Goal: Task Accomplishment & Management: Use online tool/utility

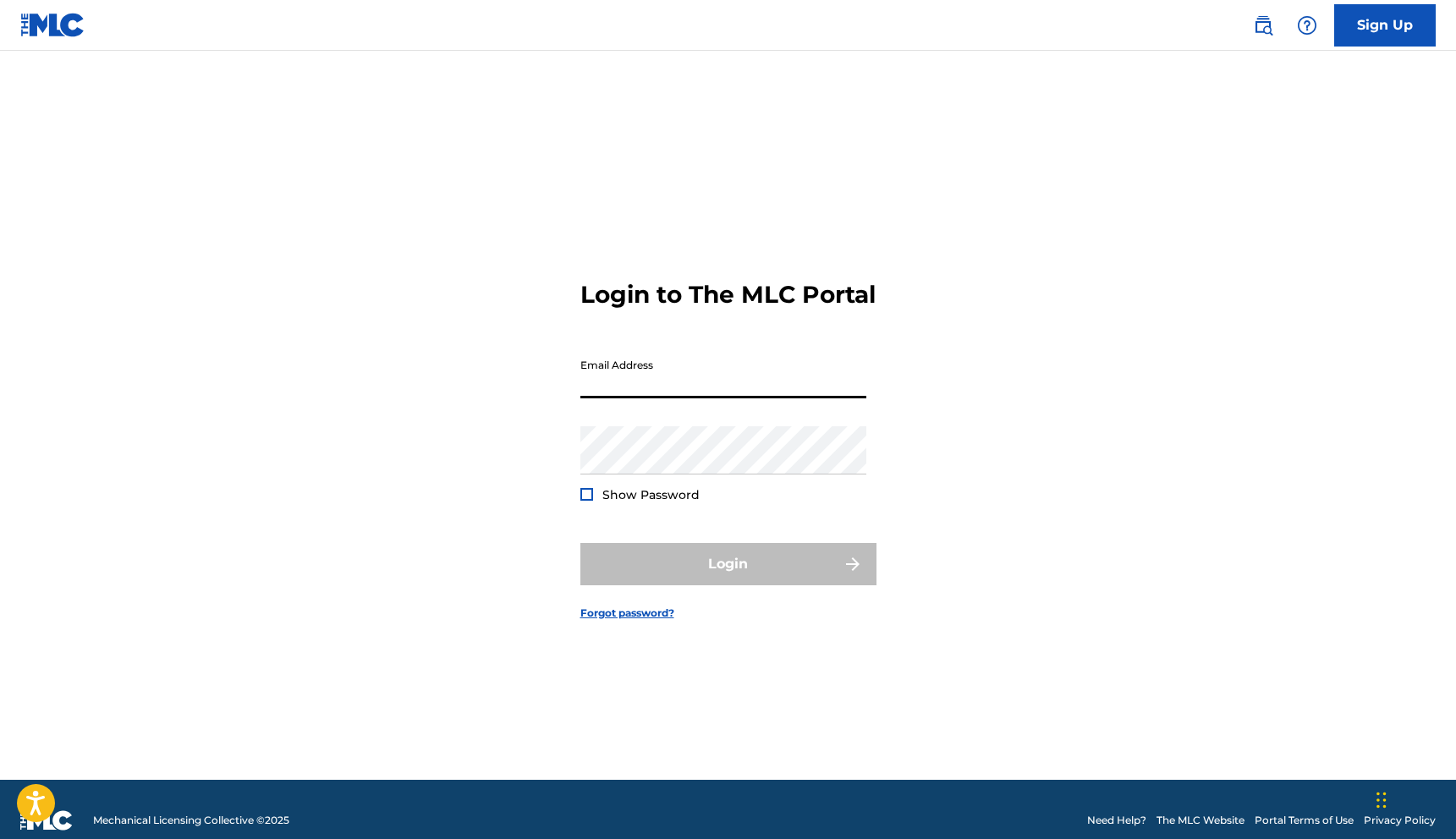
click at [646, 398] on input "Email Address" at bounding box center [723, 374] width 286 height 48
type input "[PERSON_NAME][EMAIL_ADDRESS][DOMAIN_NAME]"
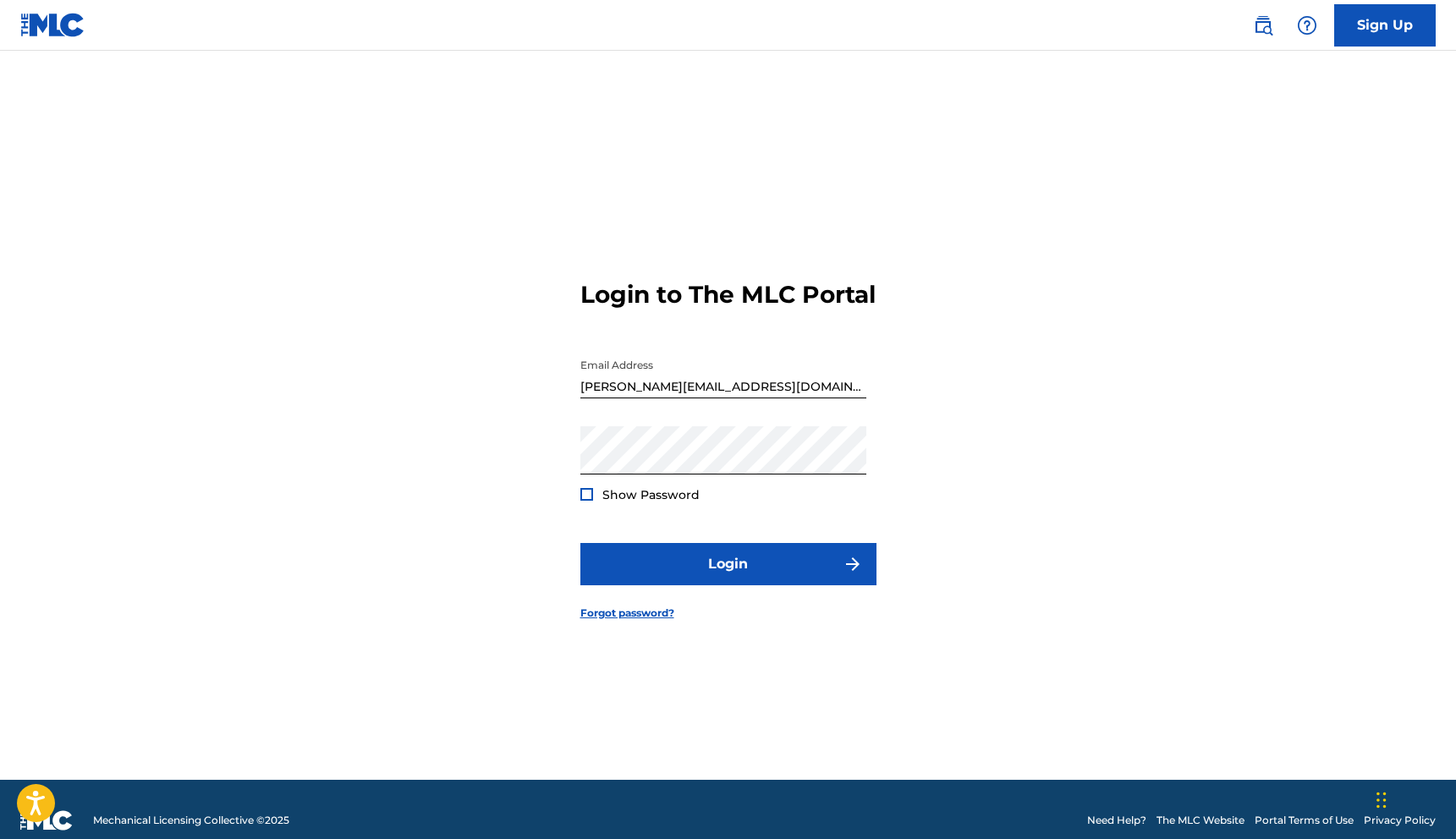
click at [583, 500] on div at bounding box center [586, 494] width 13 height 13
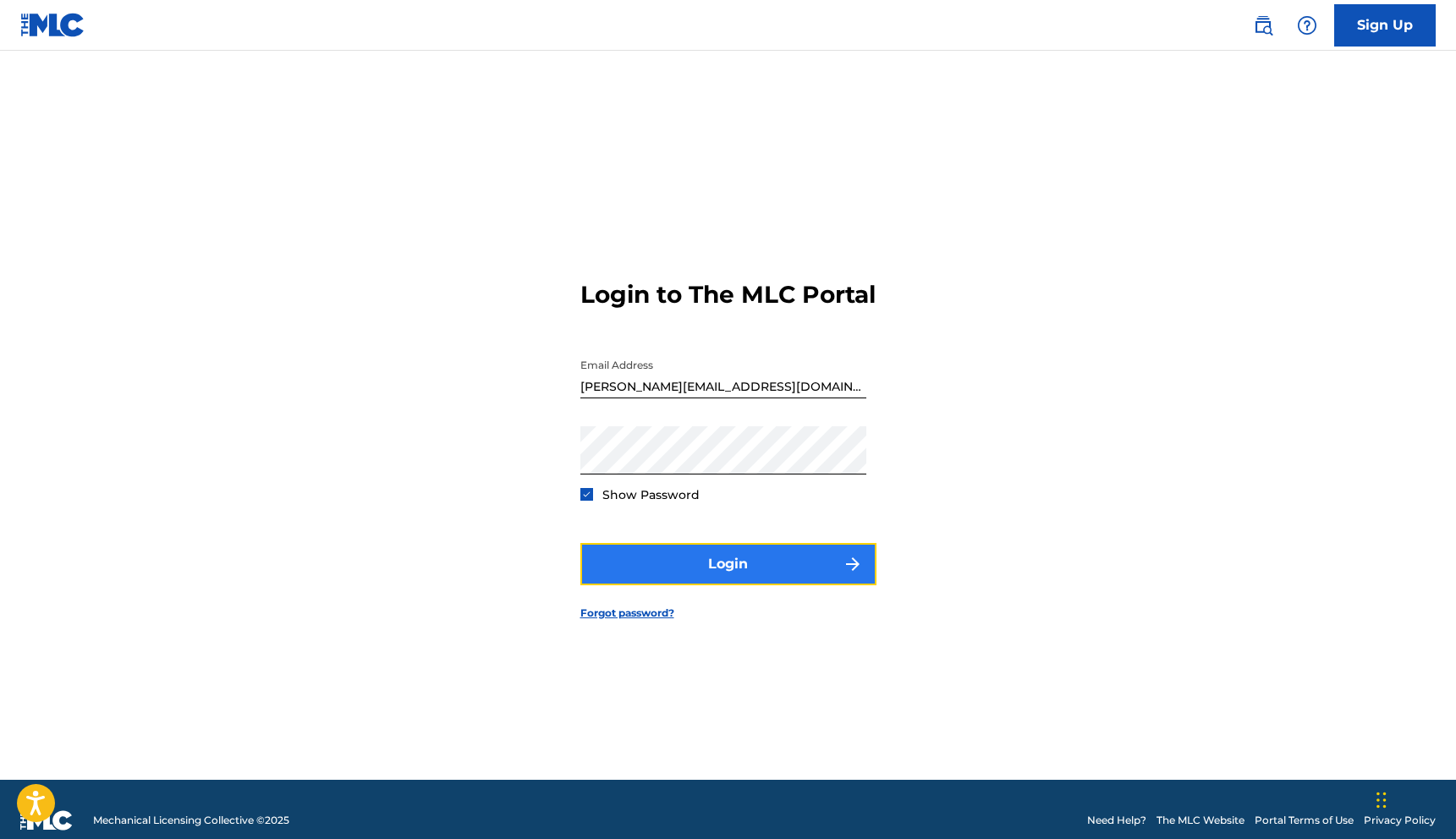
click at [654, 573] on button "Login" at bounding box center [728, 564] width 296 height 42
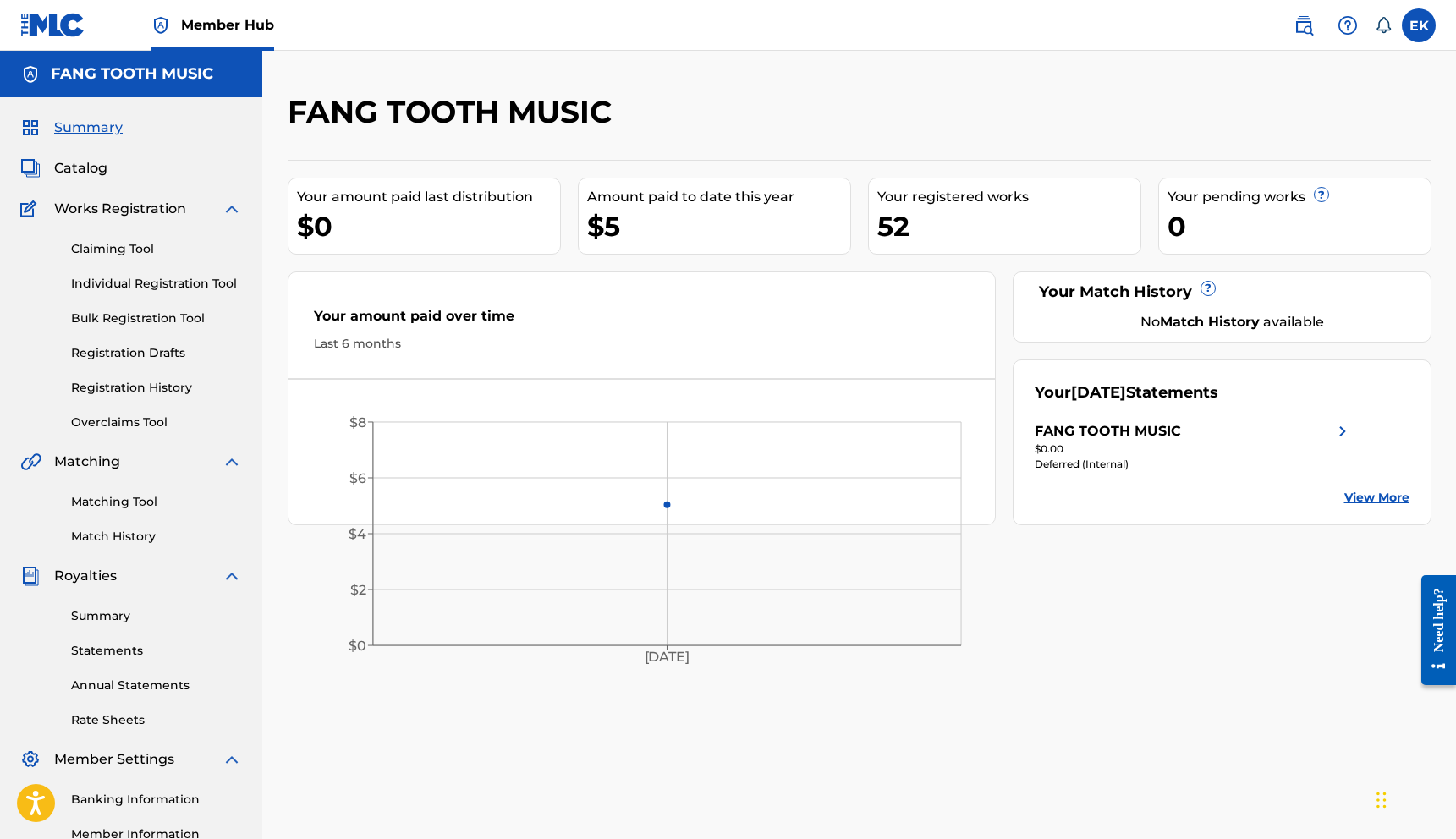
click at [1378, 18] on icon at bounding box center [1383, 24] width 17 height 17
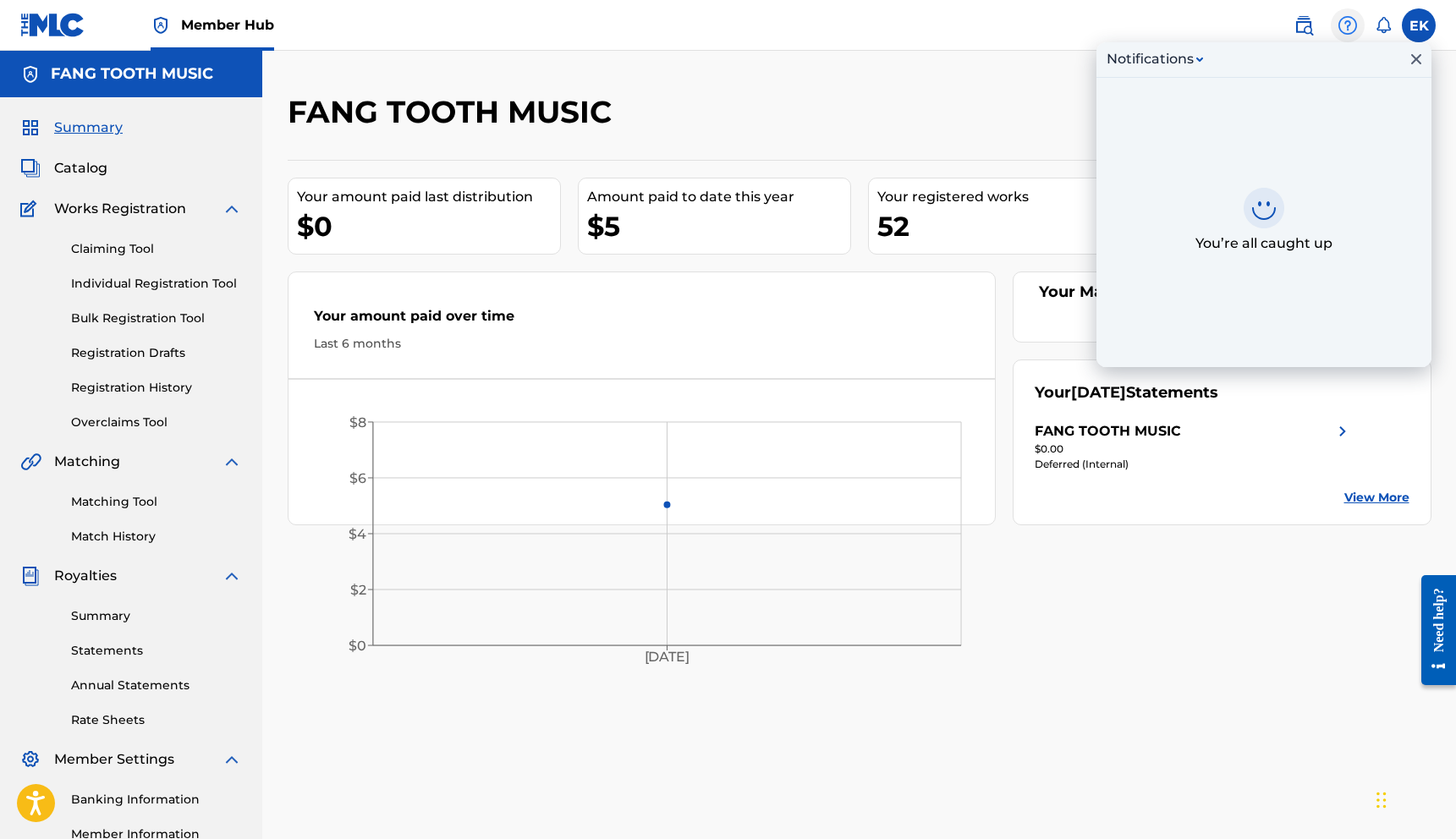
click at [1353, 28] on img at bounding box center [1347, 25] width 20 height 20
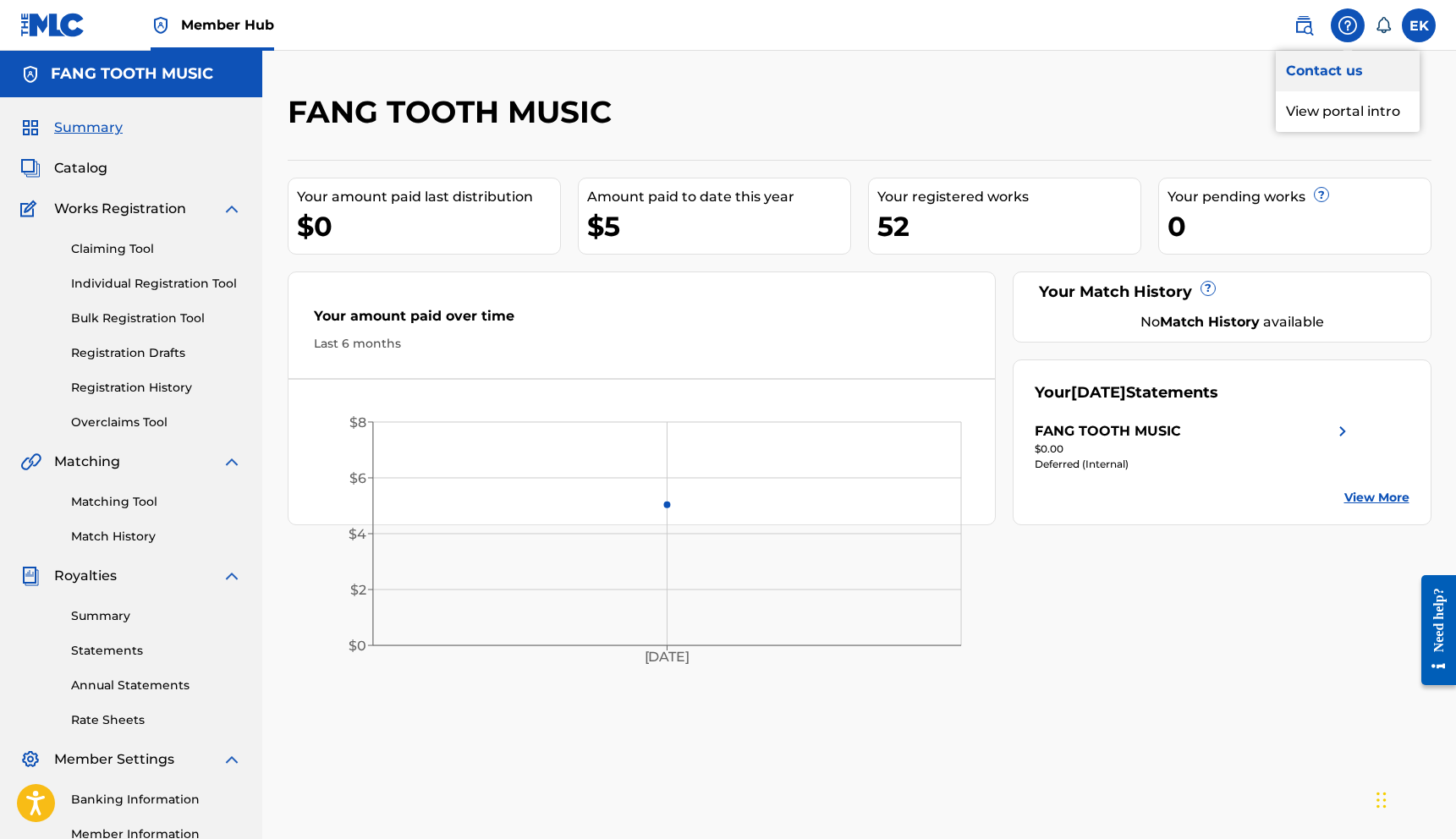
click at [1342, 70] on link "Contact us" at bounding box center [1347, 71] width 143 height 41
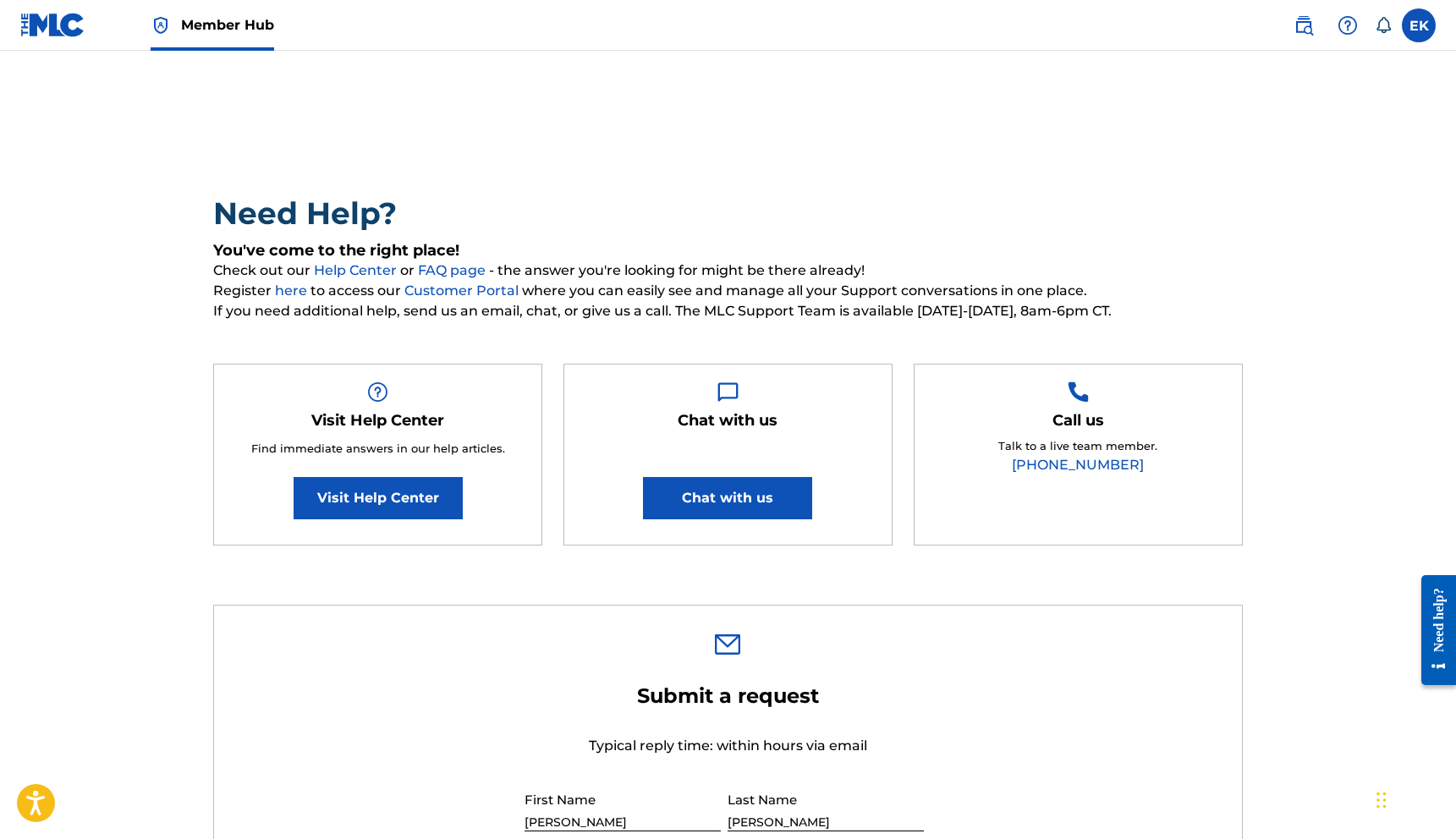
click at [64, 31] on img at bounding box center [53, 24] width 65 height 24
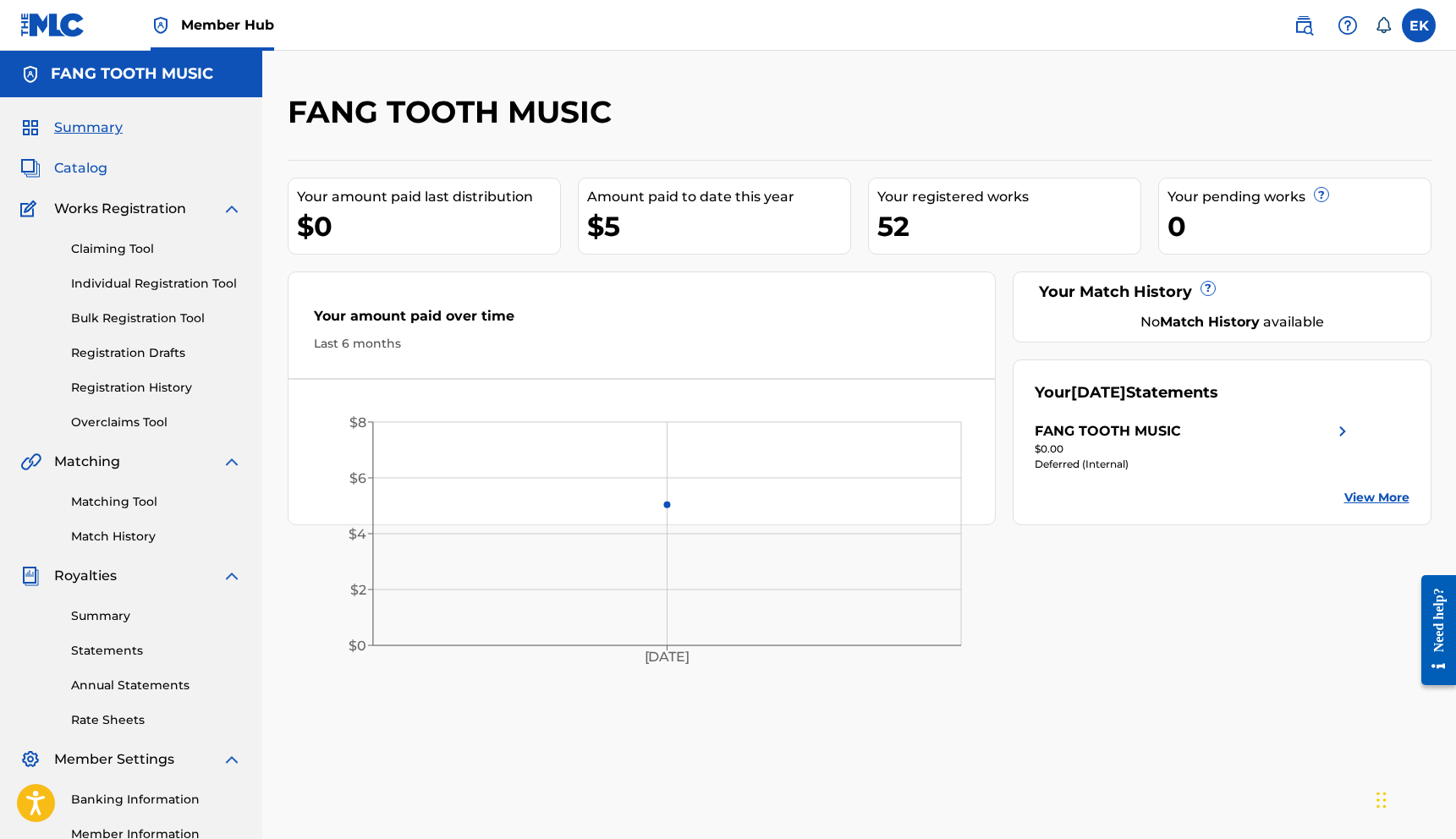
click at [74, 168] on span "Catalog" at bounding box center [80, 168] width 54 height 20
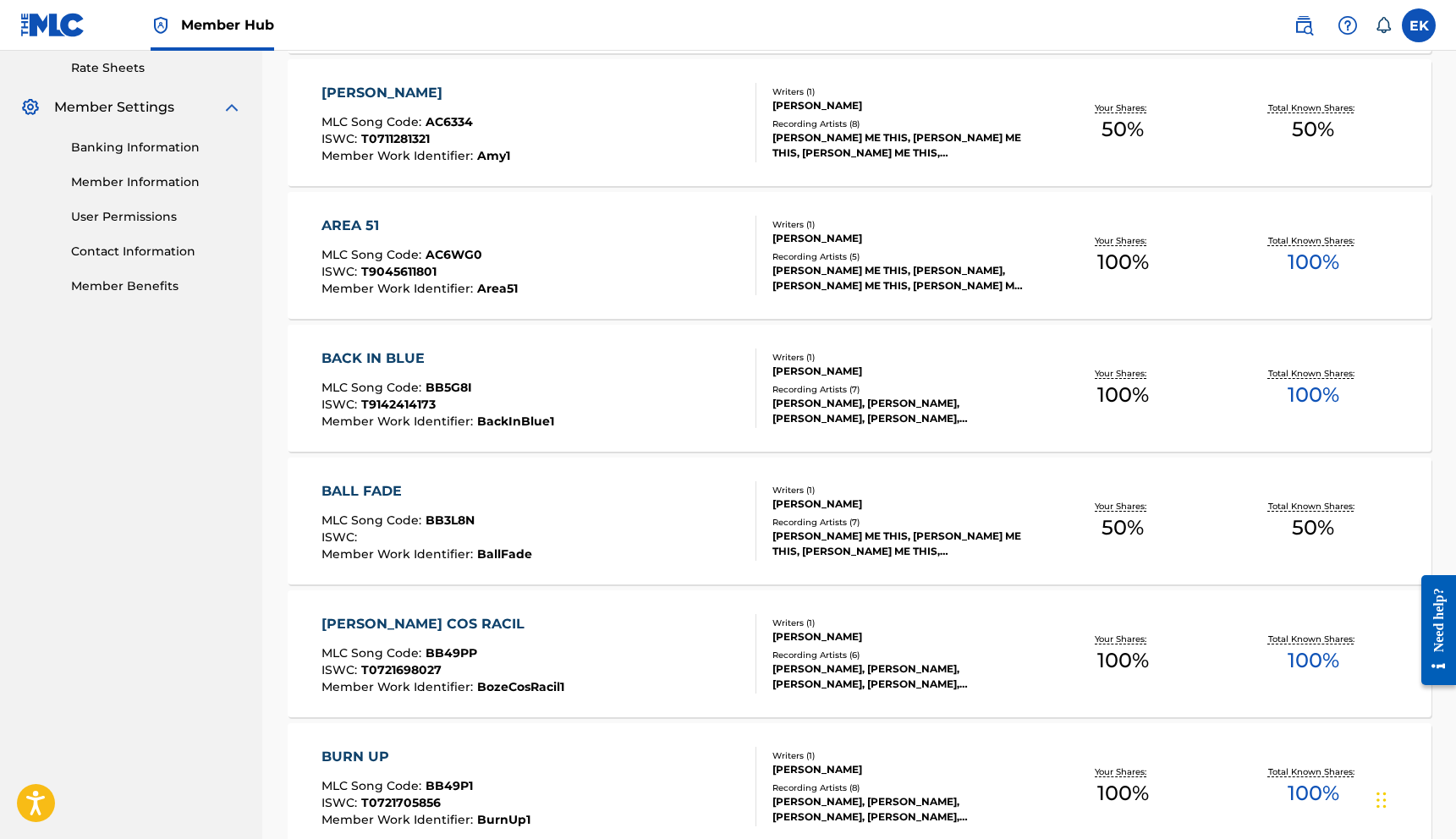
scroll to position [1097, 0]
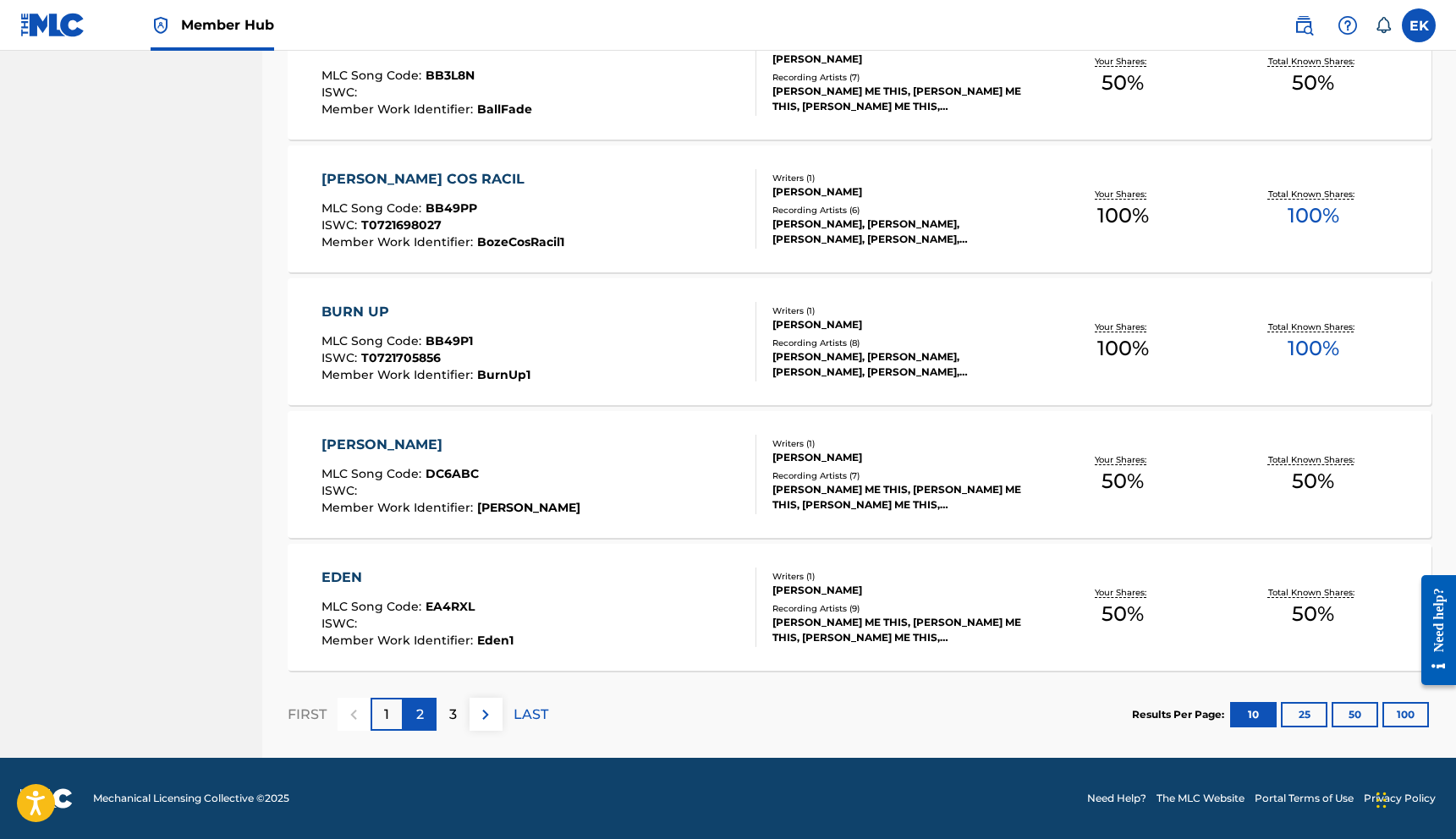
click at [412, 715] on div "2" at bounding box center [420, 714] width 33 height 33
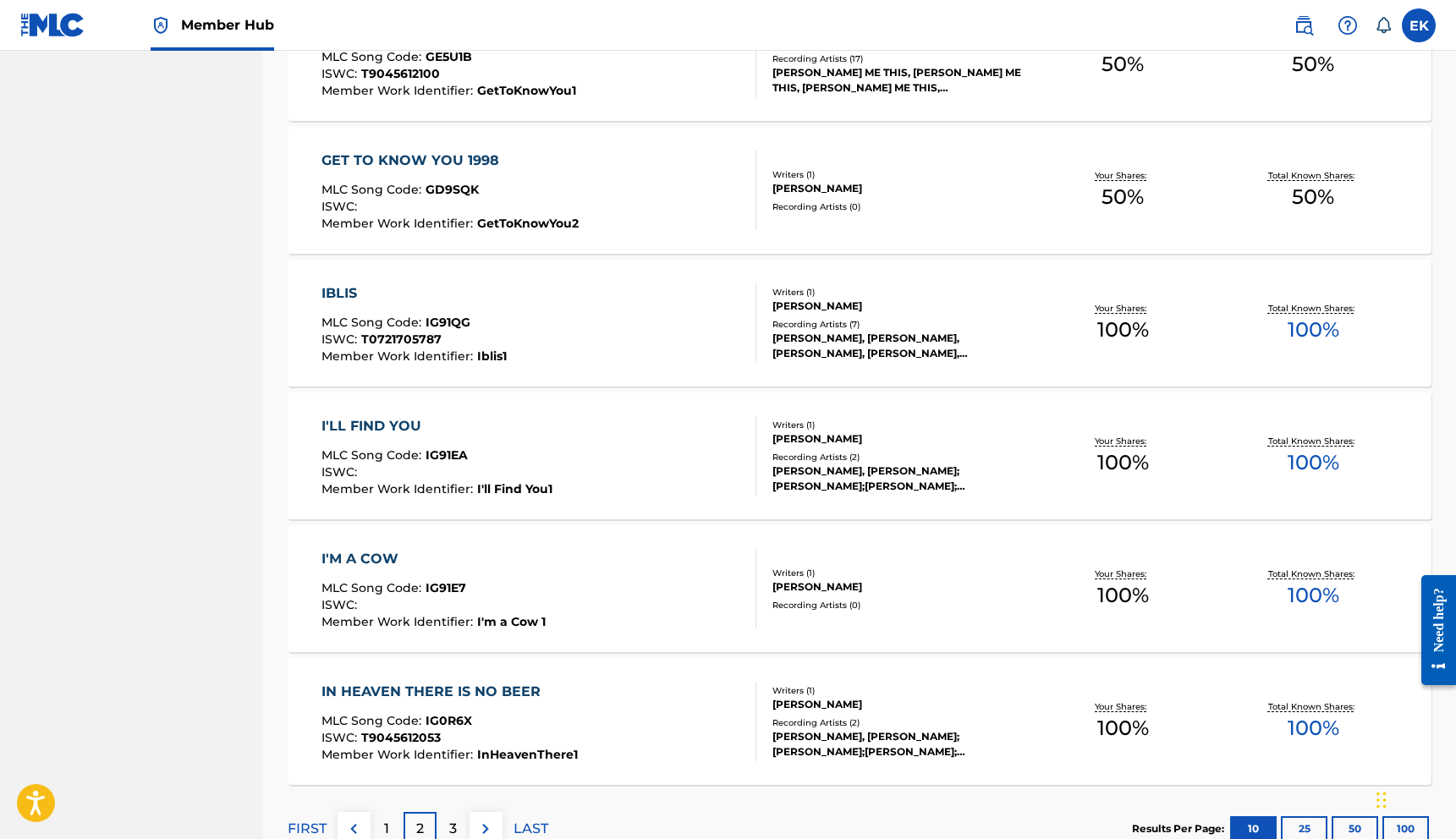
scroll to position [1008, 0]
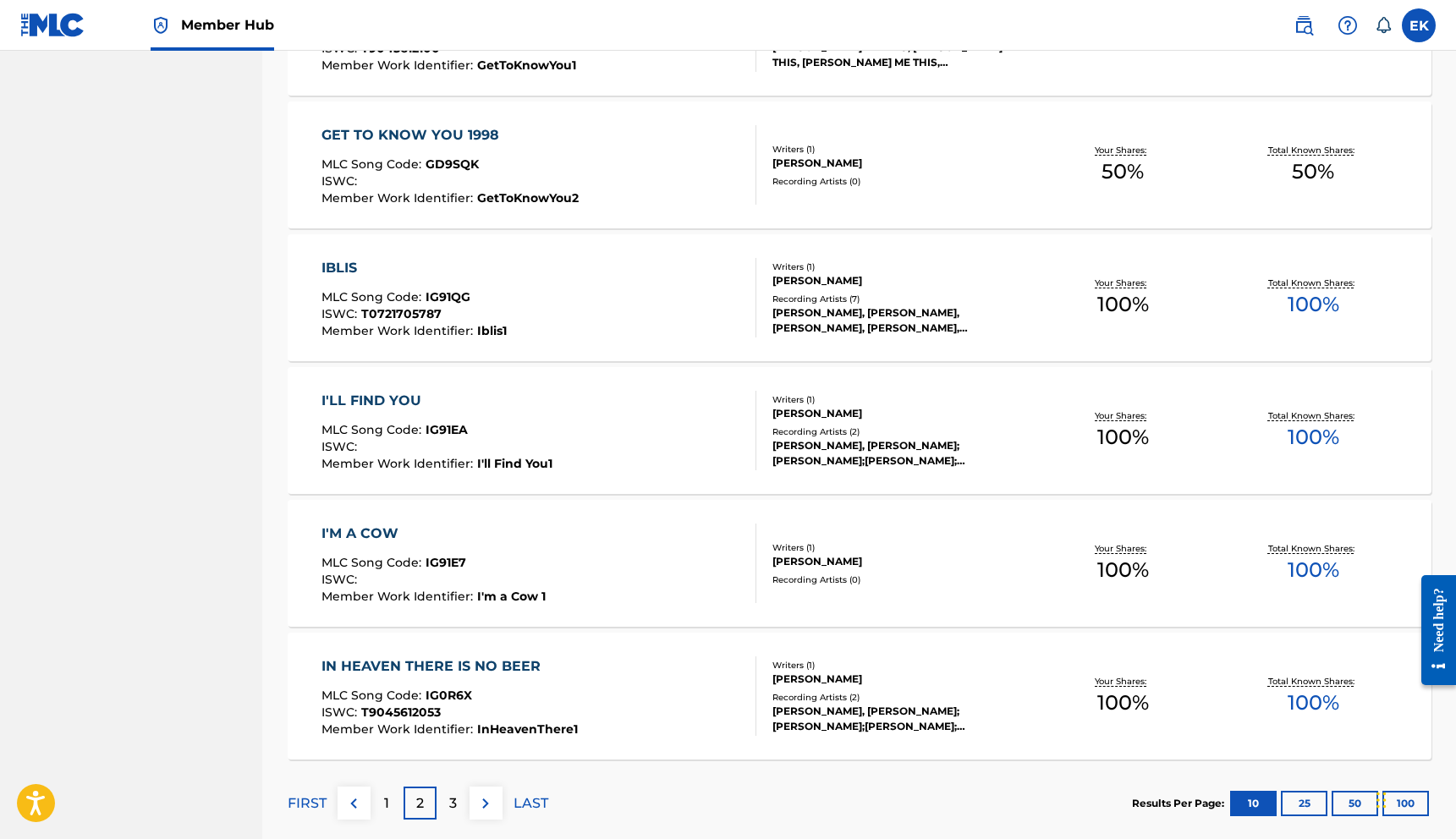
click at [364, 534] on div "I'M A COW" at bounding box center [433, 534] width 224 height 20
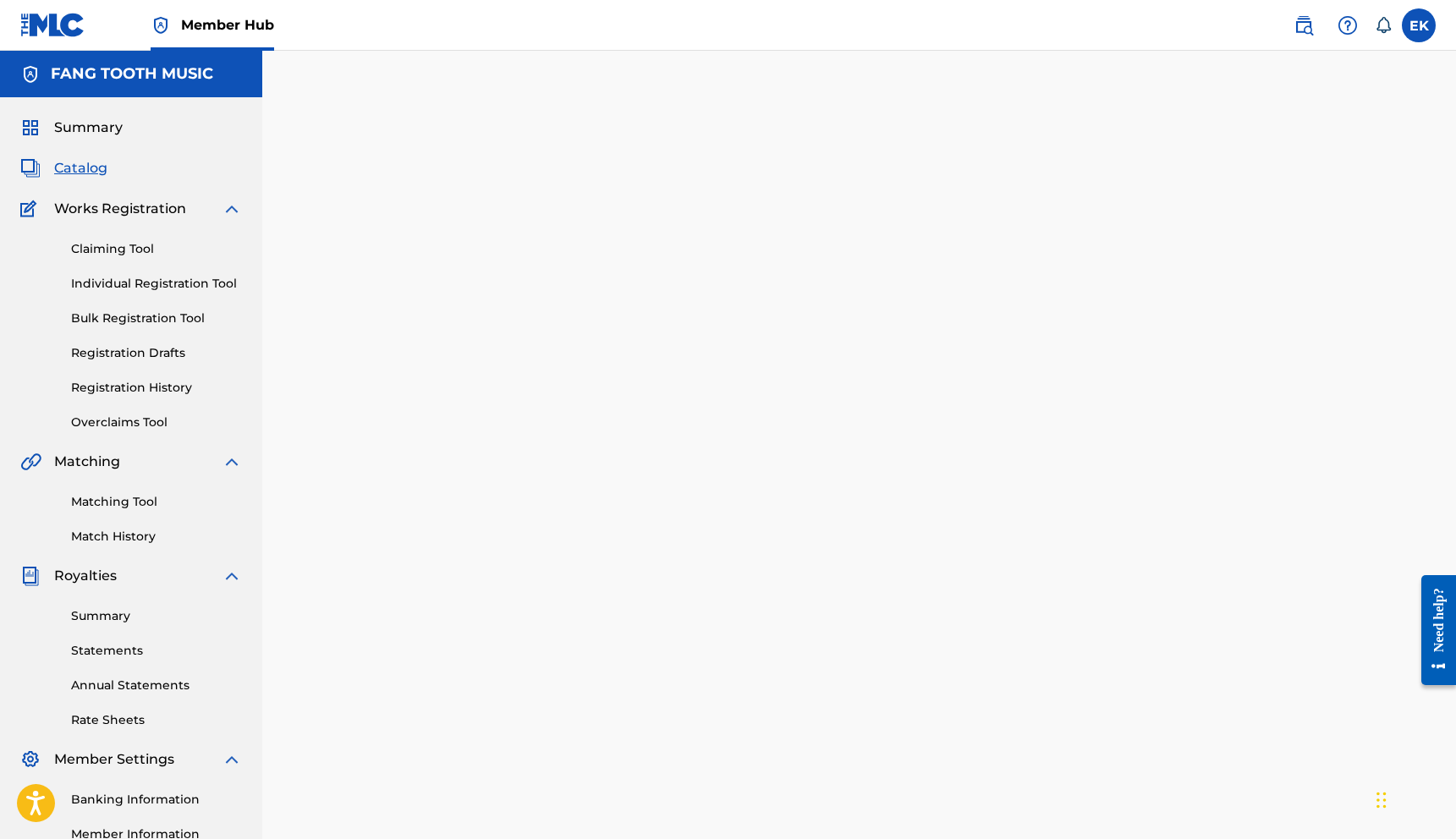
click at [364, 534] on div at bounding box center [860, 530] width 1185 height 874
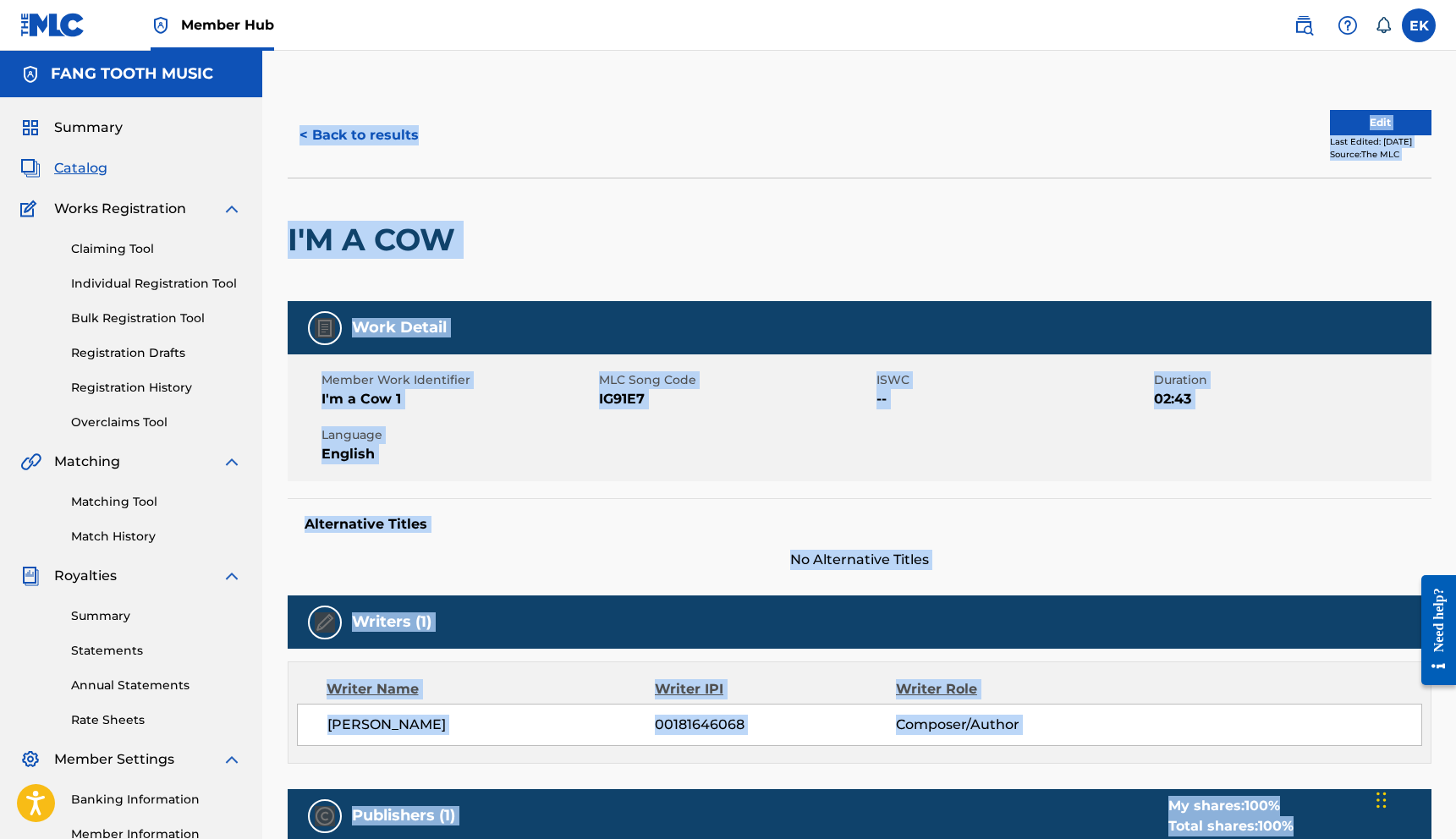
click at [798, 232] on div "I'M A COW" at bounding box center [860, 239] width 1144 height 124
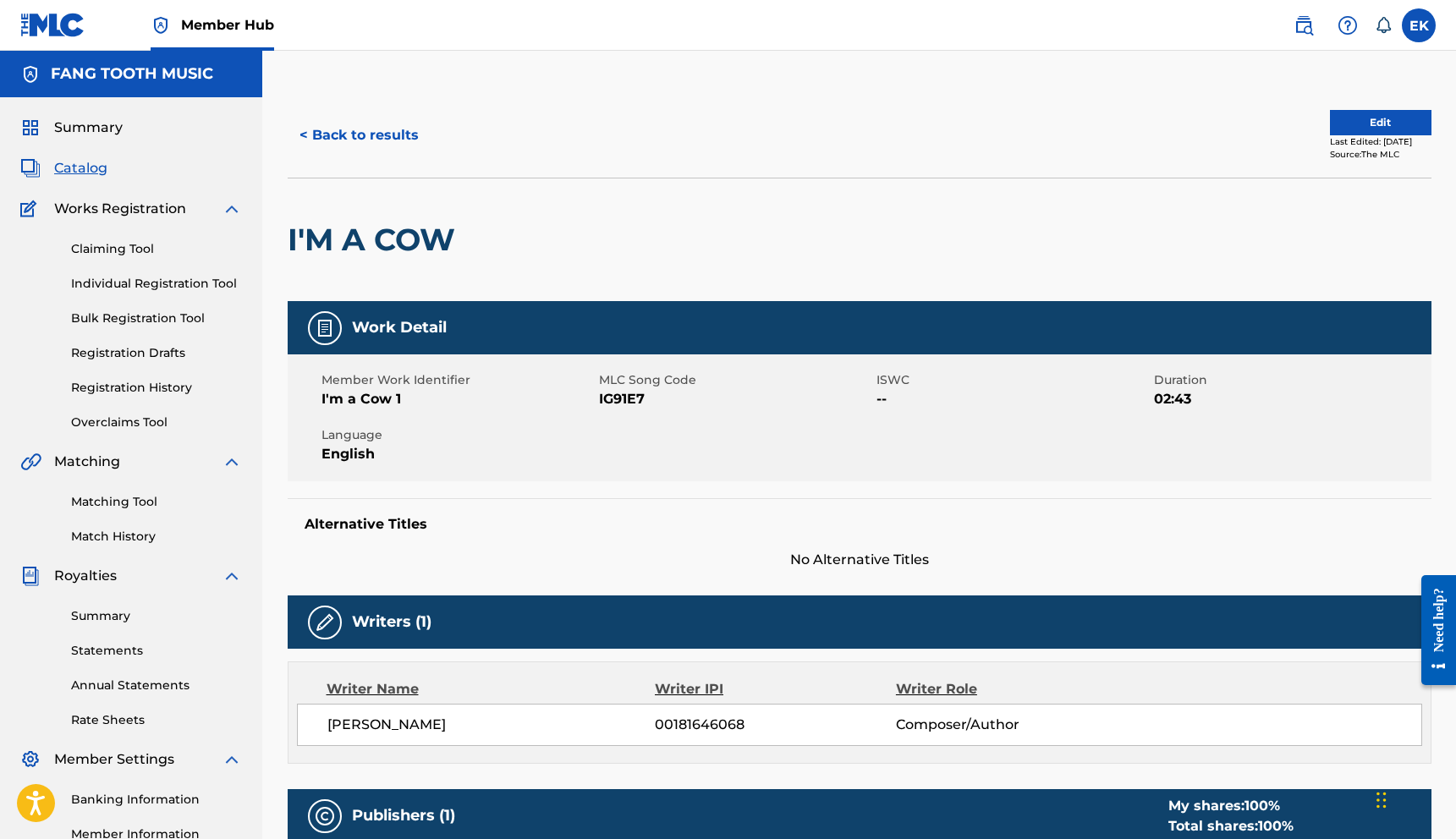
drag, startPoint x: 600, startPoint y: 400, endPoint x: 653, endPoint y: 399, distance: 53.0
click at [653, 400] on span "IG91E7" at bounding box center [736, 399] width 273 height 20
drag, startPoint x: 653, startPoint y: 399, endPoint x: 600, endPoint y: 402, distance: 53.1
click at [600, 403] on span "IG91E7" at bounding box center [736, 399] width 273 height 20
copy span "IG91E7"
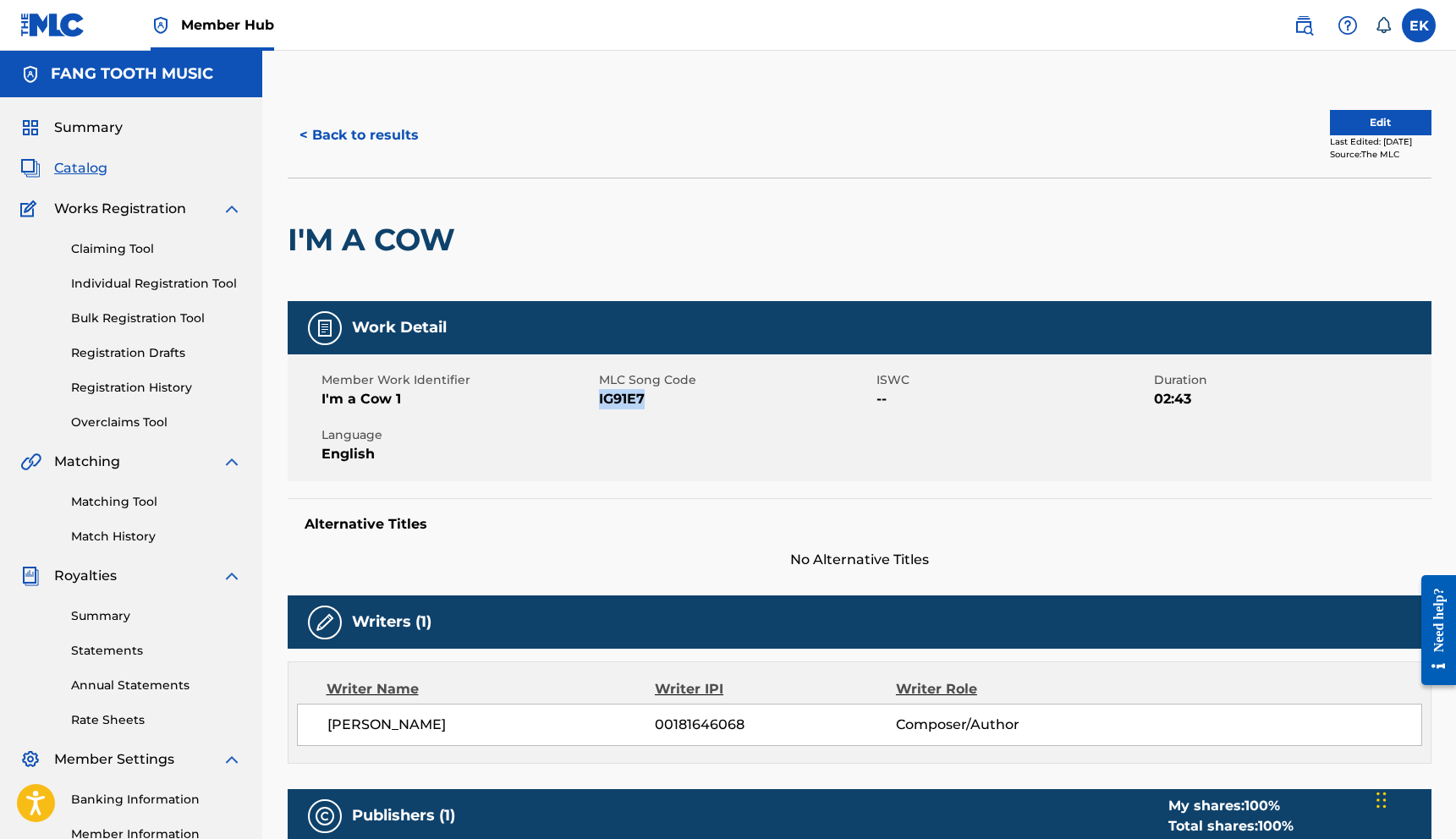
click at [746, 437] on div "Member Work Identifier I'm a Cow 1 MLC Song Code IG91E7 ISWC -- Duration 02:43 …" at bounding box center [860, 418] width 1144 height 127
click at [140, 503] on link "Matching Tool" at bounding box center [156, 501] width 171 height 18
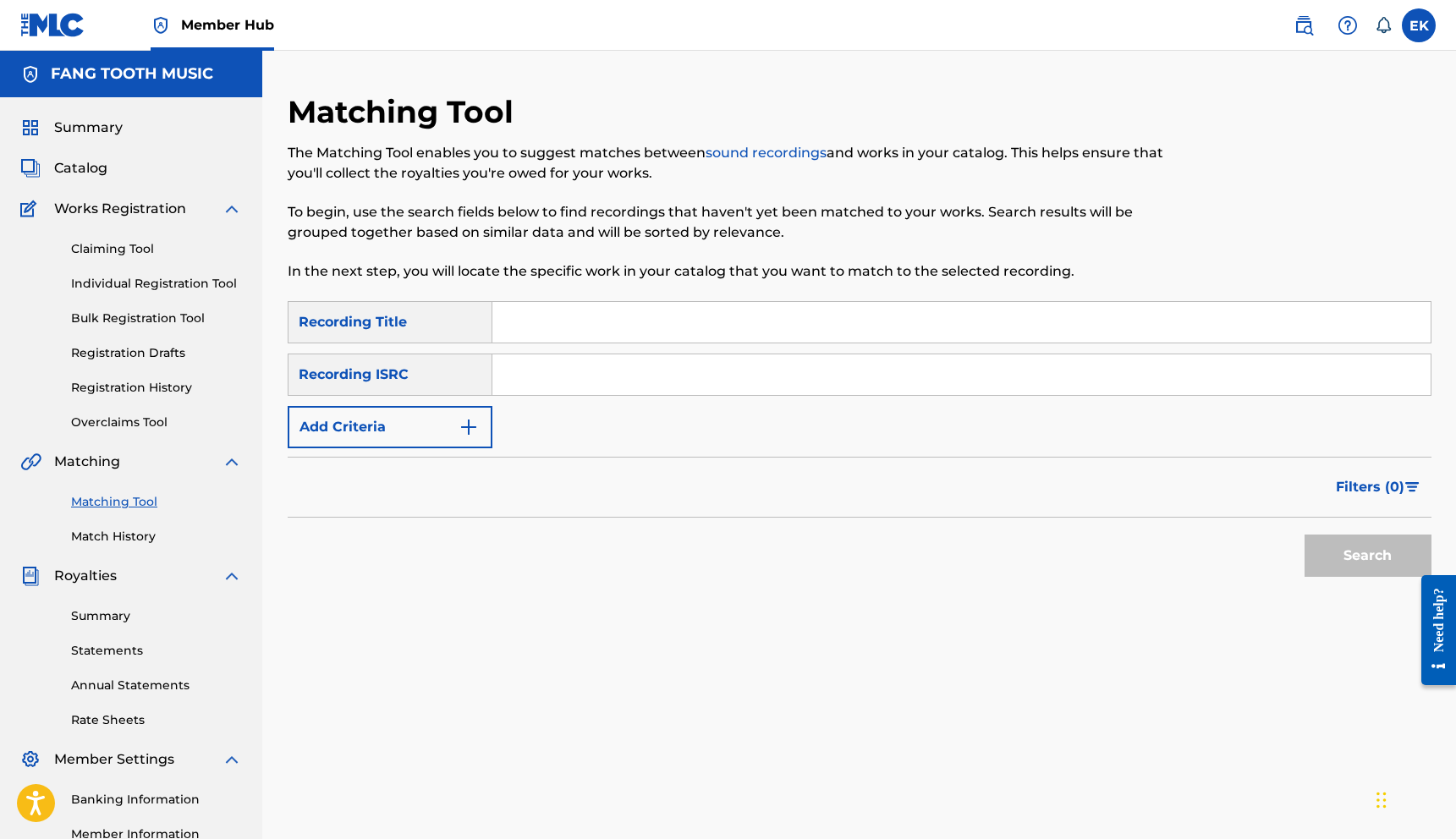
click at [562, 315] on input "Search Form" at bounding box center [961, 322] width 938 height 41
click at [549, 375] on input "Search Form" at bounding box center [961, 375] width 938 height 41
type input "US4GR0010010"
click at [1374, 556] on button "Search" at bounding box center [1368, 555] width 127 height 42
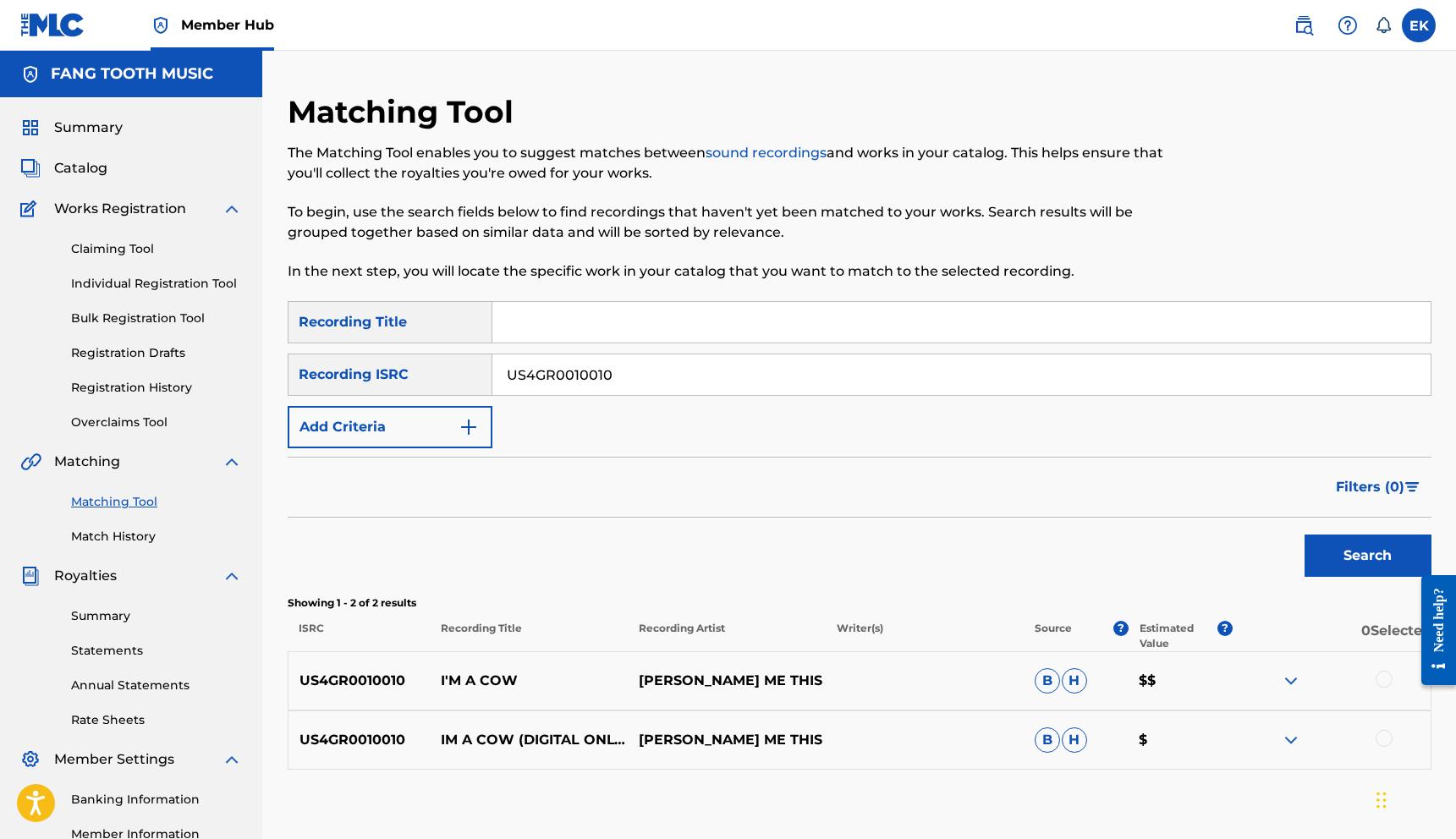
click at [808, 788] on div "Matching Tool The Matching Tool enables you to suggest matches between sound re…" at bounding box center [860, 530] width 1144 height 874
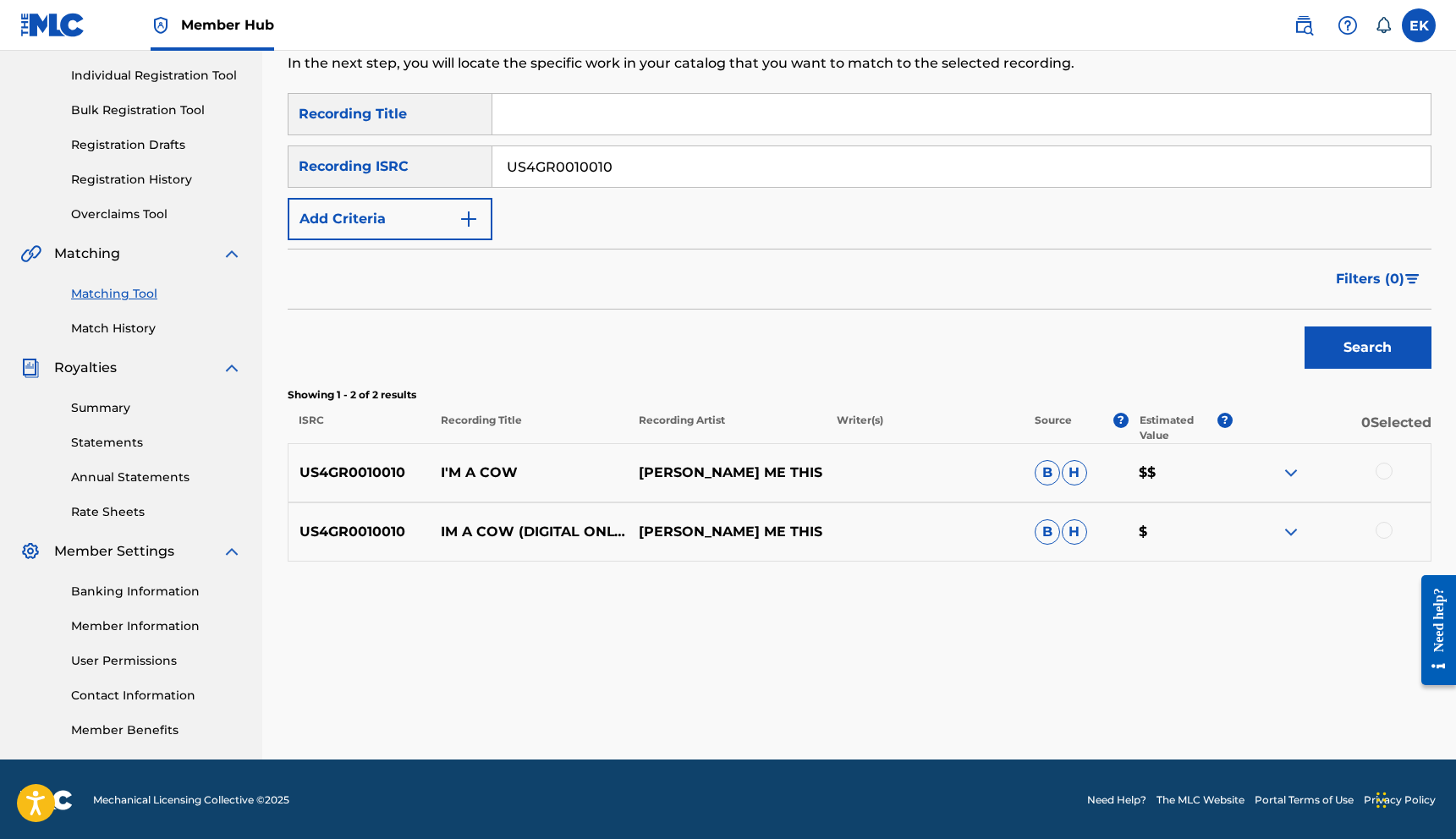
scroll to position [210, 0]
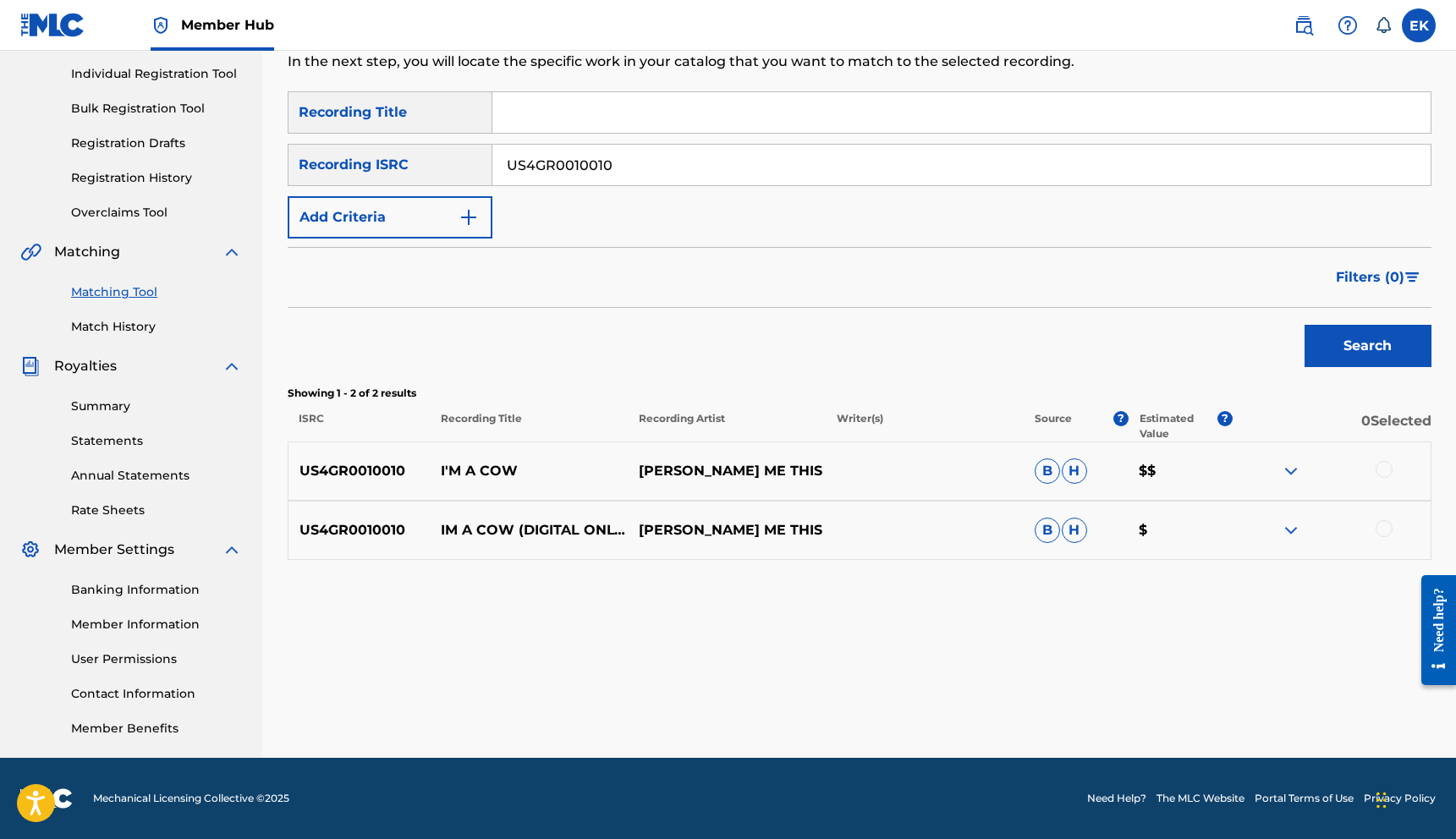
click at [1046, 473] on span "B" at bounding box center [1047, 471] width 25 height 25
click at [1385, 467] on div at bounding box center [1383, 468] width 17 height 17
click at [1383, 532] on div at bounding box center [1383, 528] width 17 height 17
click at [1177, 697] on button "Match 2 Groups" at bounding box center [1190, 700] width 187 height 42
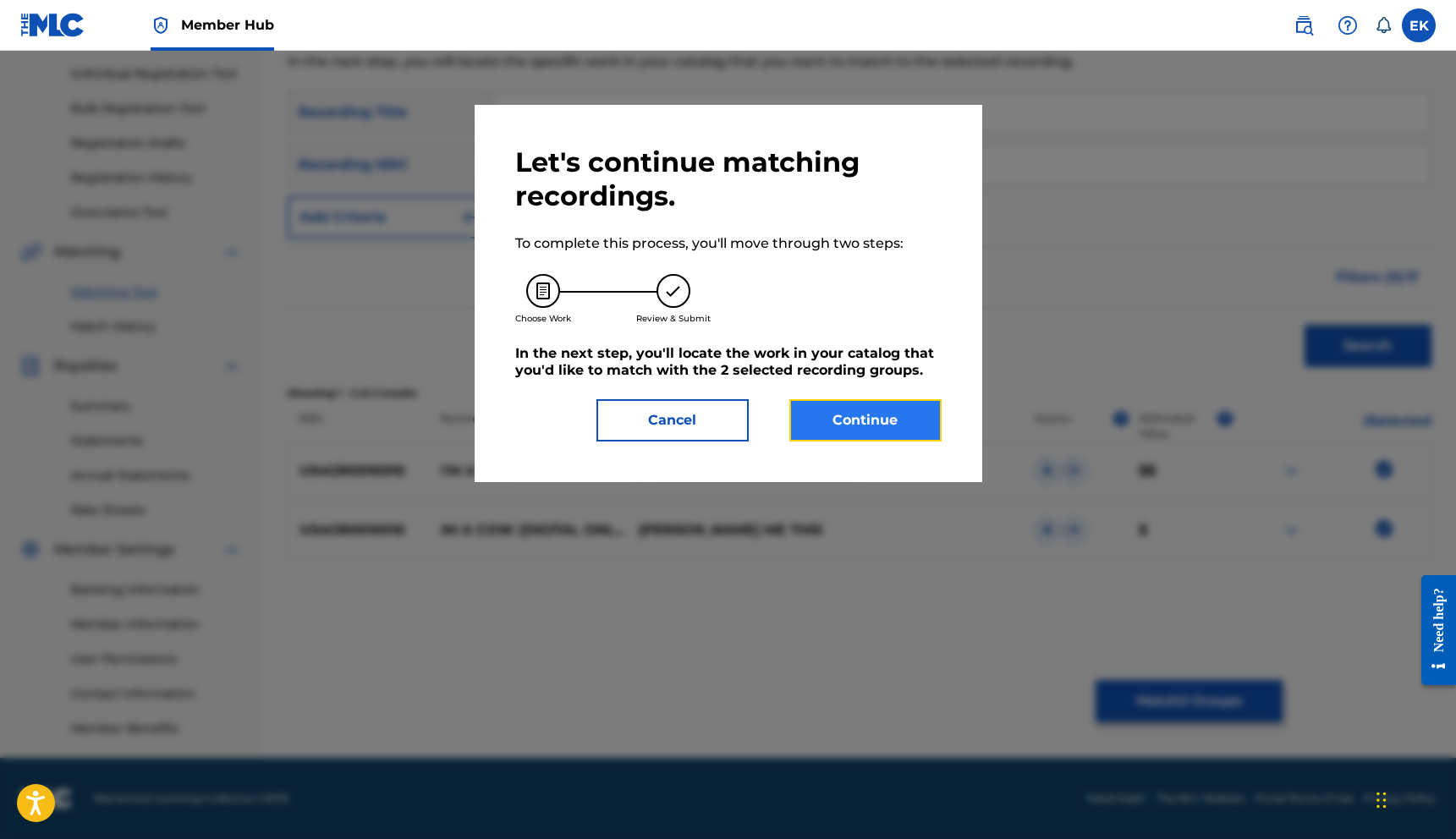
click at [845, 420] on button "Continue" at bounding box center [866, 420] width 152 height 42
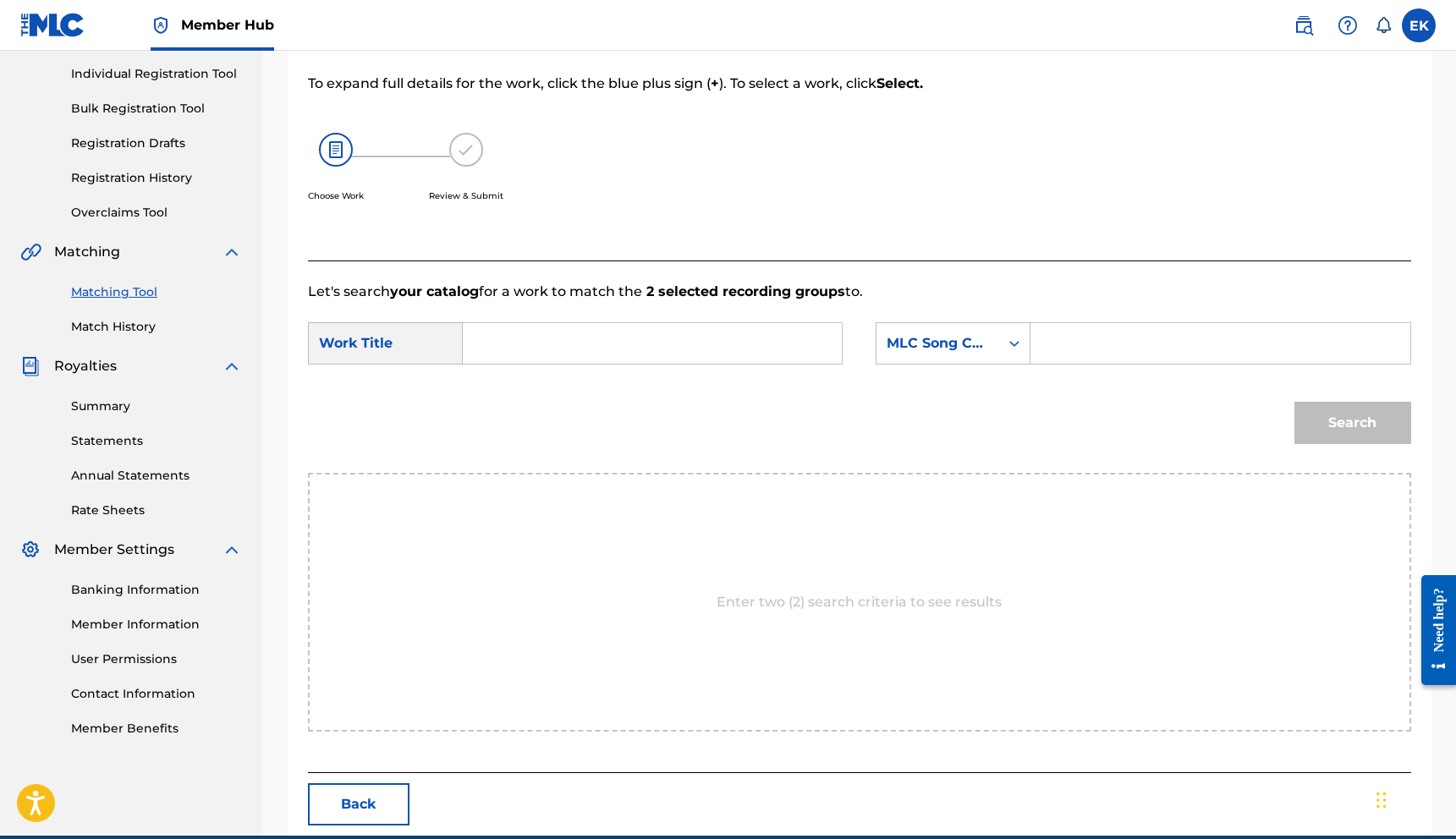
click at [541, 346] on input "Search Form" at bounding box center [652, 343] width 350 height 41
type input "I'M a Cow"
click at [1058, 335] on input "Search Form" at bounding box center [1220, 343] width 350 height 41
type input "US4GR0010010"
click at [507, 345] on input "I'M a Cow" at bounding box center [652, 343] width 350 height 41
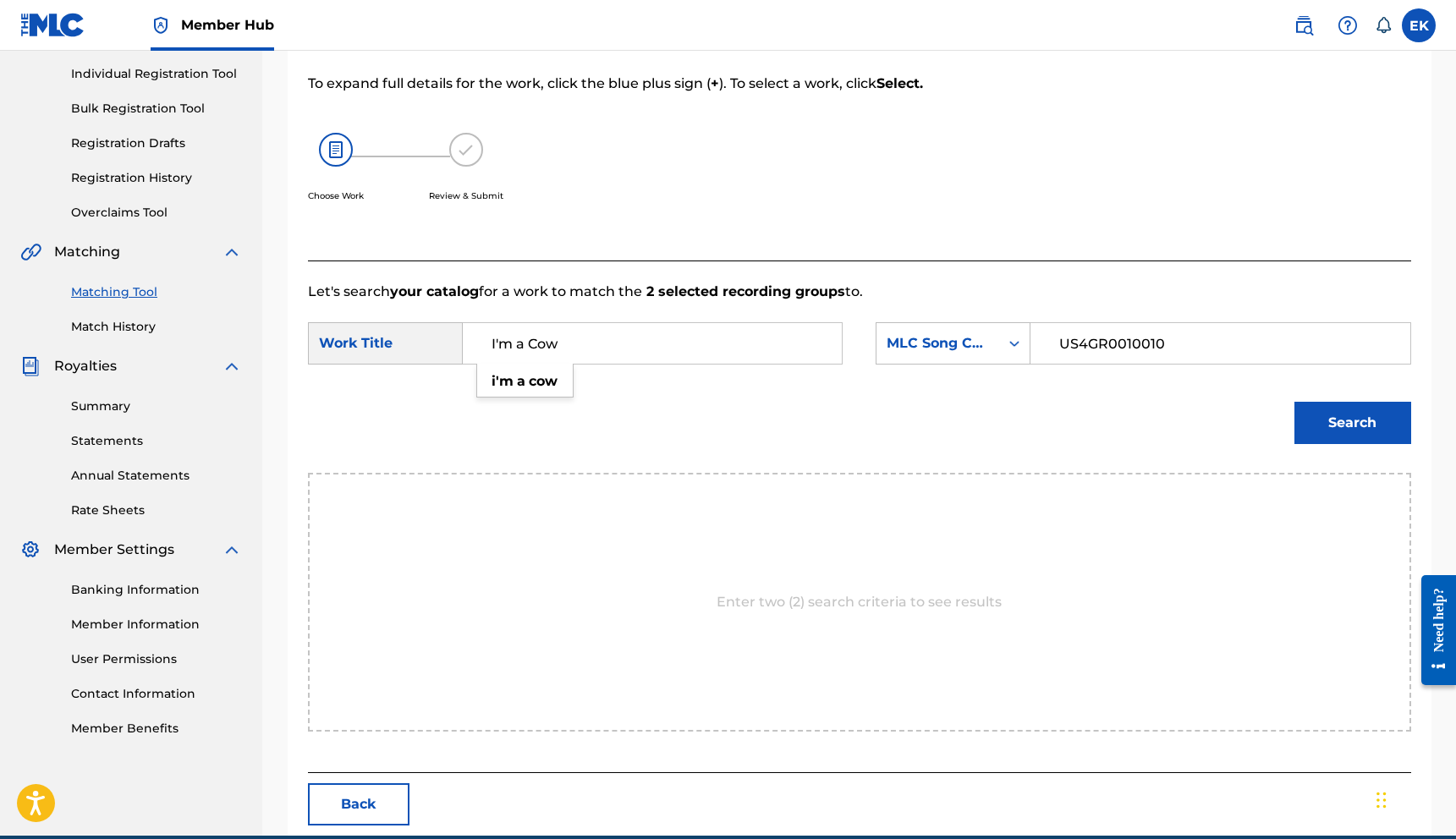
type input "I'm a Cow"
click at [1192, 347] on input "US4GR0010010" at bounding box center [1220, 343] width 350 height 41
type input "U"
type input "i"
type input "IG91E7"
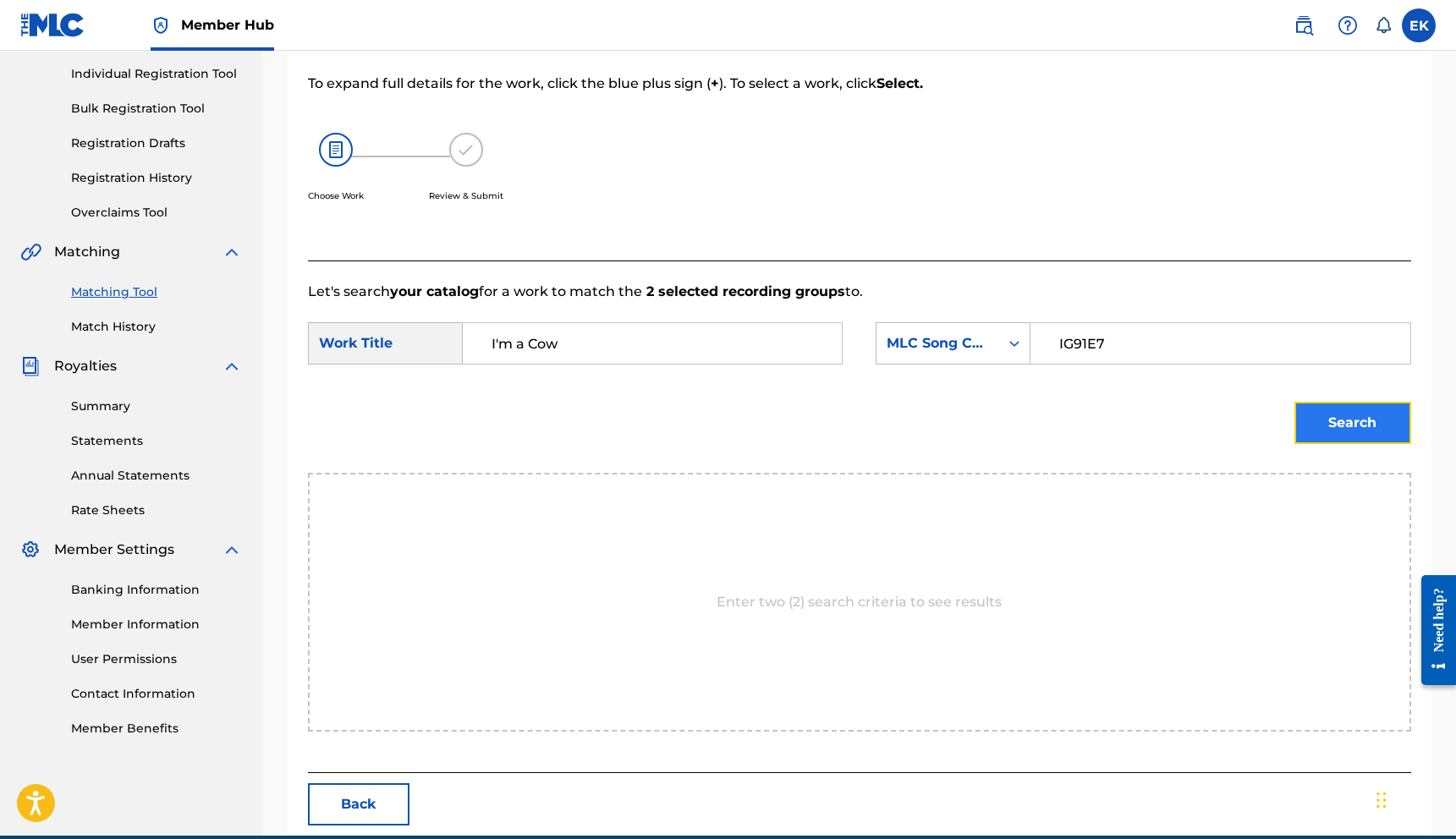
click at [1350, 421] on button "Search" at bounding box center [1353, 422] width 117 height 42
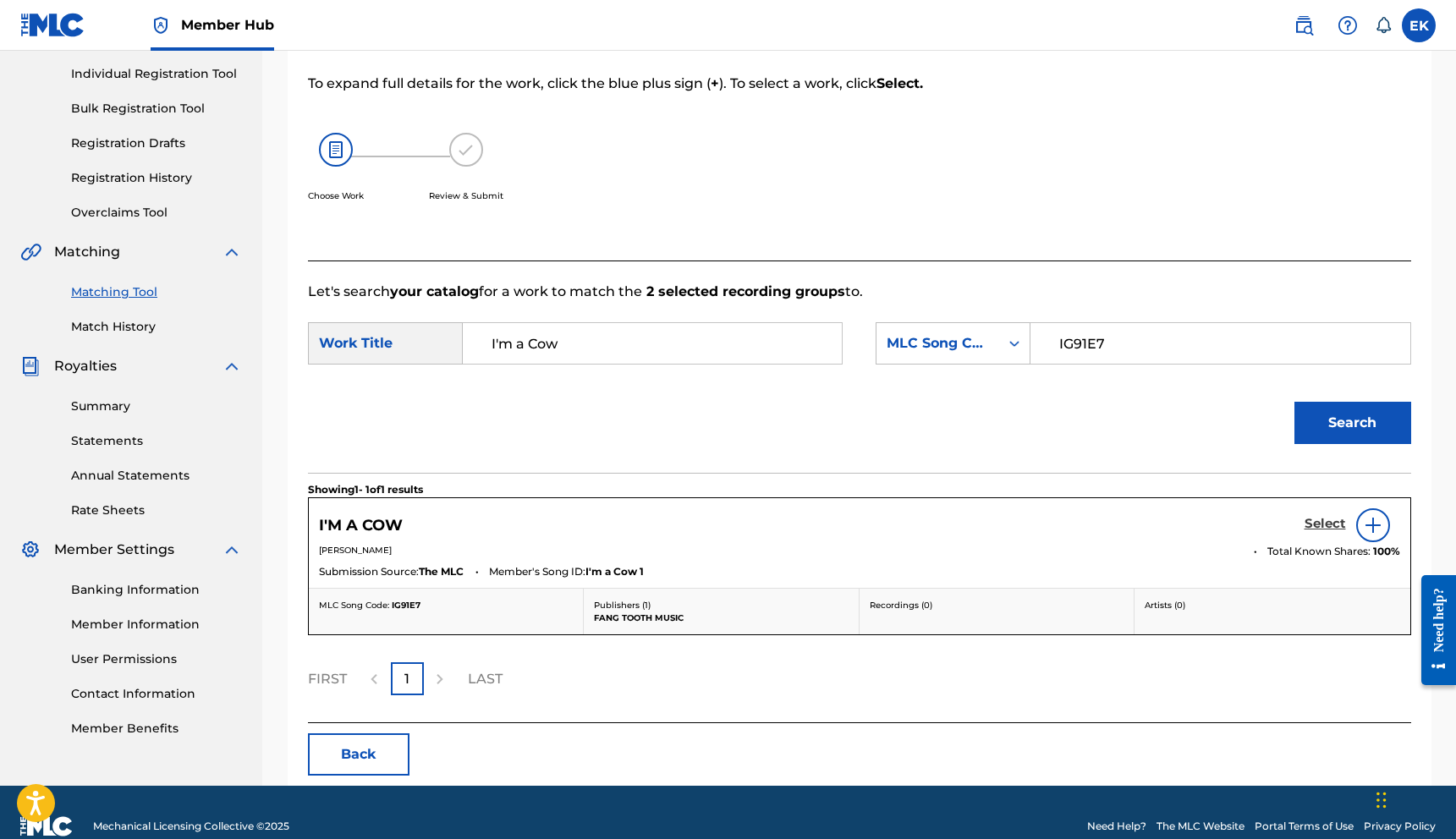
click at [1317, 518] on h5 "Select" at bounding box center [1325, 524] width 41 height 16
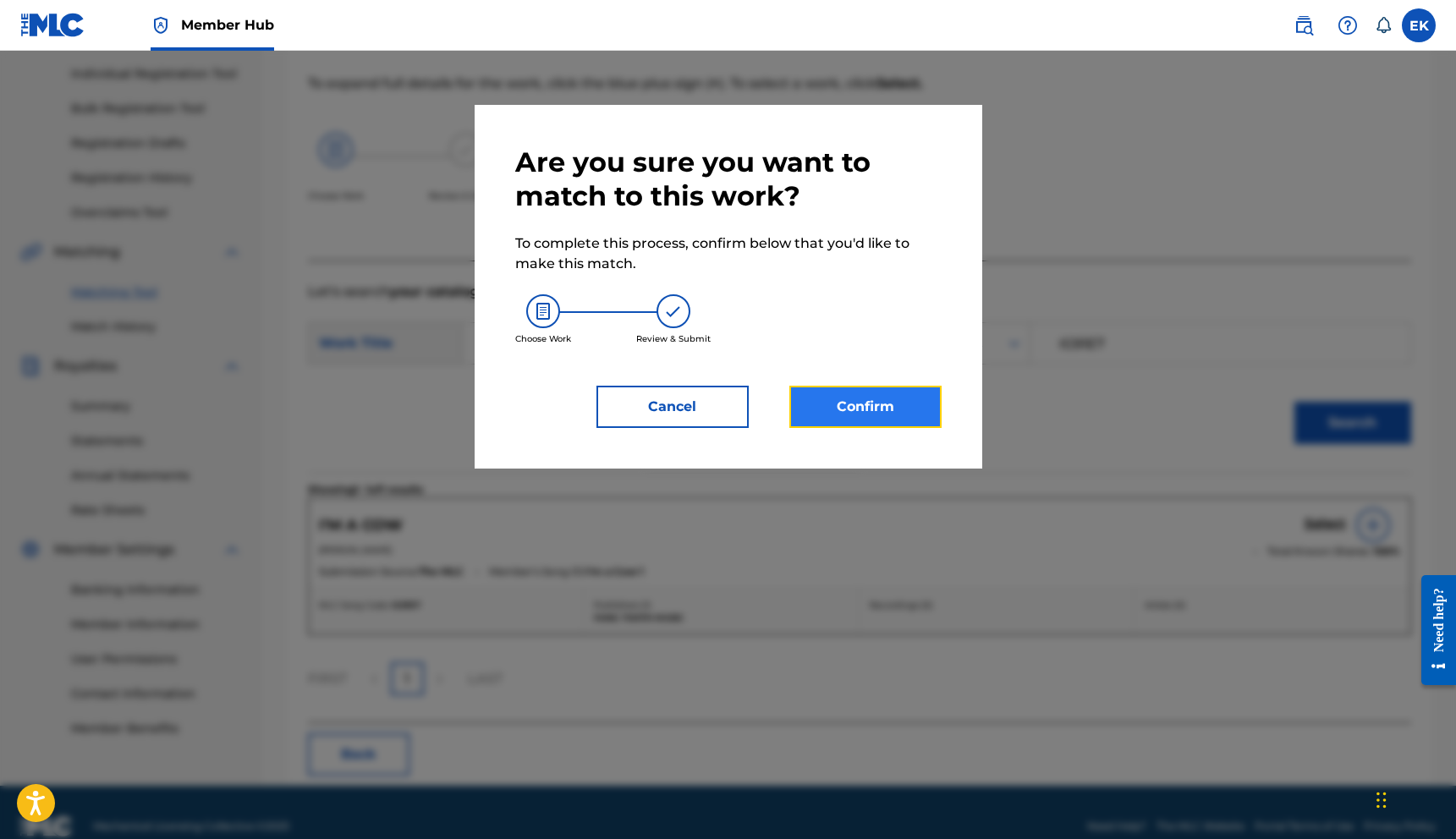
click at [893, 412] on button "Confirm" at bounding box center [866, 406] width 152 height 42
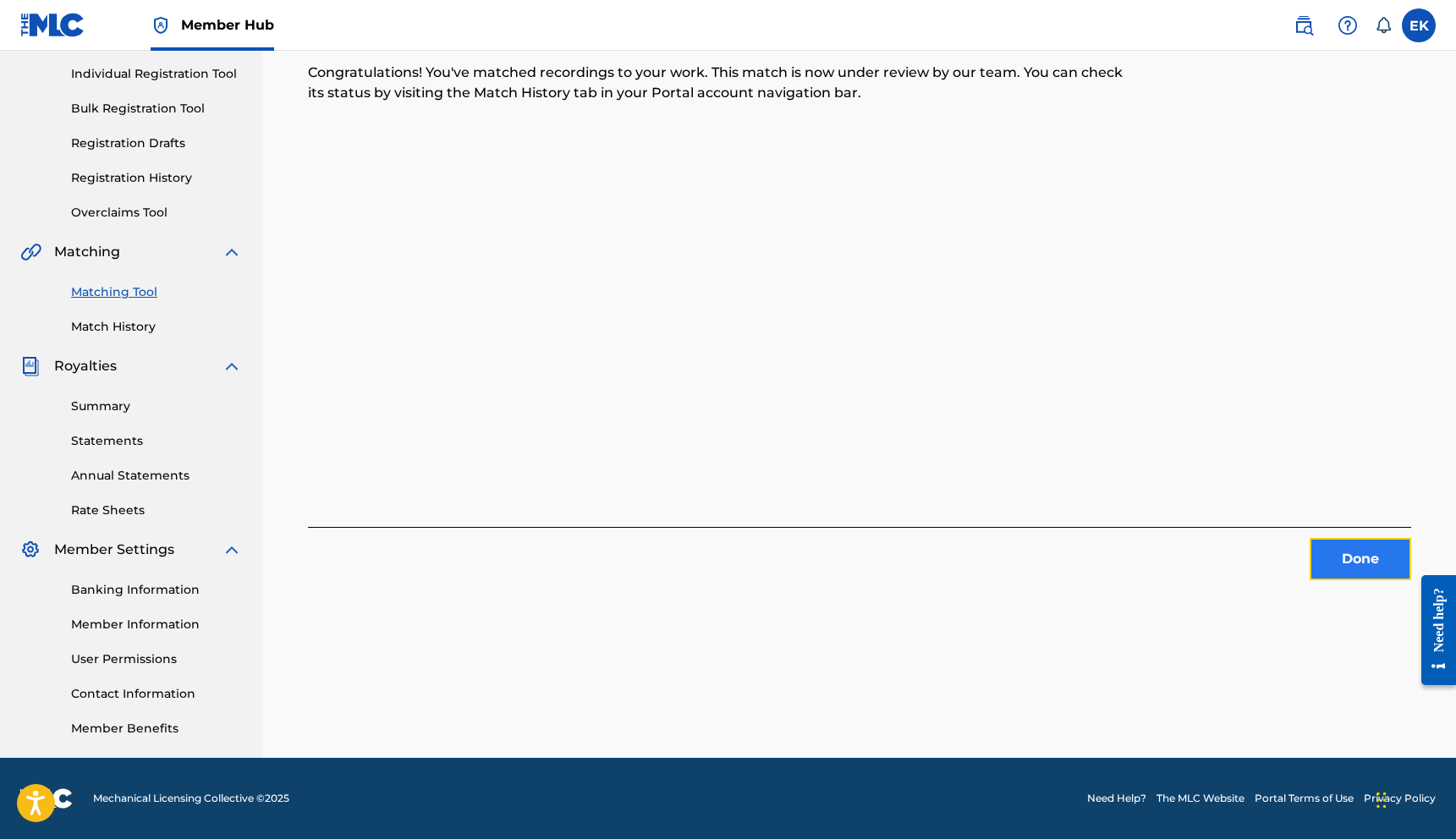
click at [1356, 555] on button "Done" at bounding box center [1360, 558] width 101 height 42
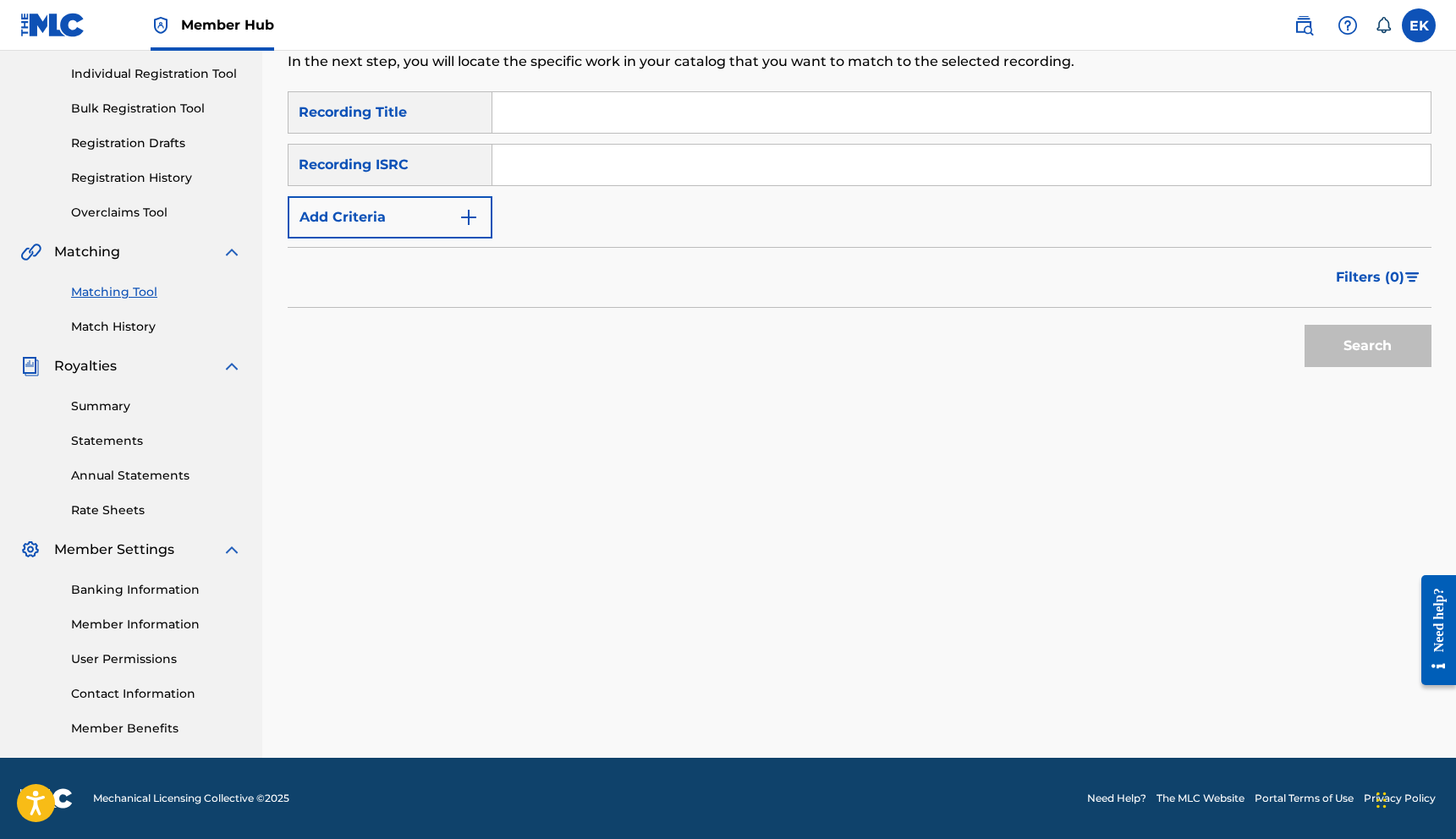
click at [249, 103] on div "Summary Catalog Works Registration Claiming Tool Individual Registration Tool B…" at bounding box center [131, 323] width 263 height 870
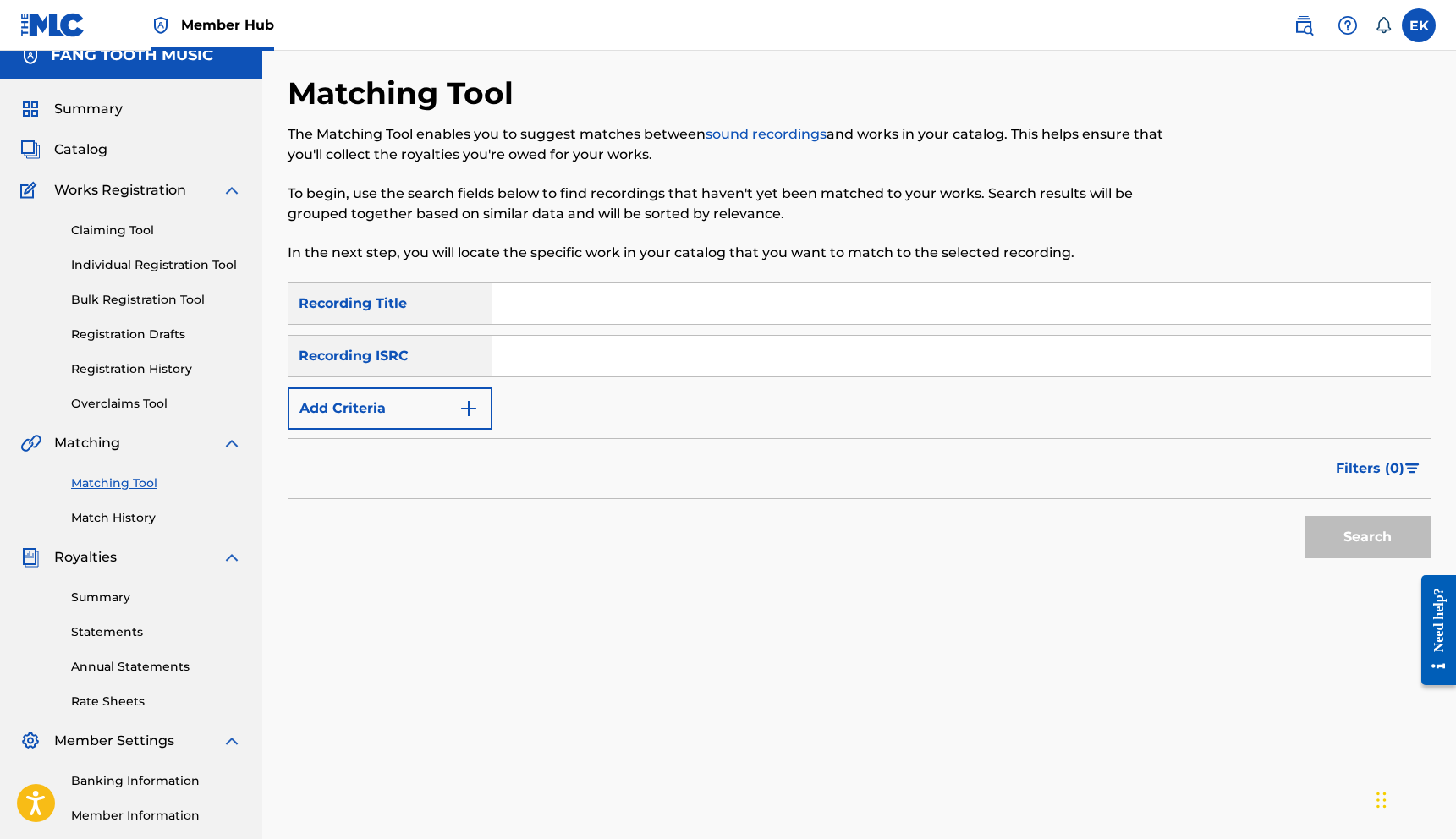
scroll to position [0, 0]
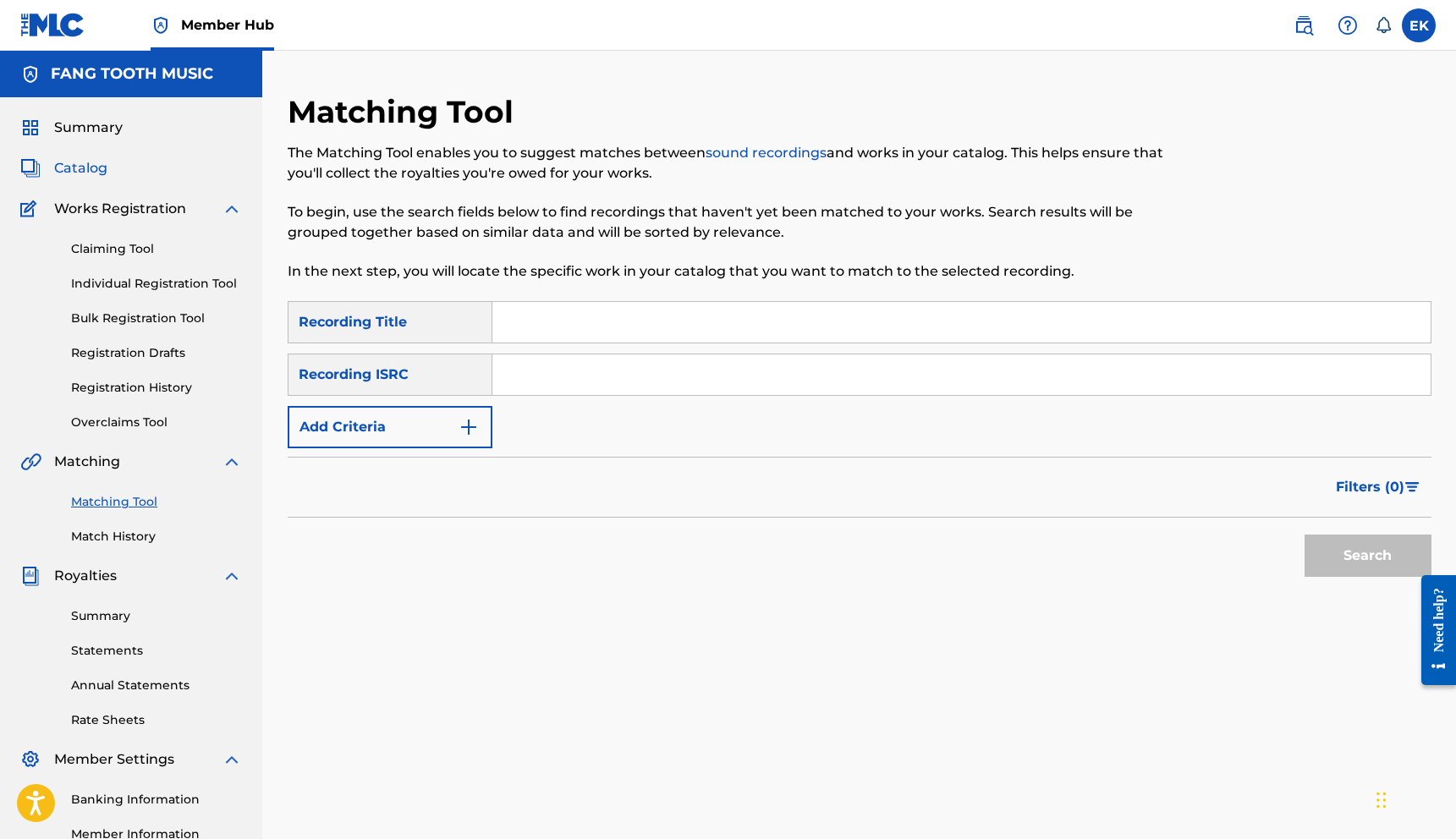
click at [79, 168] on span "Catalog" at bounding box center [80, 168] width 54 height 20
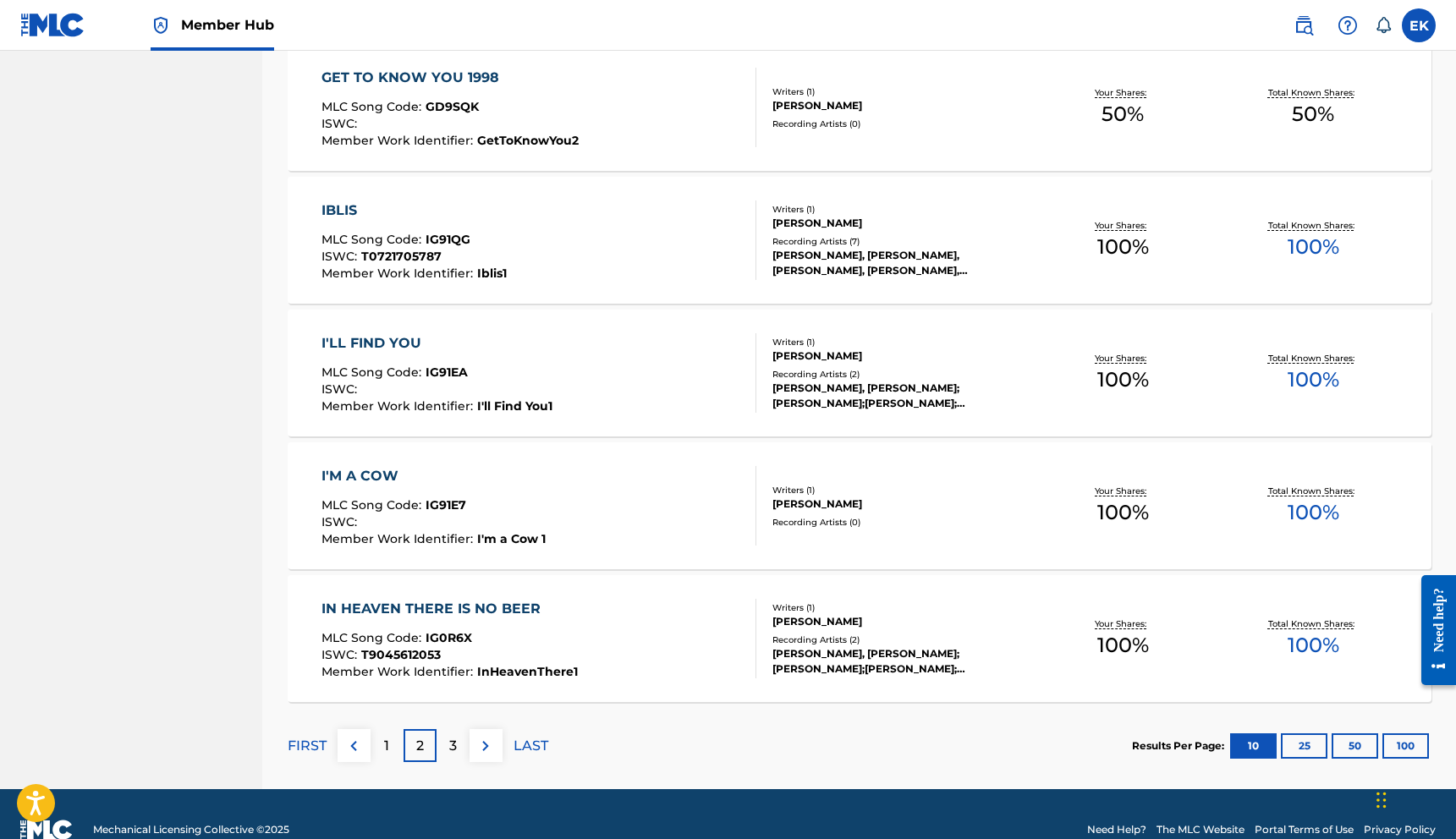
scroll to position [1097, 0]
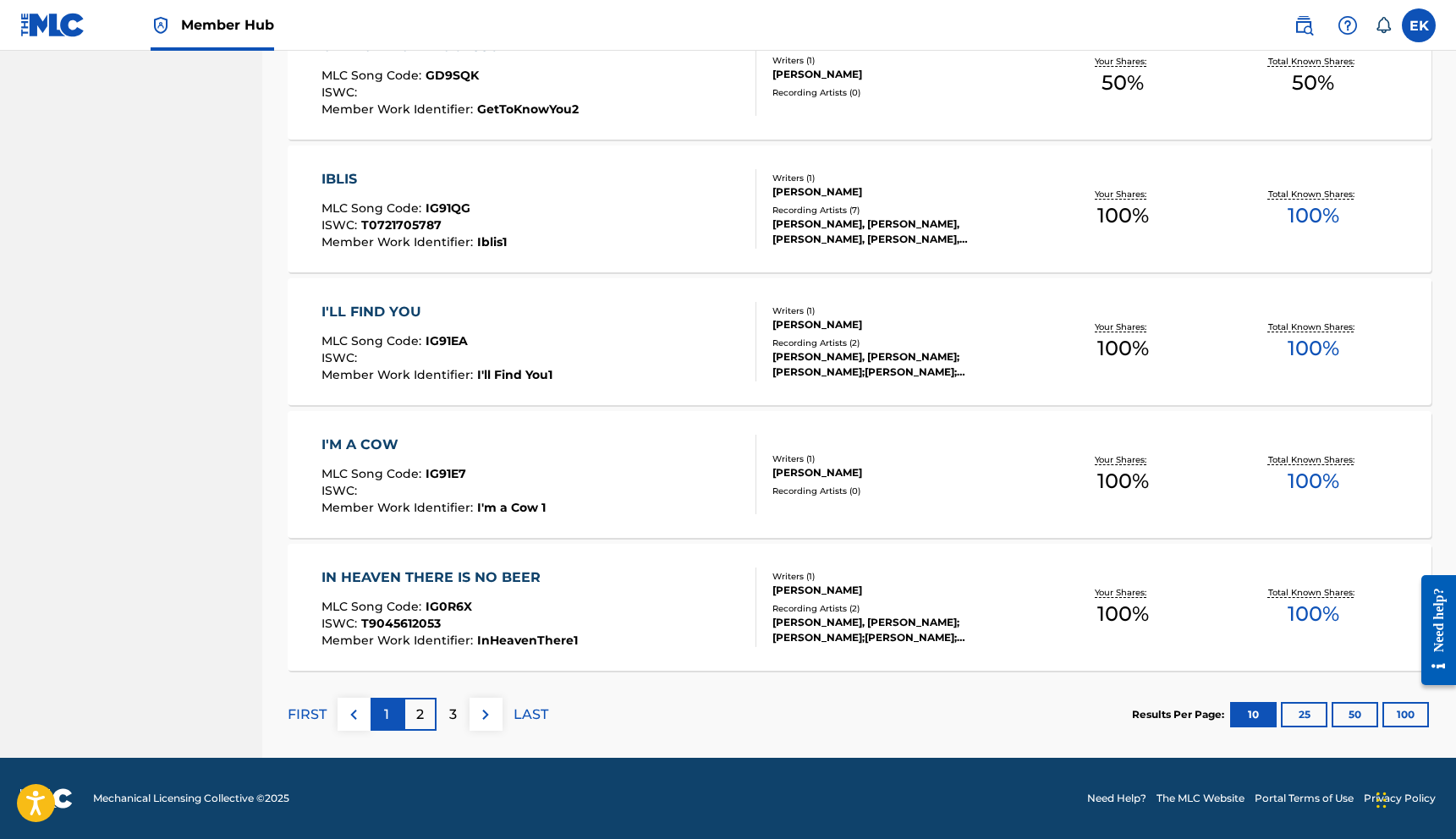
click at [384, 715] on p "1" at bounding box center [386, 714] width 5 height 20
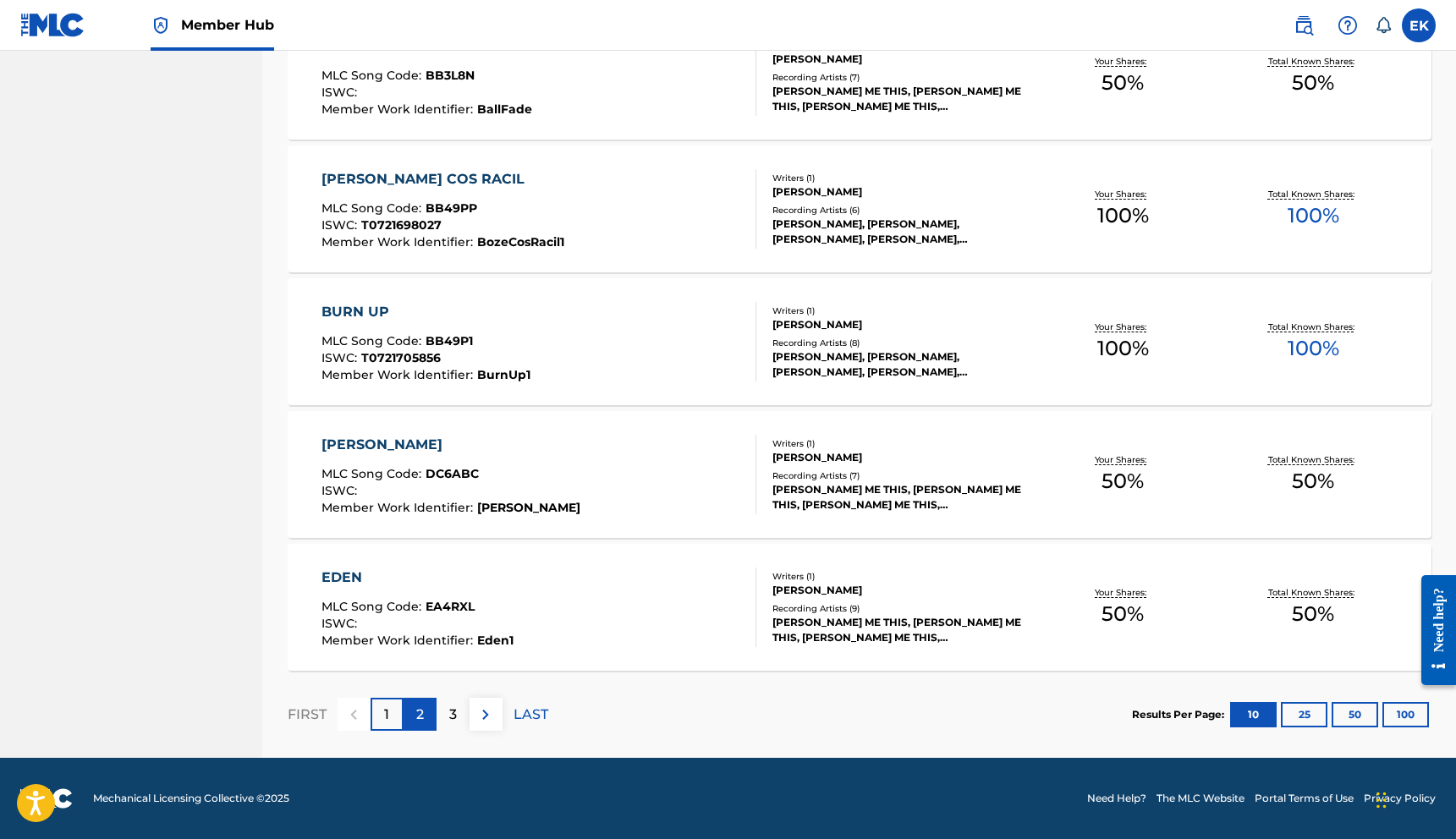
click at [421, 720] on p "2" at bounding box center [420, 714] width 8 height 20
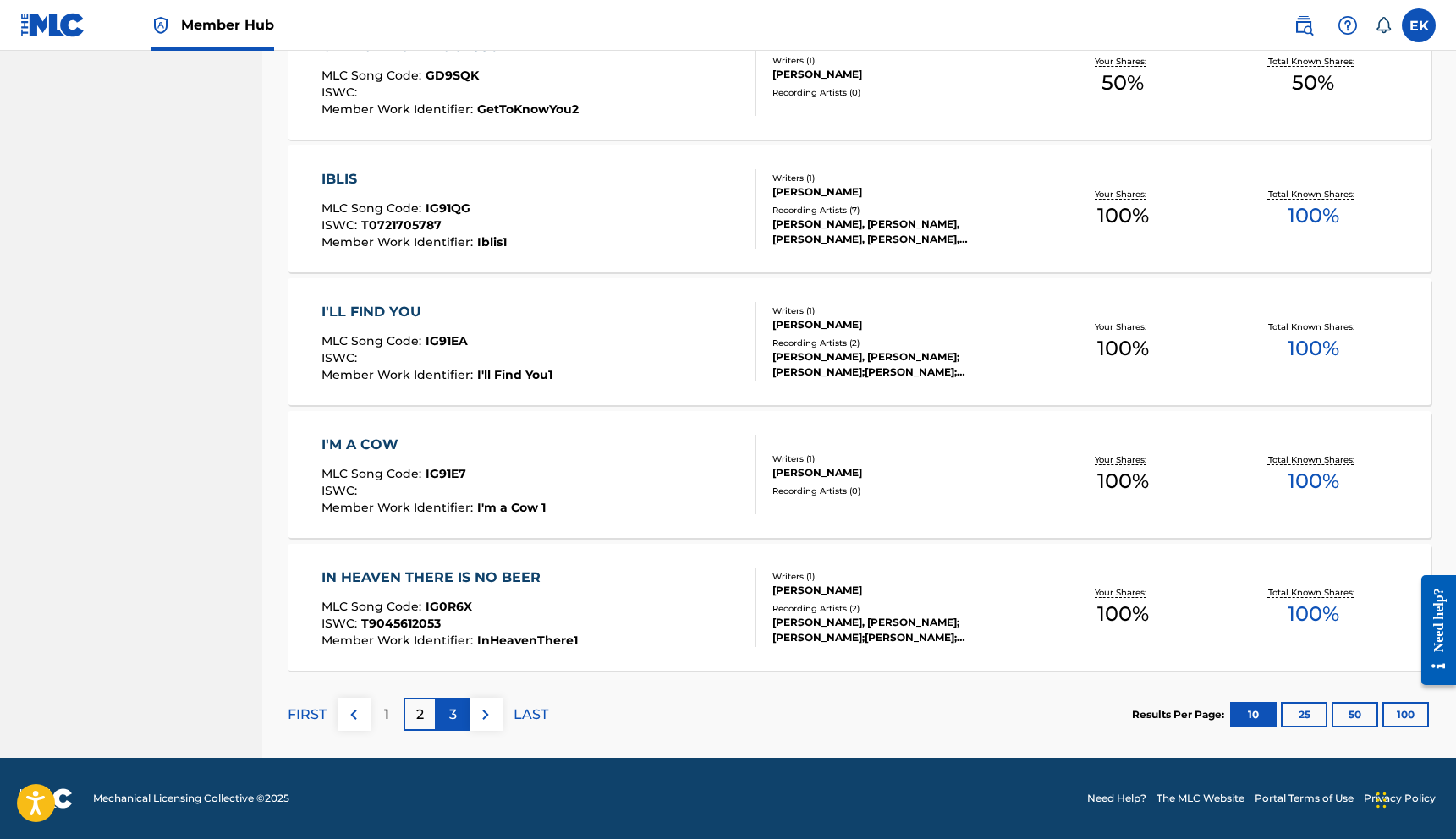
click at [454, 713] on p "3" at bounding box center [453, 714] width 8 height 20
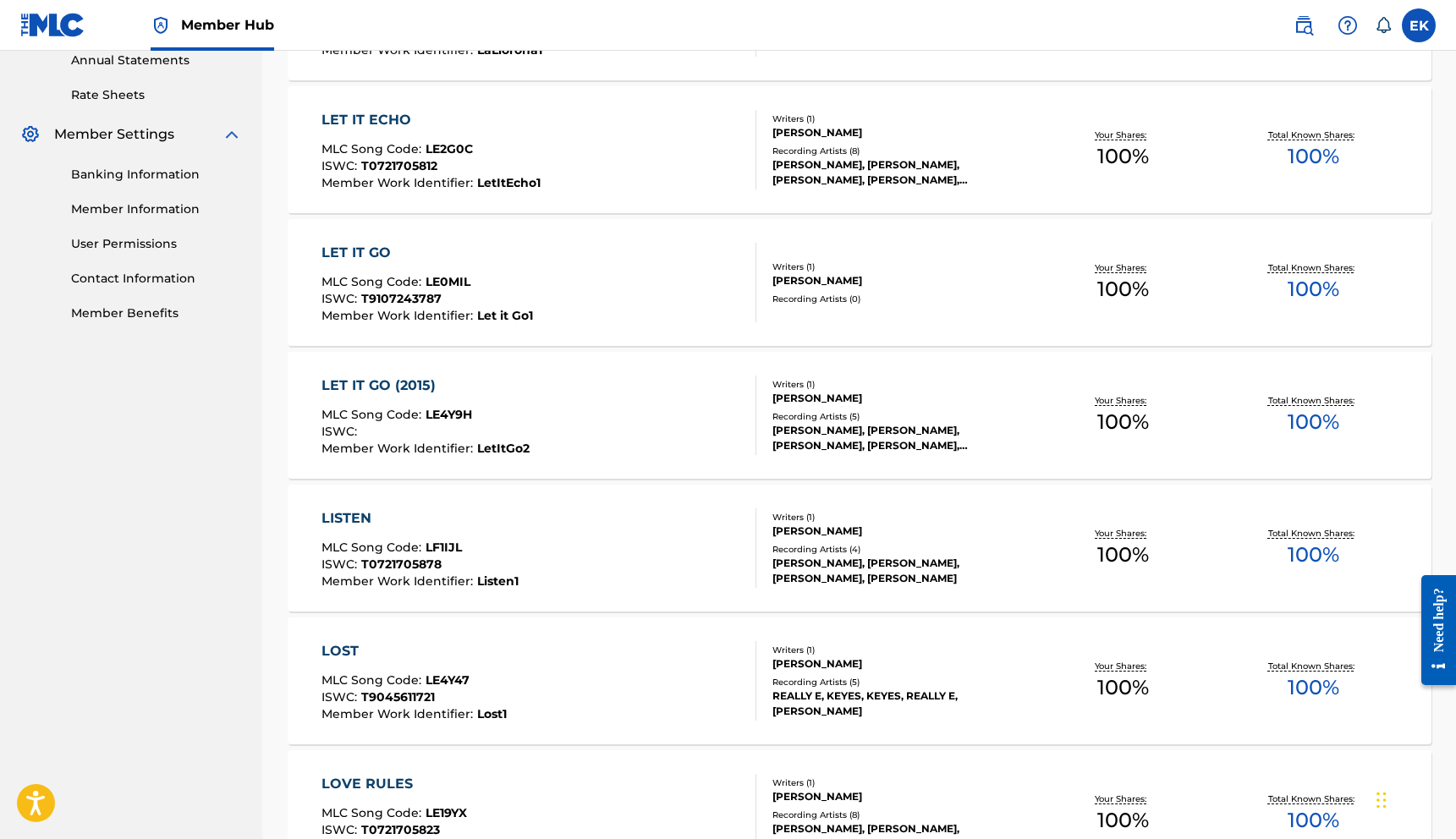
scroll to position [617, 0]
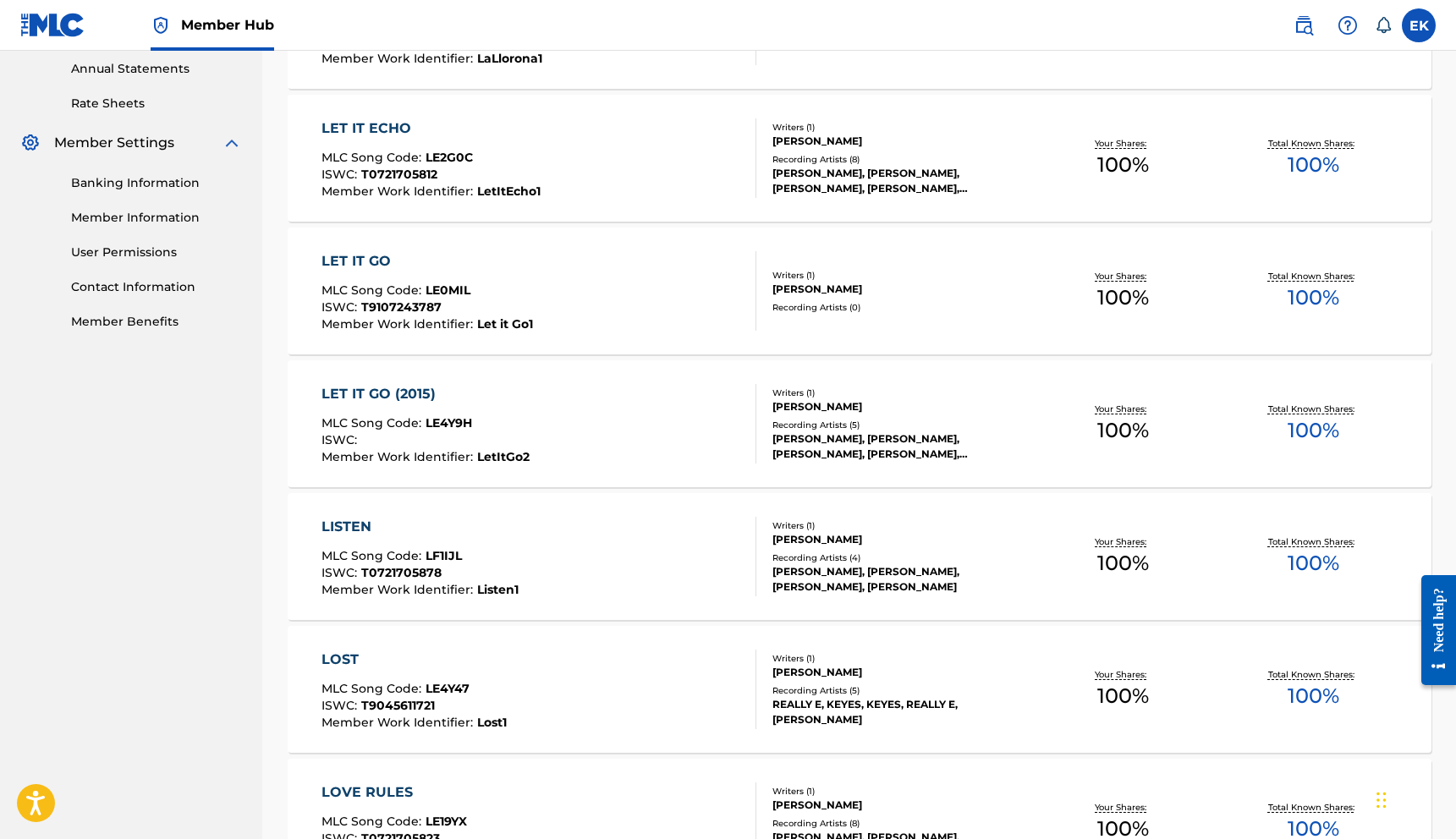
click at [362, 260] on div "LET IT GO" at bounding box center [426, 260] width 212 height 20
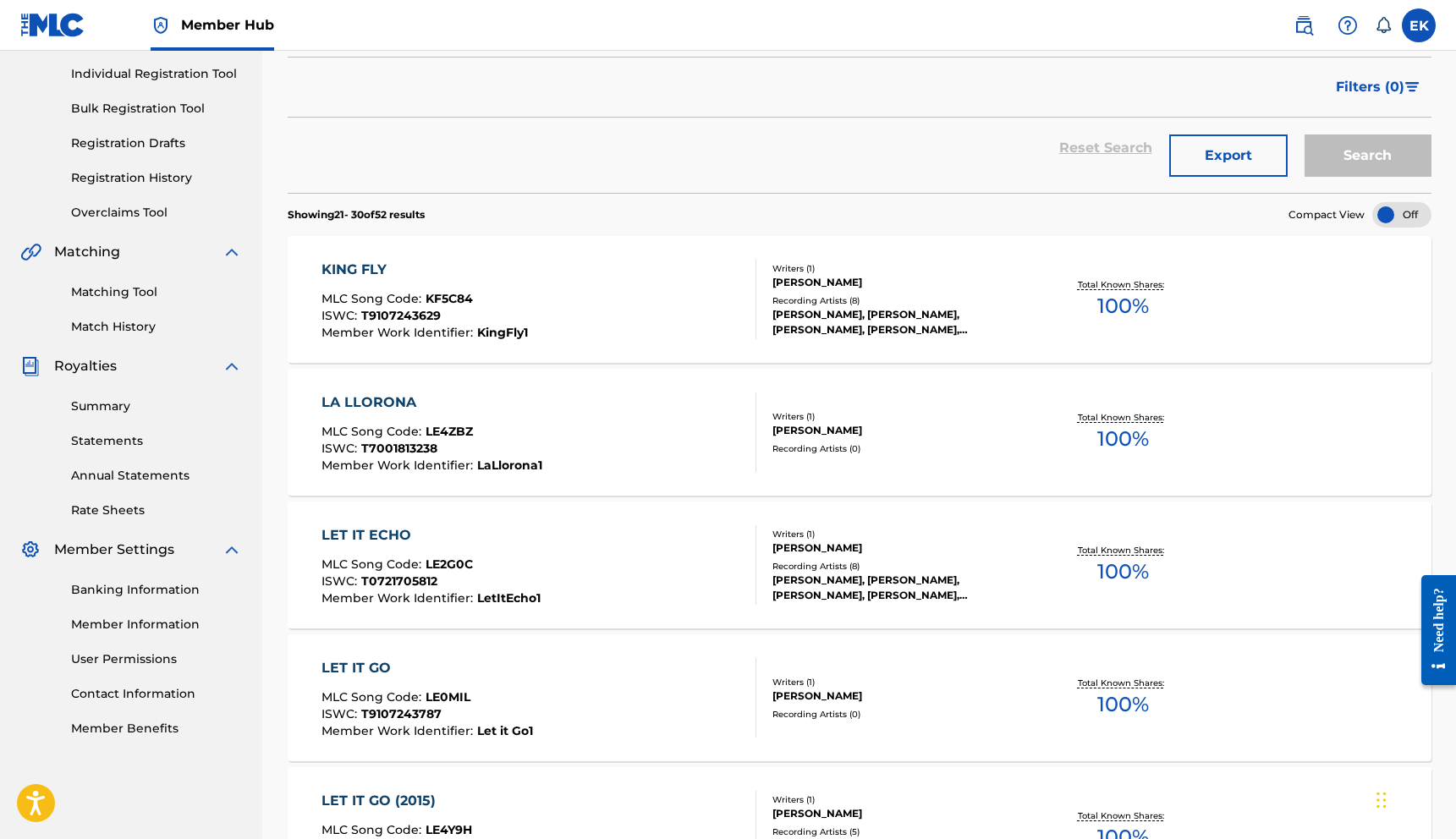
scroll to position [617, 0]
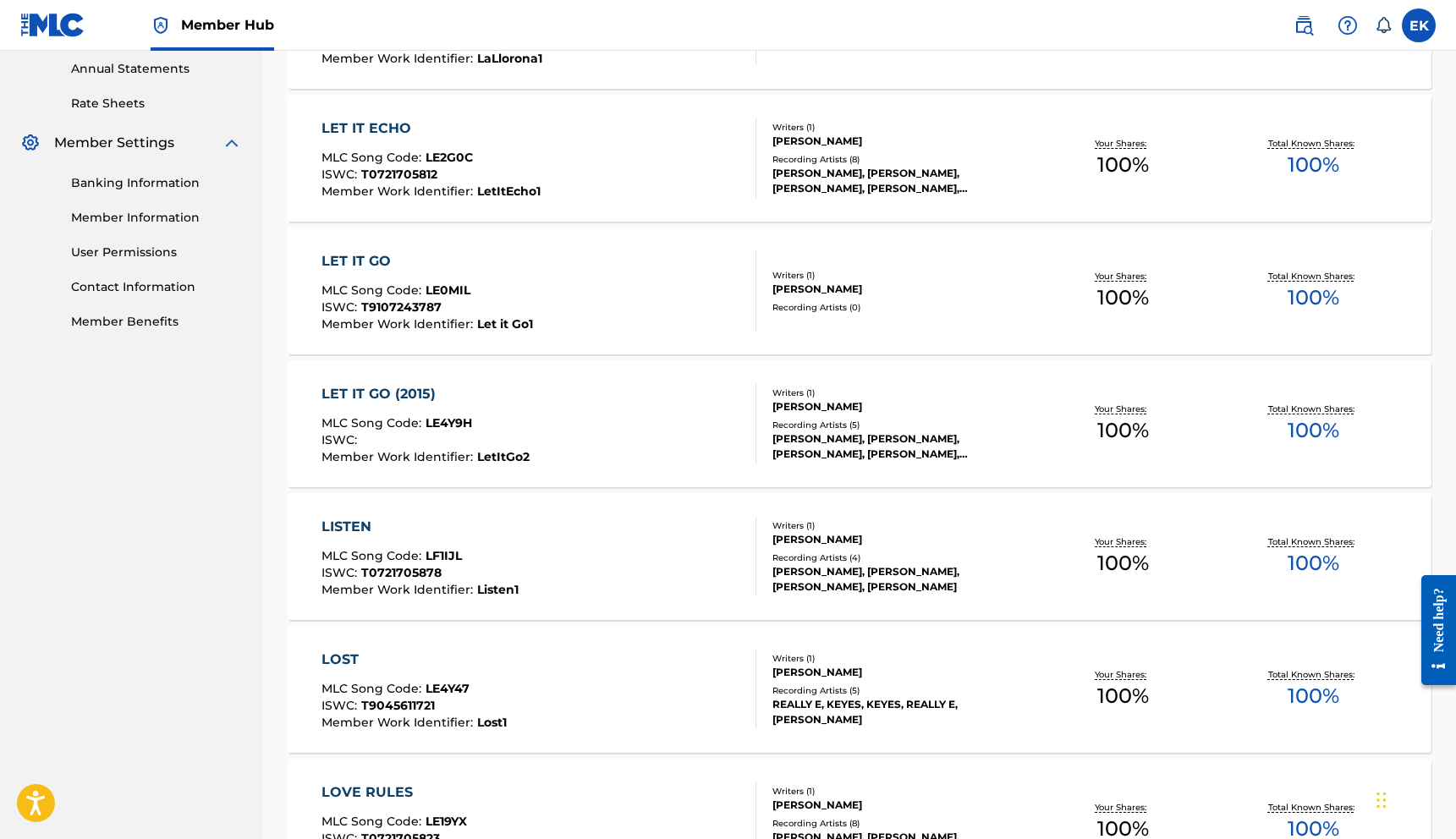
click at [359, 261] on div "LET IT GO" at bounding box center [426, 260] width 212 height 20
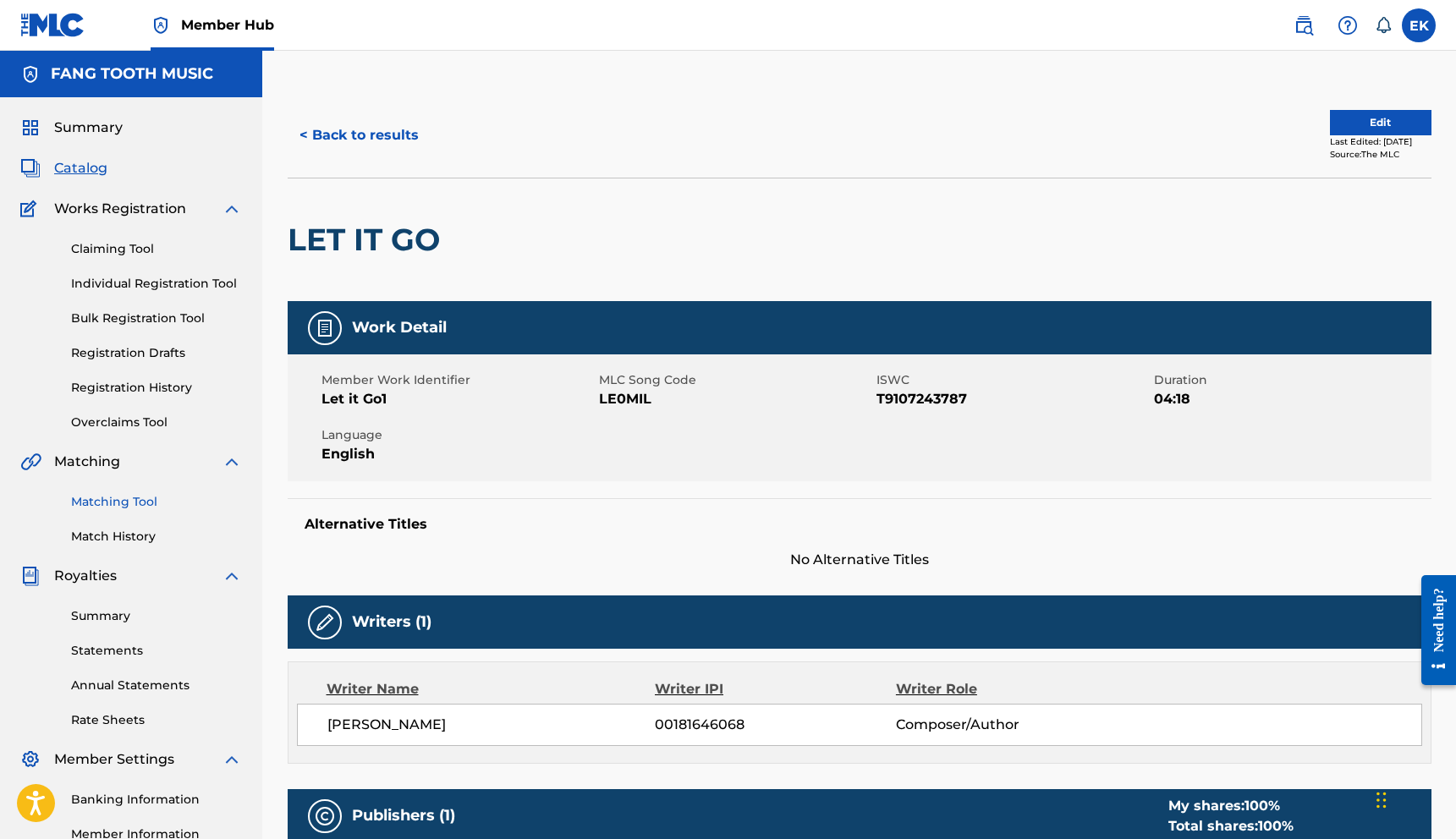
click at [107, 499] on link "Matching Tool" at bounding box center [156, 501] width 171 height 18
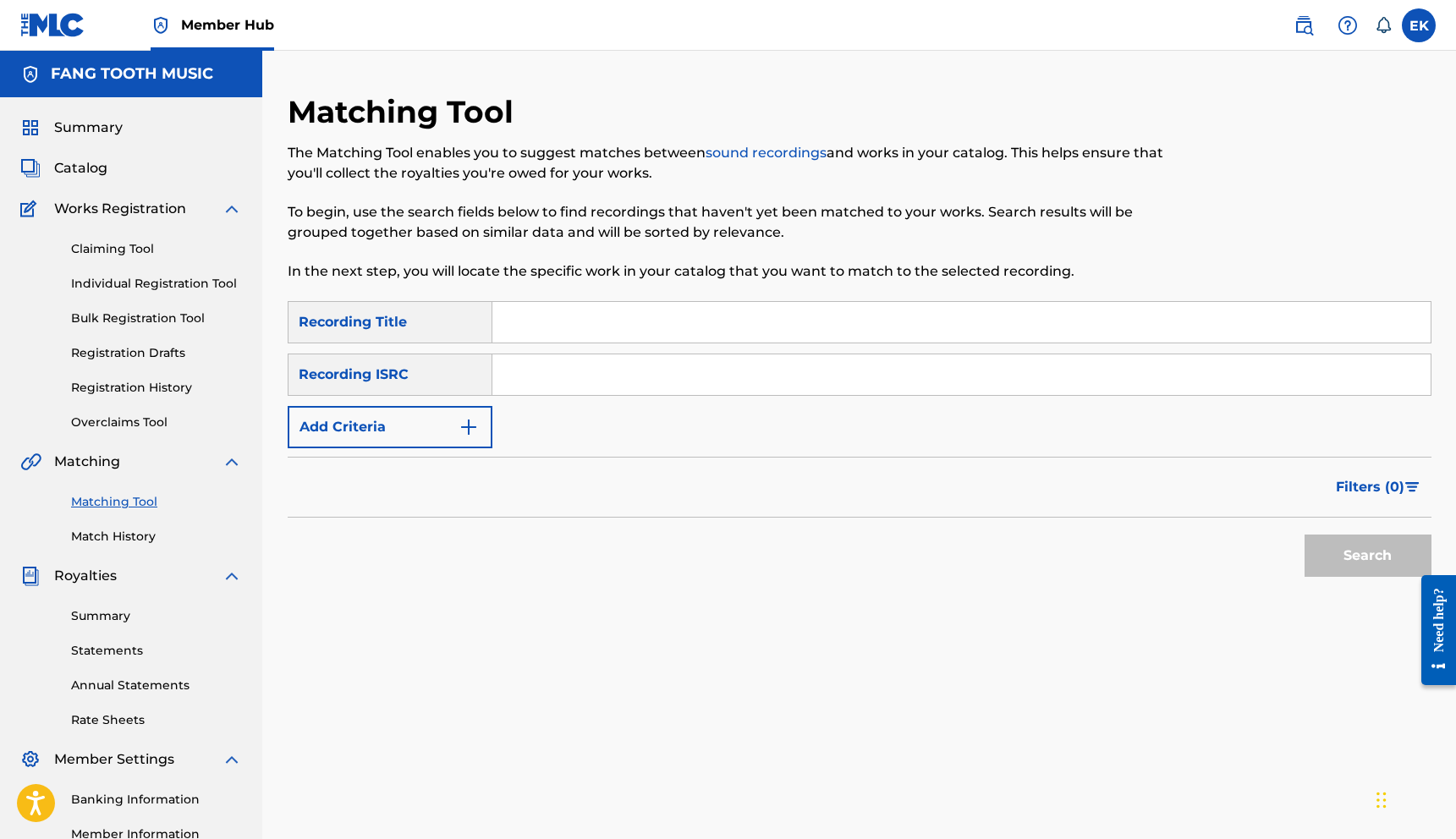
click at [575, 377] on input "Search Form" at bounding box center [961, 375] width 938 height 41
type input "QM6P41464499"
click at [1350, 563] on button "Search" at bounding box center [1368, 555] width 127 height 42
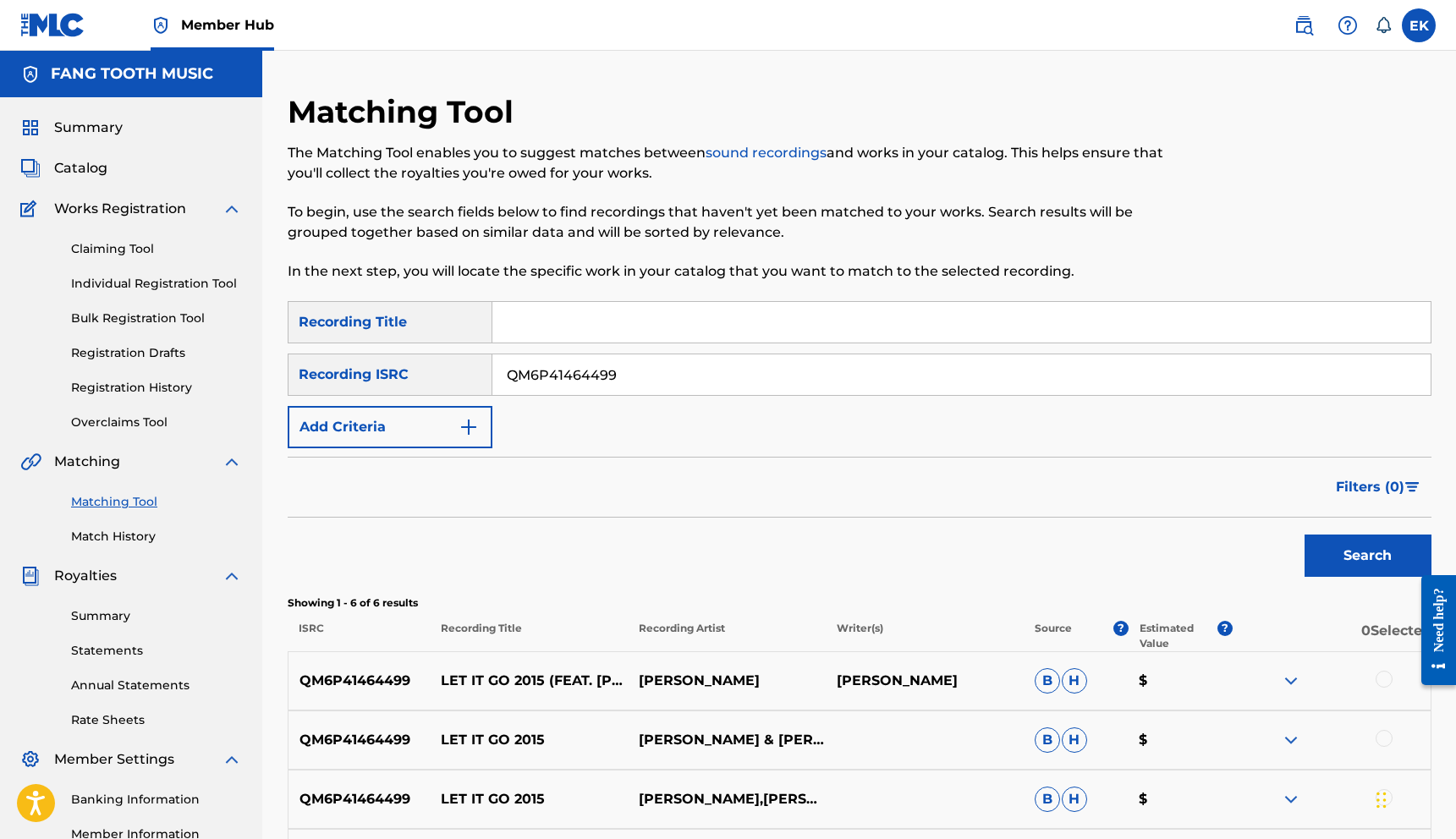
click at [1426, 419] on div "SearchWithCriteriac026f934-7f82-4def-97c4-e6bf8b187b31 Recording Title SearchWi…" at bounding box center [860, 375] width 1144 height 147
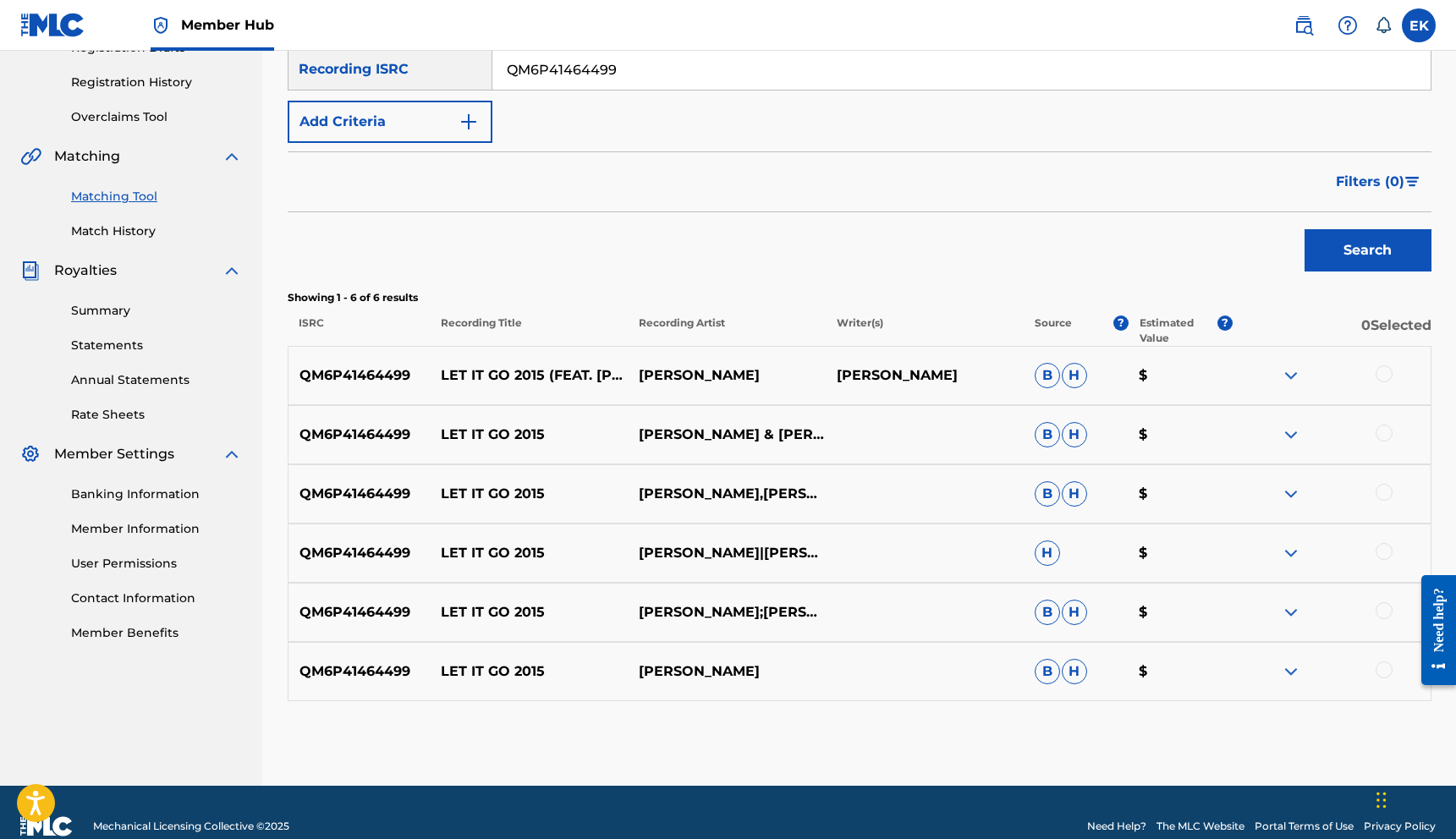
scroll to position [334, 0]
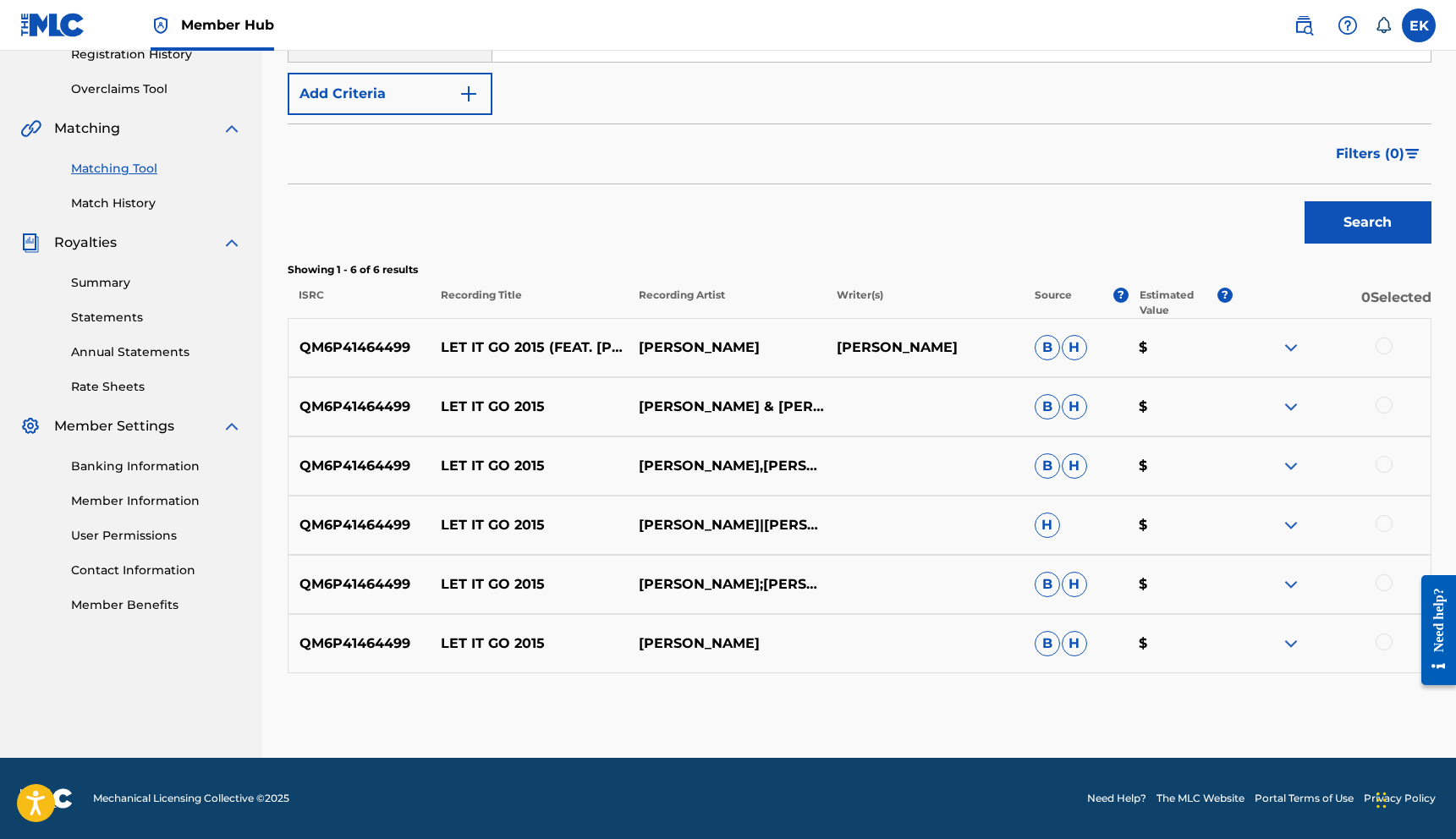
click at [1379, 346] on div at bounding box center [1383, 345] width 17 height 17
click at [1386, 404] on div at bounding box center [1383, 405] width 17 height 17
click at [1384, 470] on div at bounding box center [1383, 463] width 17 height 17
click at [1384, 526] on div at bounding box center [1383, 523] width 17 height 17
click at [1380, 584] on div at bounding box center [1383, 582] width 17 height 17
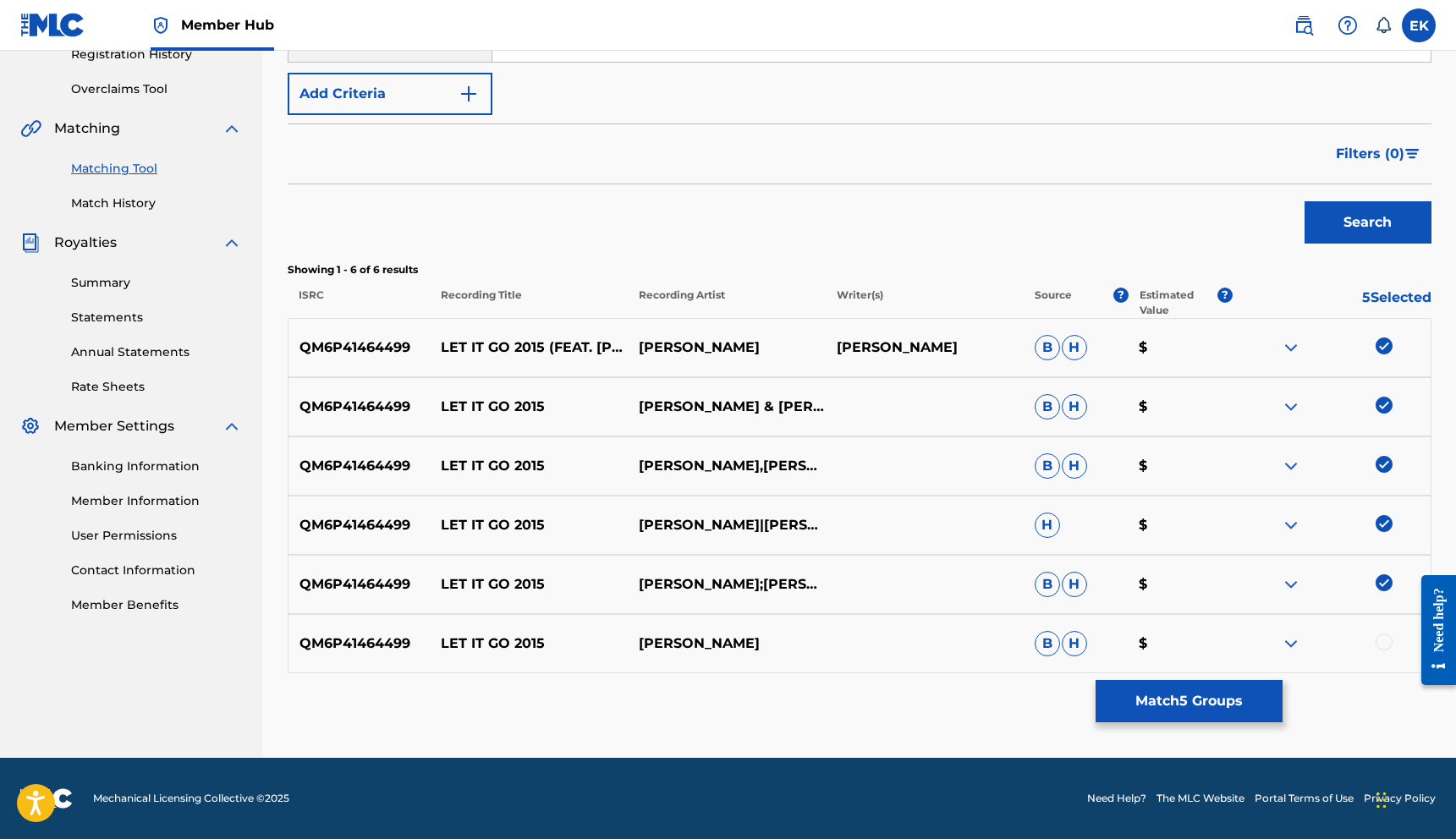
click at [1386, 642] on div at bounding box center [1383, 641] width 17 height 17
click at [1192, 700] on button "Match 6 Groups" at bounding box center [1190, 700] width 187 height 42
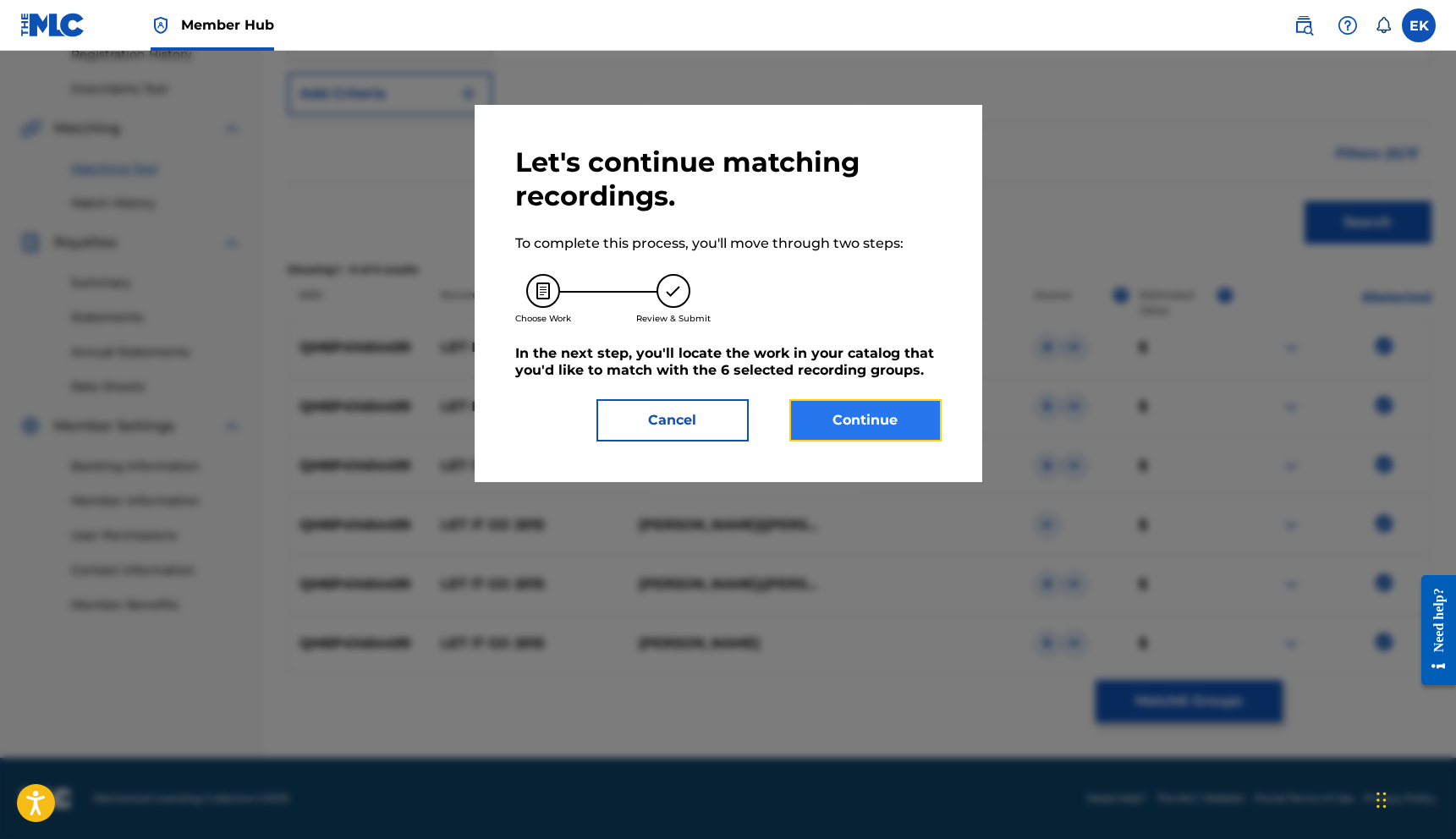
click at [842, 421] on button "Continue" at bounding box center [866, 420] width 152 height 42
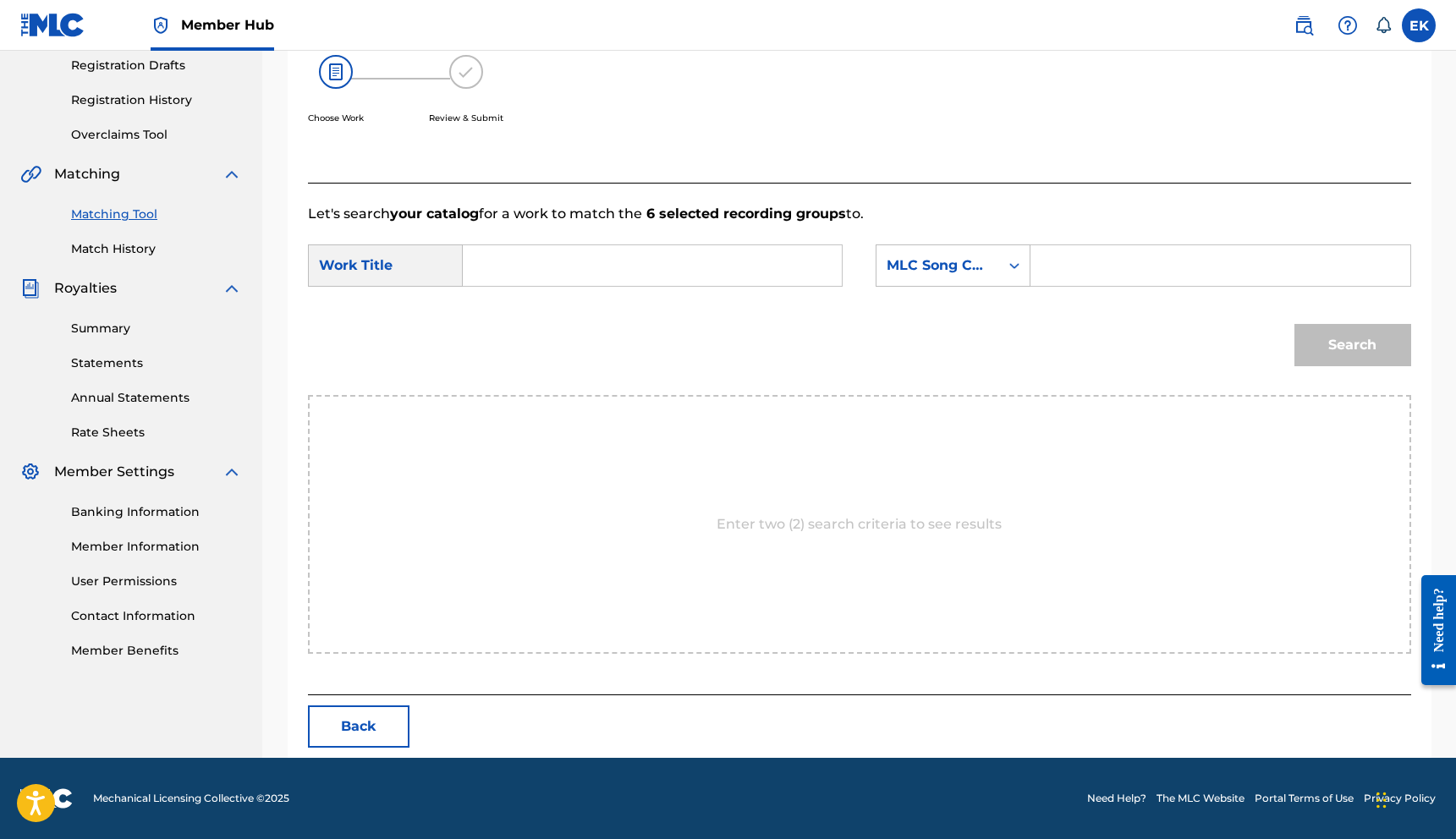
click at [510, 268] on input "Search Form" at bounding box center [652, 265] width 350 height 41
type input "Let it Go"
click at [1115, 263] on input "Search Form" at bounding box center [1220, 265] width 350 height 41
type input "LE0MIL"
click at [1354, 347] on button "Search" at bounding box center [1353, 344] width 117 height 42
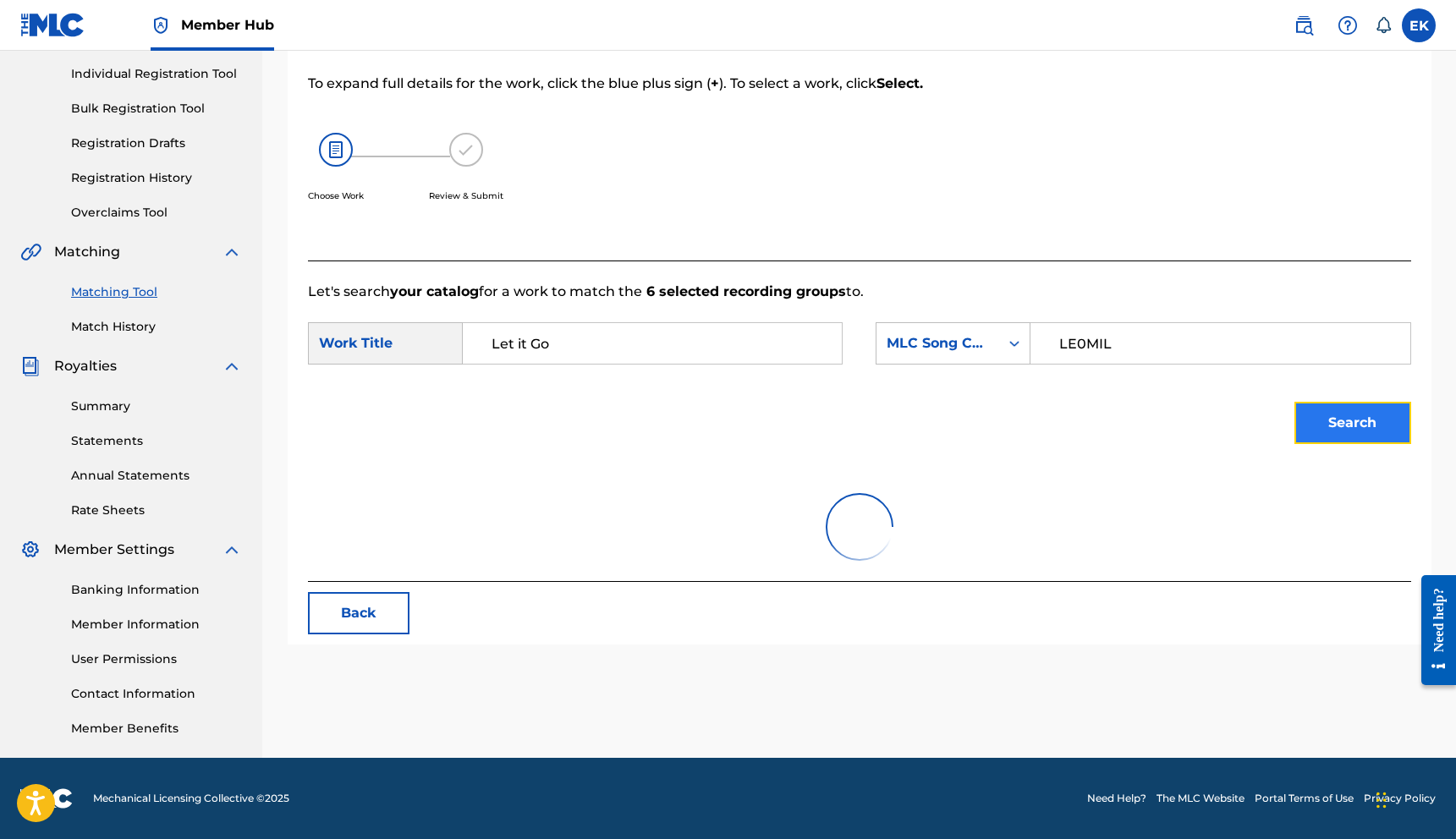
scroll to position [238, 0]
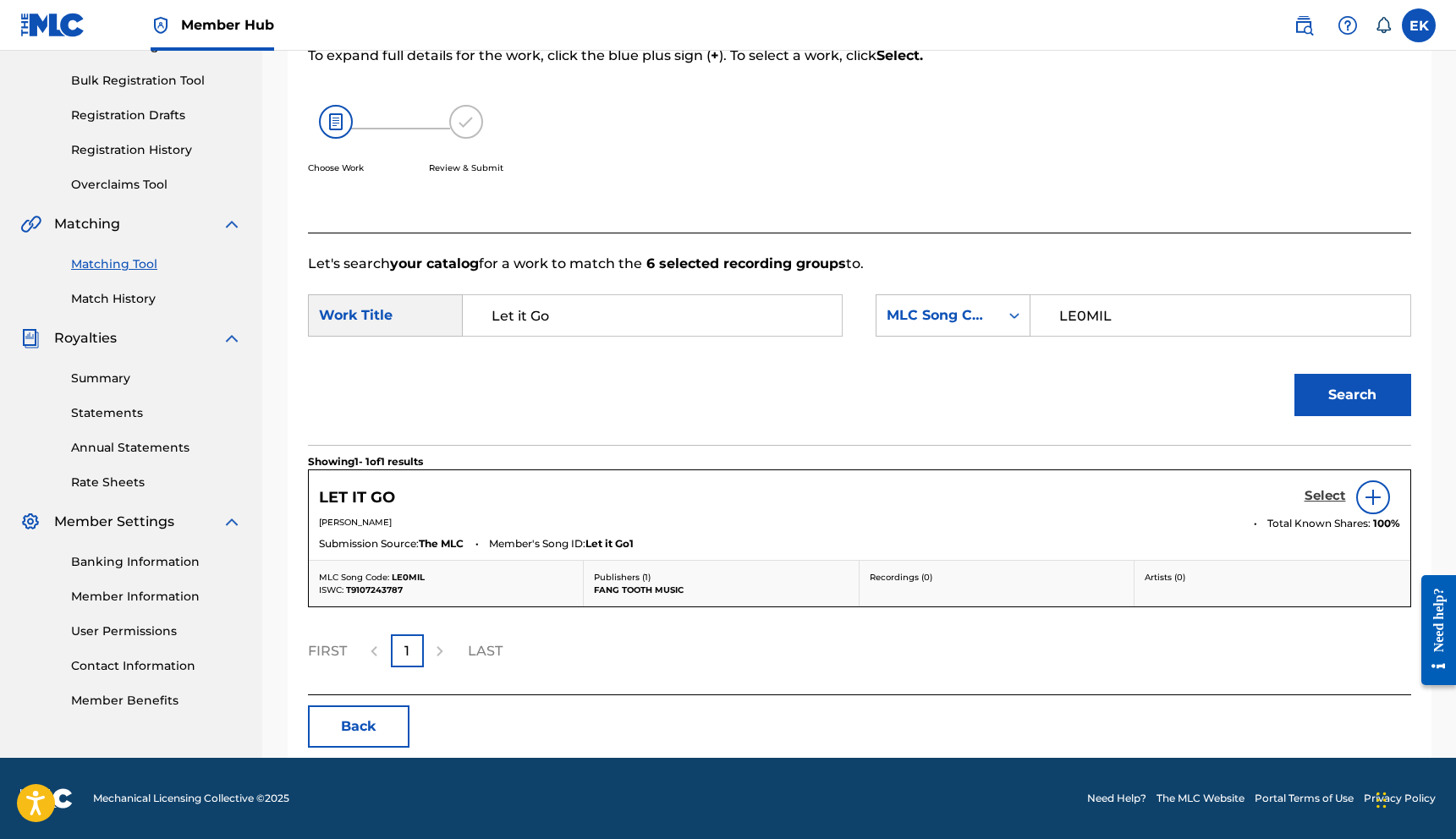
click at [1319, 499] on h5 "Select" at bounding box center [1325, 496] width 41 height 16
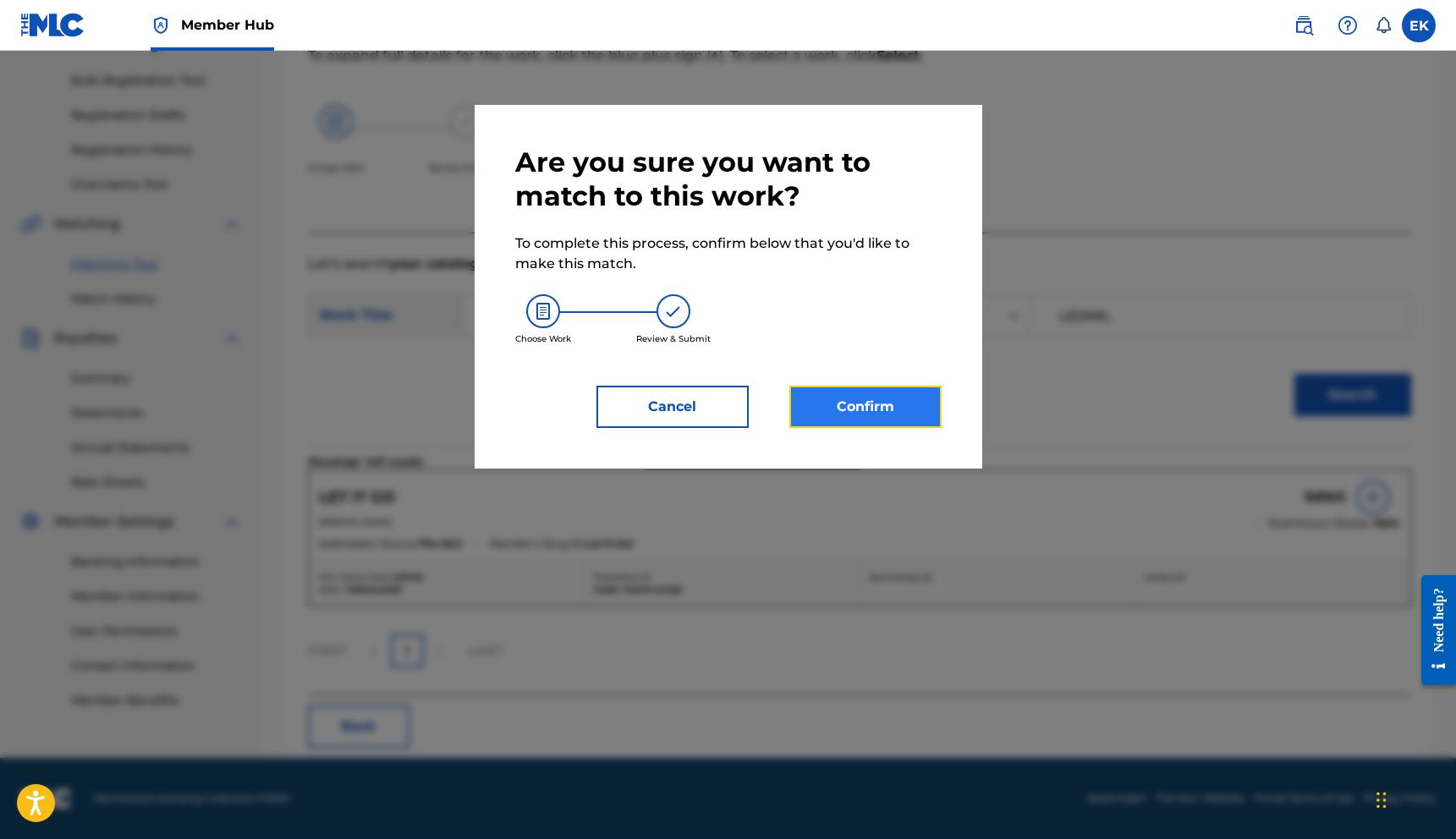
click at [854, 398] on button "Confirm" at bounding box center [866, 406] width 152 height 42
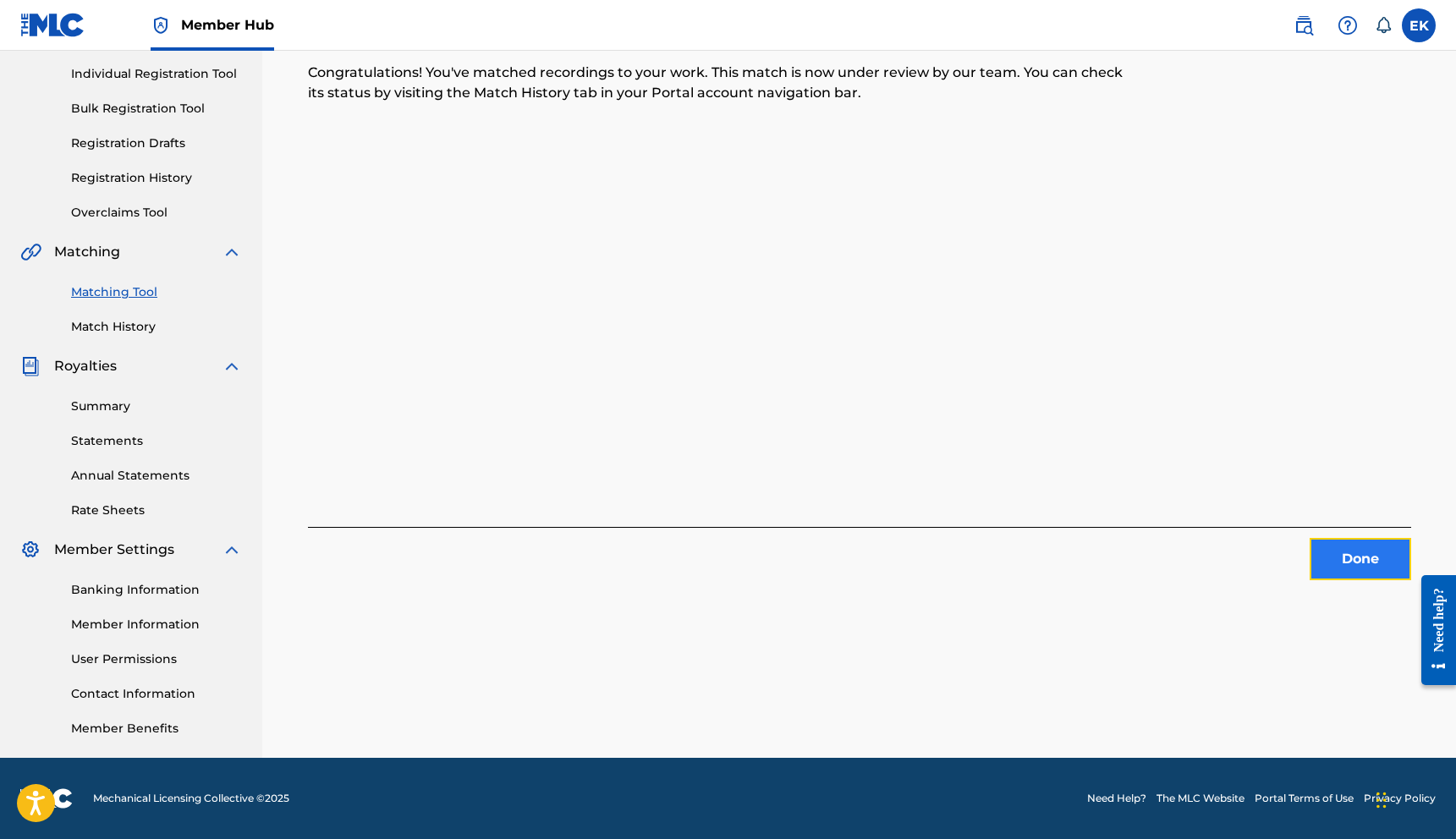
click at [1350, 553] on button "Done" at bounding box center [1360, 558] width 101 height 42
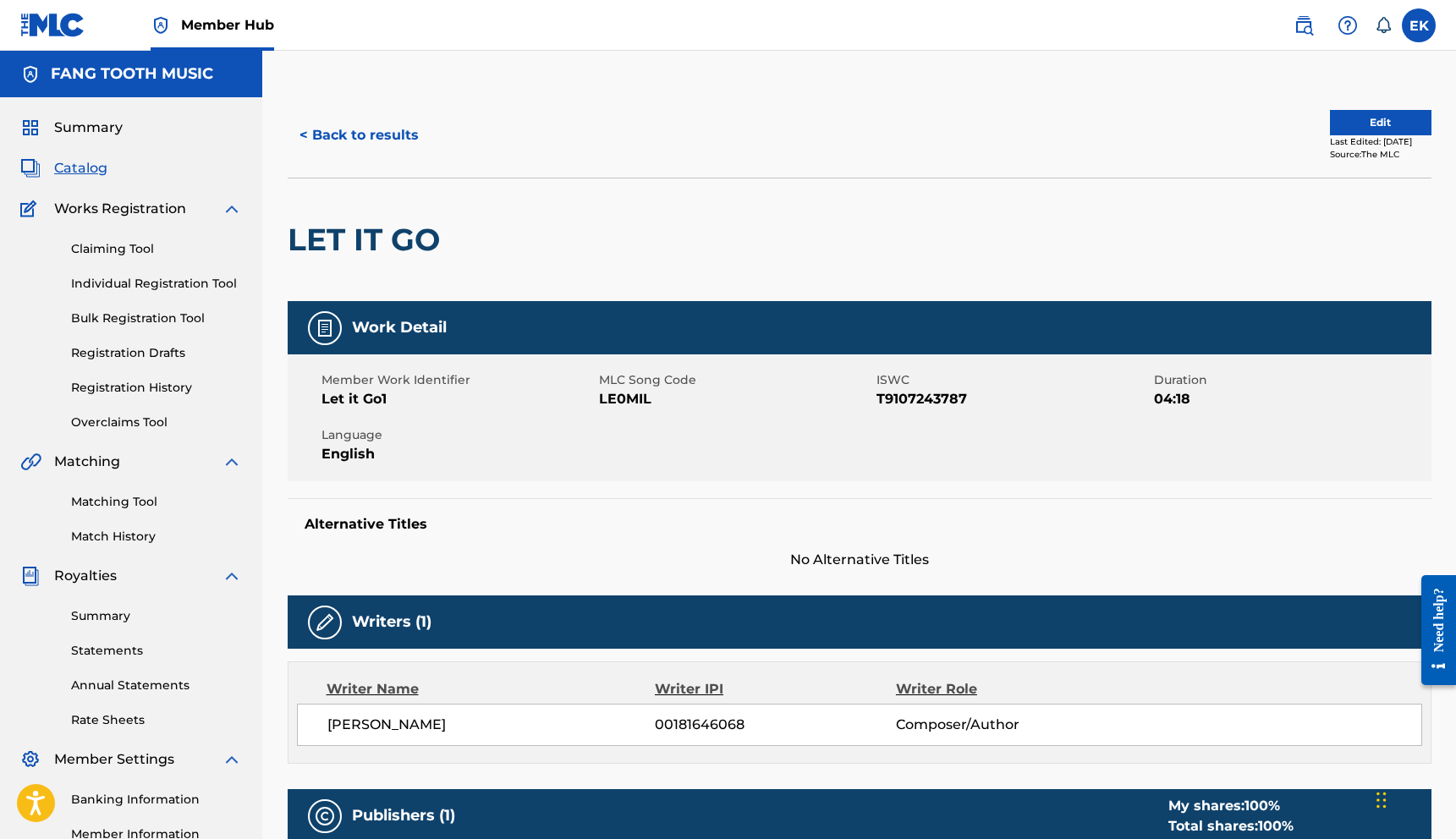
click at [83, 159] on span "Catalog" at bounding box center [80, 168] width 54 height 20
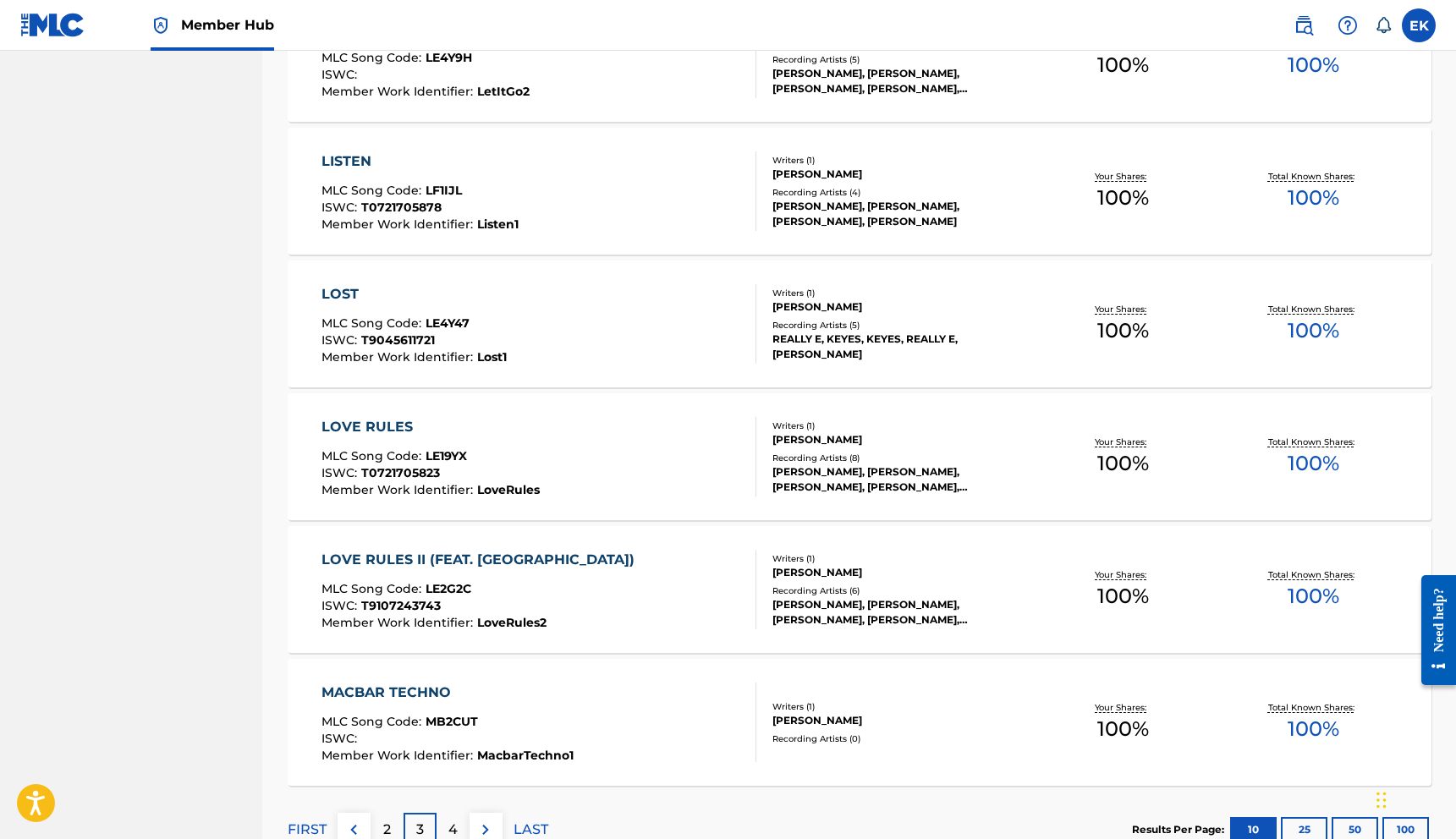
scroll to position [994, 0]
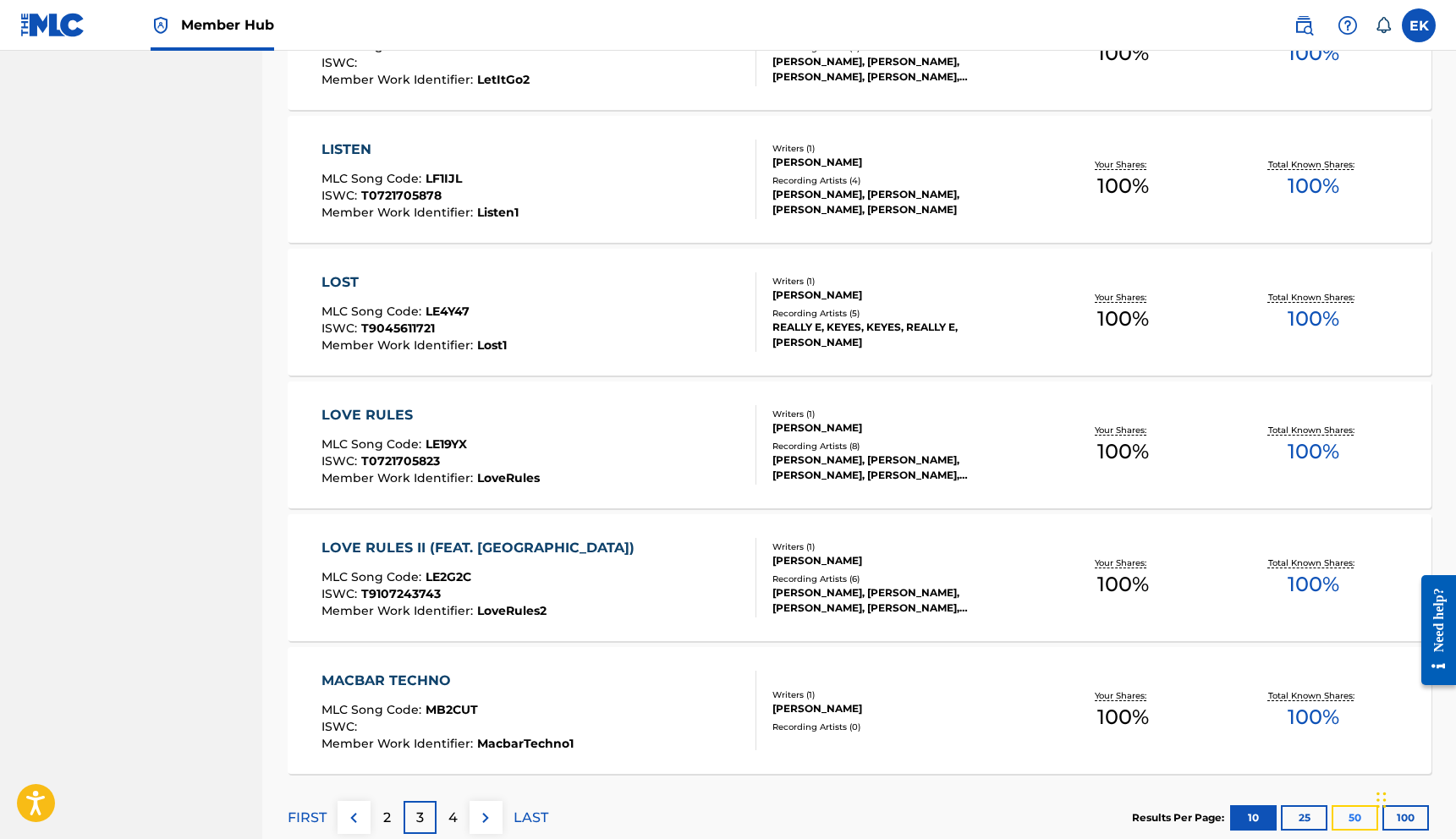
click at [1358, 815] on button "50" at bounding box center [1355, 818] width 47 height 25
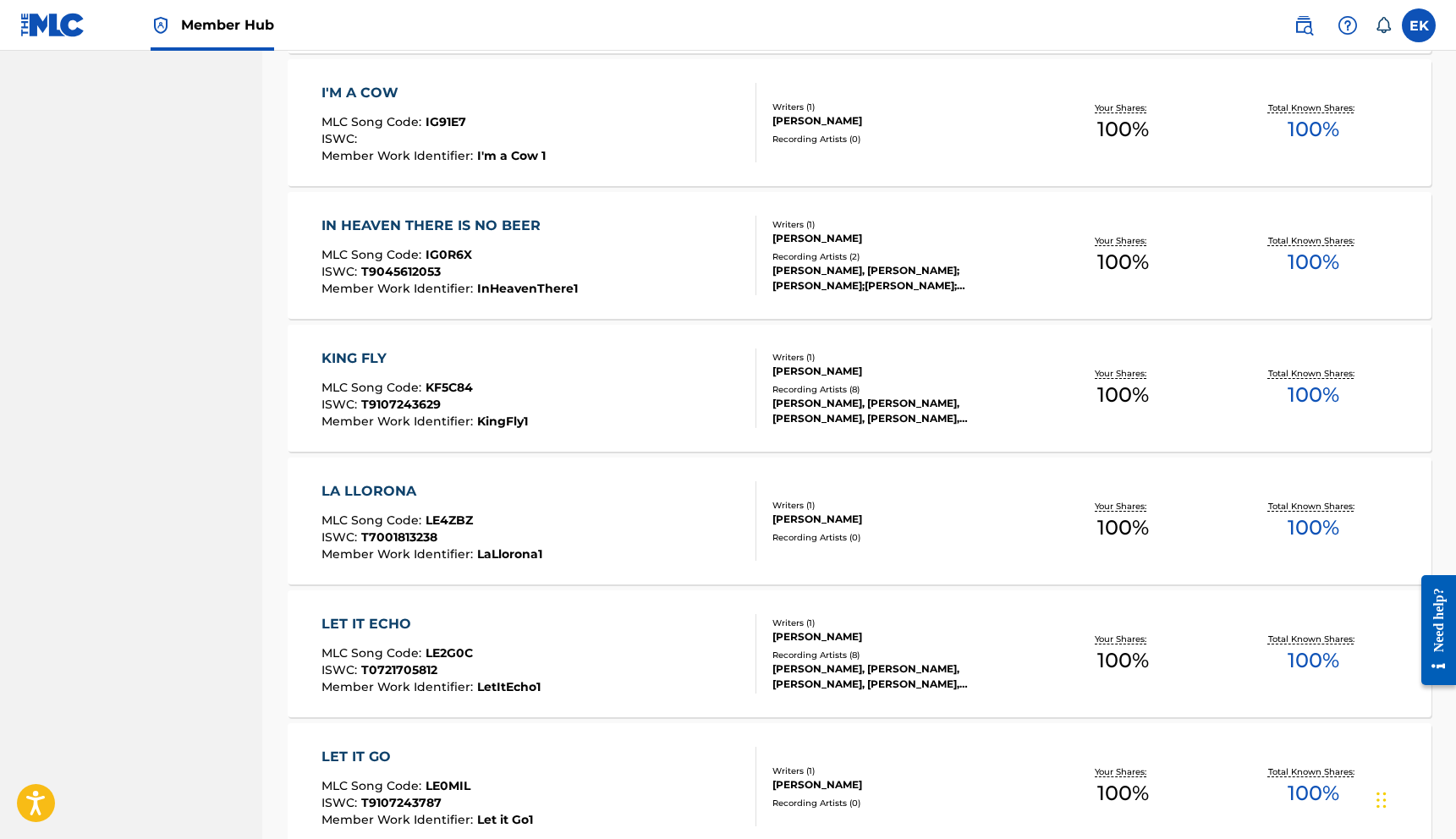
scroll to position [2784, 0]
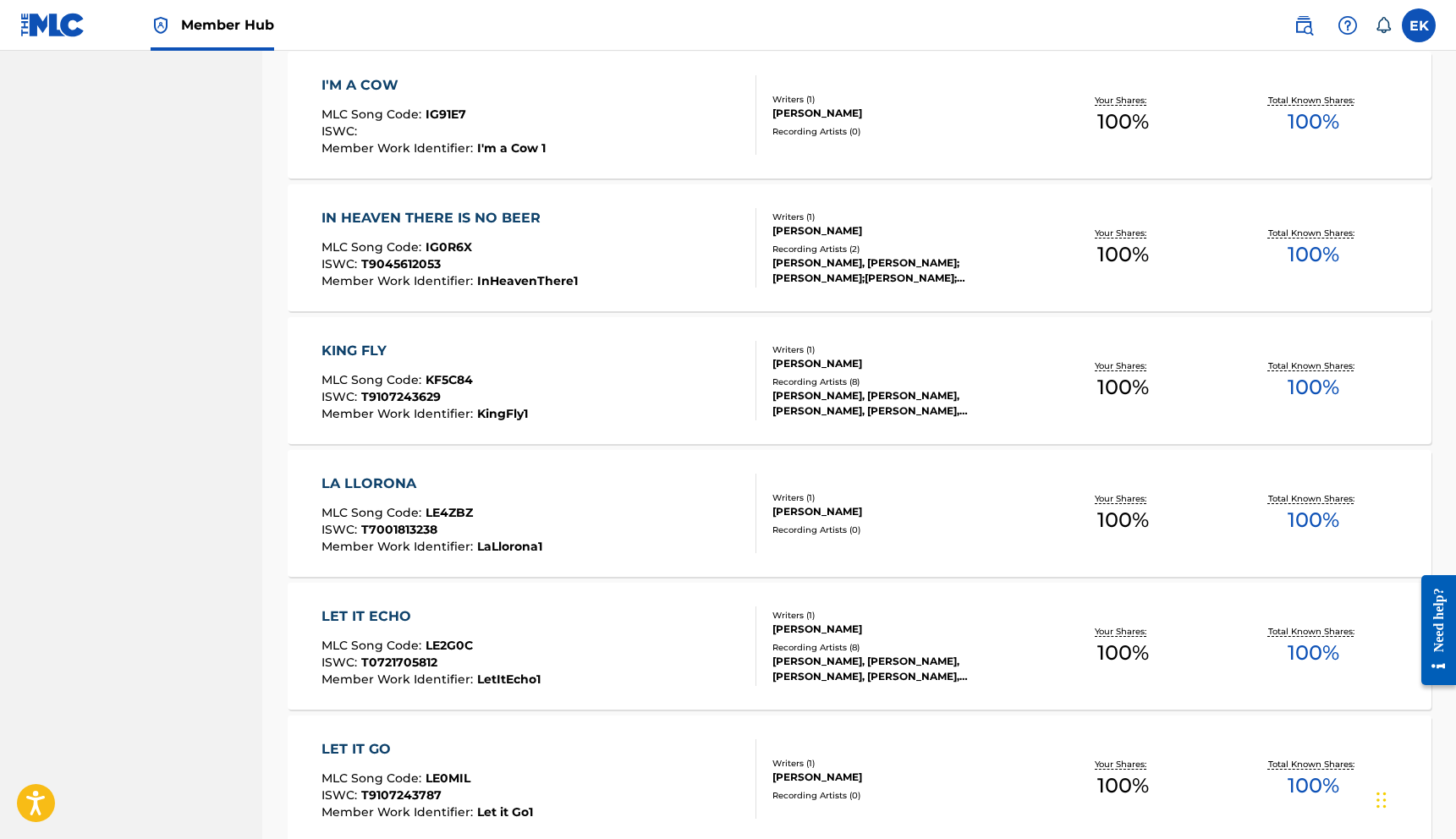
click at [373, 485] on div "LA LLORONA" at bounding box center [431, 483] width 221 height 20
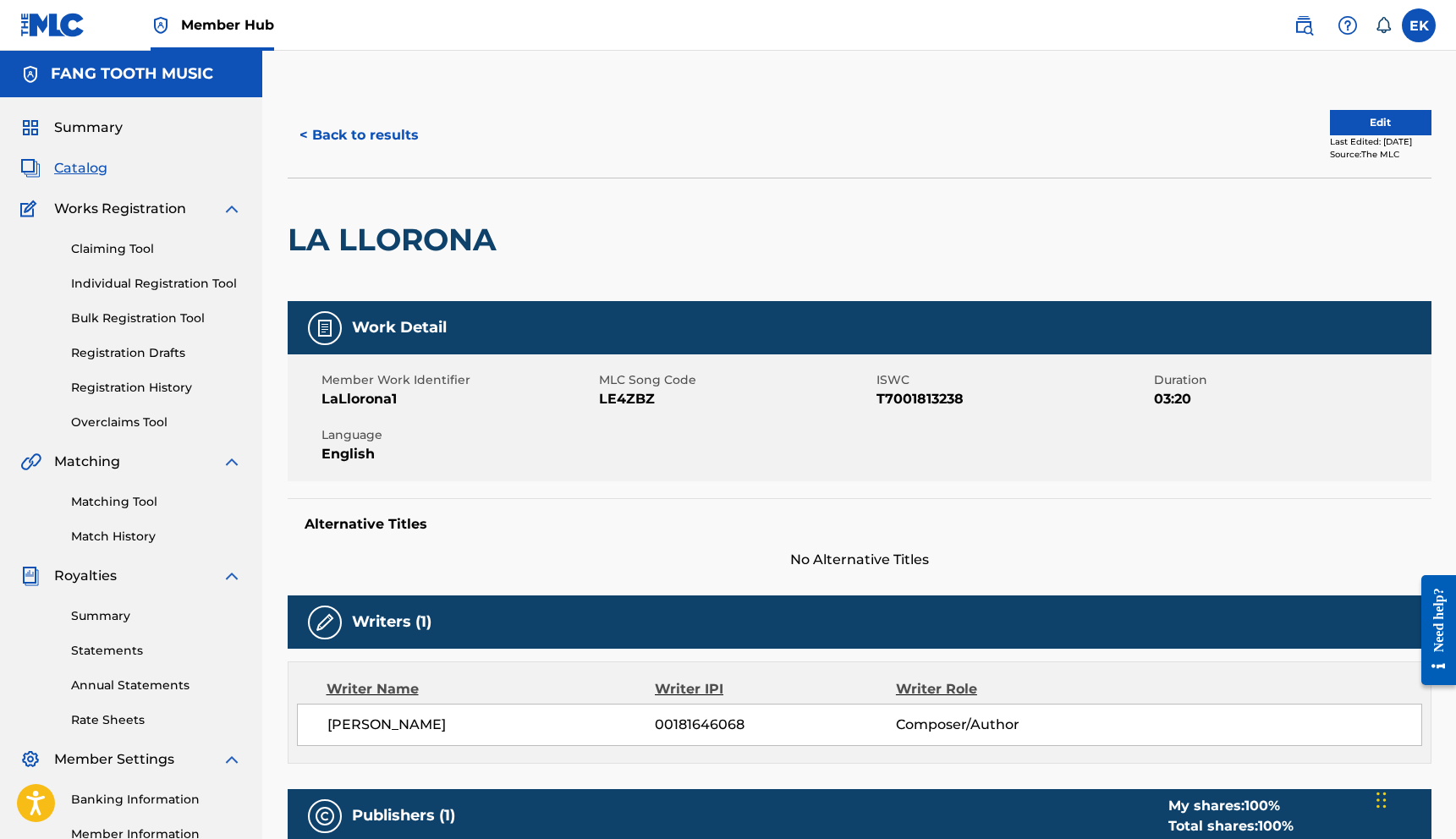
click at [1163, 132] on div "Edit Last Edited: [DATE] Source: The MLC" at bounding box center [1146, 136] width 572 height 51
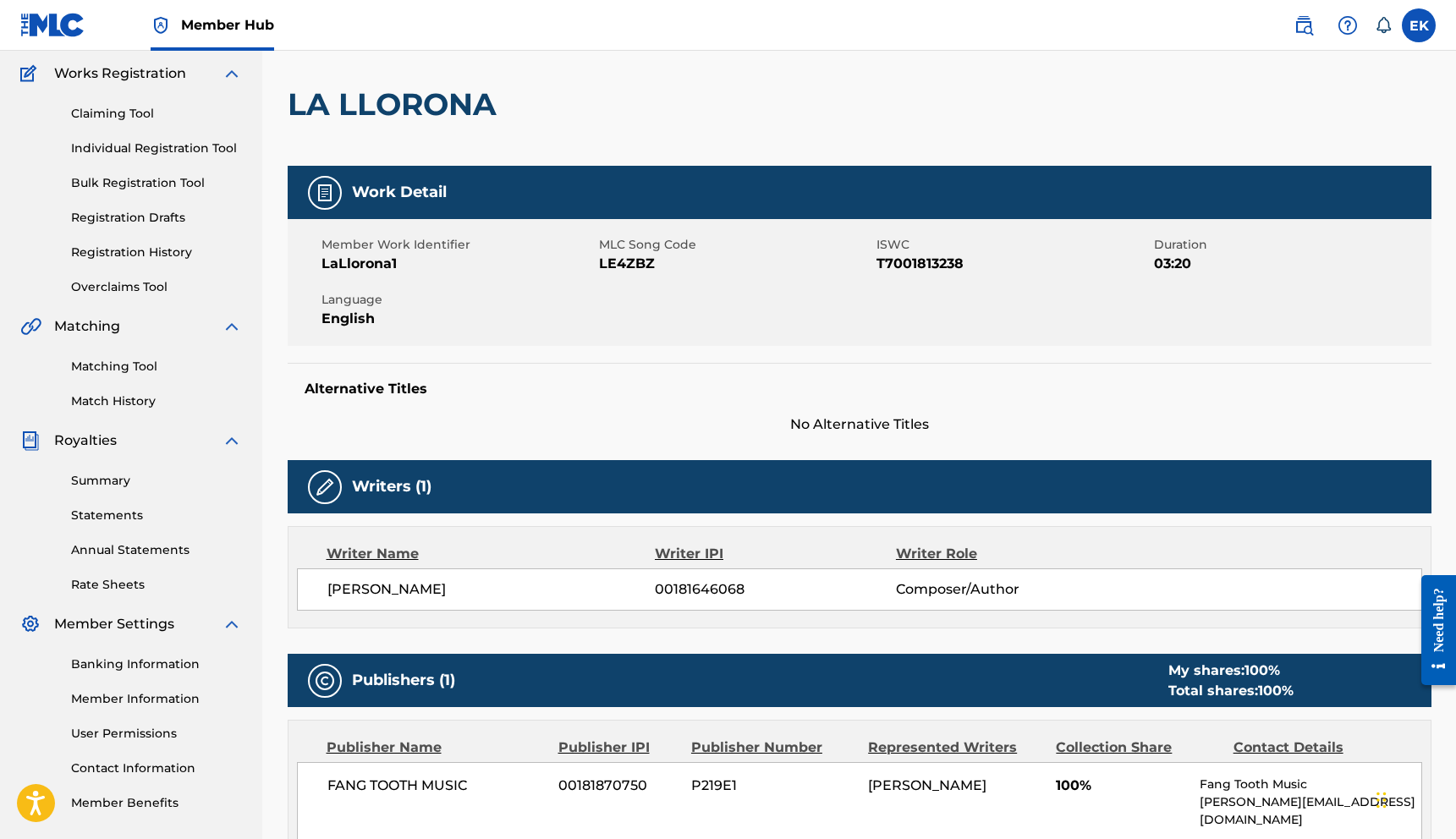
scroll to position [169, 0]
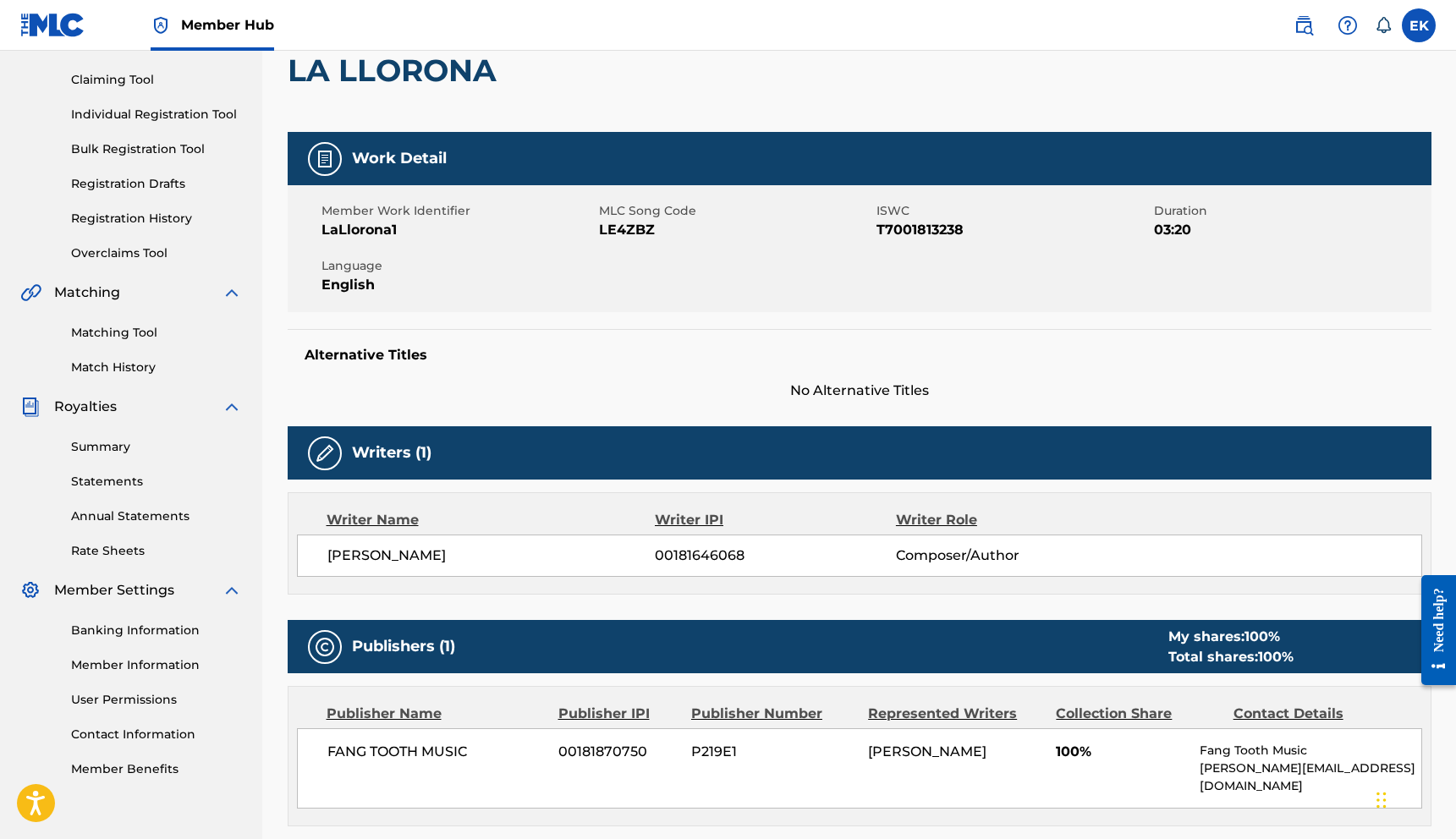
click at [1324, 105] on div "LA LLORONA" at bounding box center [860, 70] width 1144 height 124
click at [1430, 346] on div "Alternative Titles No Alternative Titles" at bounding box center [860, 365] width 1144 height 72
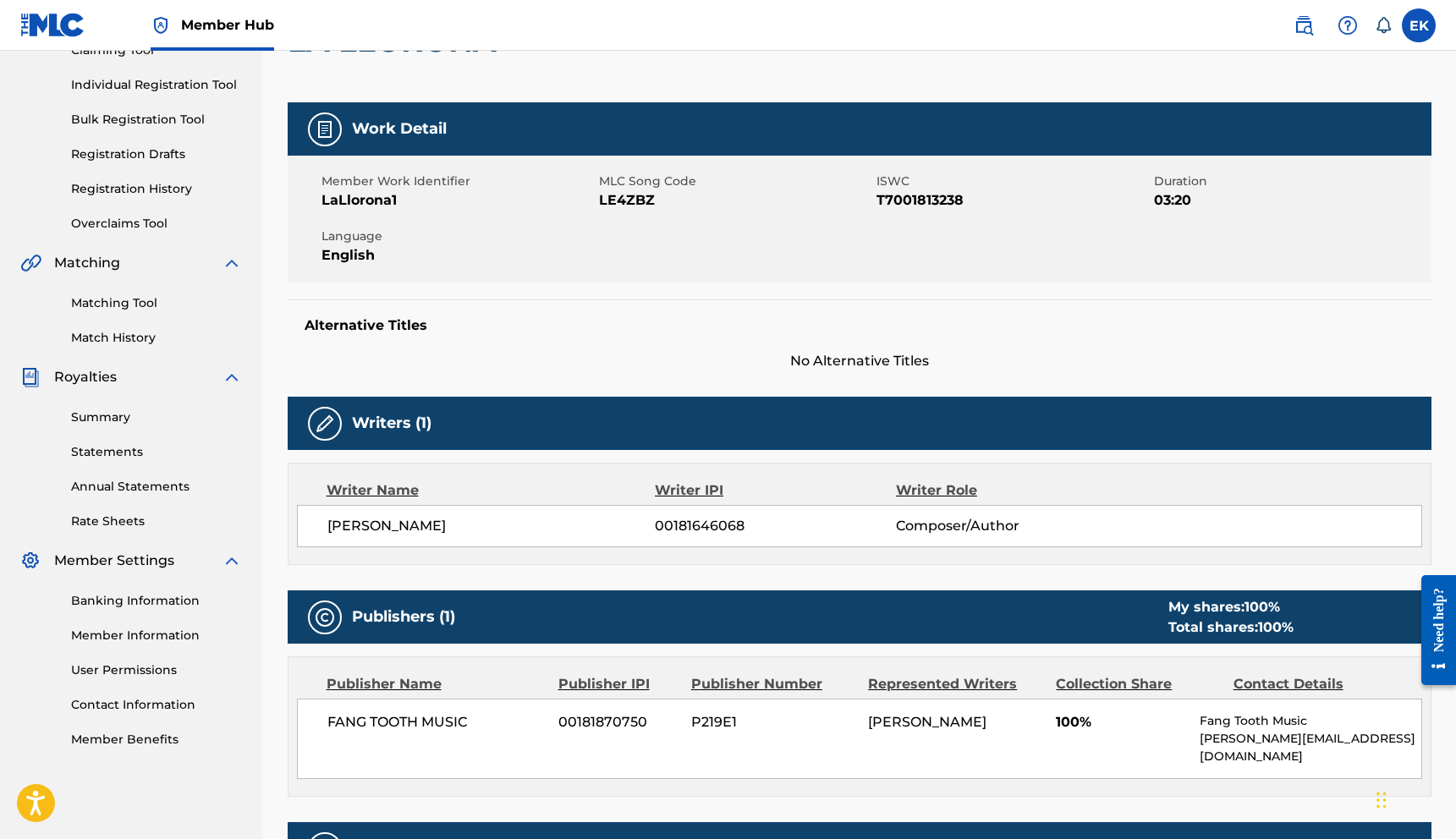
scroll to position [203, 0]
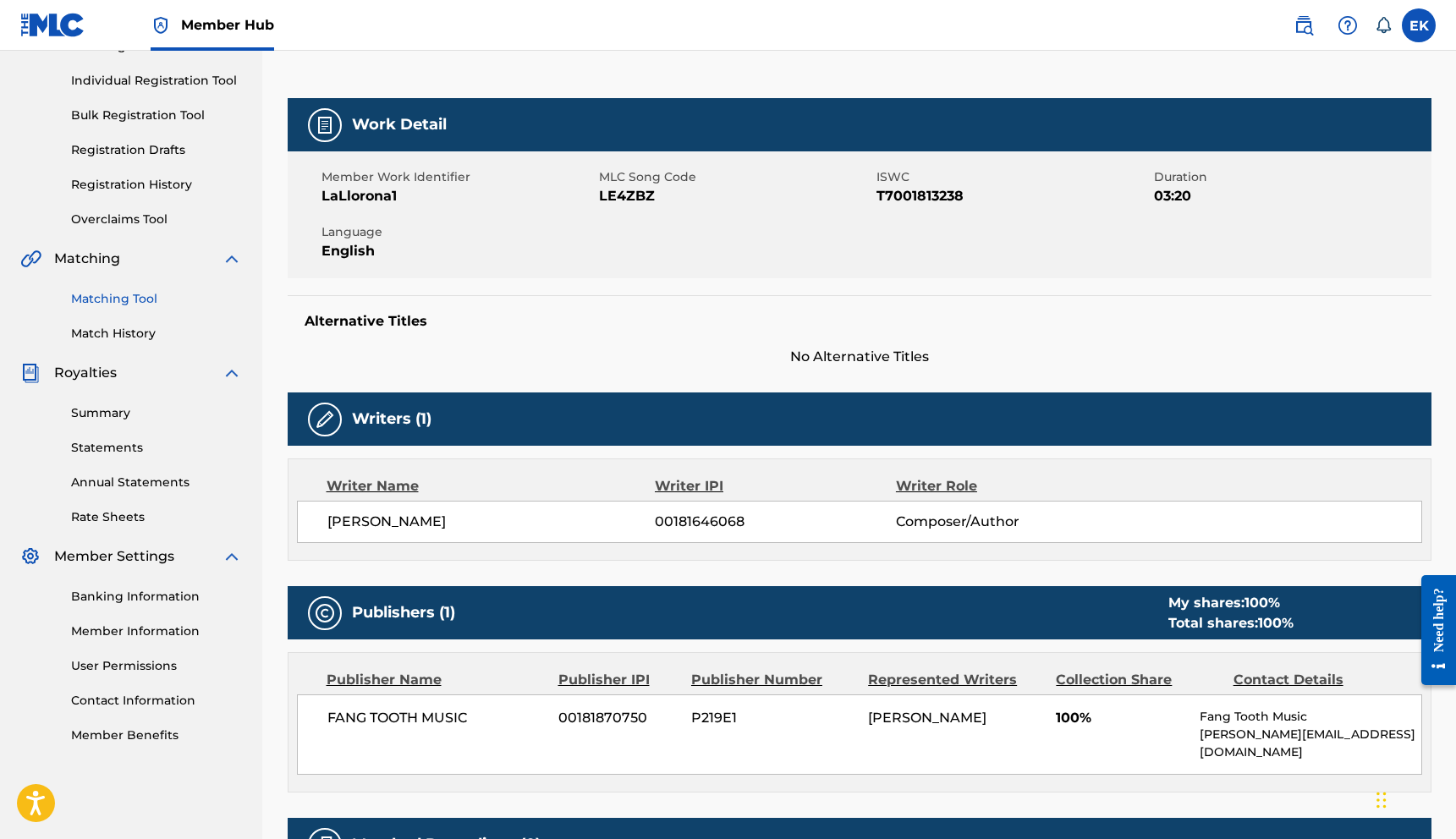
click at [129, 295] on link "Matching Tool" at bounding box center [156, 299] width 171 height 18
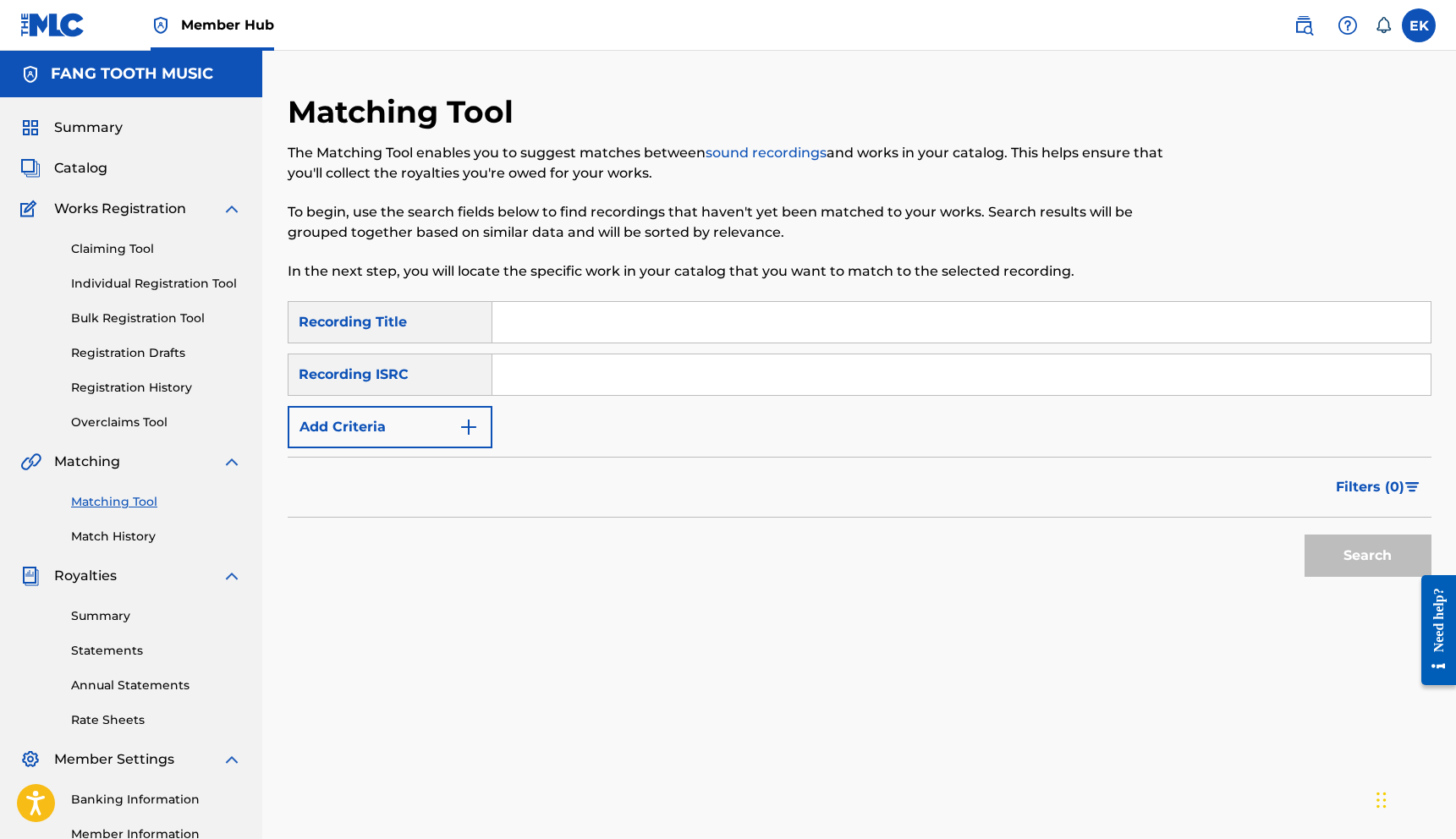
click at [538, 375] on input "Search Form" at bounding box center [961, 375] width 938 height 41
click at [556, 388] on input "Search Form" at bounding box center [961, 375] width 938 height 41
type input "US4GR9810015"
click at [1343, 562] on button "Search" at bounding box center [1368, 555] width 127 height 42
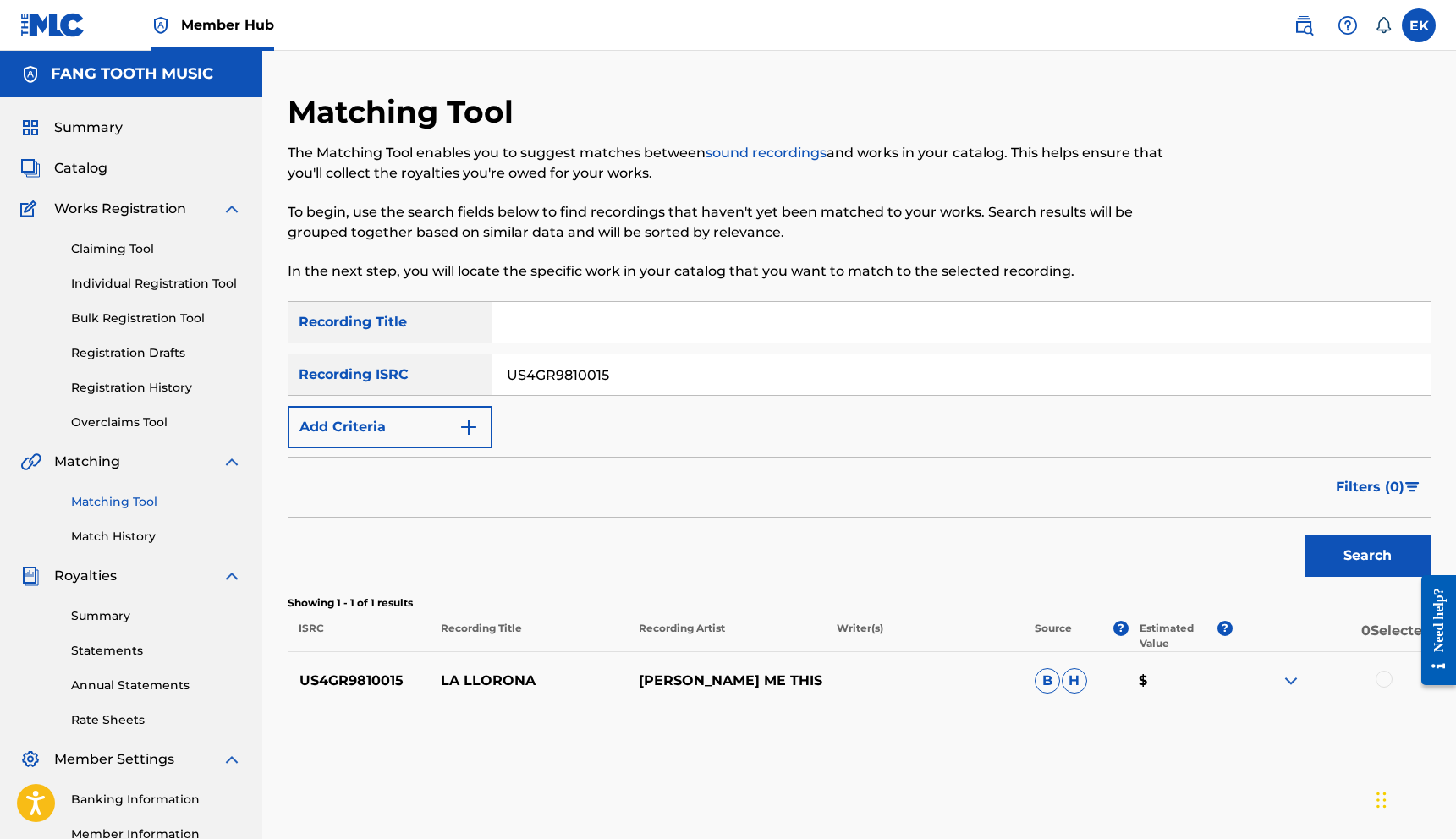
click at [1262, 736] on div "Matching Tool The Matching Tool enables you to suggest matches between sound re…" at bounding box center [860, 530] width 1144 height 874
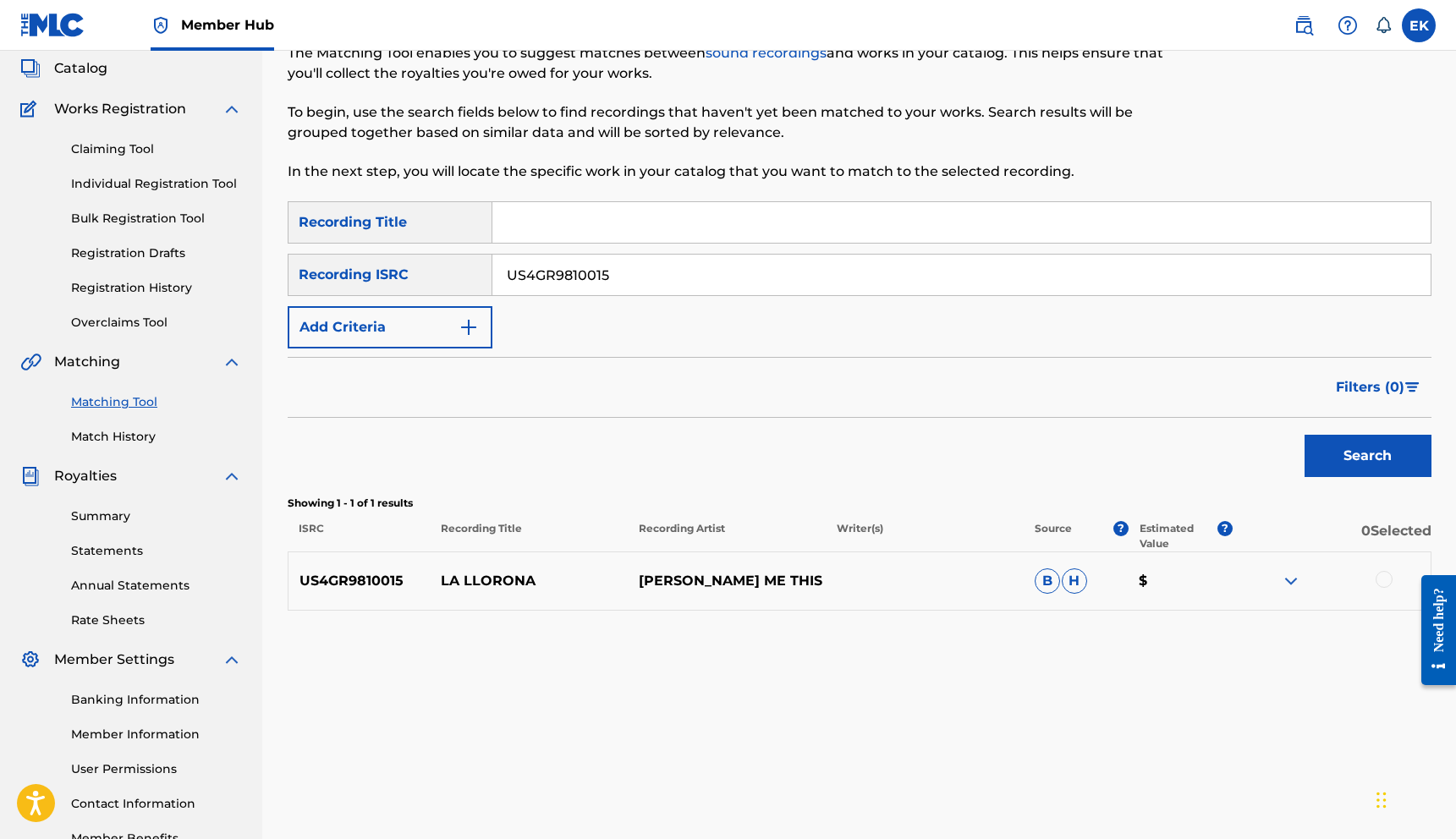
scroll to position [101, 0]
click at [1381, 576] on div at bounding box center [1383, 577] width 17 height 17
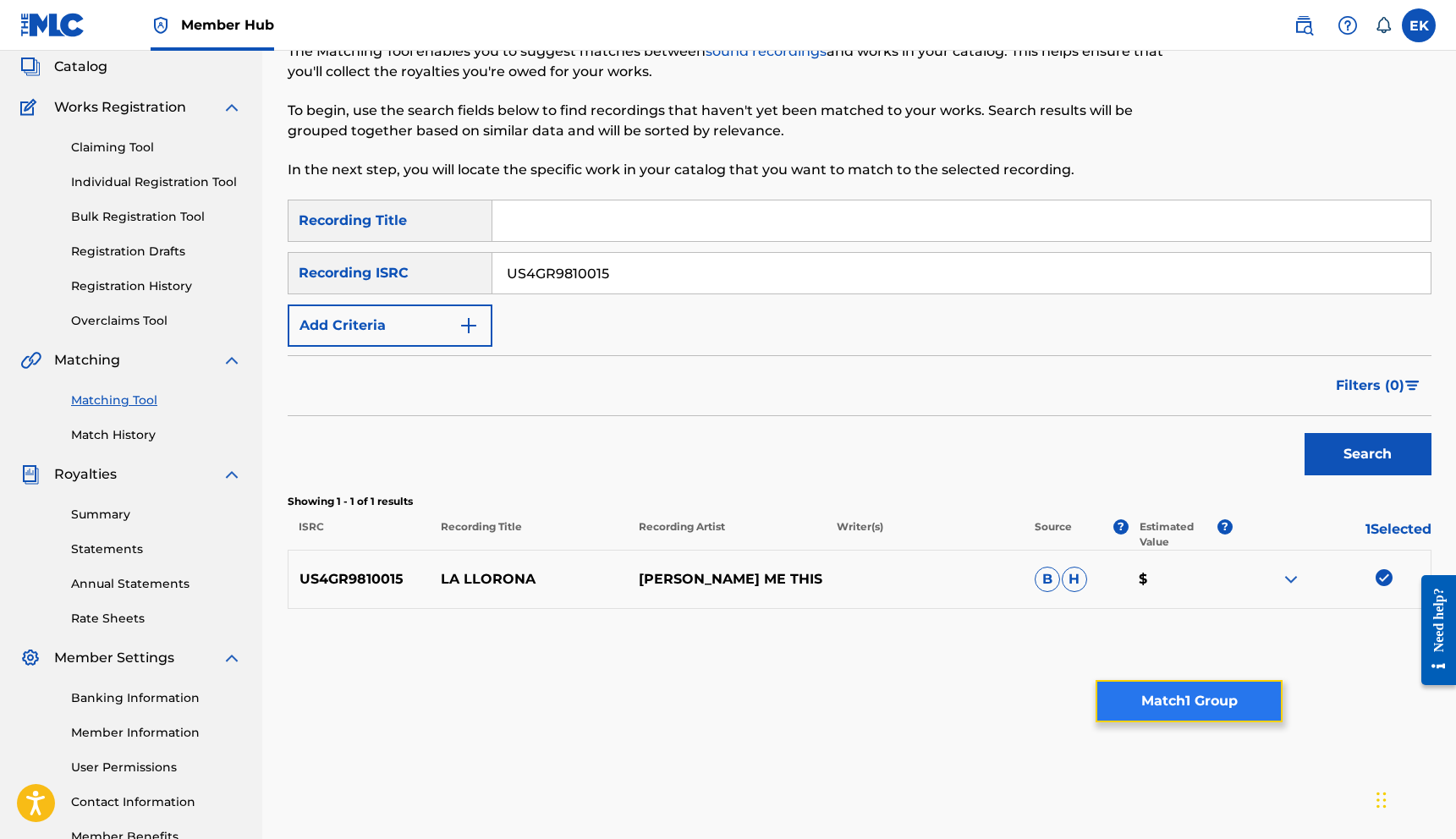
click at [1172, 696] on button "Match 1 Group" at bounding box center [1190, 700] width 187 height 42
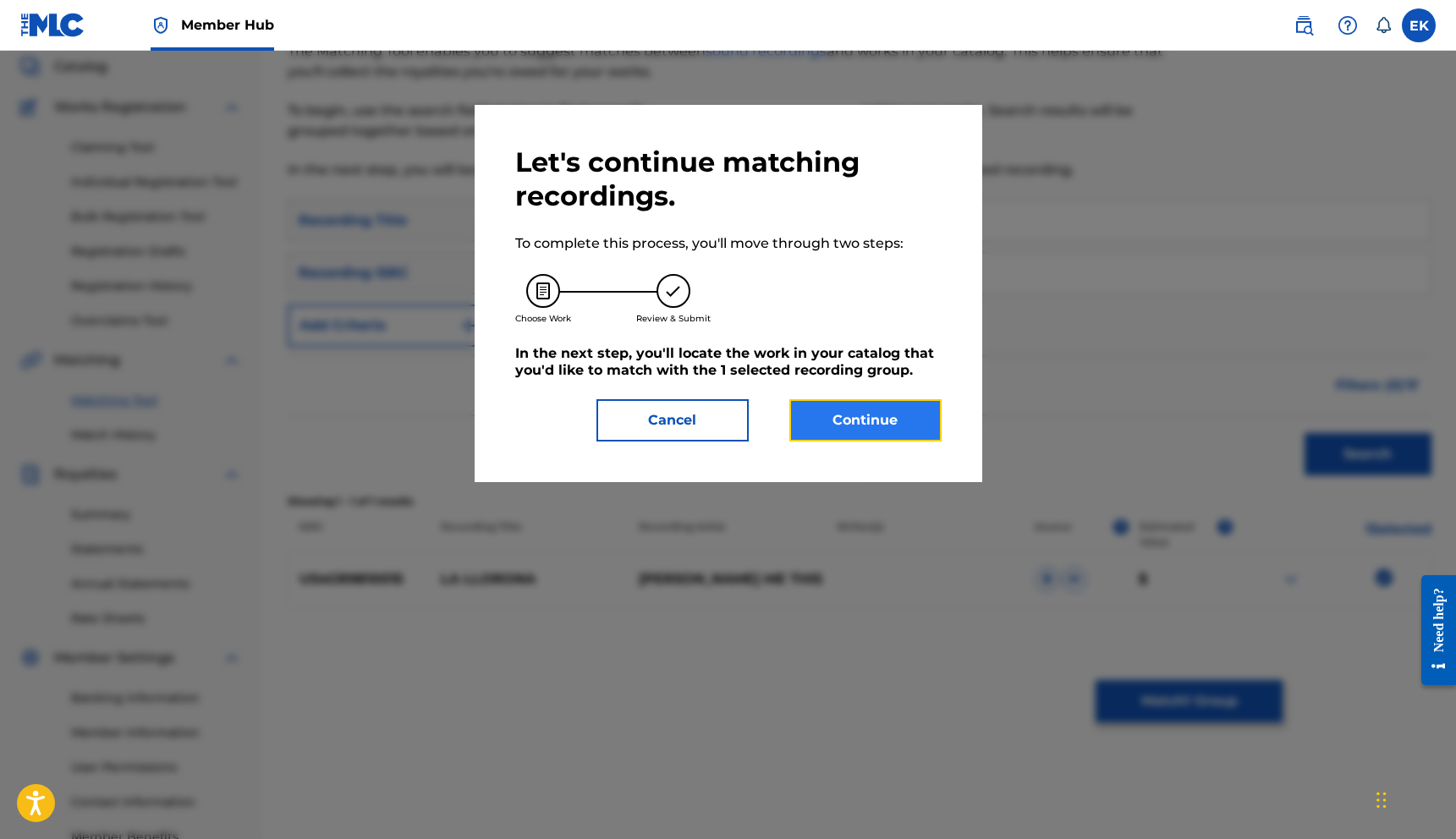
click at [836, 421] on button "Continue" at bounding box center [866, 420] width 152 height 42
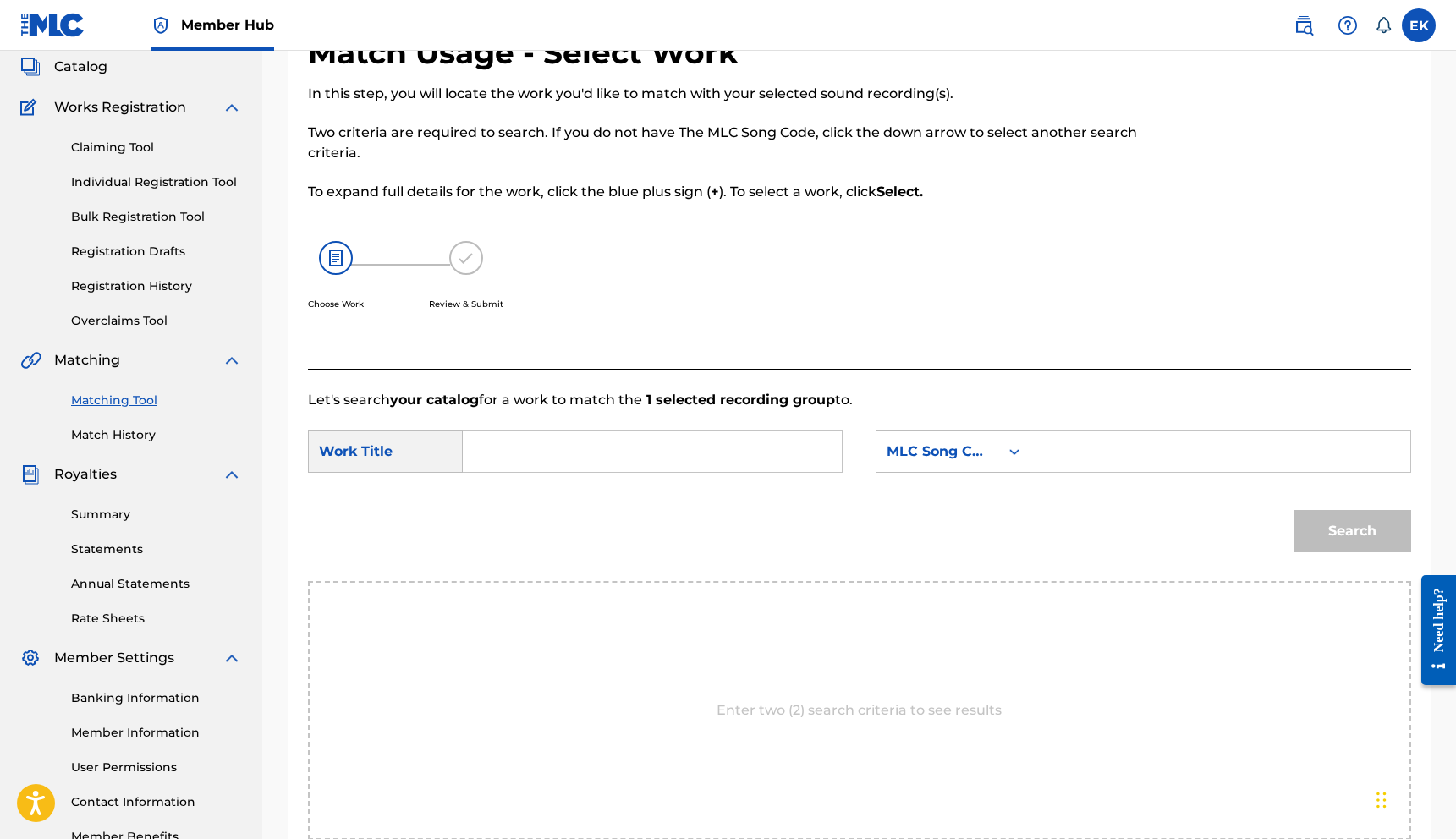
click at [644, 457] on input "Search Form" at bounding box center [652, 452] width 350 height 41
click at [536, 492] on span "llorona" at bounding box center [528, 489] width 48 height 16
click at [511, 453] on input "la llorona" at bounding box center [652, 452] width 350 height 41
type input "la Llorona"
click at [1080, 454] on input "Search Form" at bounding box center [1220, 452] width 350 height 41
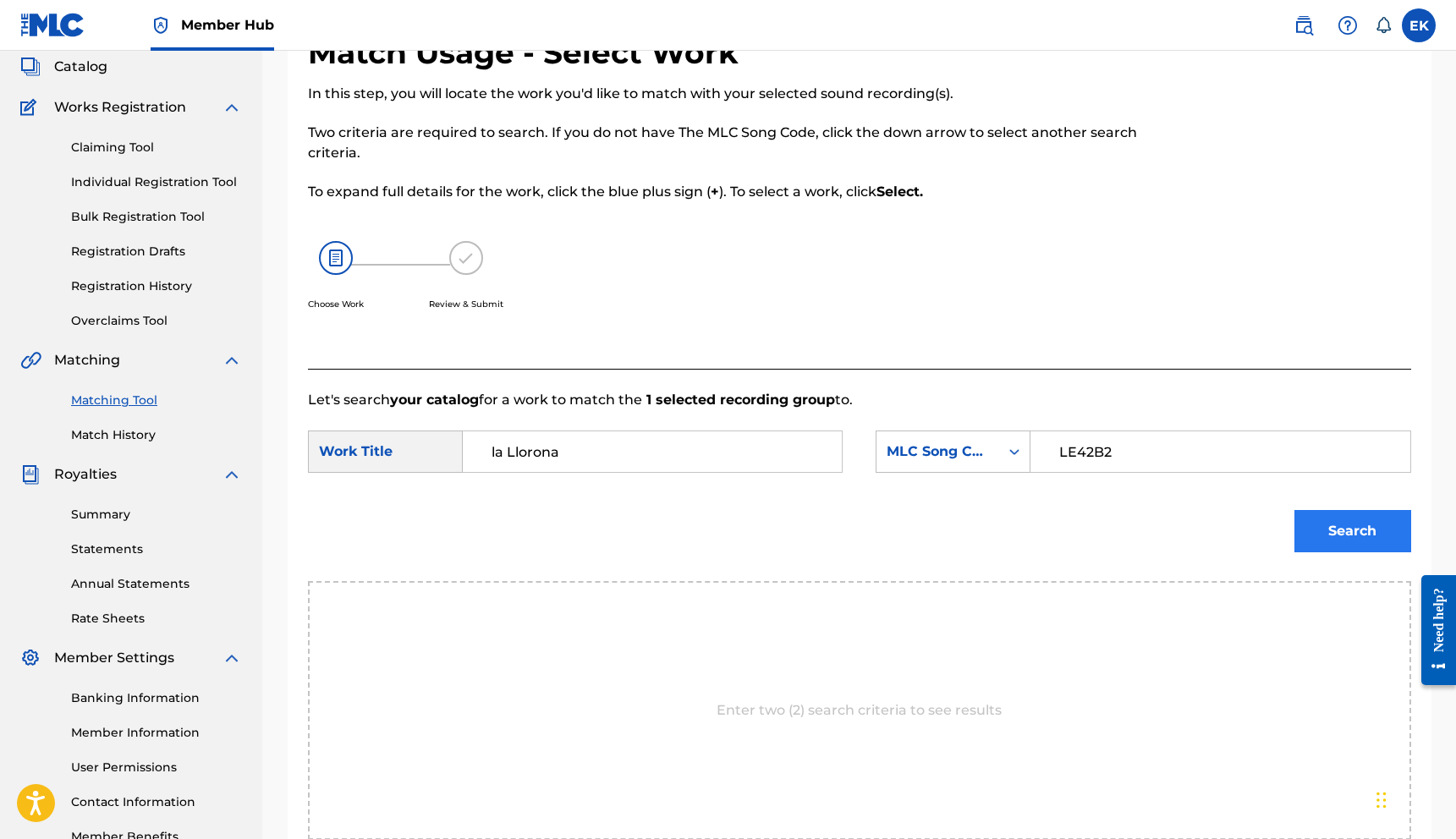
type input "LE42B2"
click at [1338, 525] on button "Search" at bounding box center [1353, 531] width 117 height 42
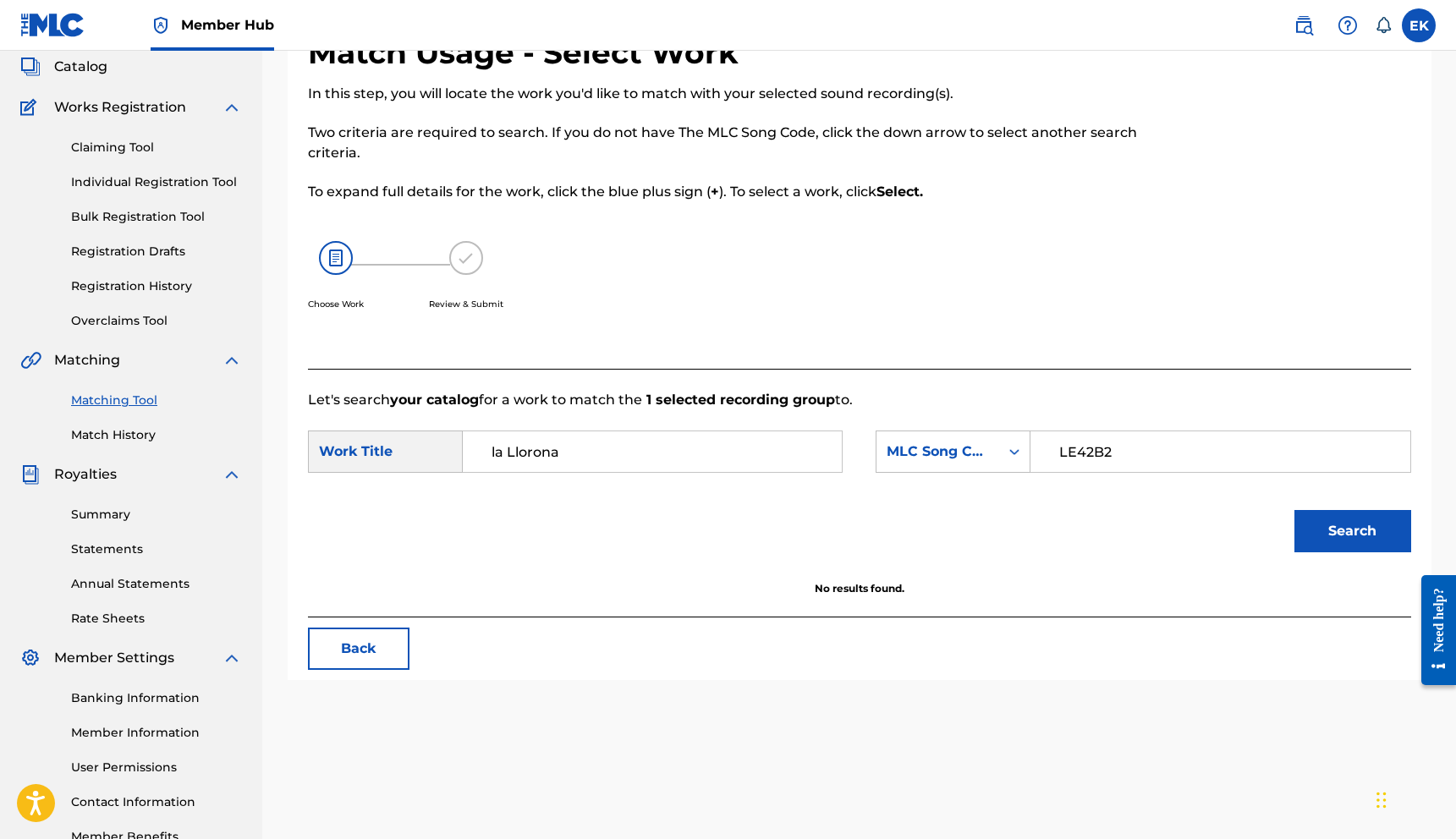
click at [495, 455] on input "la Llorona" at bounding box center [652, 452] width 350 height 41
type input "La Llorona"
click at [1142, 453] on input "LE42B2" at bounding box center [1220, 452] width 350 height 41
click at [1330, 540] on button "Search" at bounding box center [1353, 531] width 117 height 42
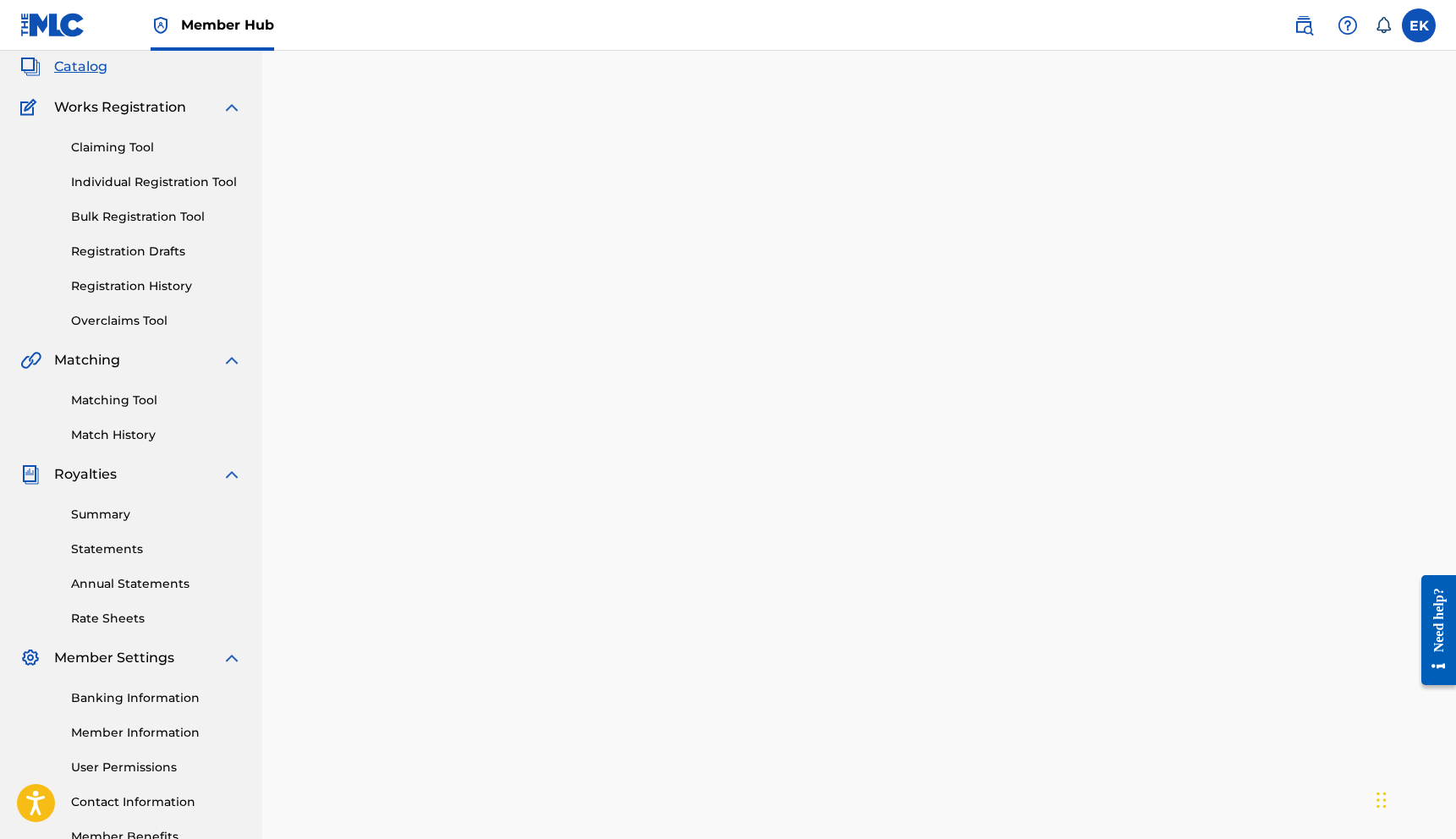
scroll to position [203, 0]
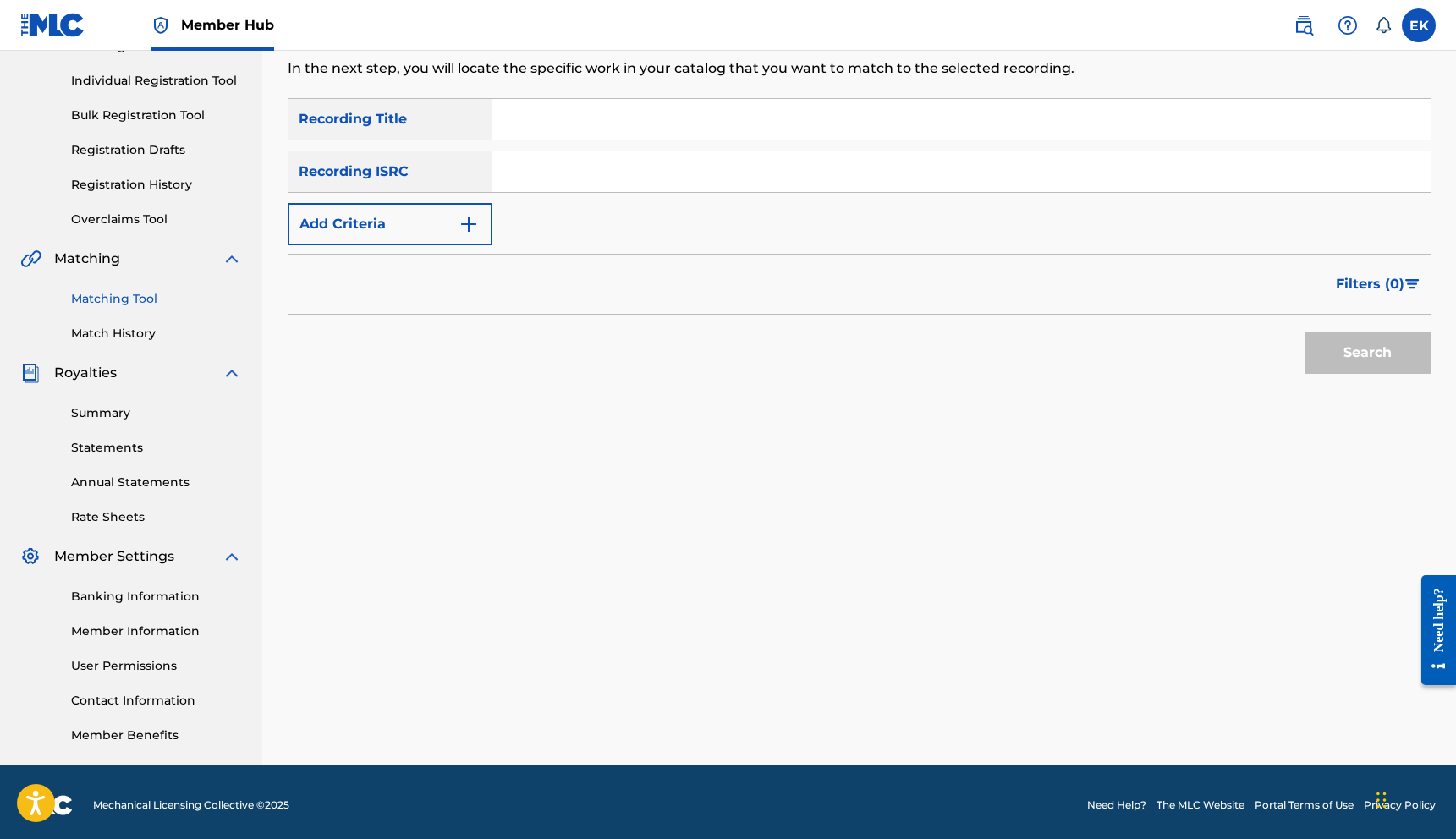
scroll to position [101, 0]
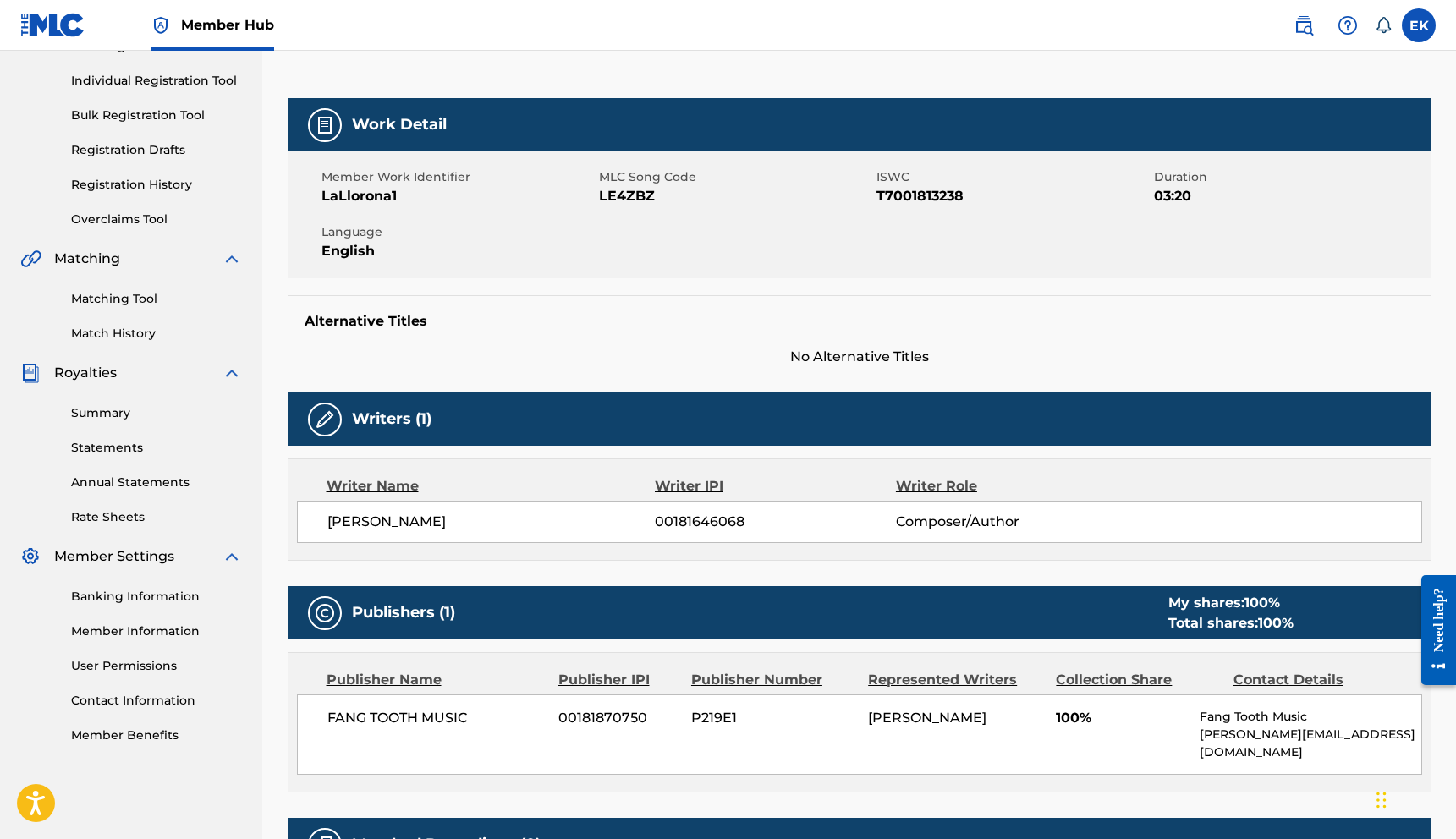
scroll to position [210, 0]
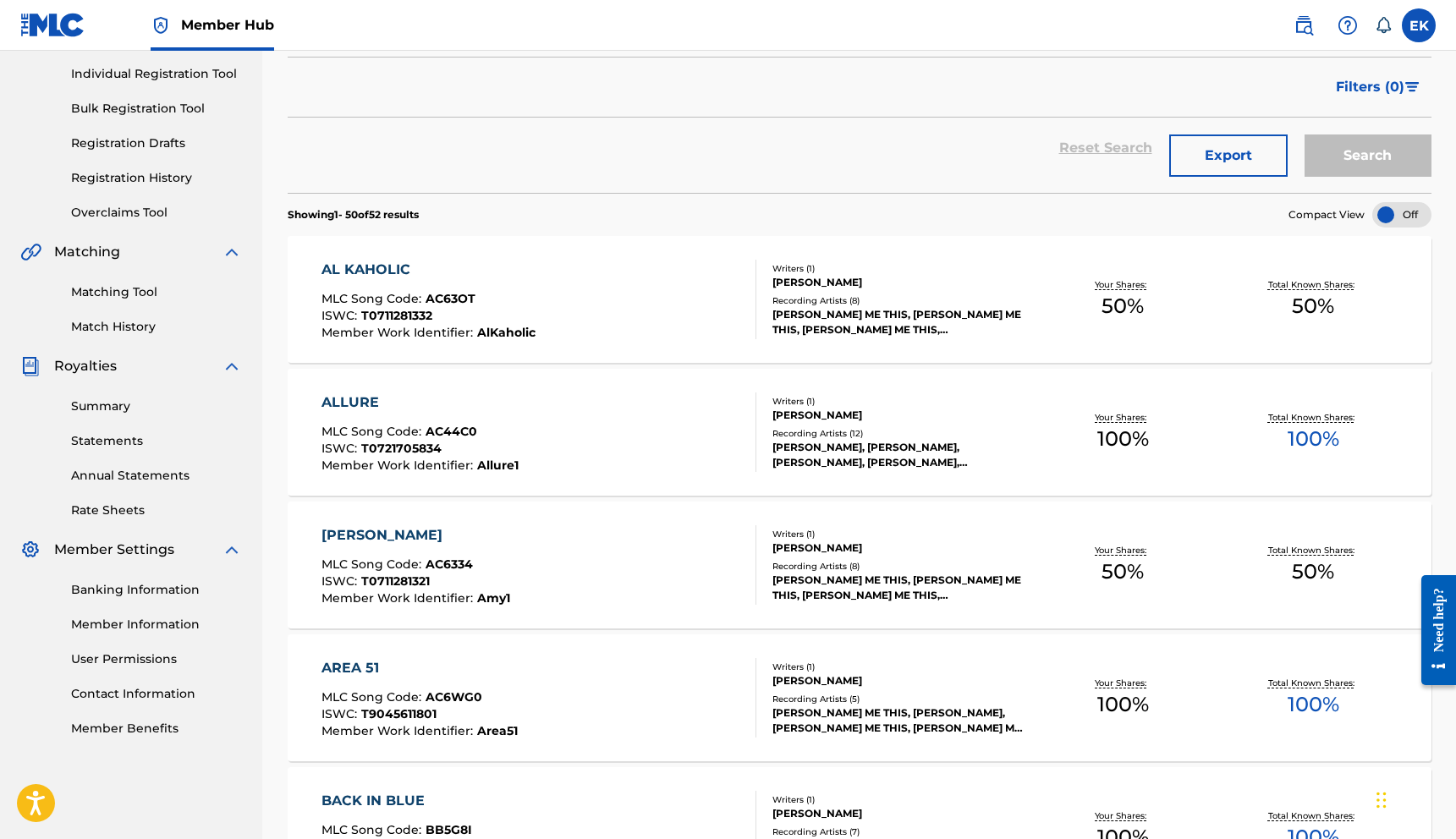
scroll to position [203, 0]
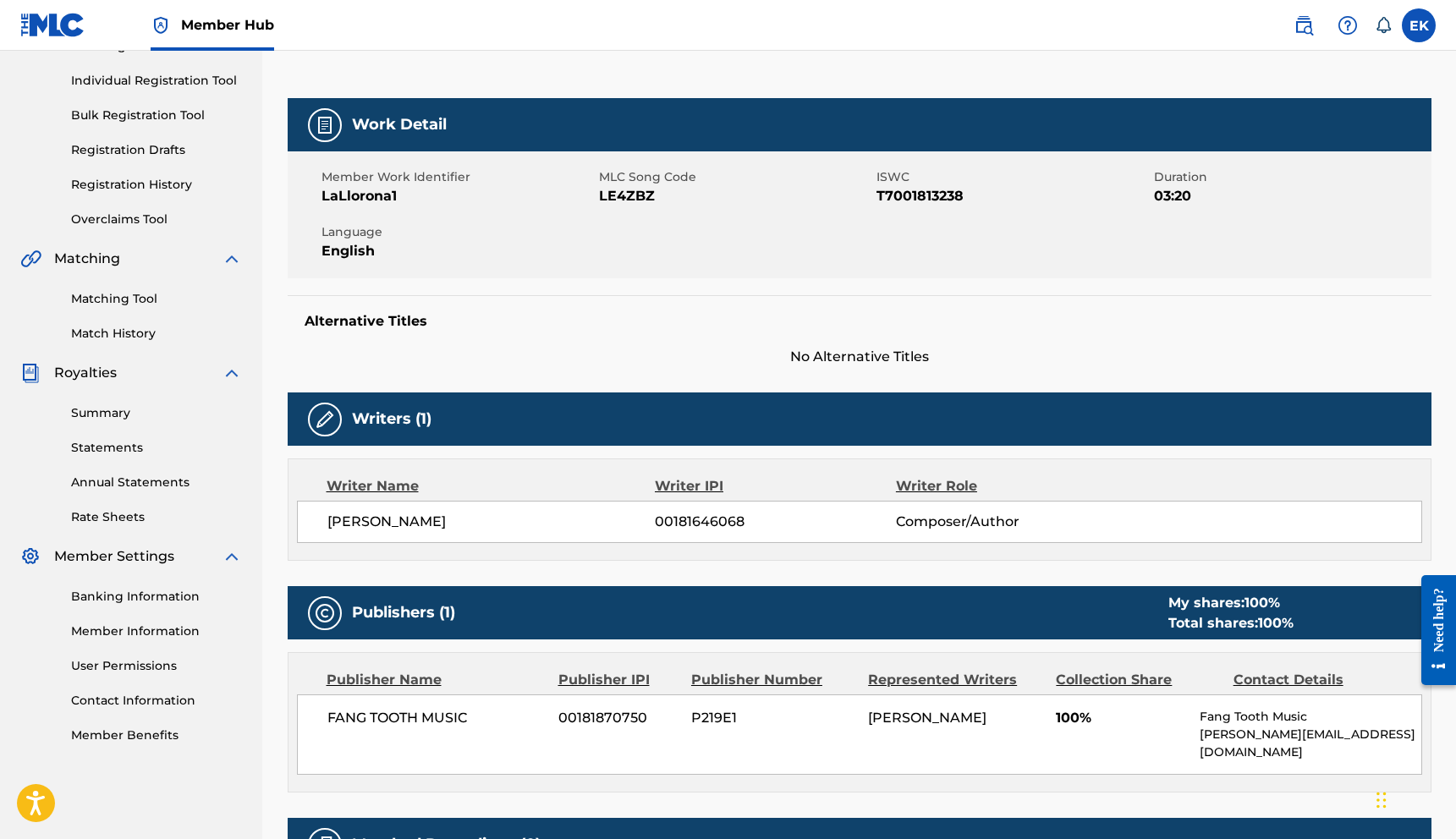
click at [1437, 503] on div "< Back to results Edit Last Edited: [DATE] Source: The MLC LA LLORONA Work Deta…" at bounding box center [860, 441] width 1185 height 1102
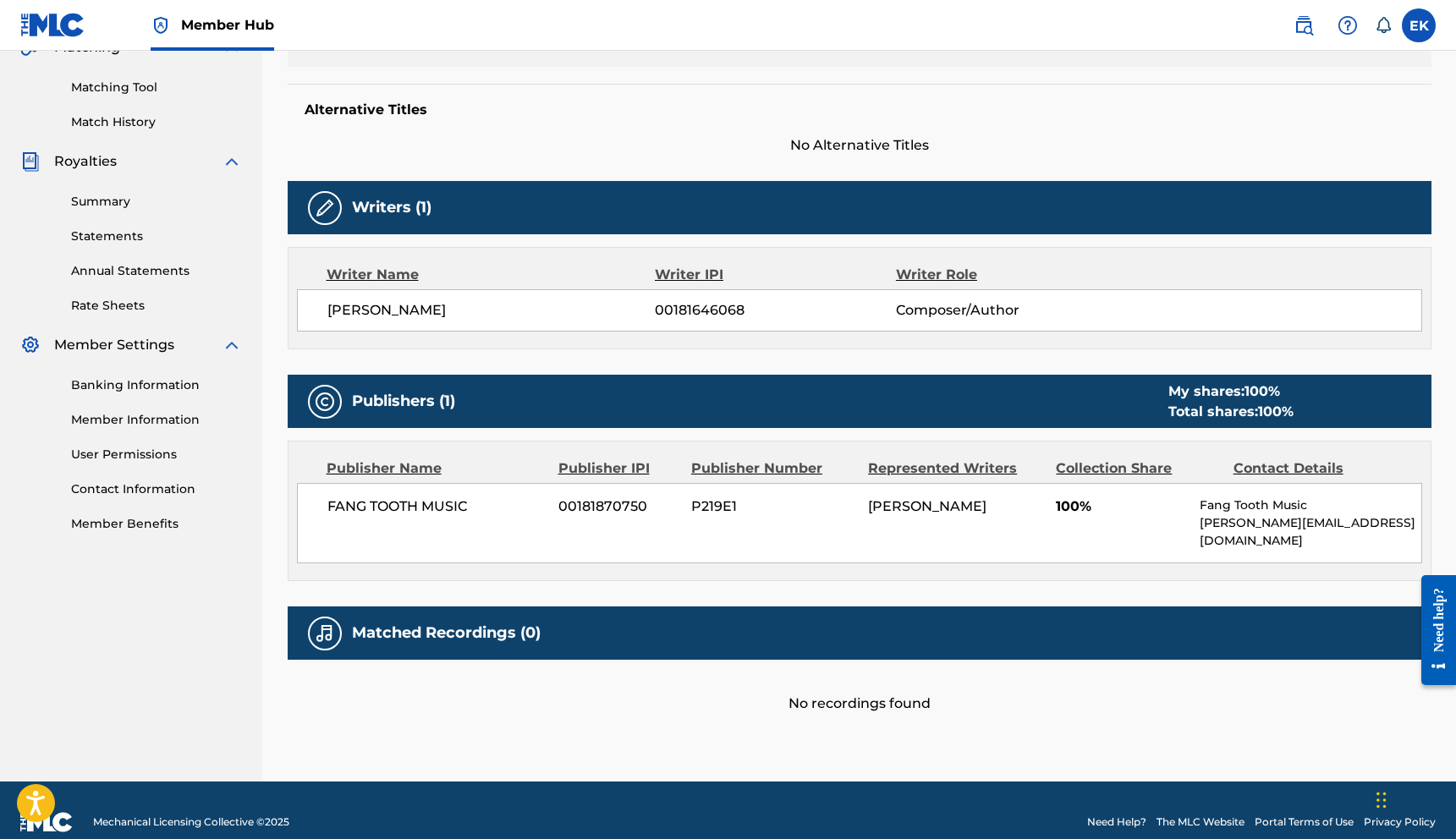
scroll to position [420, 0]
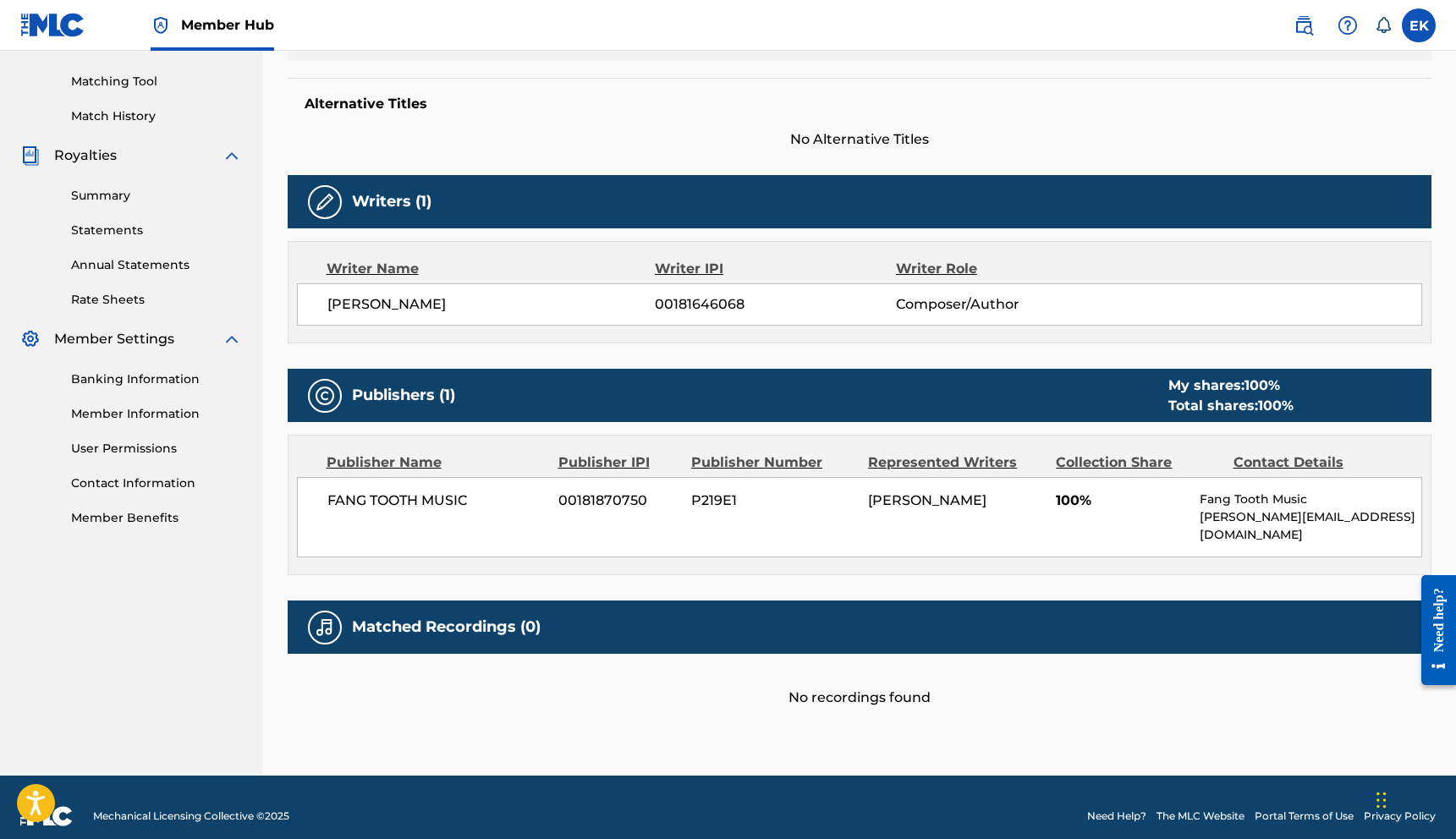
click at [1305, 137] on span "No Alternative Titles" at bounding box center [860, 140] width 1144 height 20
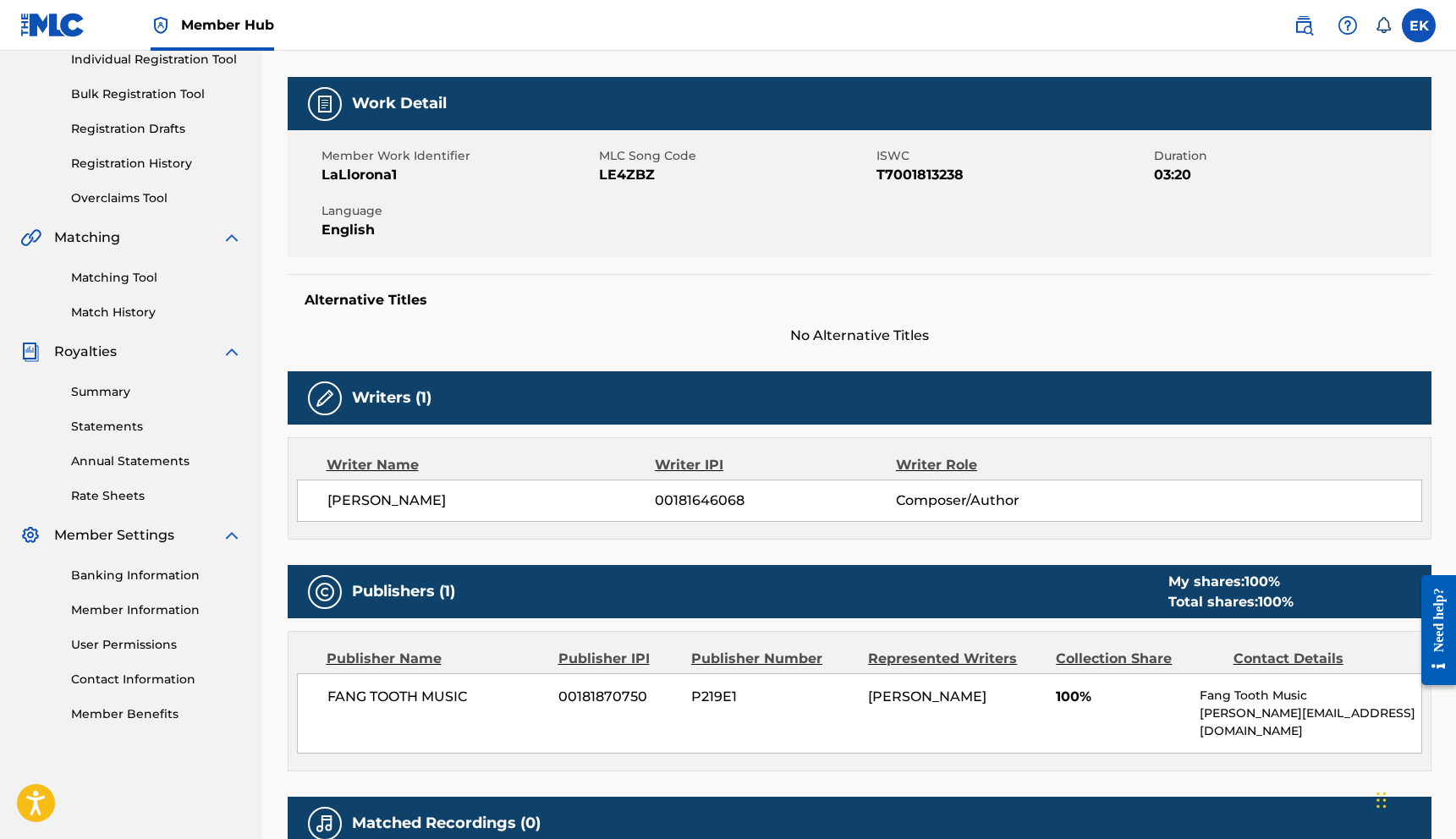
scroll to position [218, 0]
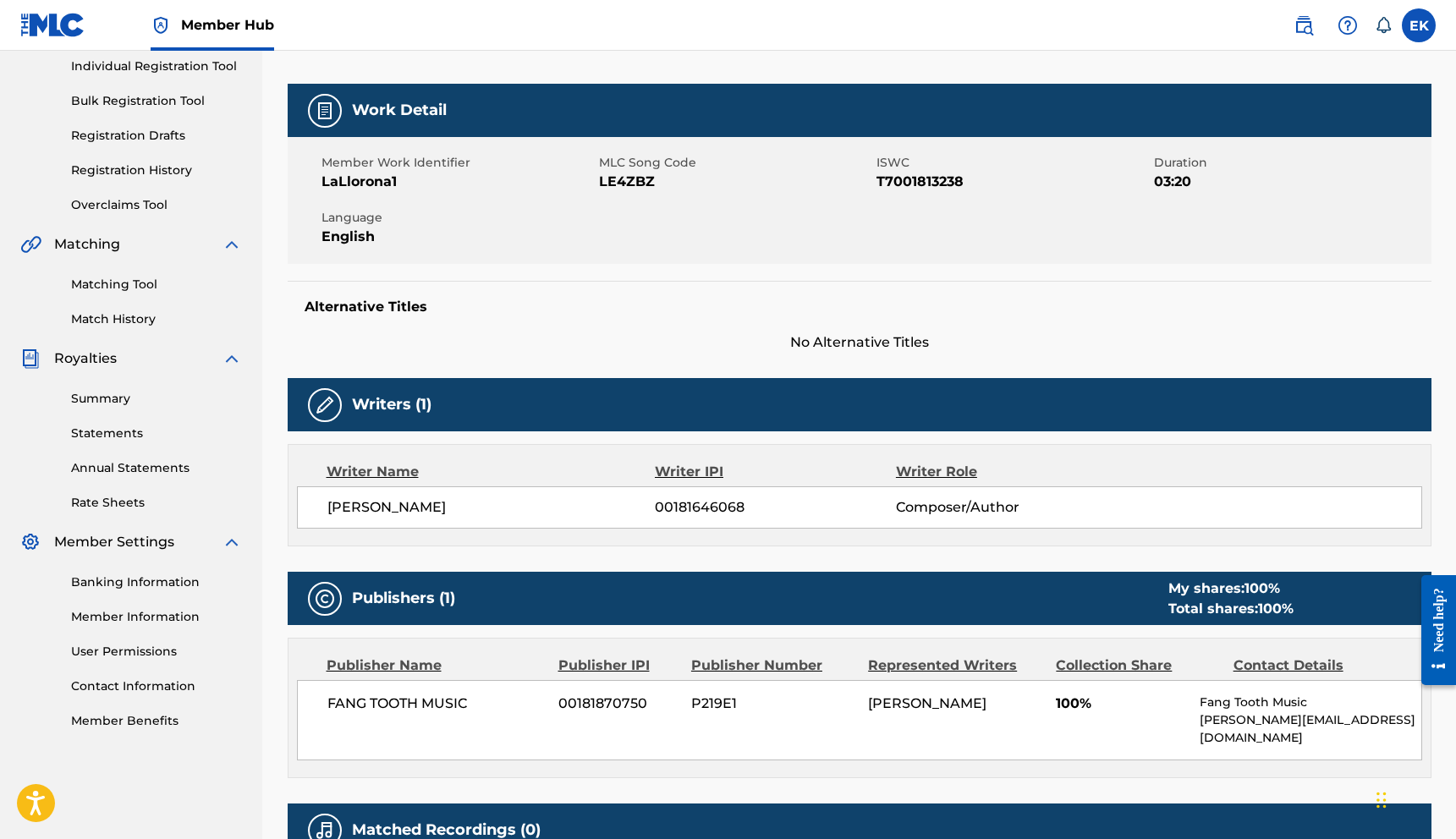
scroll to position [101, 0]
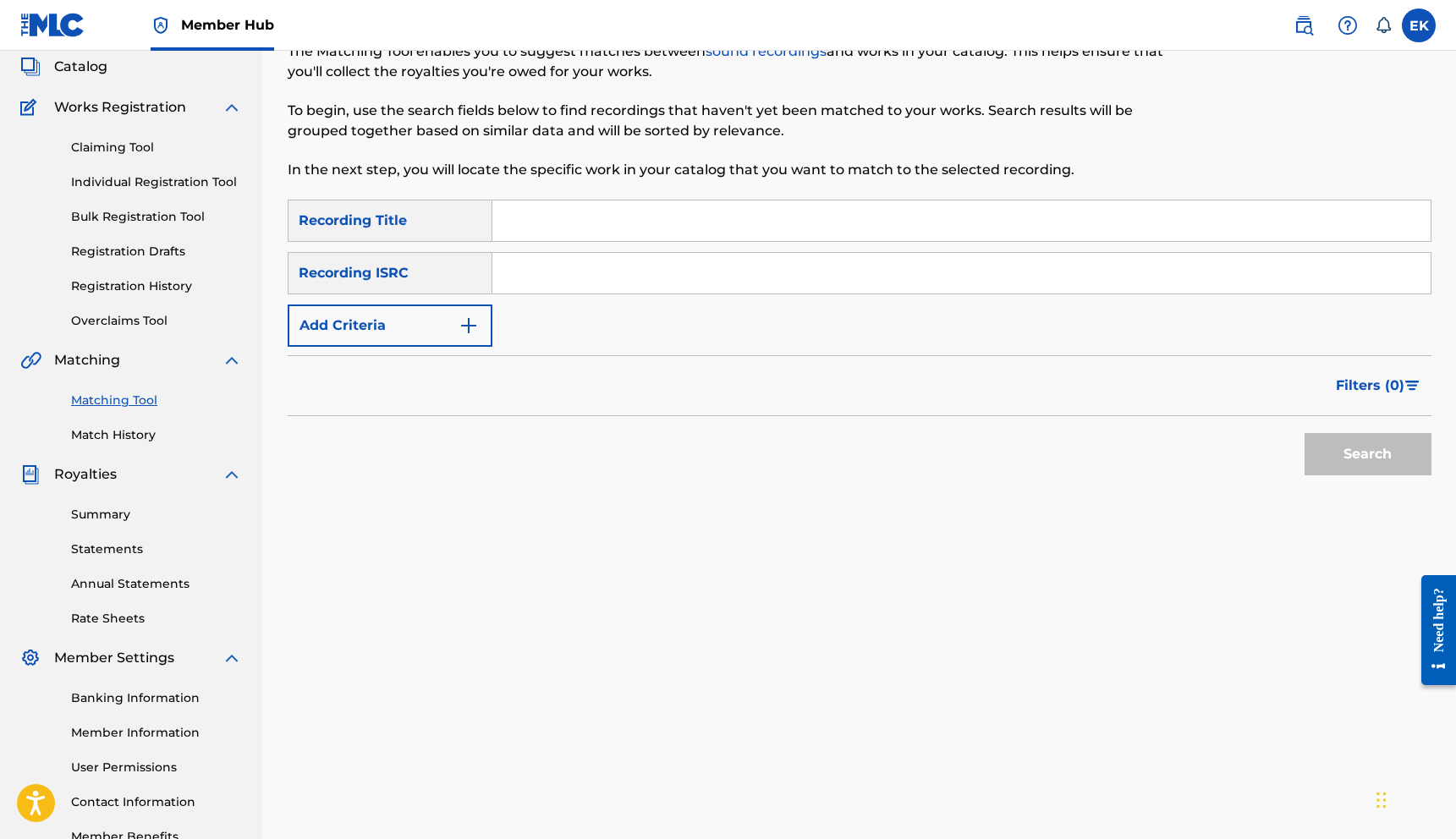
click at [588, 280] on input "Search Form" at bounding box center [961, 273] width 938 height 41
type input "US4GR9810015"
click at [1335, 447] on button "Search" at bounding box center [1368, 454] width 127 height 42
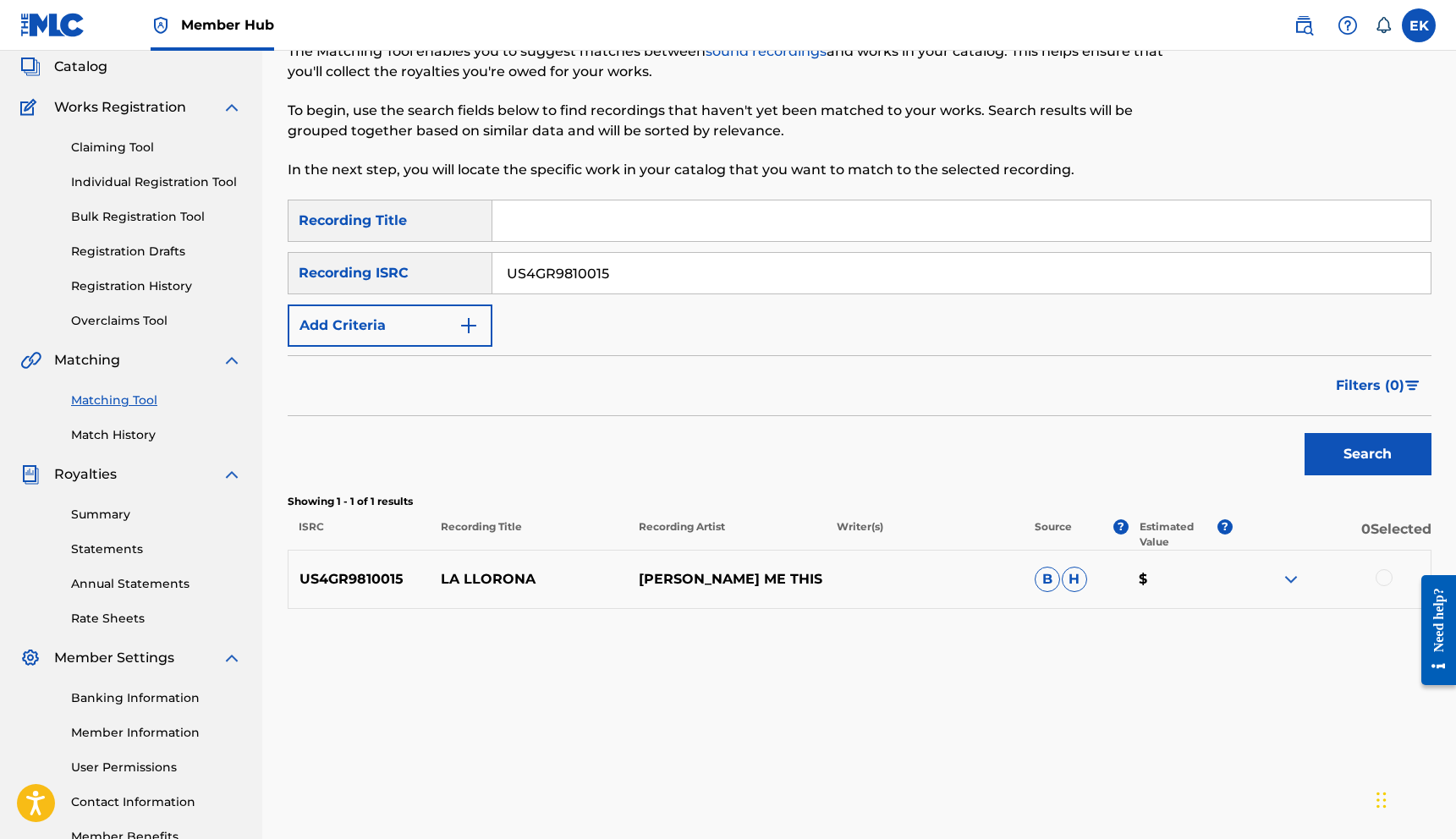
click at [1382, 576] on div at bounding box center [1383, 577] width 17 height 17
click at [1143, 698] on button "Match 1 Group" at bounding box center [1190, 700] width 187 height 42
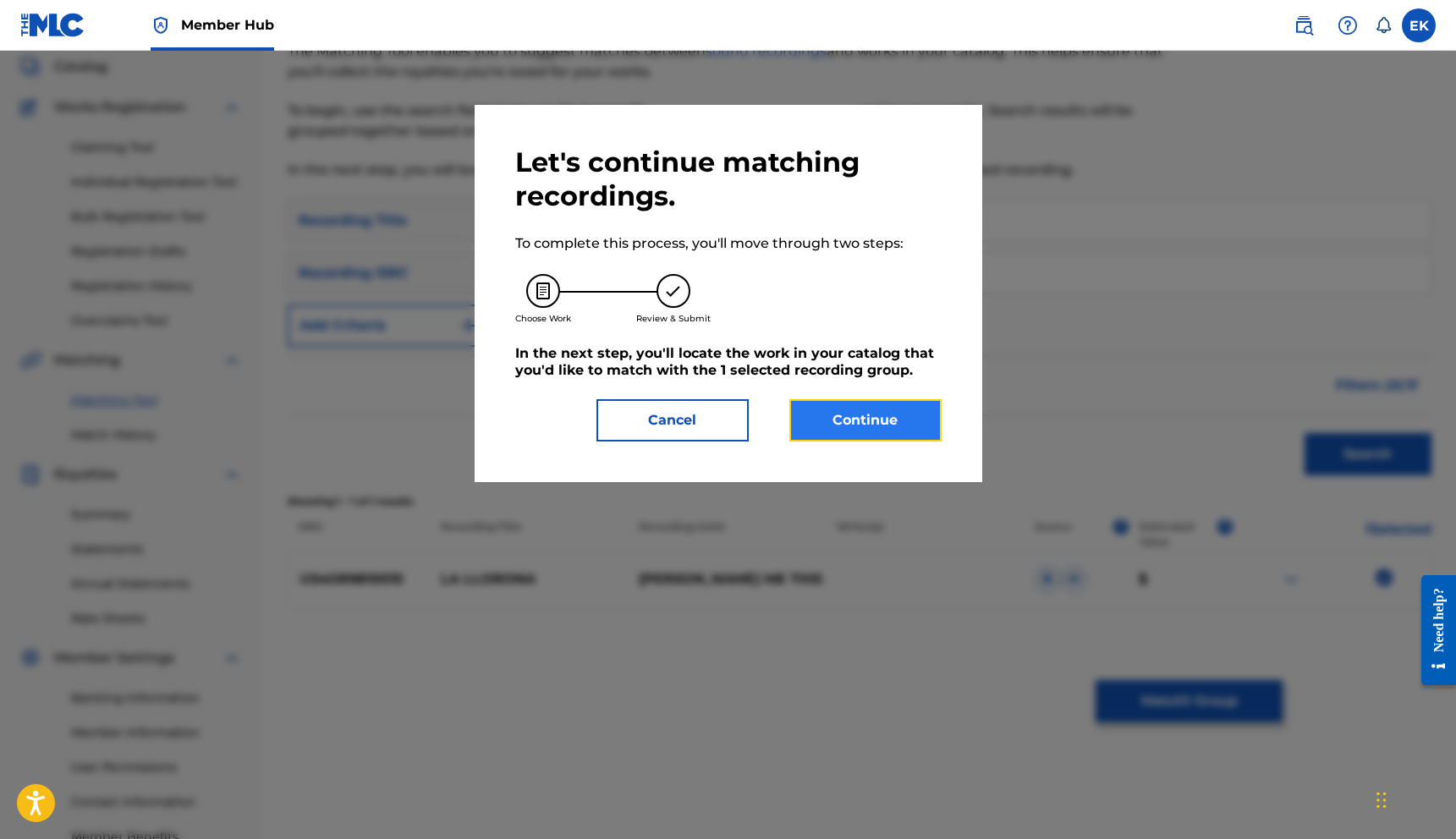
click at [879, 420] on button "Continue" at bounding box center [866, 420] width 152 height 42
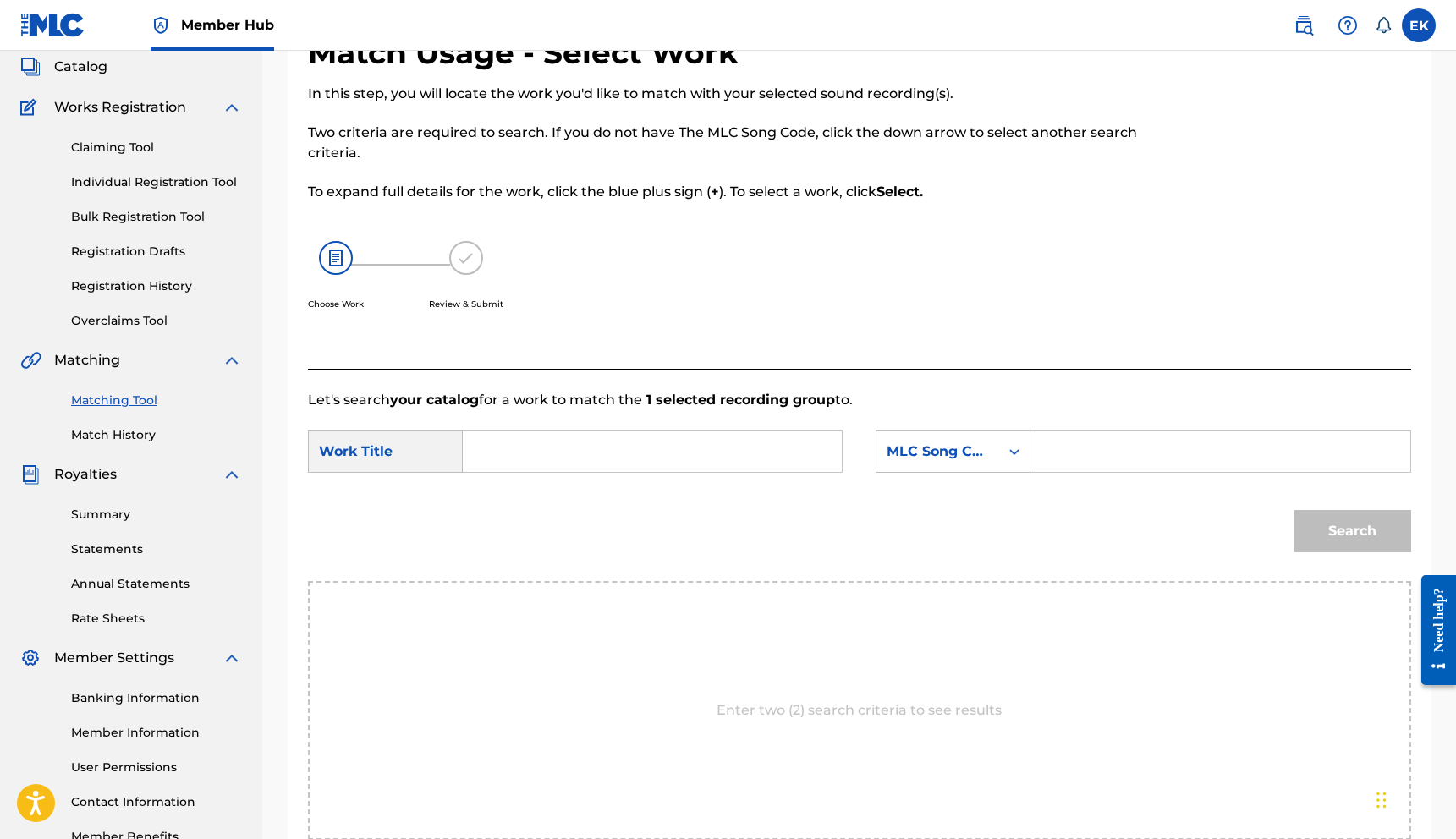
click at [495, 452] on input "Search Form" at bounding box center [652, 452] width 350 height 41
type input "La Llorona"
click at [1070, 454] on input "Search Form" at bounding box center [1220, 452] width 350 height 41
type input "l"
type input "LE4ZBZ"
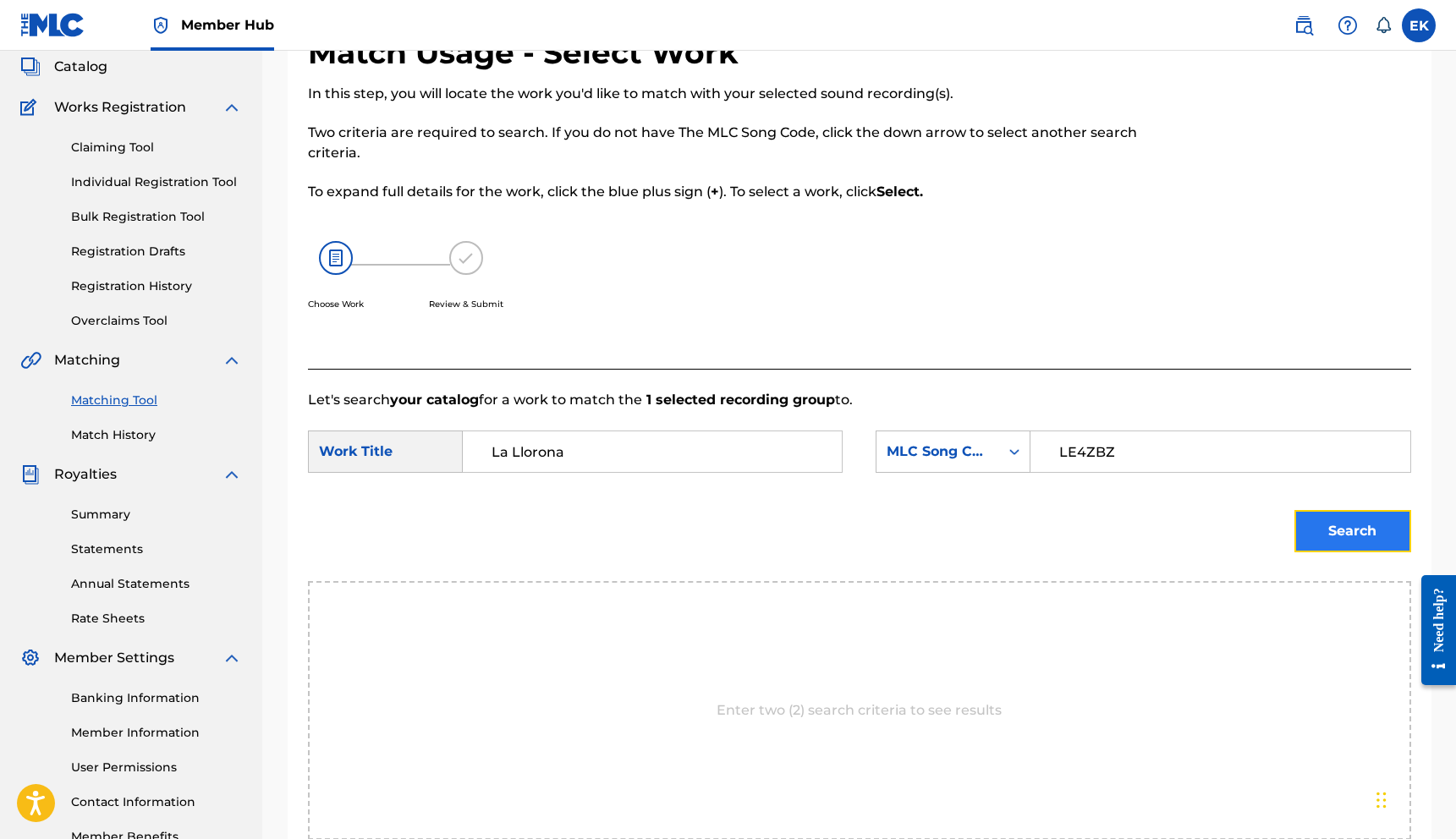
click at [1355, 518] on button "Search" at bounding box center [1353, 531] width 117 height 42
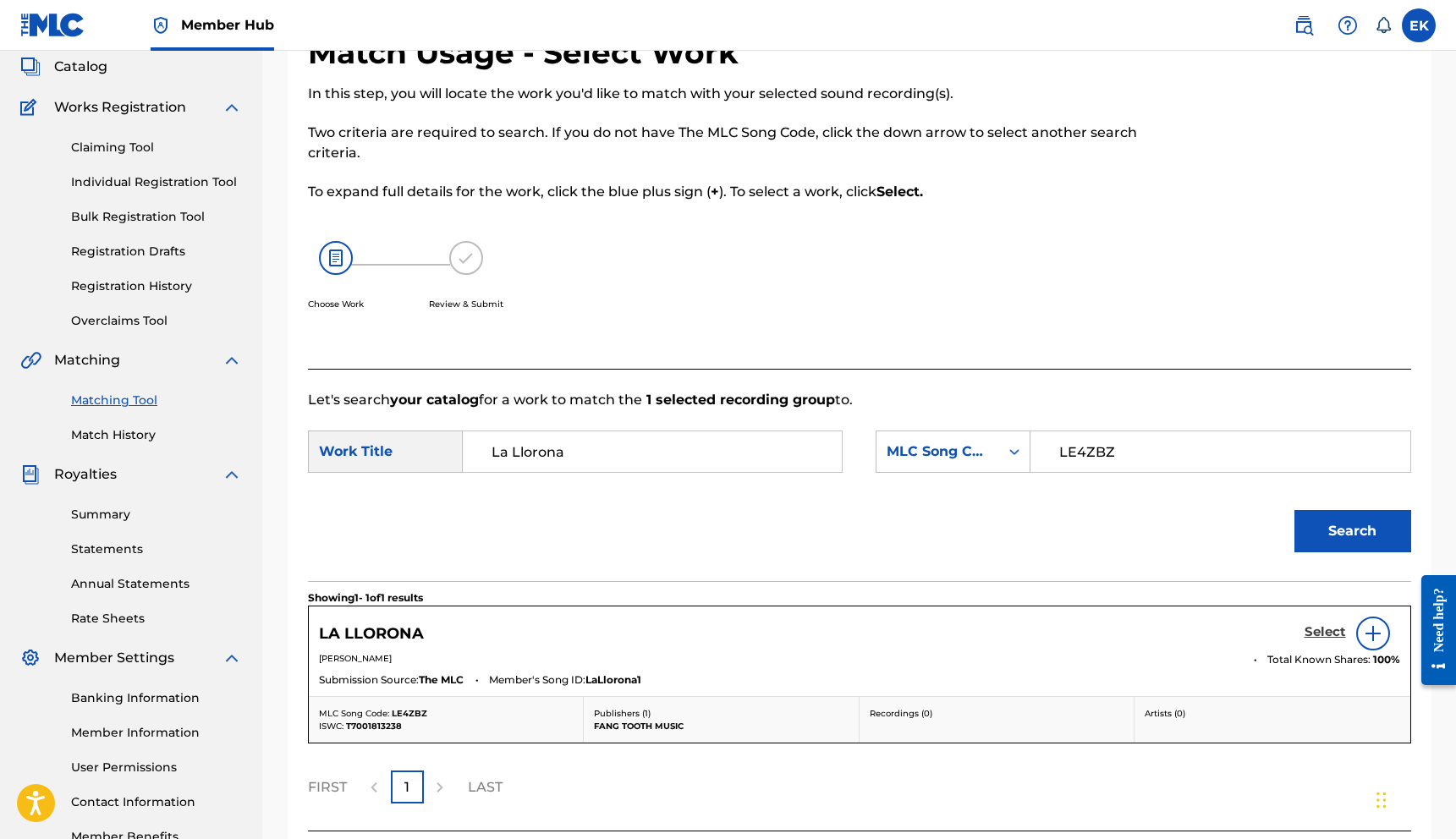
click at [1317, 629] on h5 "Select" at bounding box center [1325, 632] width 41 height 16
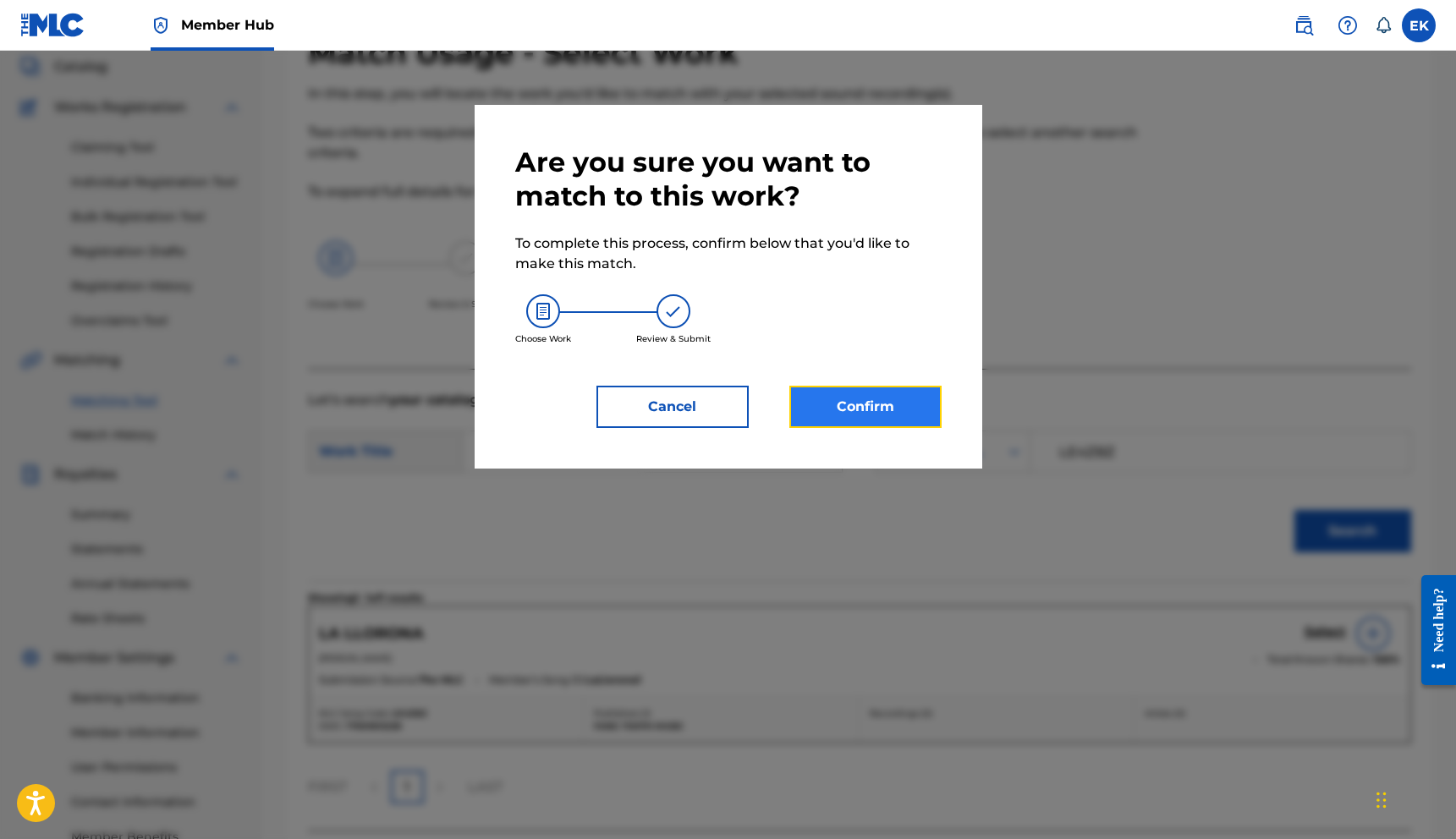
click at [826, 416] on button "Confirm" at bounding box center [866, 406] width 152 height 42
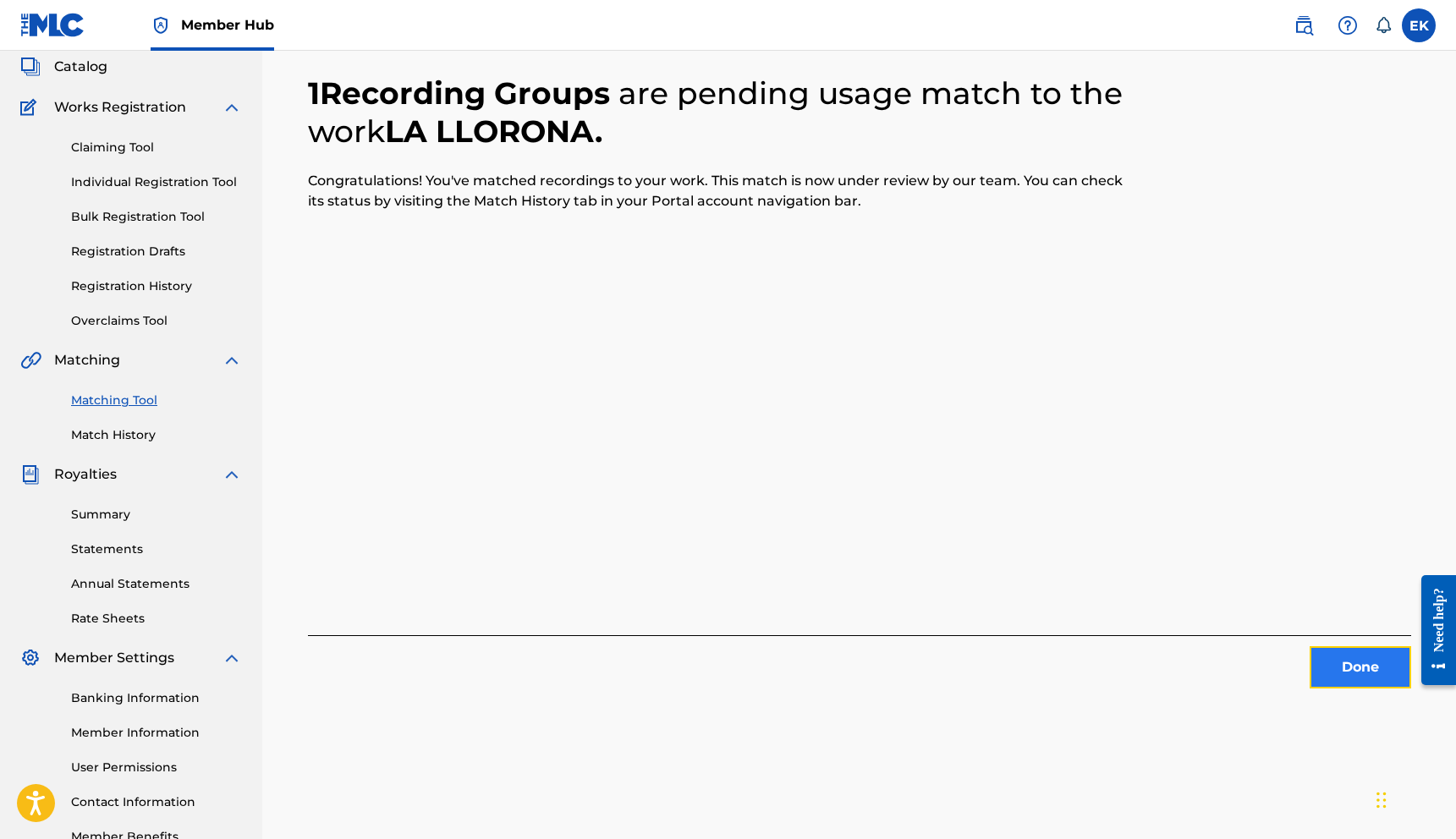
click at [1352, 662] on button "Done" at bounding box center [1360, 666] width 101 height 42
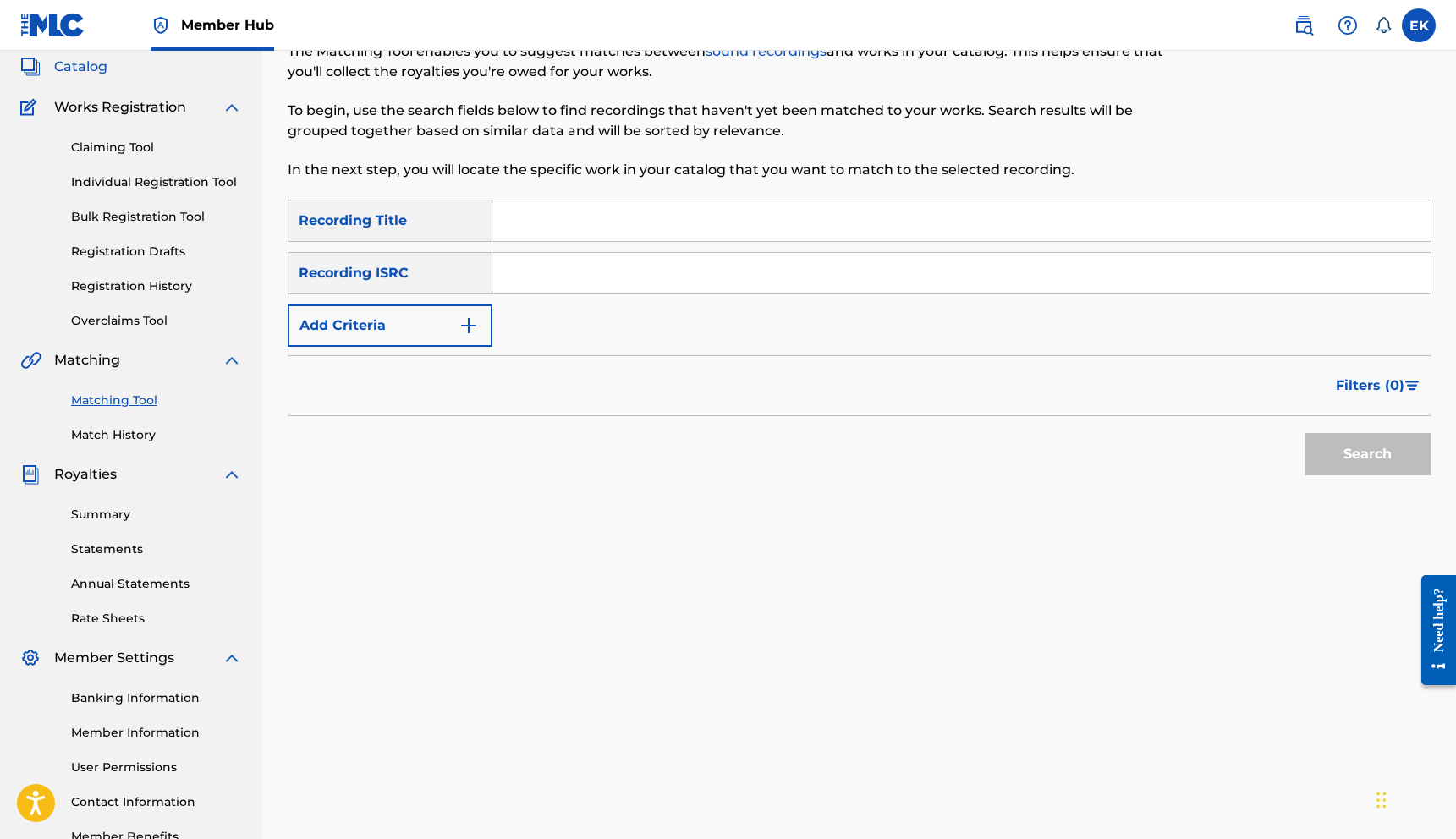
click at [79, 68] on span "Catalog" at bounding box center [80, 66] width 54 height 20
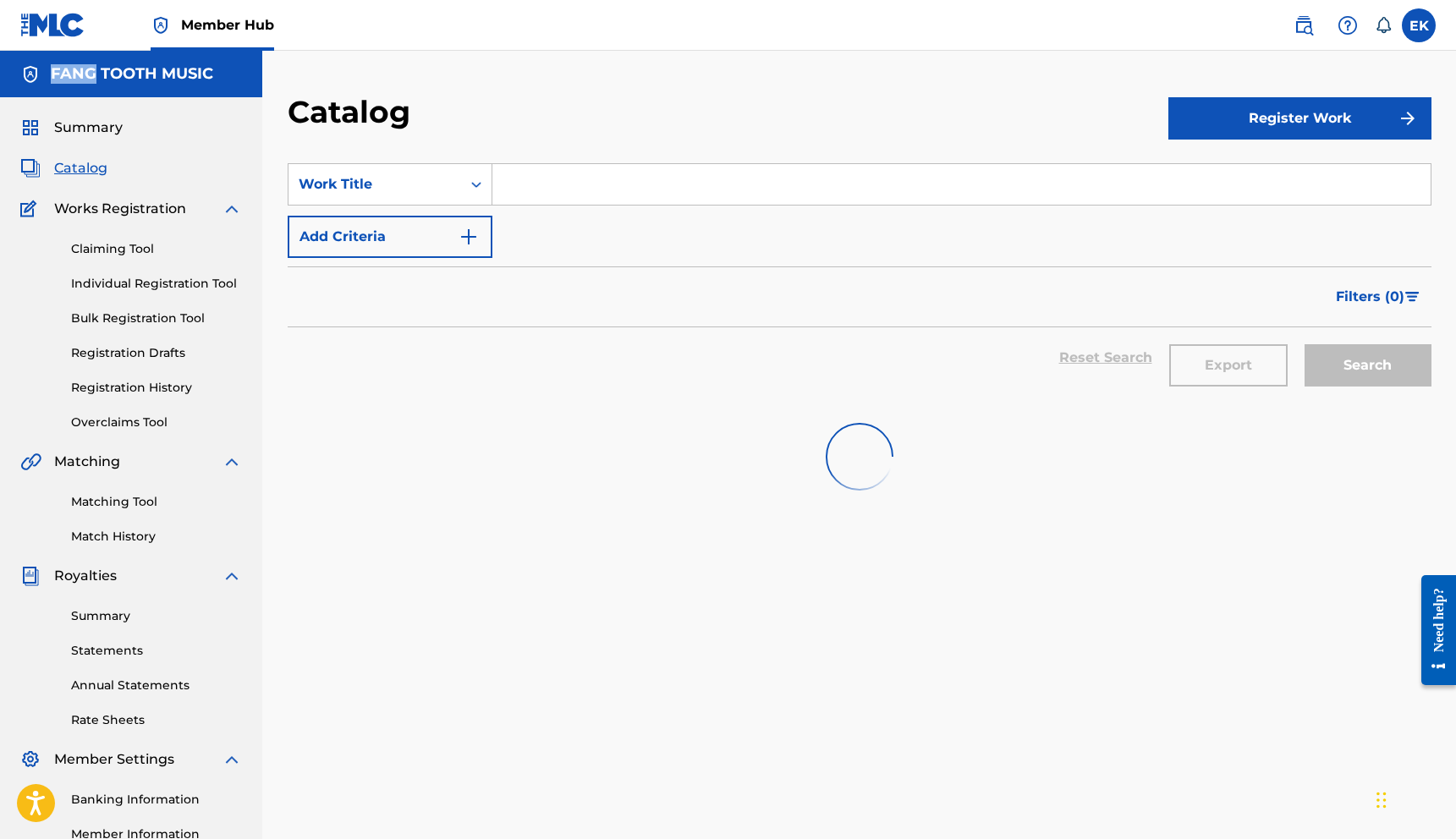
click at [79, 68] on h5 "FANG TOOTH MUSIC" at bounding box center [132, 74] width 162 height 20
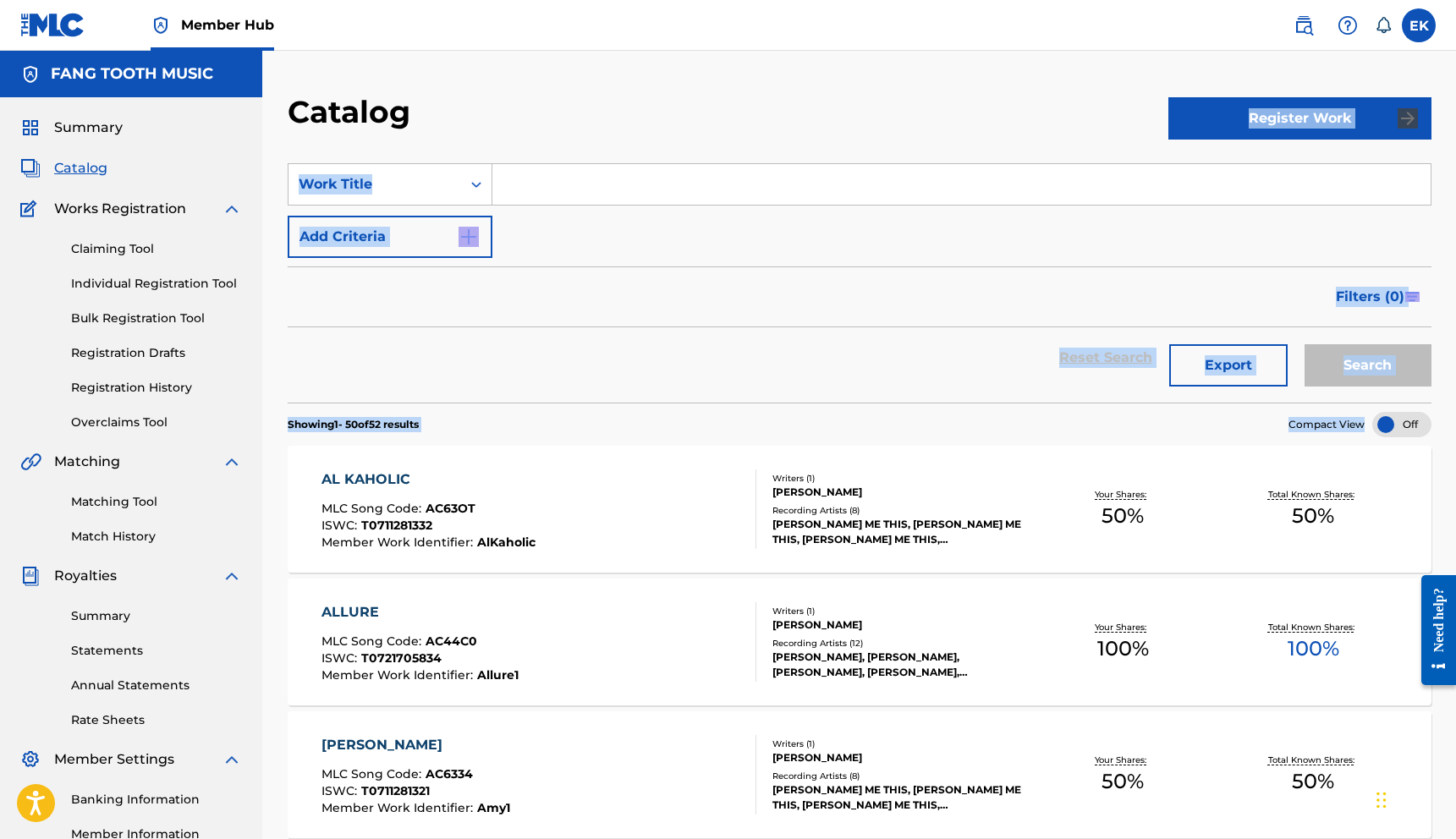
drag, startPoint x: 1455, startPoint y: 79, endPoint x: 1453, endPoint y: 384, distance: 305.0
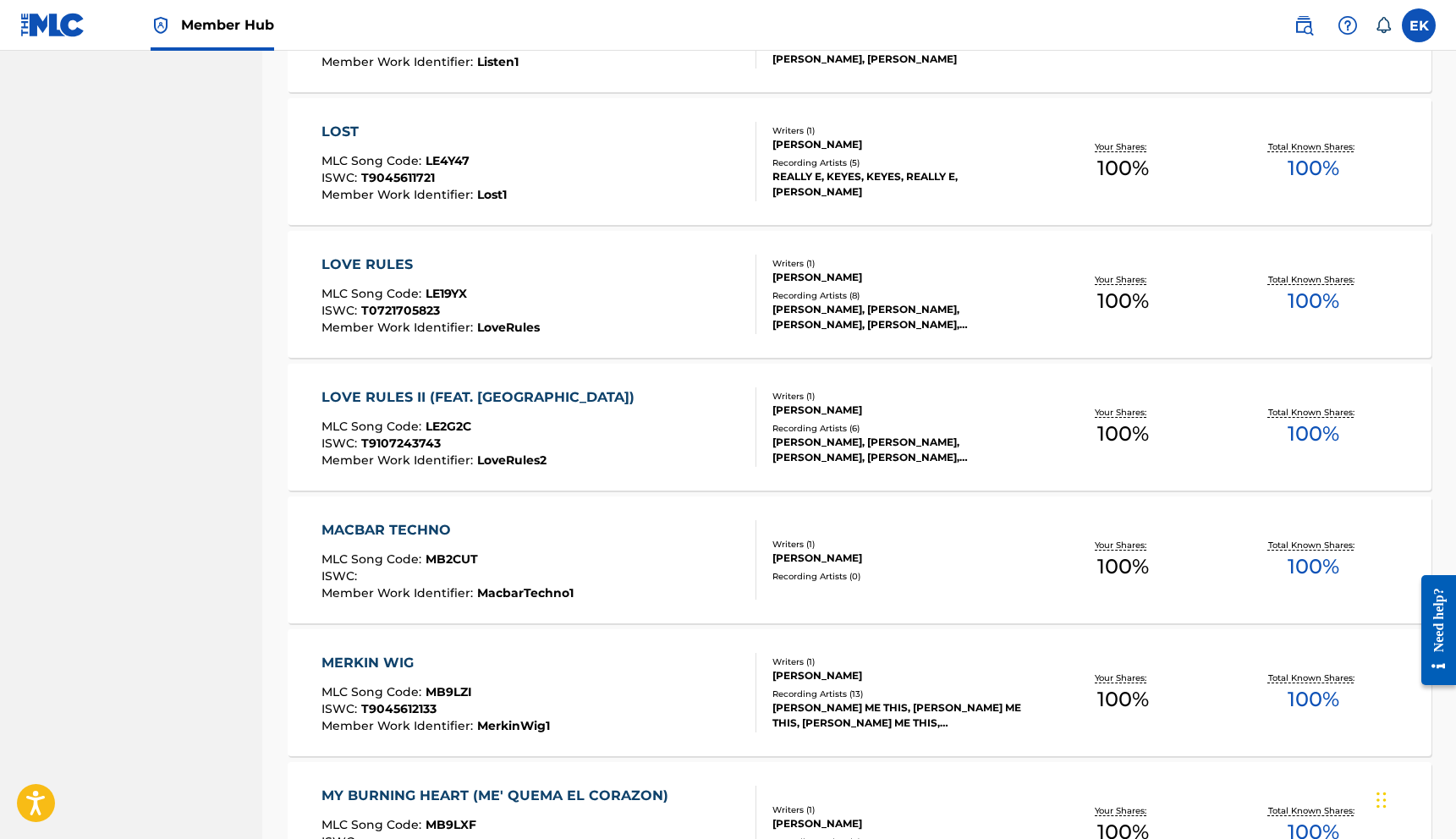
scroll to position [3784, 0]
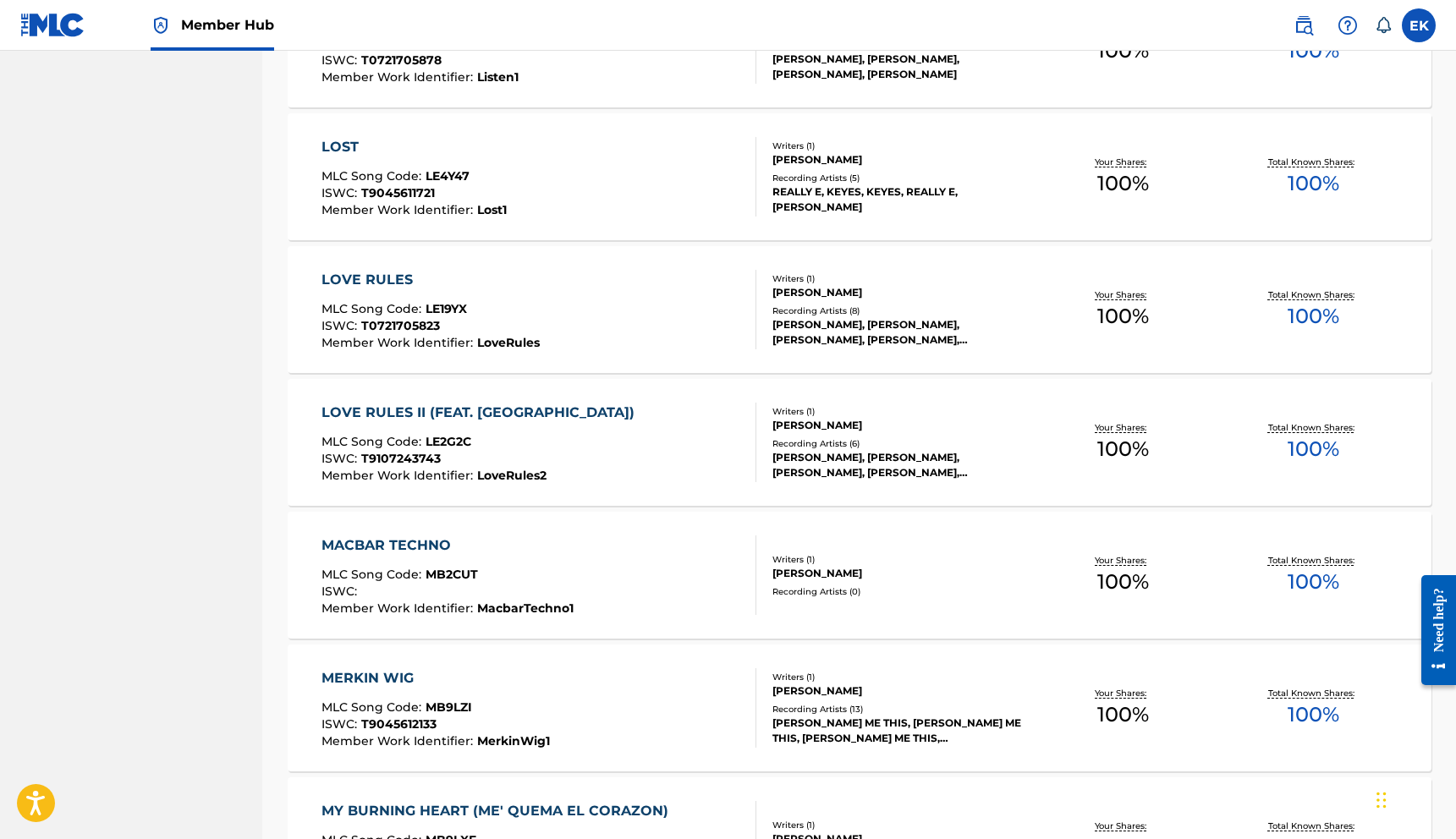
click at [403, 543] on div "MACBAR TECHNO" at bounding box center [447, 545] width 252 height 20
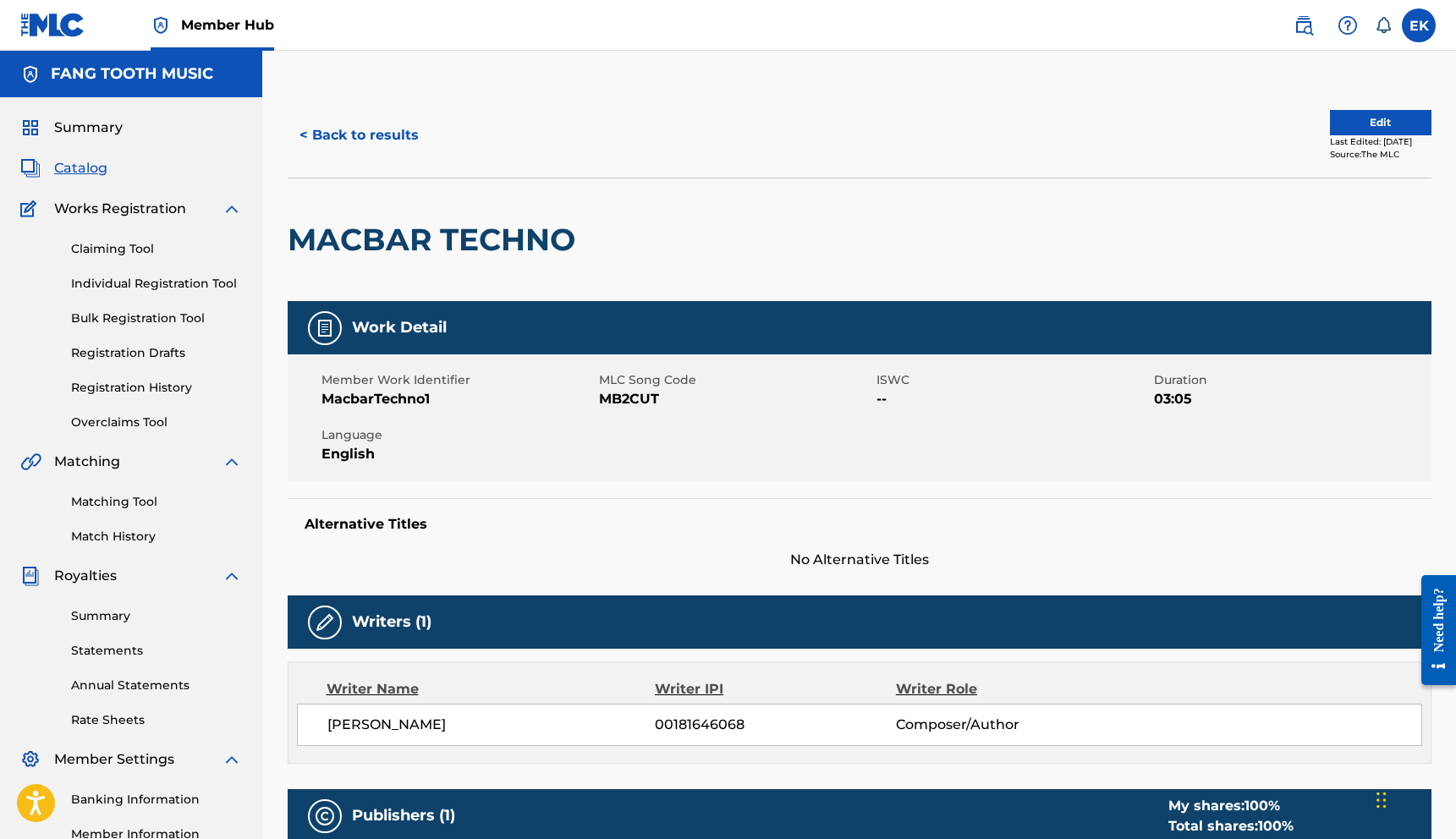
click at [1289, 425] on div "Member Work Identifier MacbarTechno1 MLC Song Code MB2CUT ISWC -- Duration 03:0…" at bounding box center [860, 418] width 1144 height 127
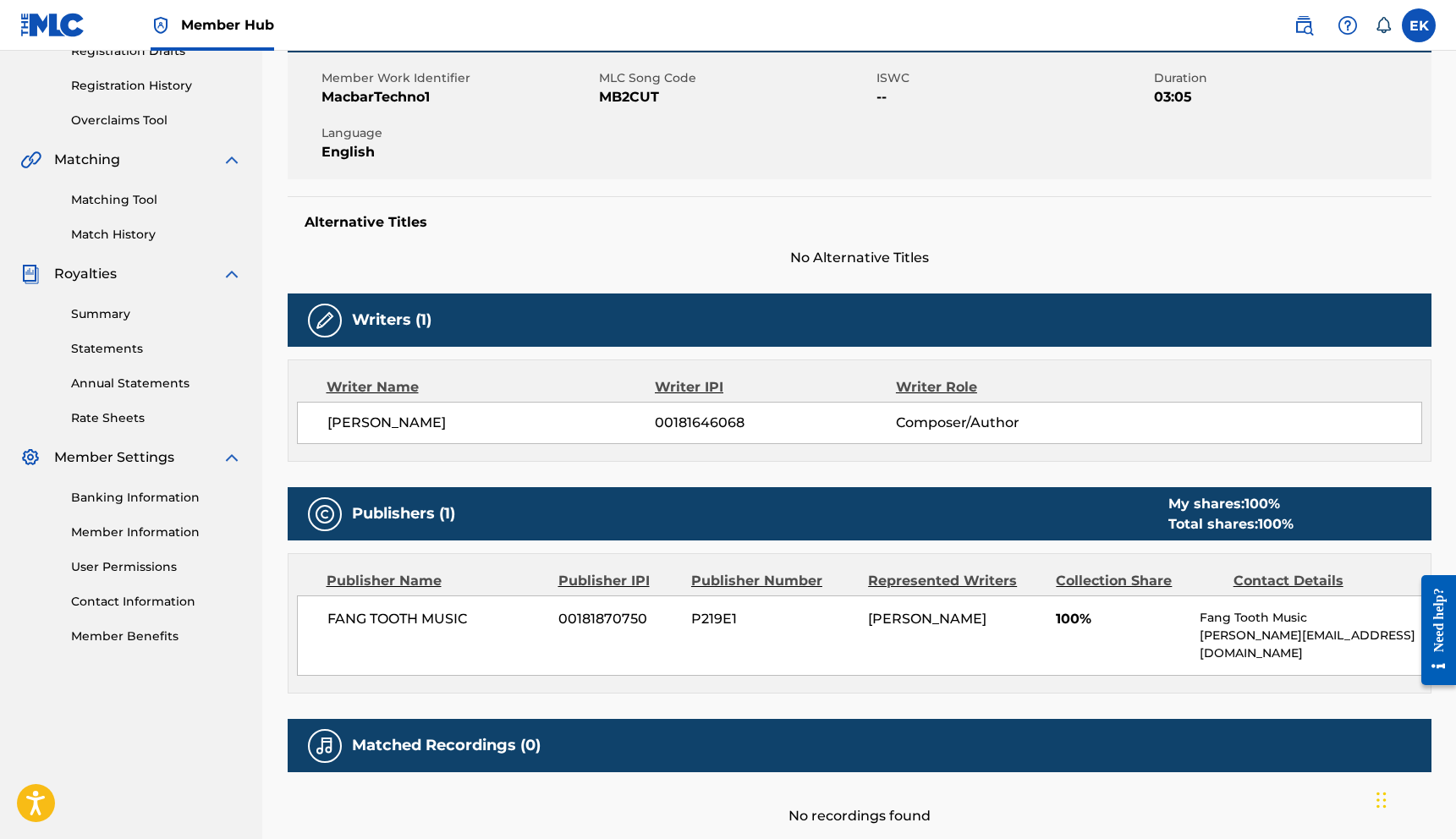
scroll to position [304, 0]
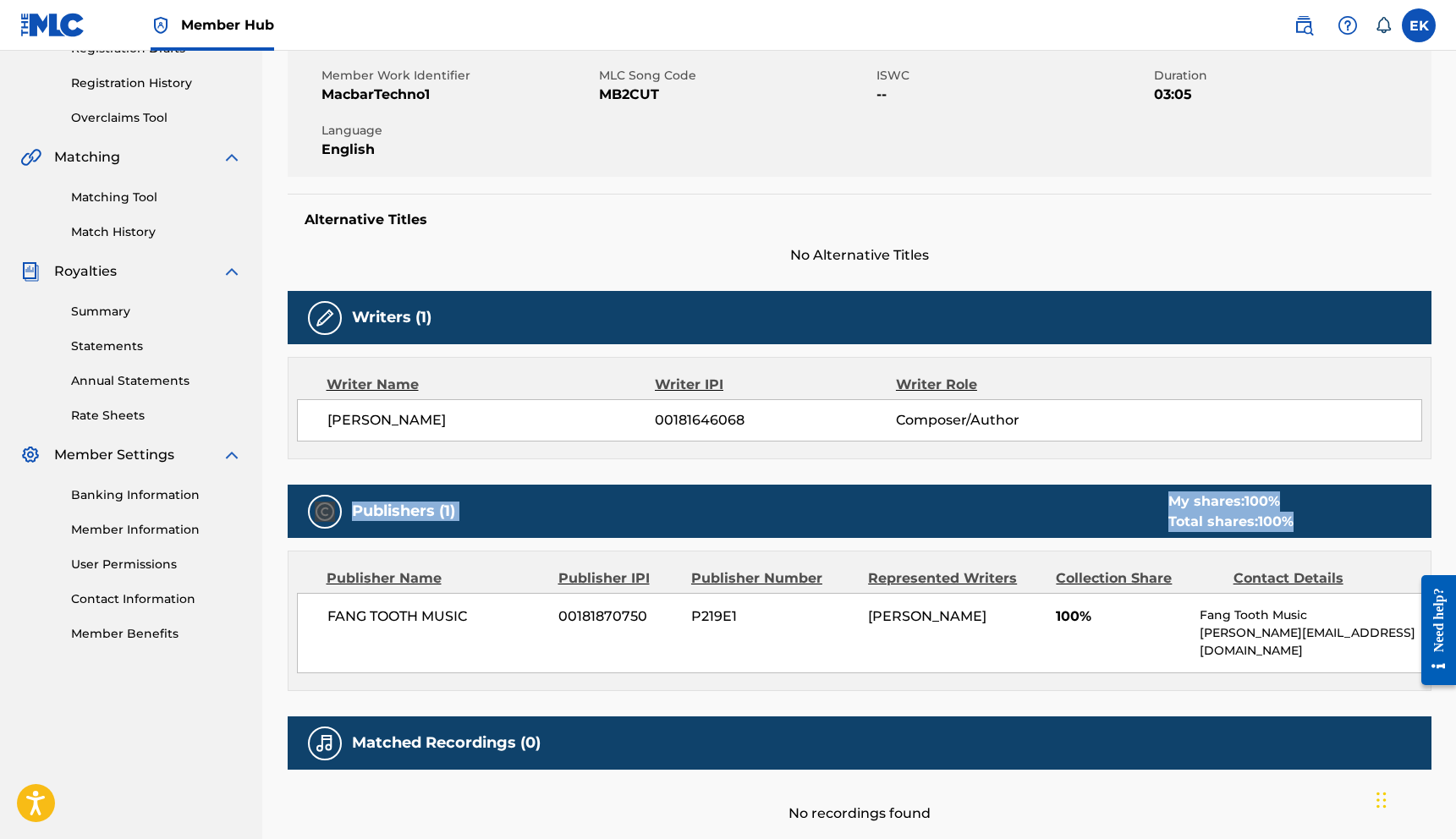
drag, startPoint x: 1451, startPoint y: 458, endPoint x: 1444, endPoint y: 499, distance: 41.6
click at [1444, 503] on div "< Back to results Edit Last Edited: [DATE] Source: The MLC MACBAR TECHNO Work D…" at bounding box center [859, 319] width 1193 height 1145
click at [1444, 499] on div "< Back to results Edit Last Edited: [DATE] Source: The MLC MACBAR TECHNO Work D…" at bounding box center [860, 340] width 1185 height 1102
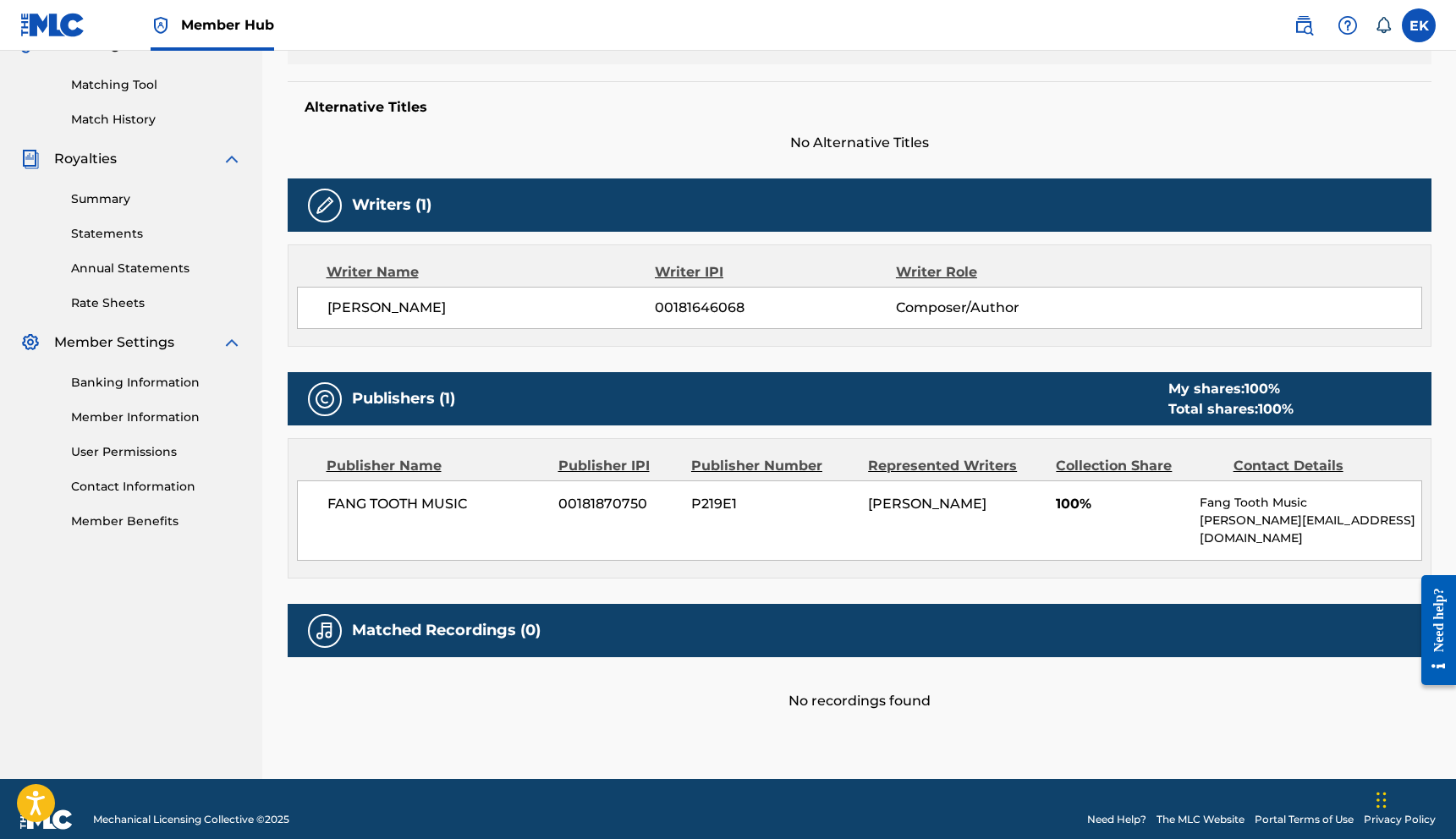
scroll to position [420, 0]
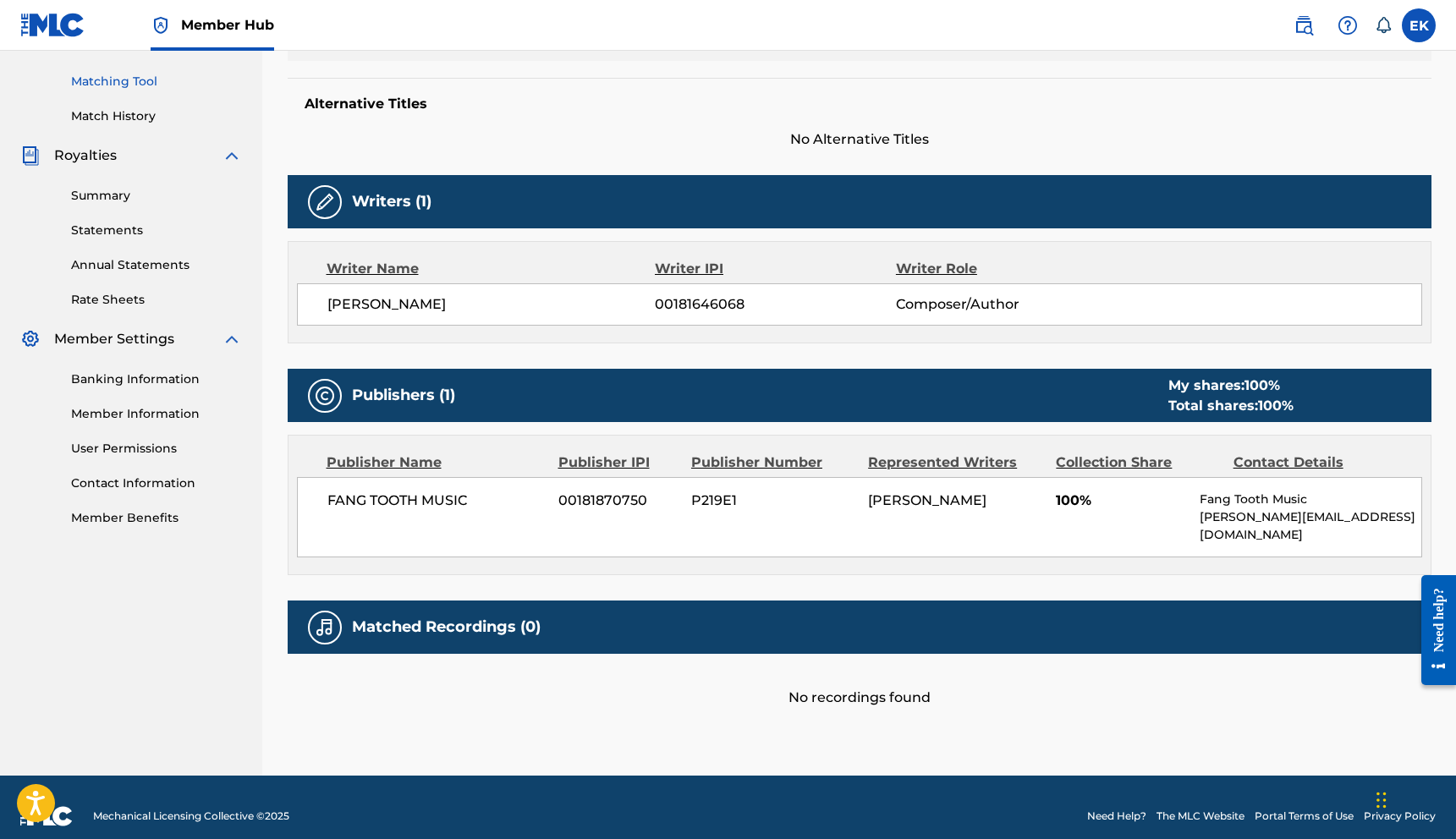
click at [89, 84] on link "Matching Tool" at bounding box center [156, 82] width 171 height 18
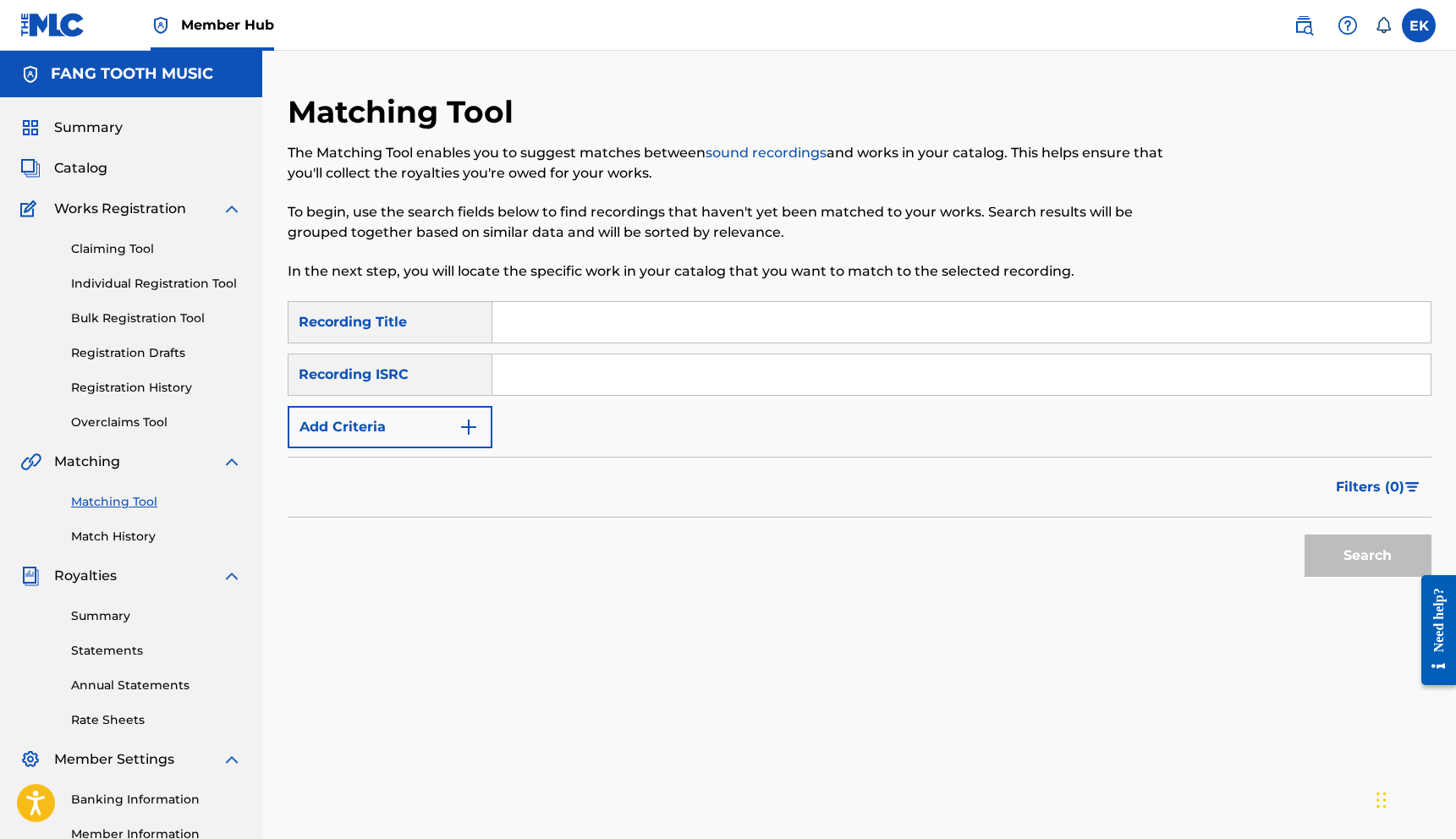
click at [557, 377] on input "Search Form" at bounding box center [961, 375] width 938 height 41
type input "US4GR9810016"
click at [1332, 561] on button "Search" at bounding box center [1368, 555] width 127 height 42
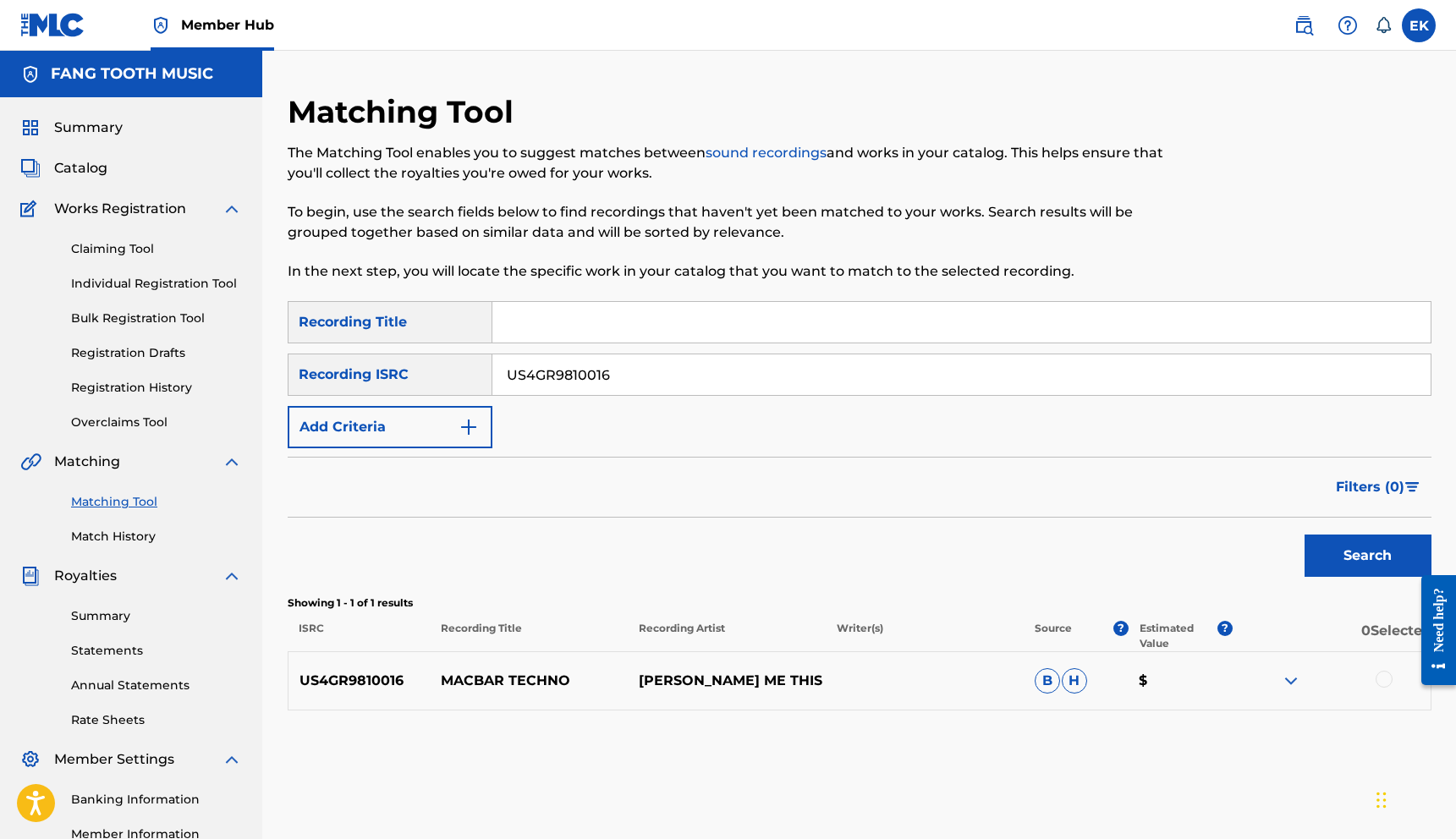
click at [1384, 673] on div at bounding box center [1383, 678] width 17 height 17
click at [1164, 701] on button "Match 1 Group" at bounding box center [1190, 700] width 187 height 42
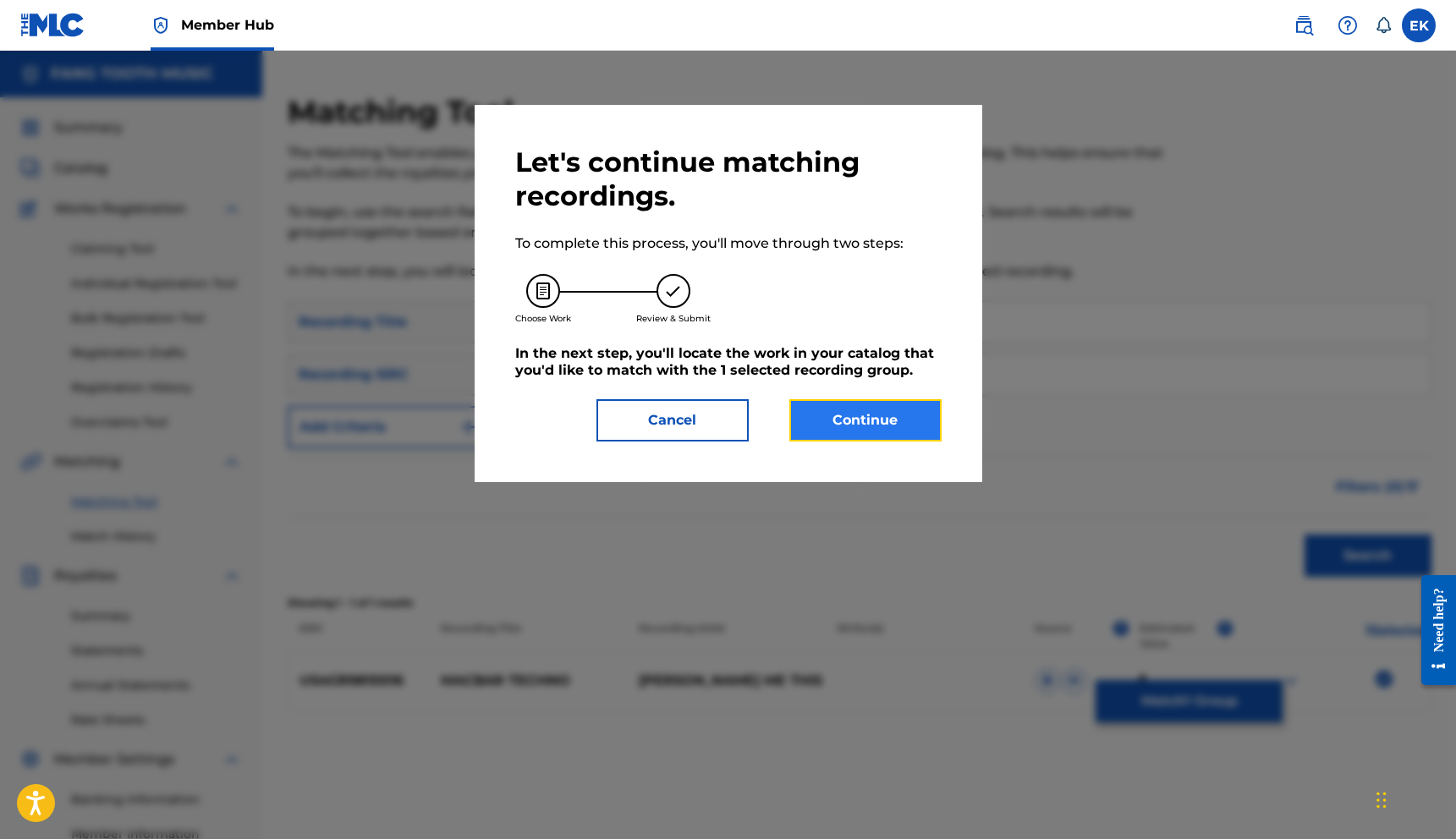
click at [821, 410] on button "Continue" at bounding box center [866, 420] width 152 height 42
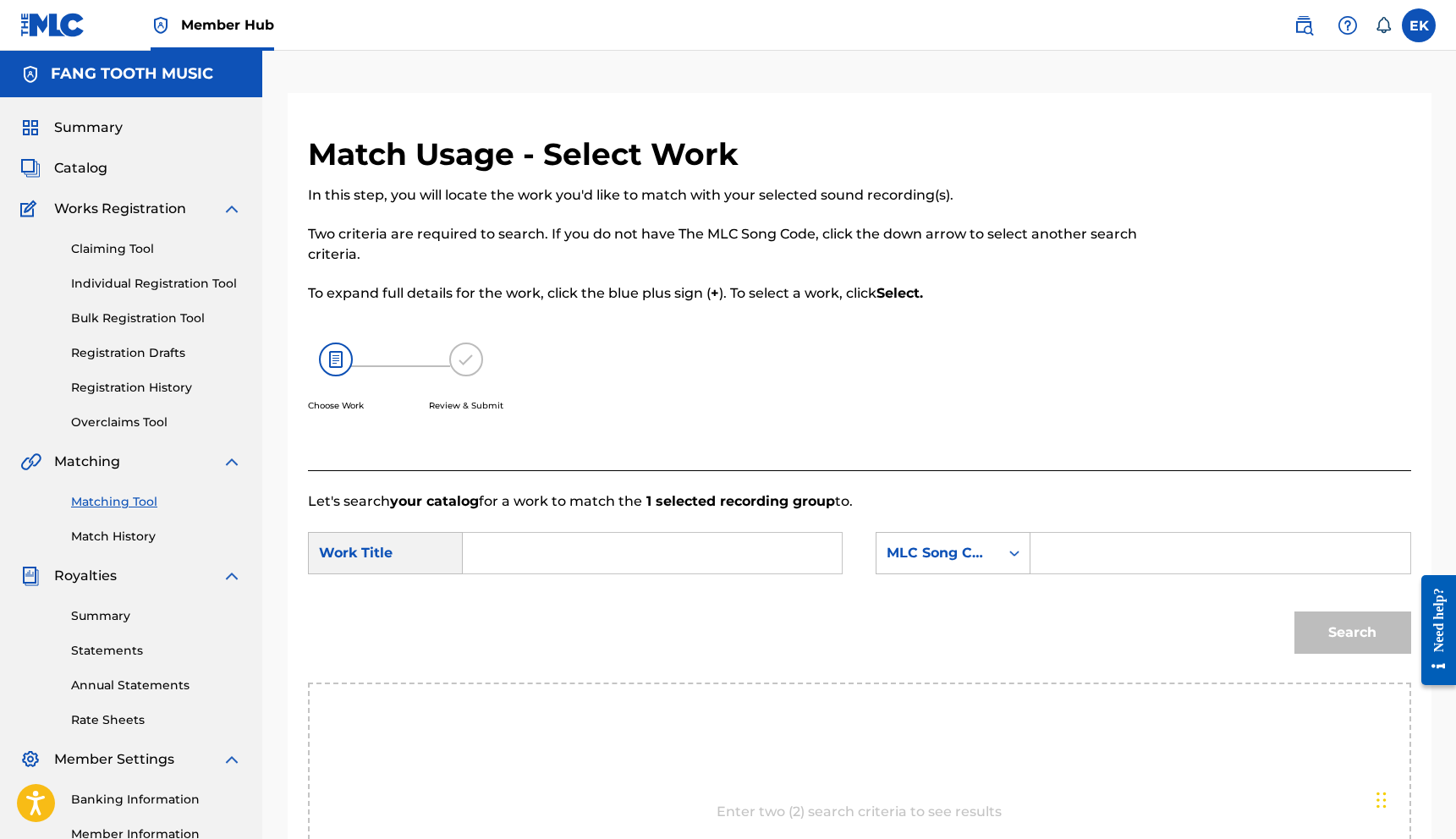
click at [586, 549] on input "Search Form" at bounding box center [652, 553] width 350 height 41
type input "Macbar Techno"
click at [1071, 556] on input "Search Form" at bounding box center [1220, 553] width 350 height 41
type input "MB2CUT"
click at [1328, 628] on button "Search" at bounding box center [1353, 632] width 117 height 42
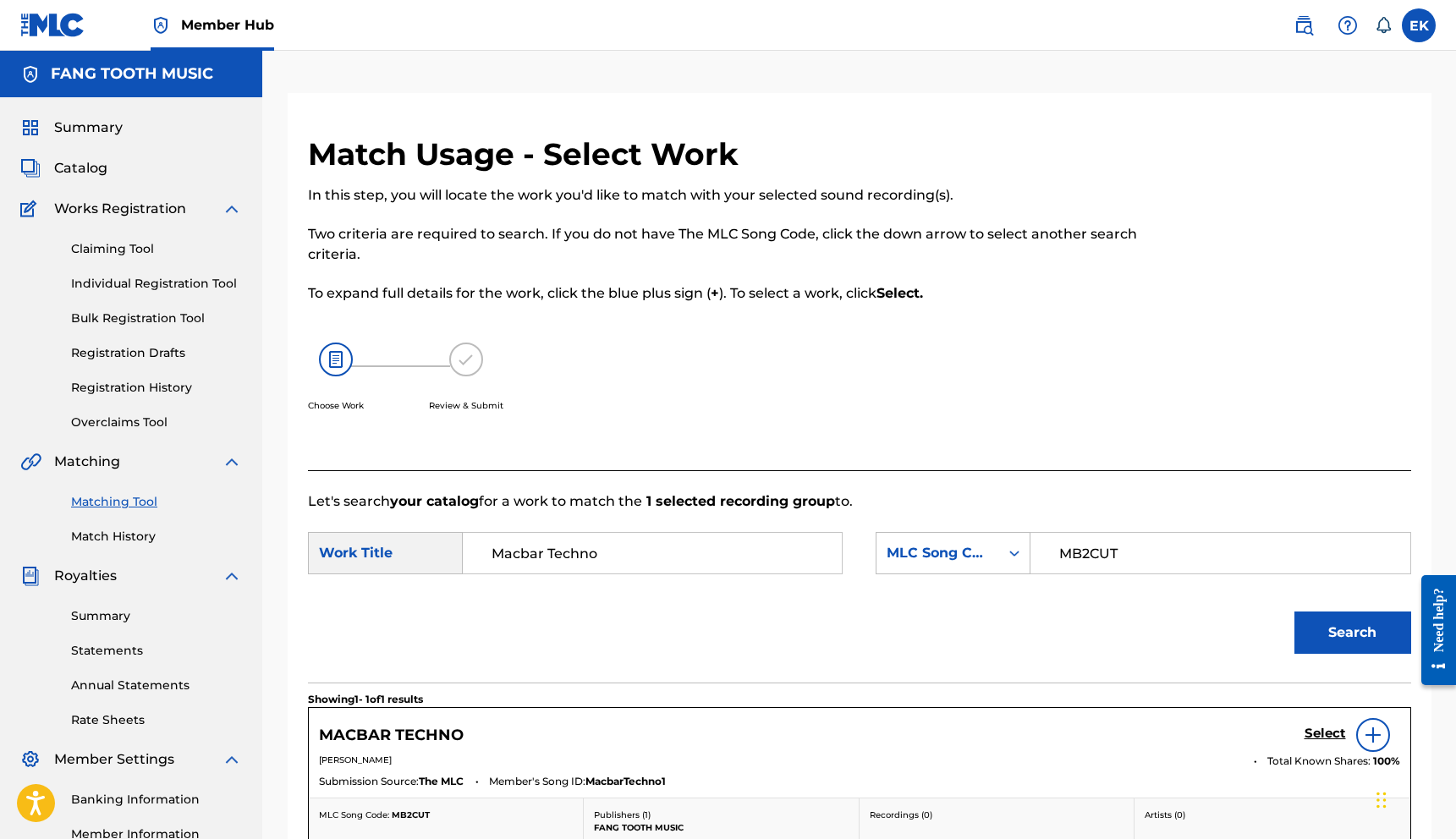
click at [1170, 635] on div "Search" at bounding box center [860, 638] width 1103 height 88
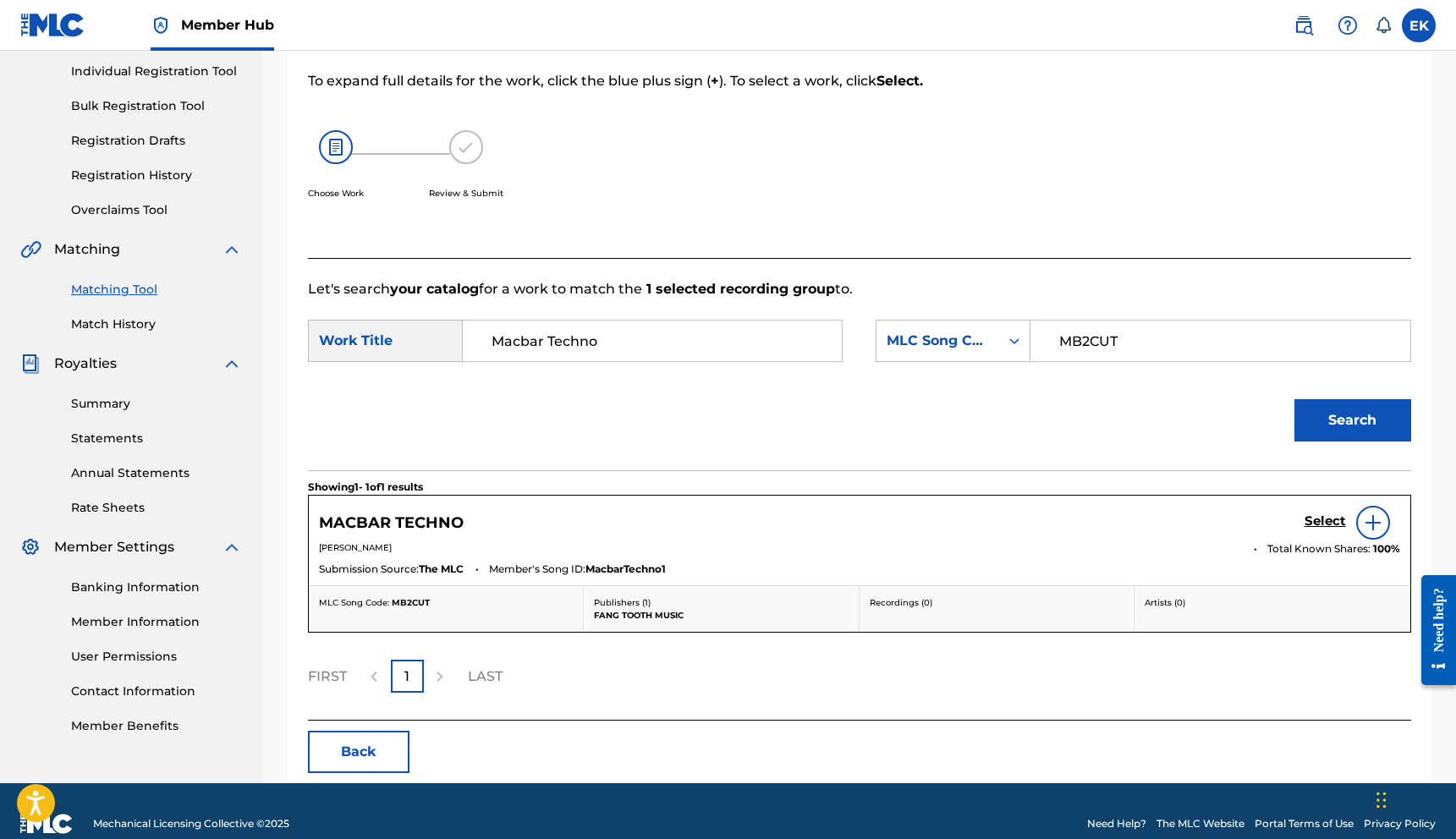
scroll to position [238, 0]
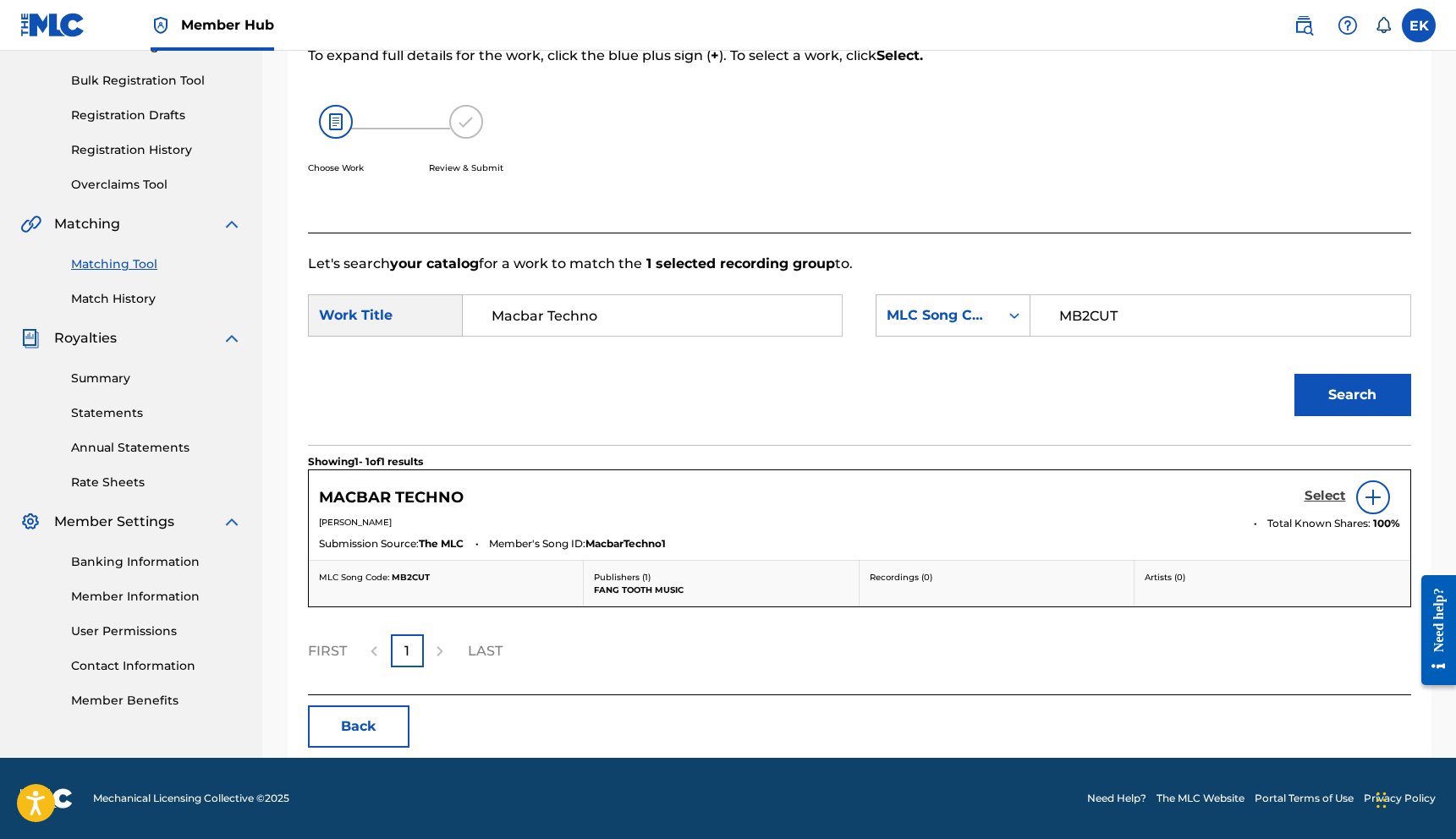
click at [1324, 497] on h5 "Select" at bounding box center [1325, 496] width 41 height 16
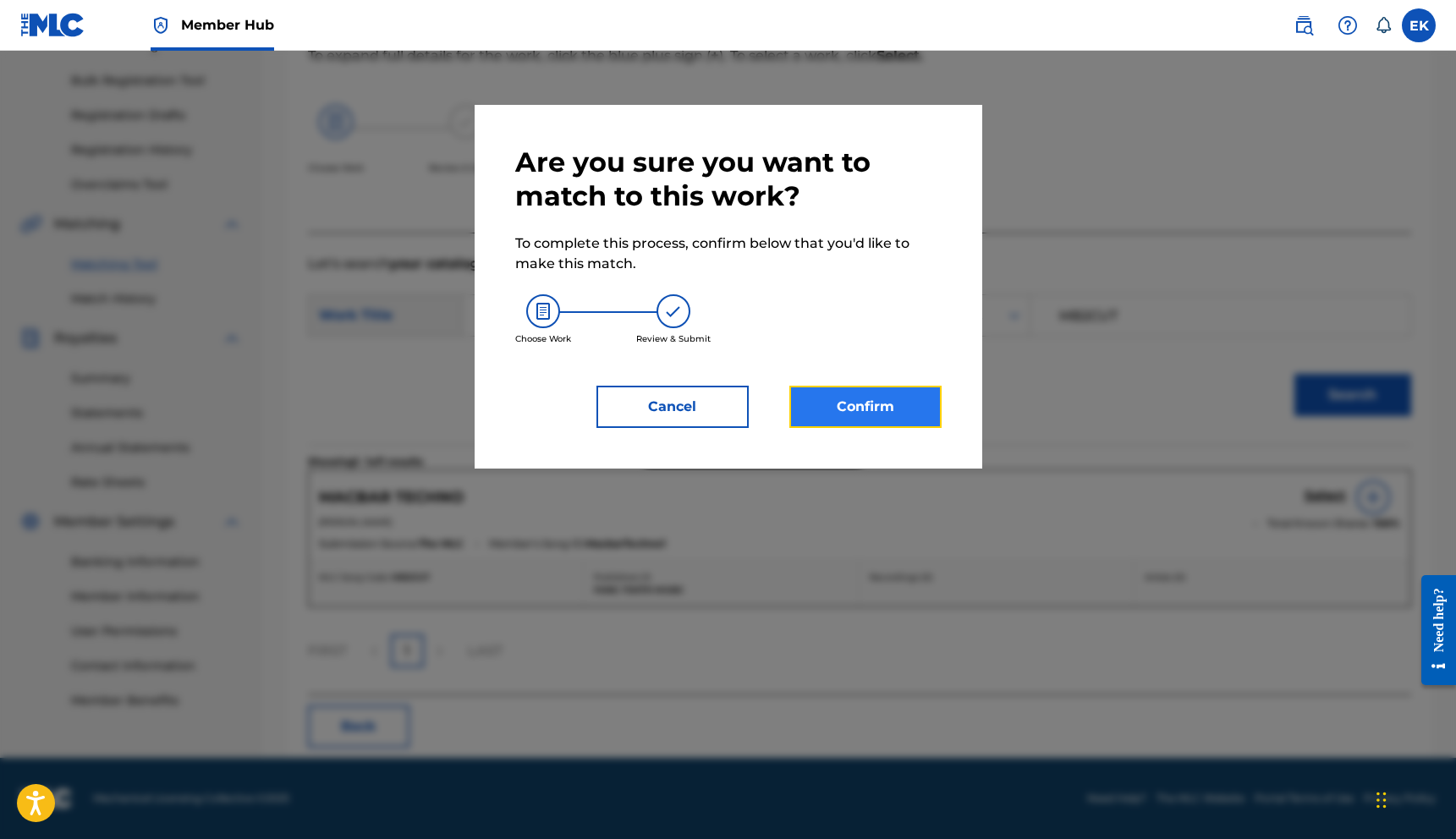
click at [870, 396] on button "Confirm" at bounding box center [866, 406] width 152 height 42
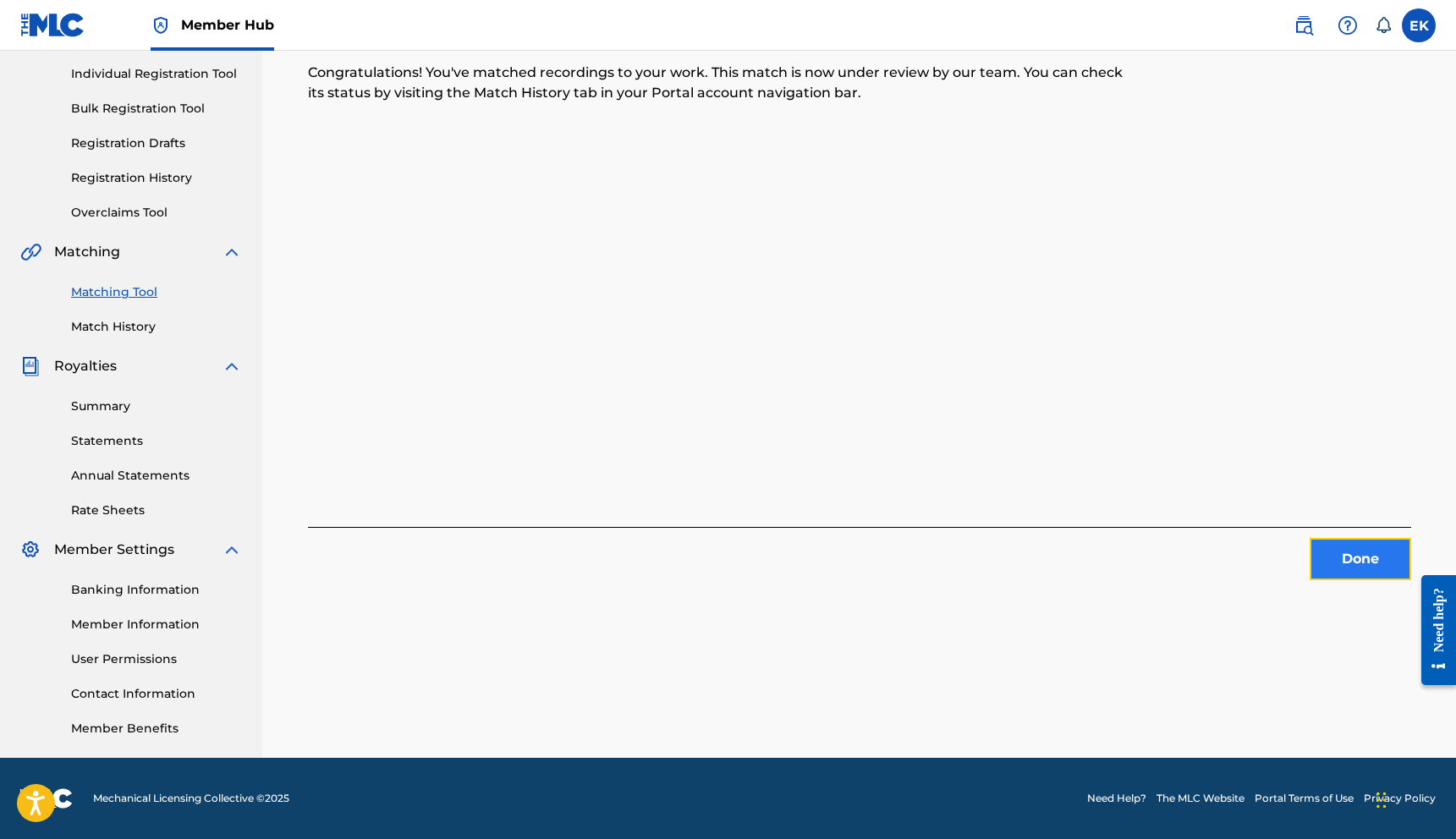
click at [1343, 560] on button "Done" at bounding box center [1360, 558] width 101 height 42
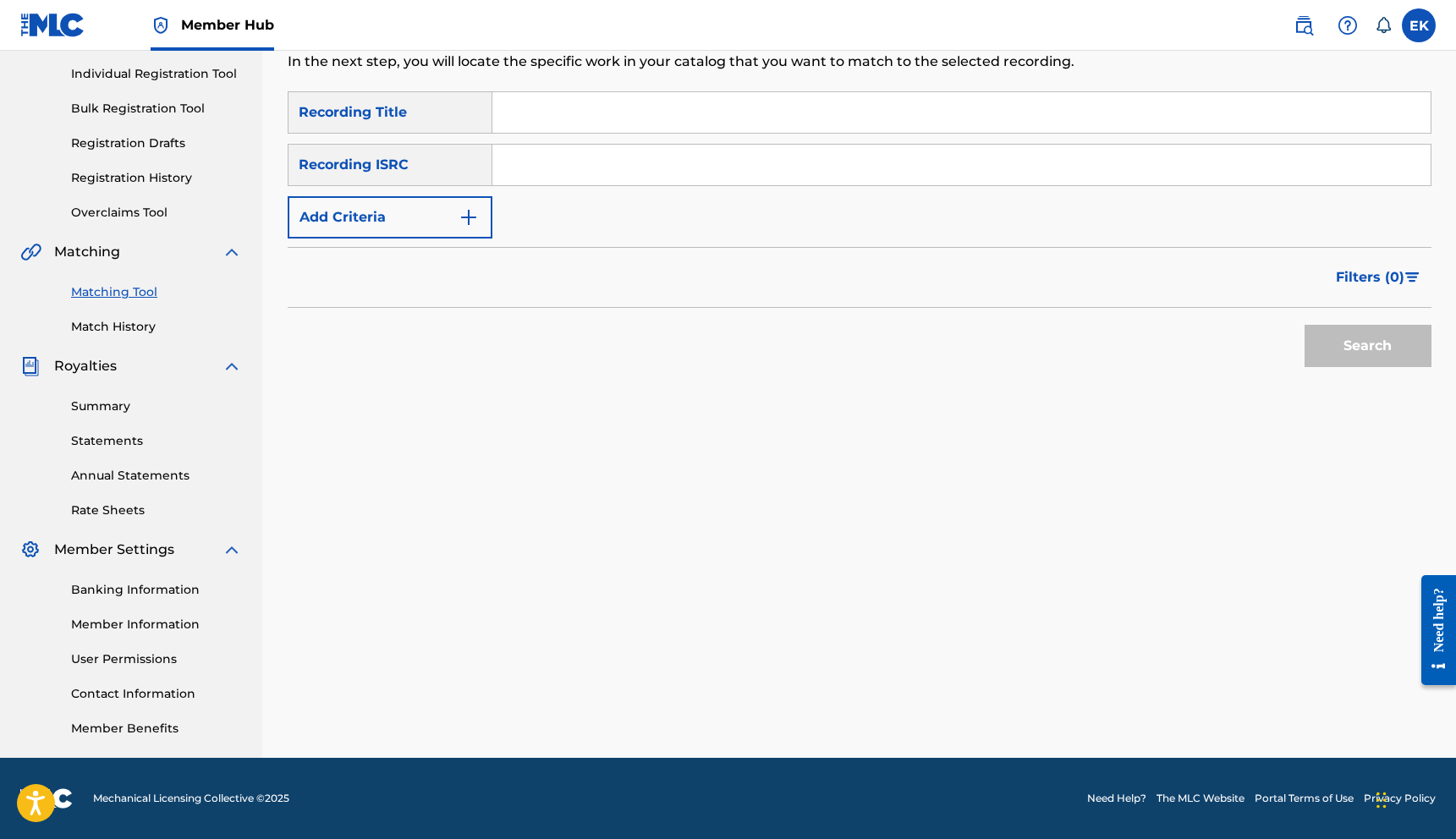
click at [102, 35] on div "Member Hub" at bounding box center [147, 24] width 254 height 50
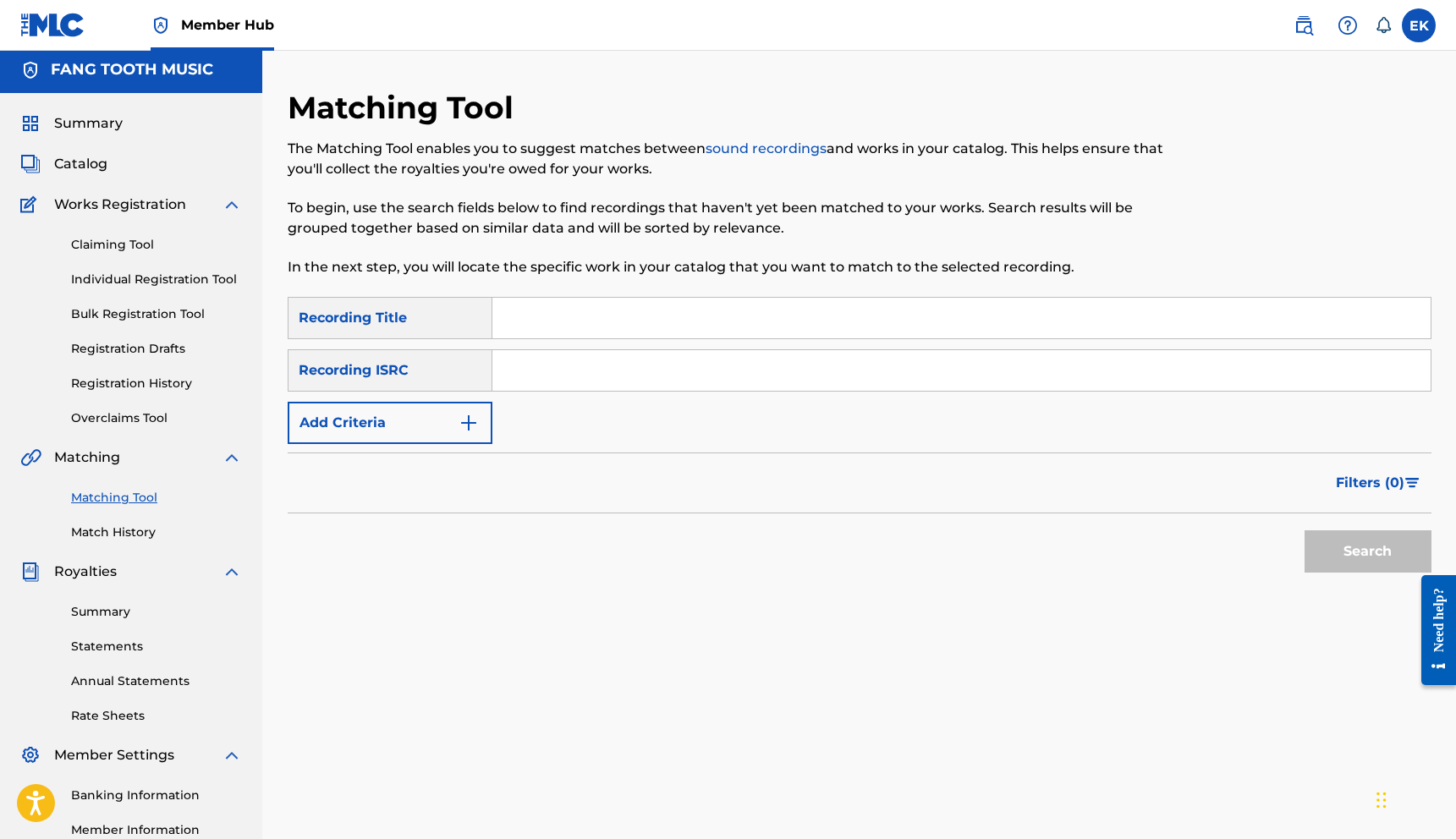
scroll to position [0, 0]
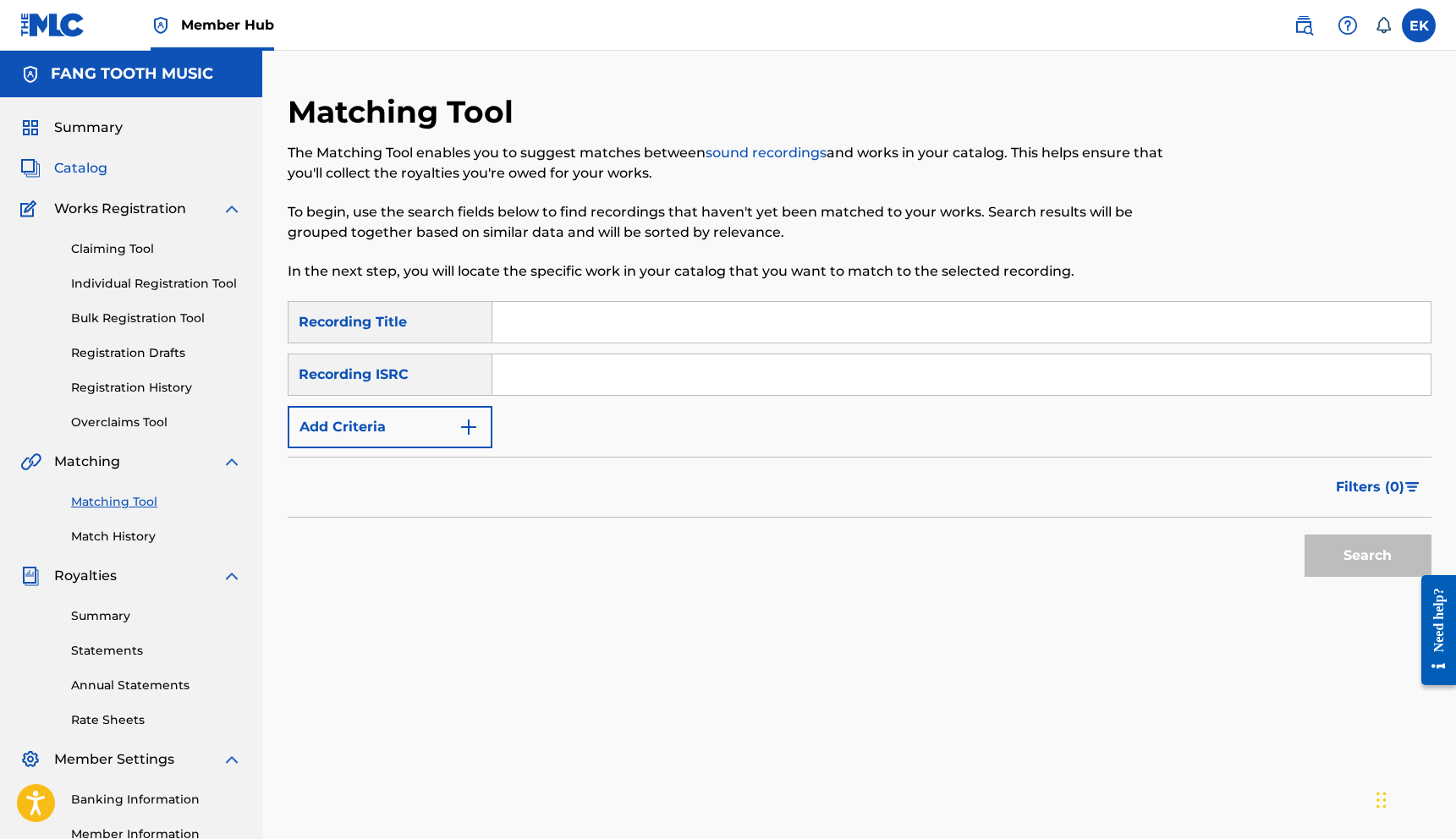
click at [91, 171] on span "Catalog" at bounding box center [80, 168] width 54 height 20
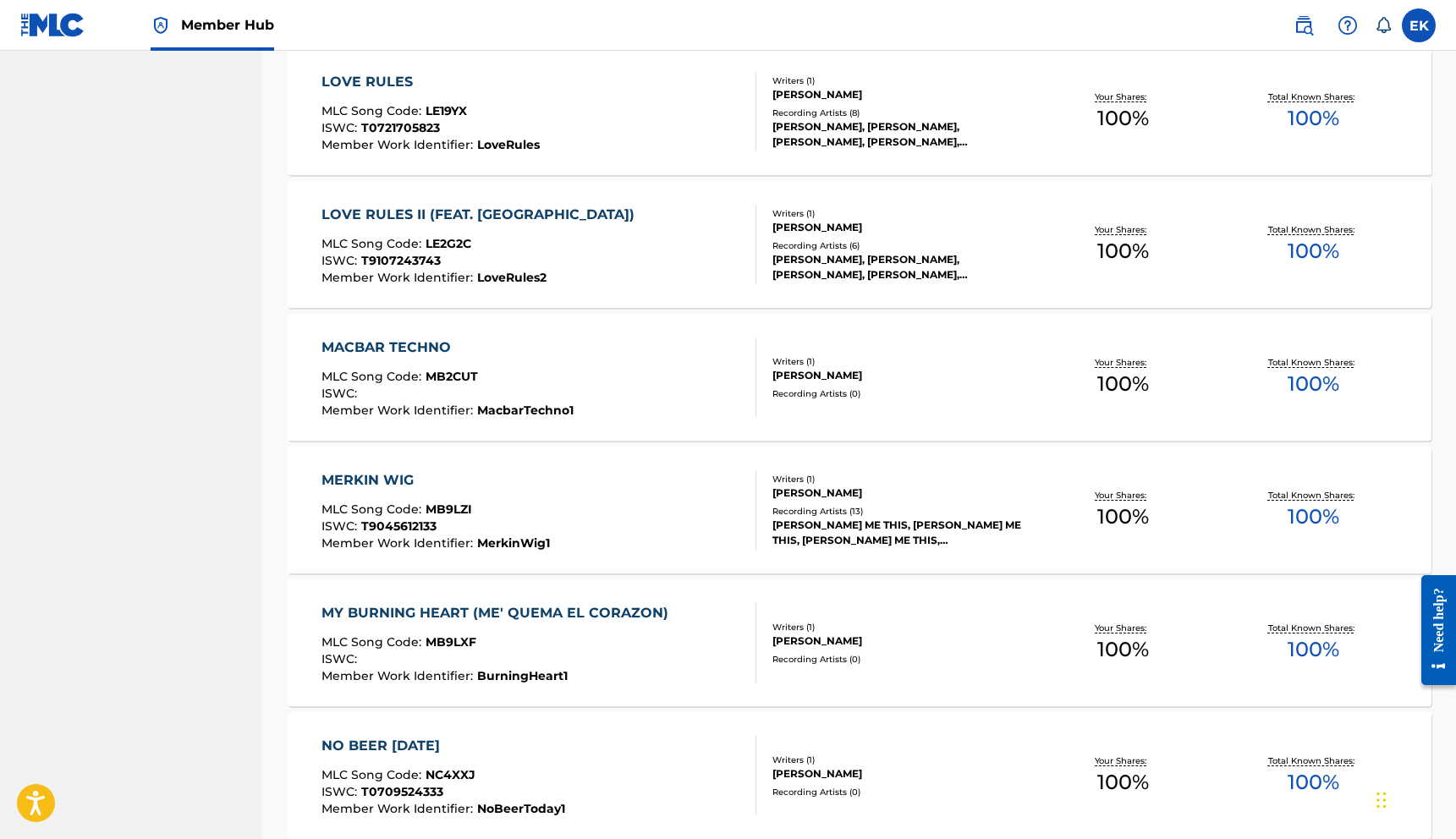
scroll to position [3938, 0]
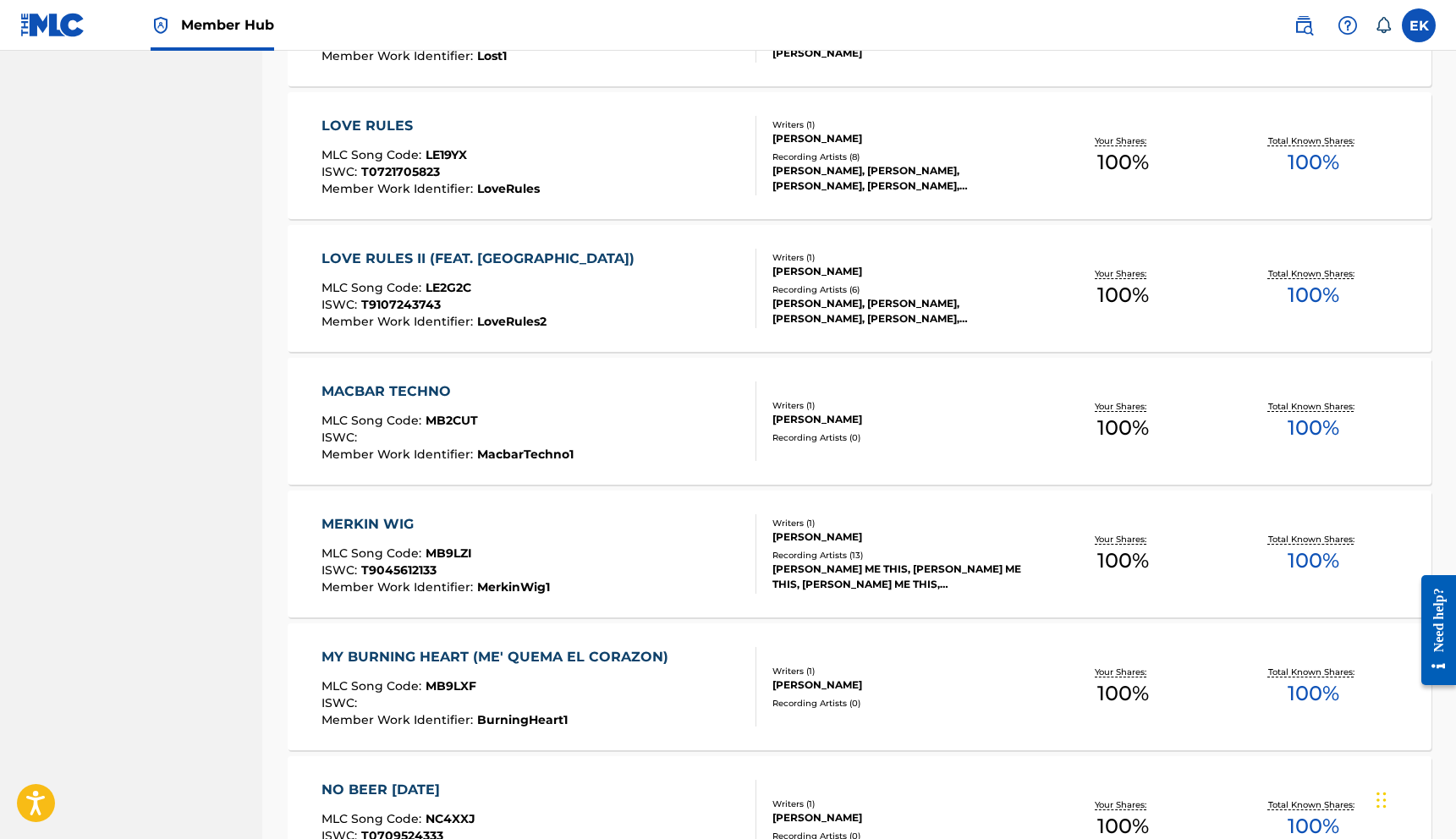
click at [560, 659] on div "MY BURNING HEART (ME' QUEMA EL CORAZON)" at bounding box center [499, 657] width 355 height 20
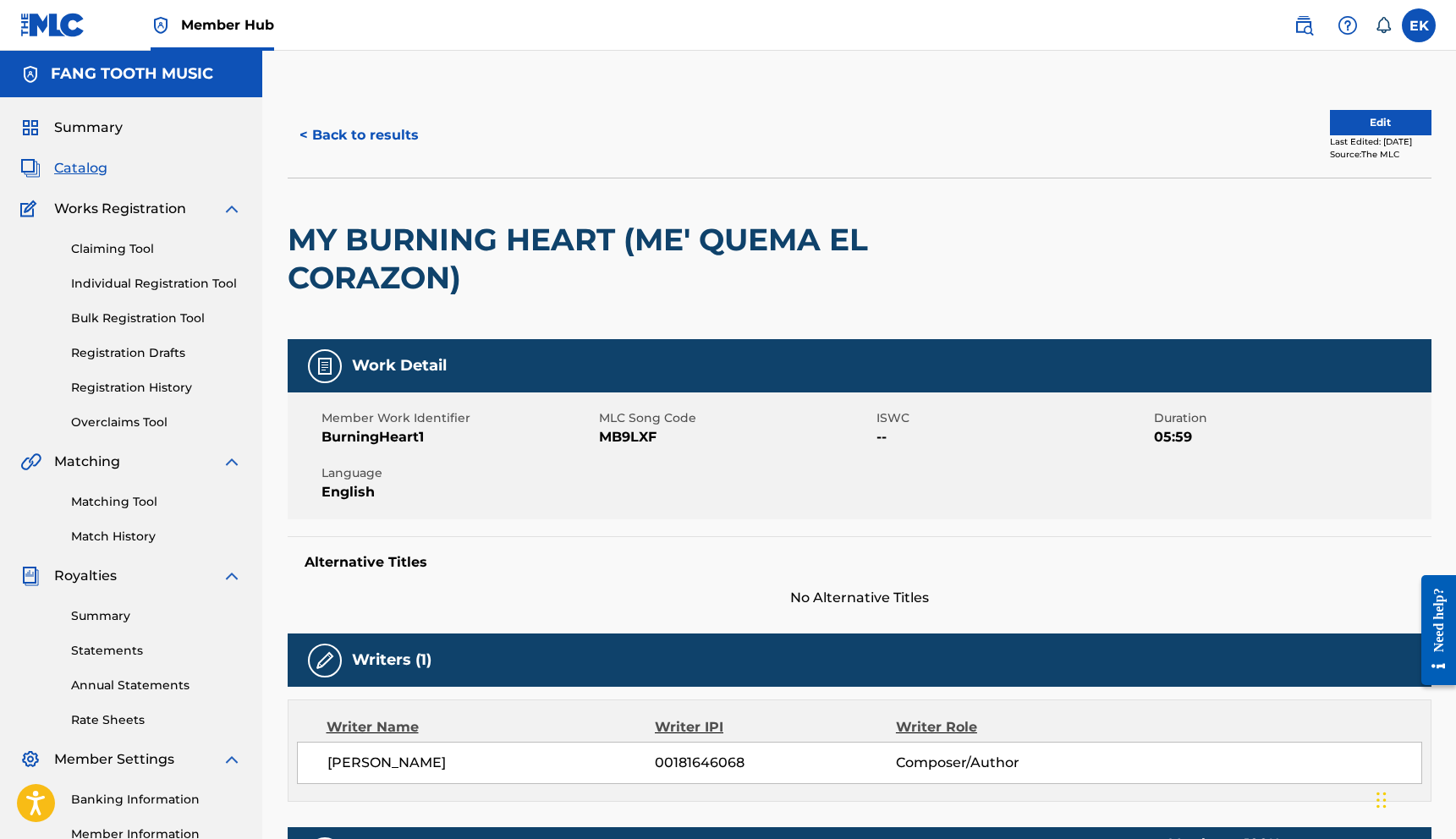
click at [1286, 457] on div "Member Work Identifier BurningHeart1 MLC Song Code MB9LXF ISWC -- Duration 05:5…" at bounding box center [860, 456] width 1144 height 127
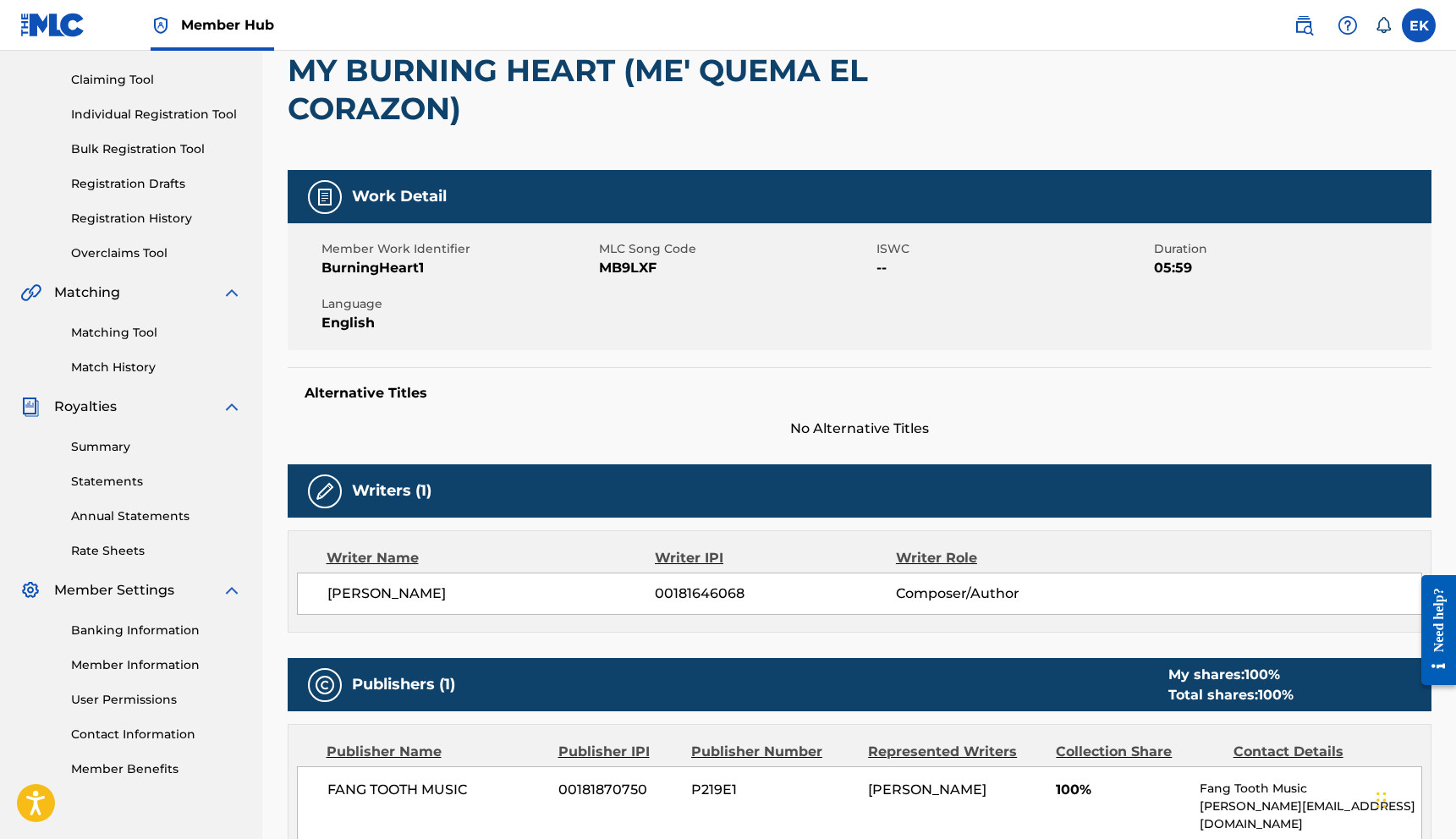
scroll to position [136, 0]
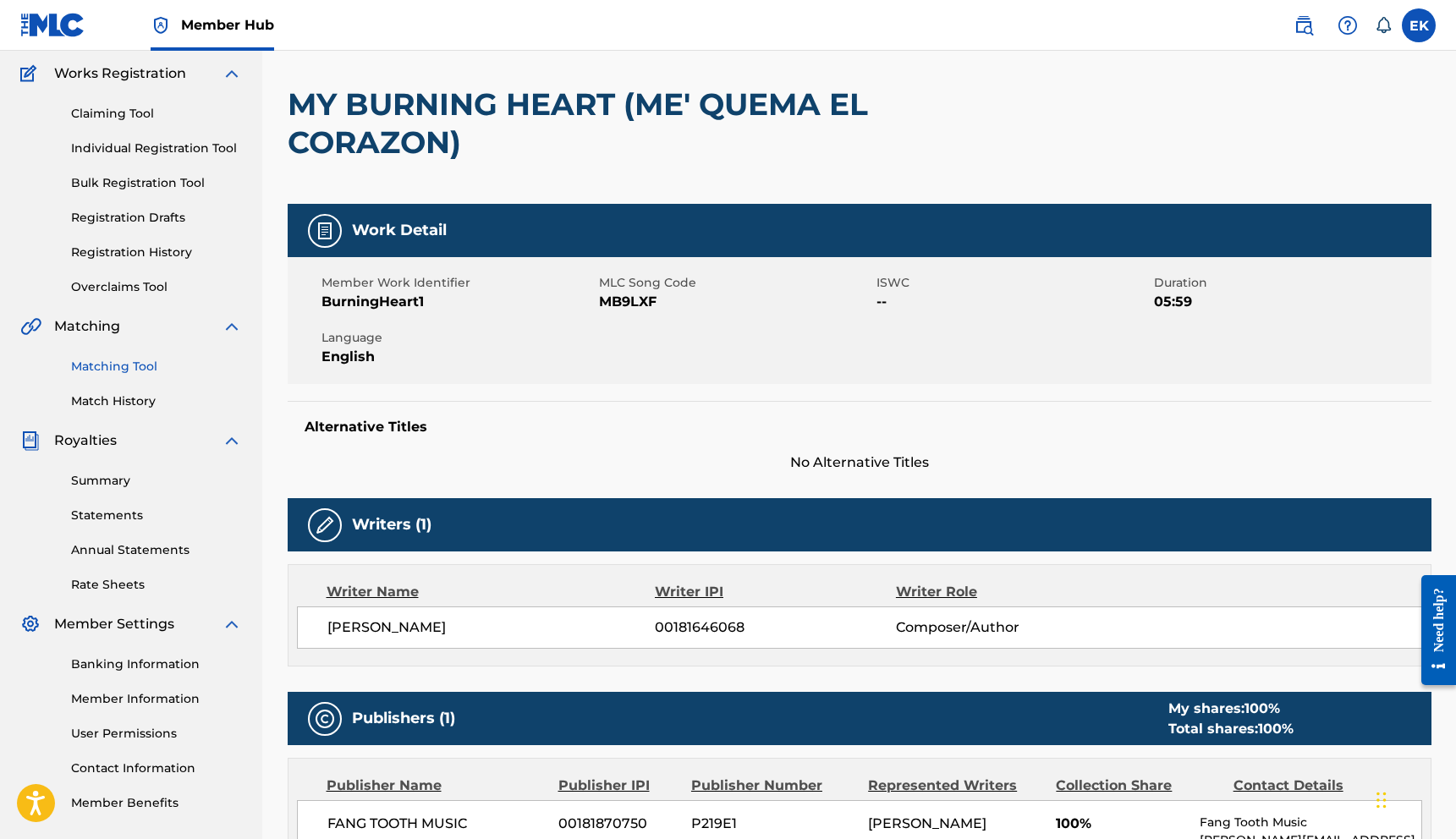
click at [130, 366] on link "Matching Tool" at bounding box center [156, 367] width 171 height 18
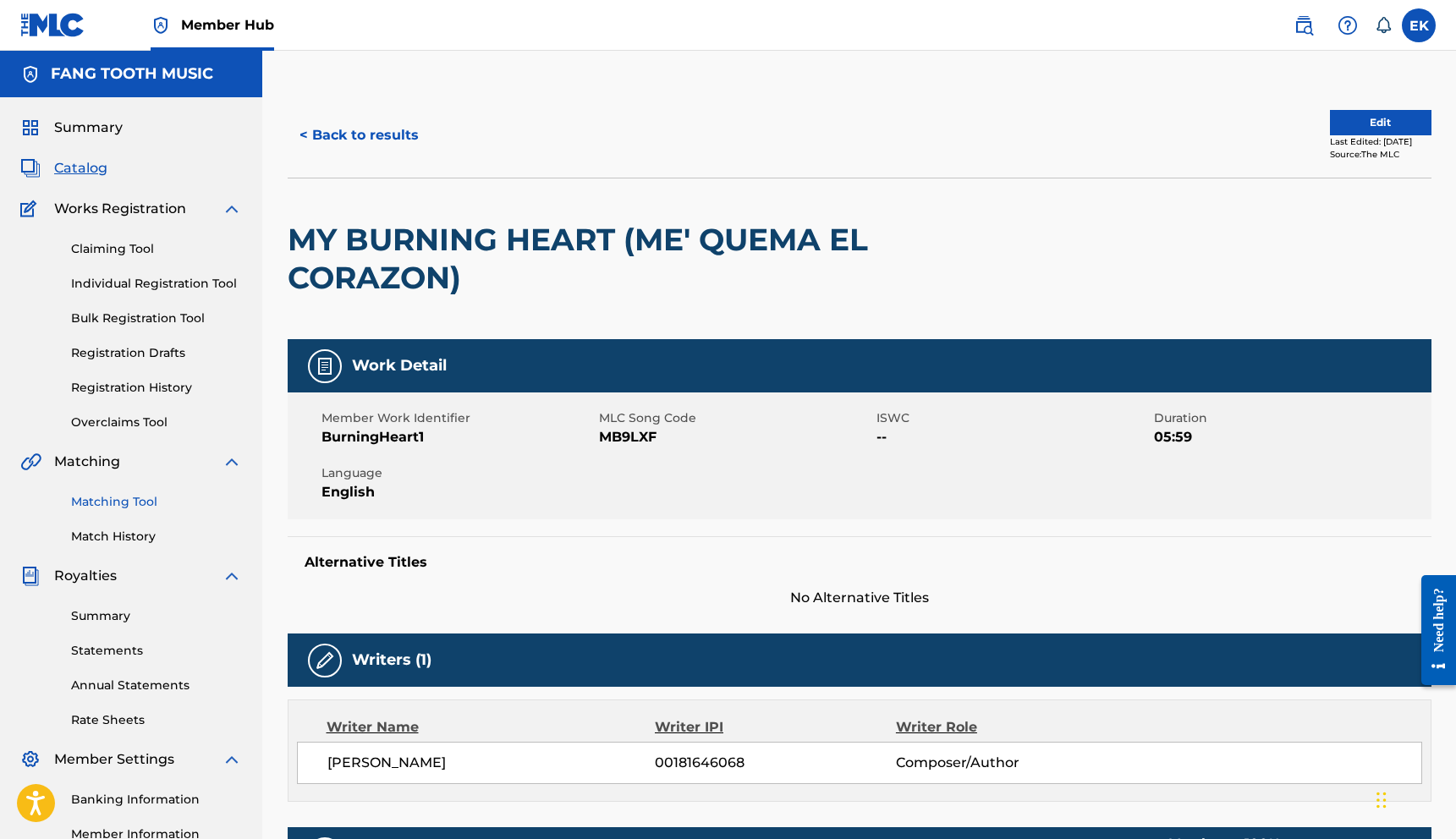
click at [130, 366] on div "Claiming Tool Individual Registration Tool Bulk Registration Tool Registration …" at bounding box center [131, 326] width 222 height 213
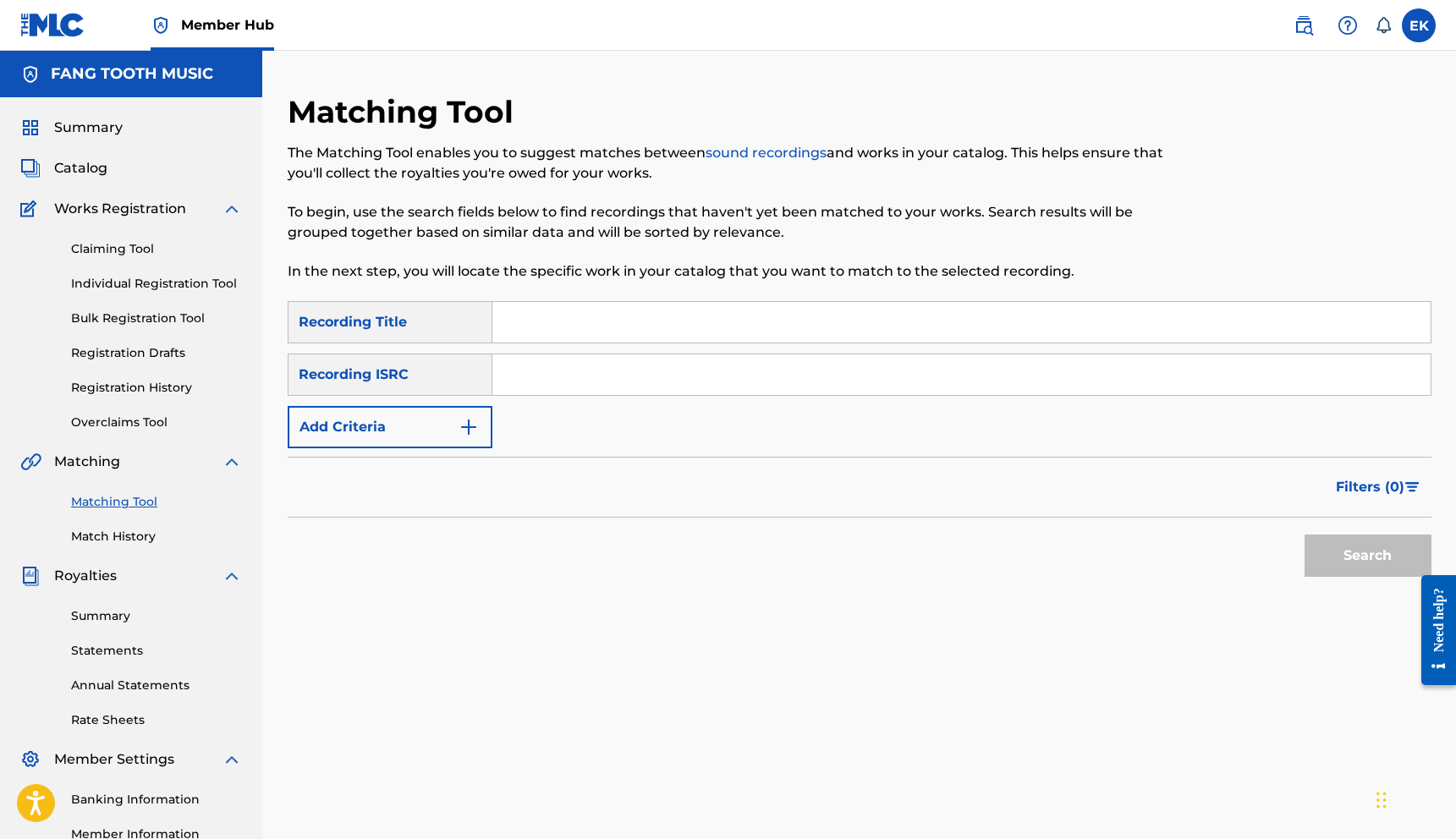
click at [594, 378] on input "Search Form" at bounding box center [961, 375] width 938 height 41
type input "QMDA61512361"
click at [1374, 557] on button "Search" at bounding box center [1368, 555] width 127 height 42
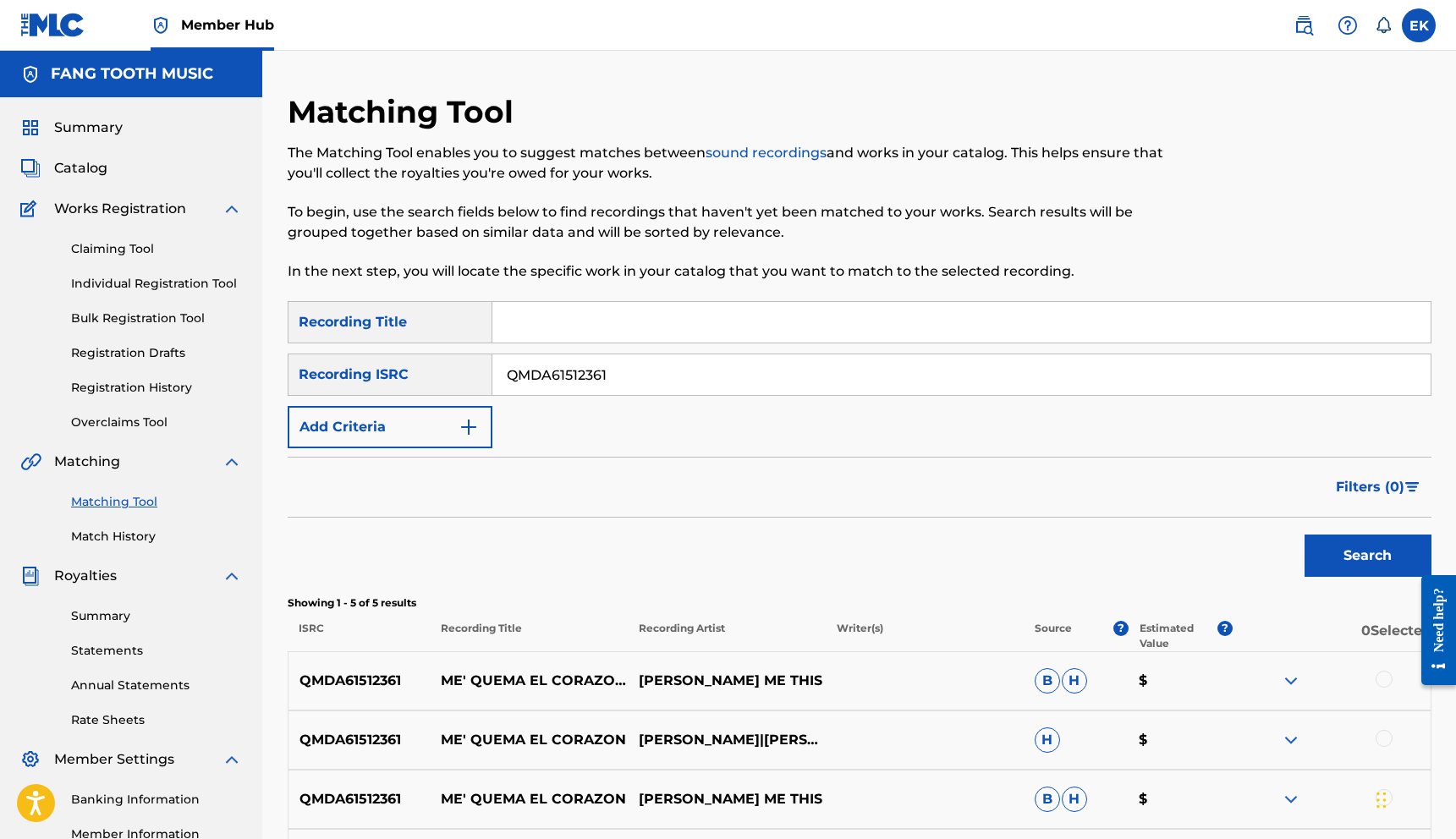
click at [1318, 613] on div "Showing 1 - 5 of 5 results ISRC Recording Title Recording Artist Writer(s) Sour…" at bounding box center [860, 622] width 1144 height 56
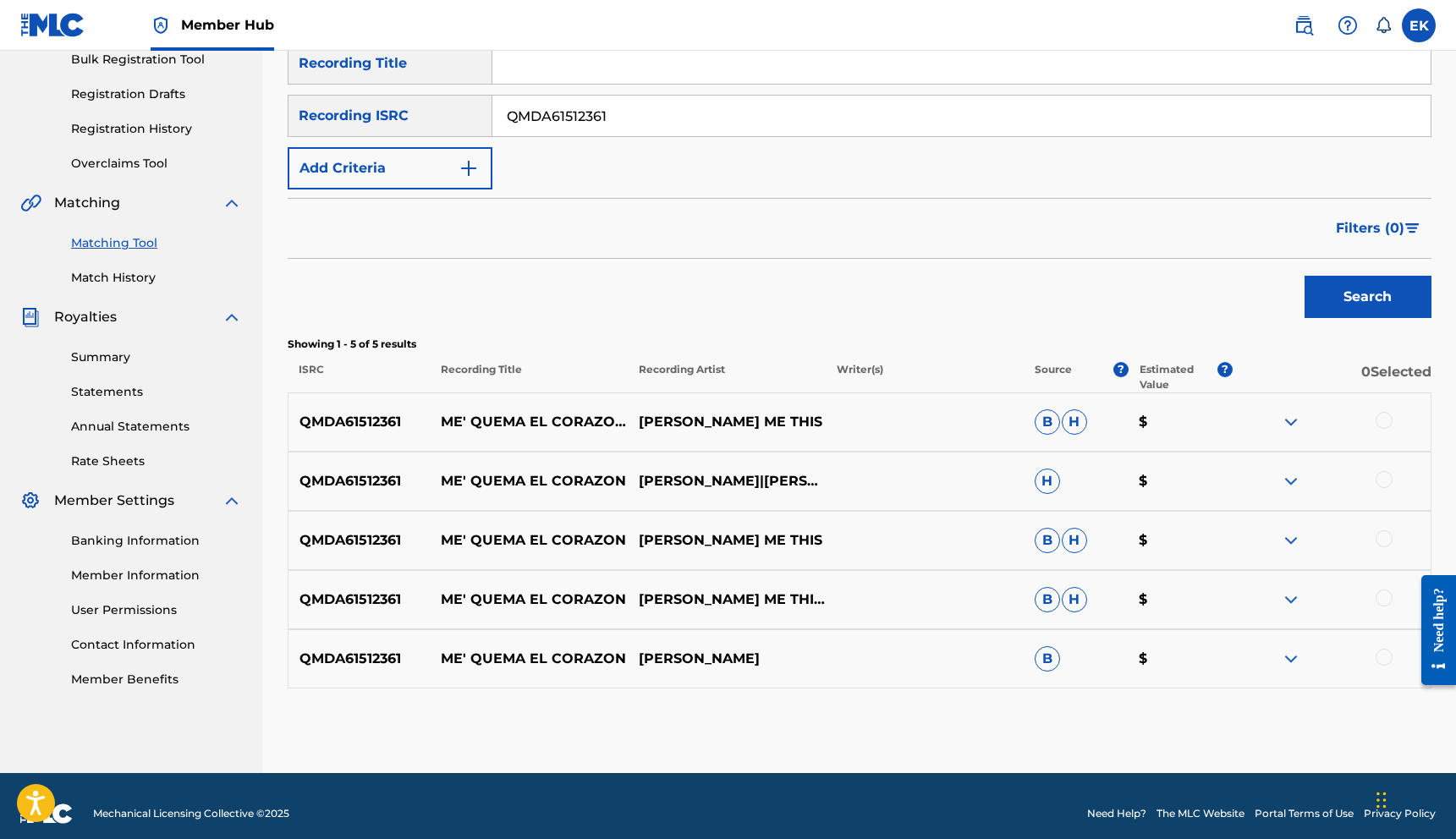
scroll to position [274, 0]
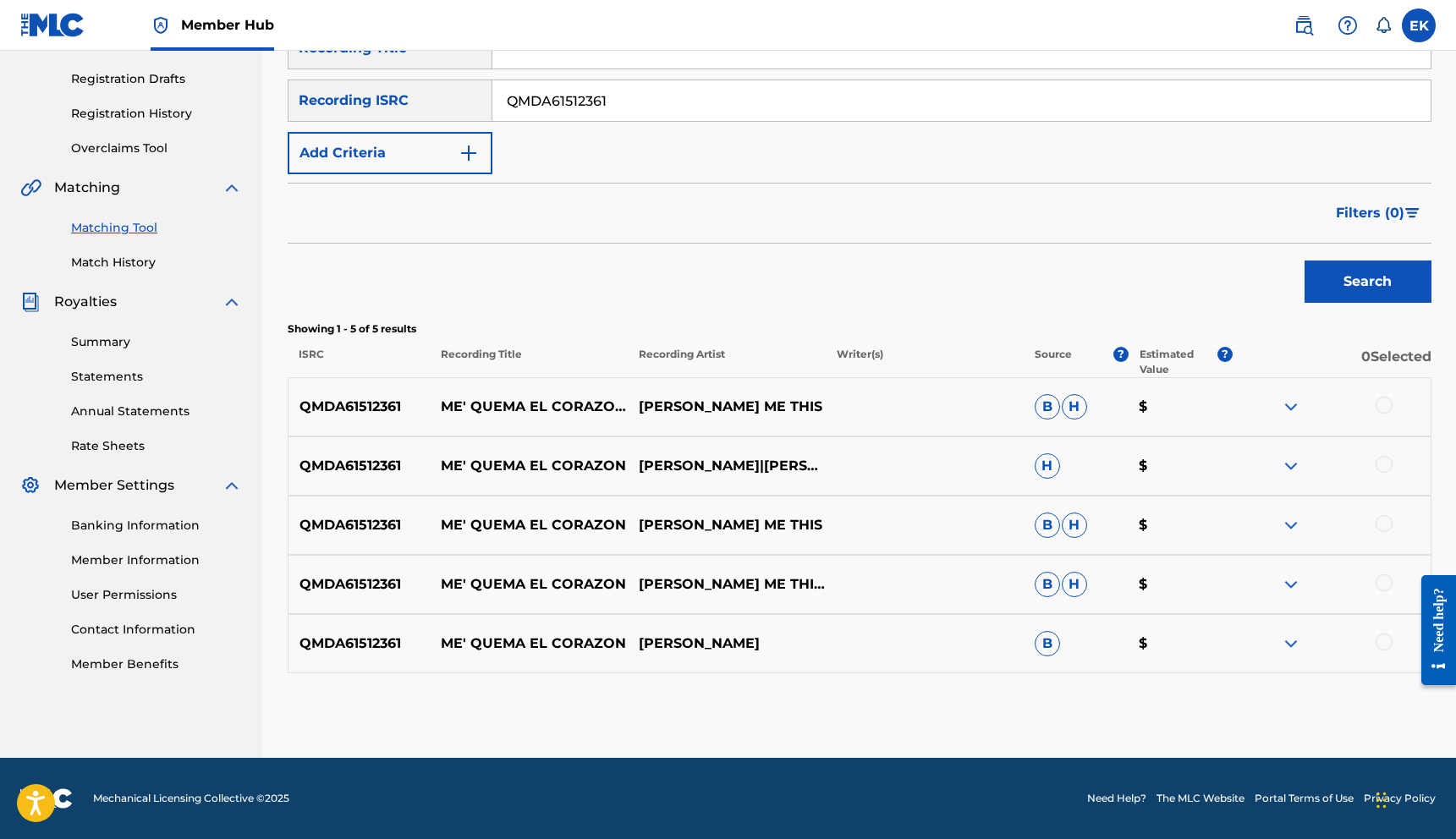
click at [1383, 395] on div "QMDA61512361 ME' QUEMA EL CORAZON (FEAT. [PERSON_NAME], [PERSON_NAME], [PERSON_…" at bounding box center [860, 407] width 1144 height 60
click at [1383, 404] on div at bounding box center [1383, 405] width 17 height 17
click at [1383, 460] on div at bounding box center [1383, 463] width 17 height 17
click at [1377, 524] on div at bounding box center [1383, 523] width 17 height 17
click at [1381, 582] on div at bounding box center [1383, 582] width 17 height 17
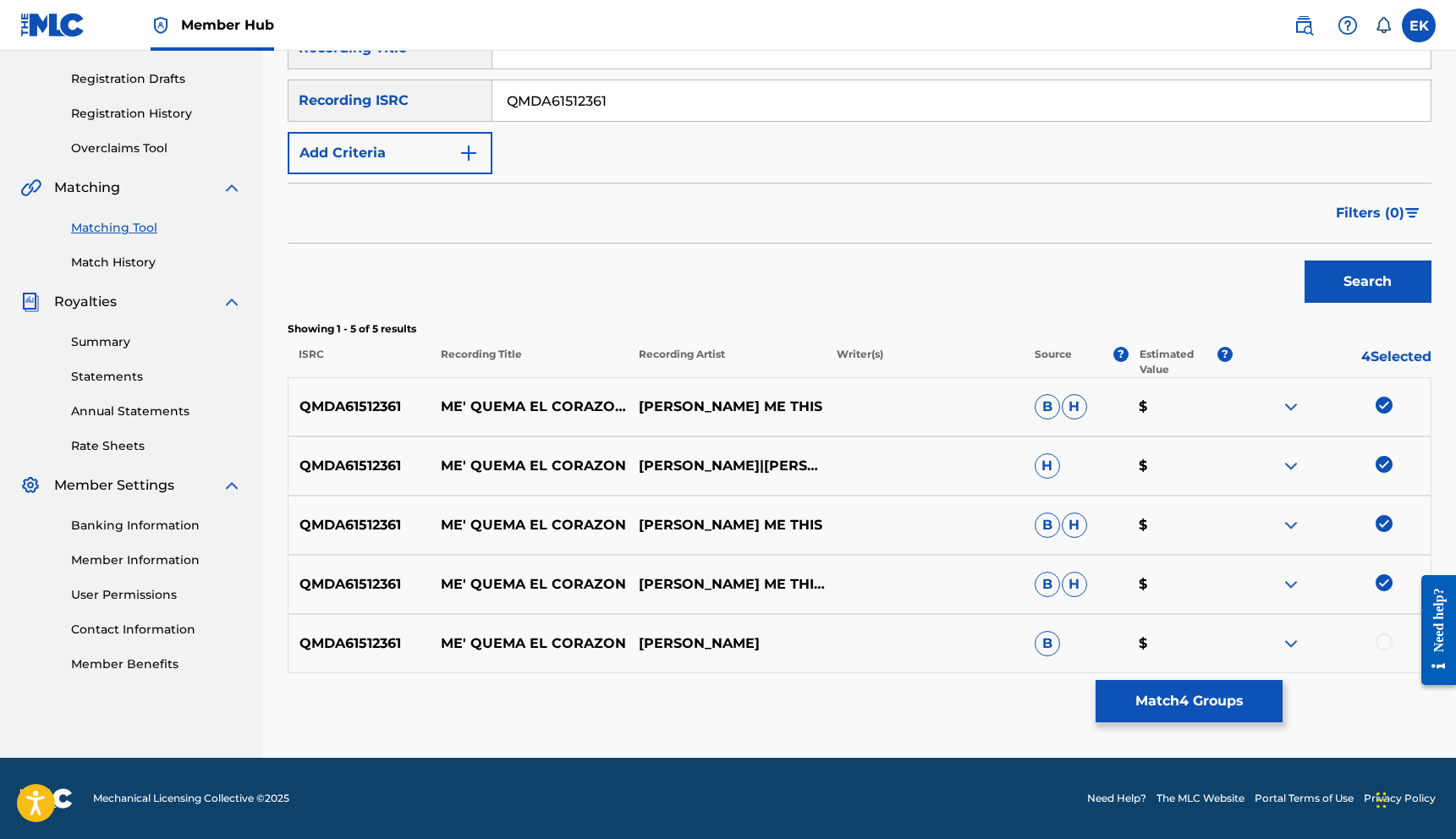
click at [1389, 643] on div at bounding box center [1383, 641] width 17 height 17
click at [1193, 700] on button "Match 5 Groups" at bounding box center [1190, 700] width 187 height 42
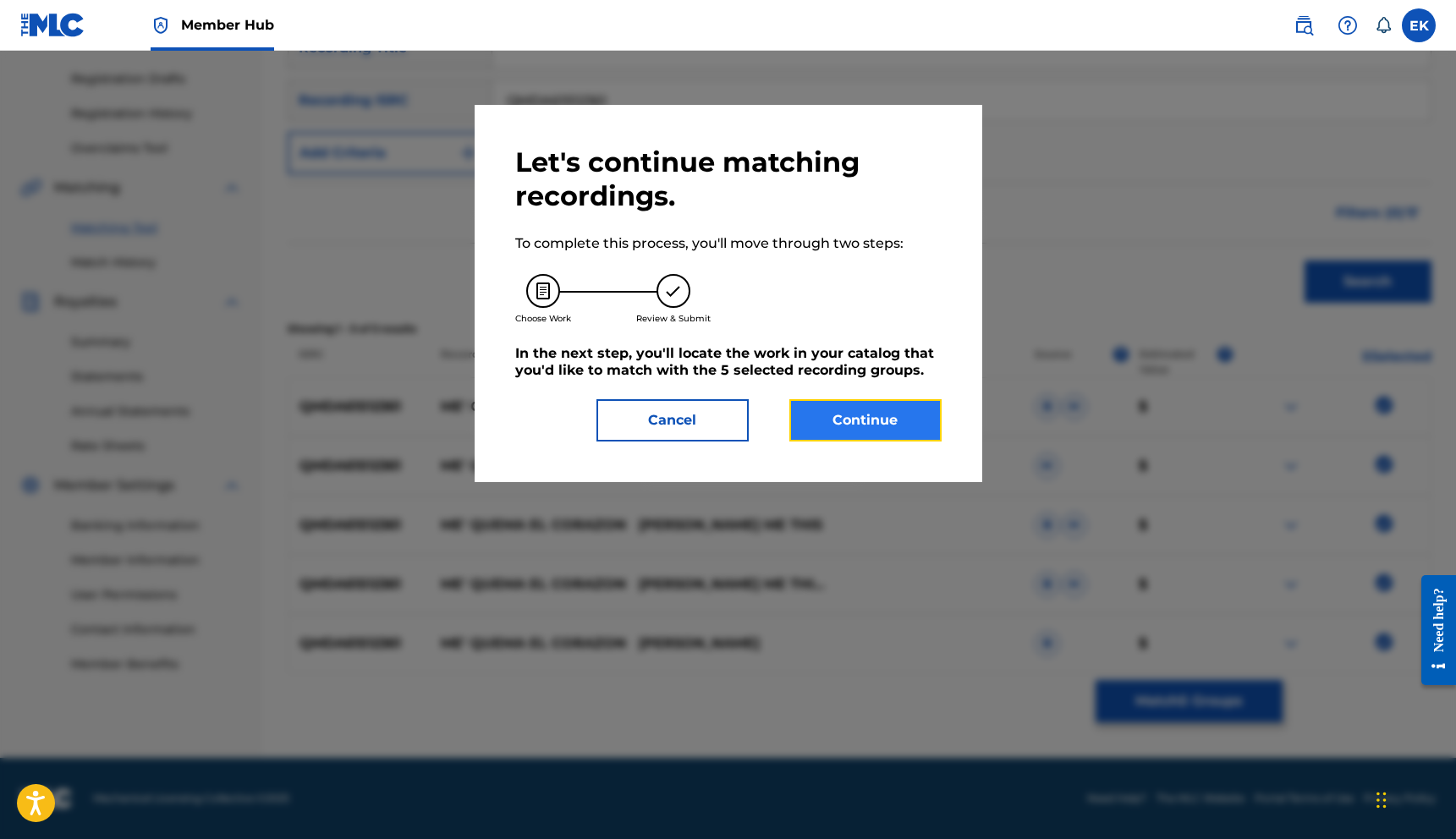
click at [861, 410] on button "Continue" at bounding box center [866, 420] width 152 height 42
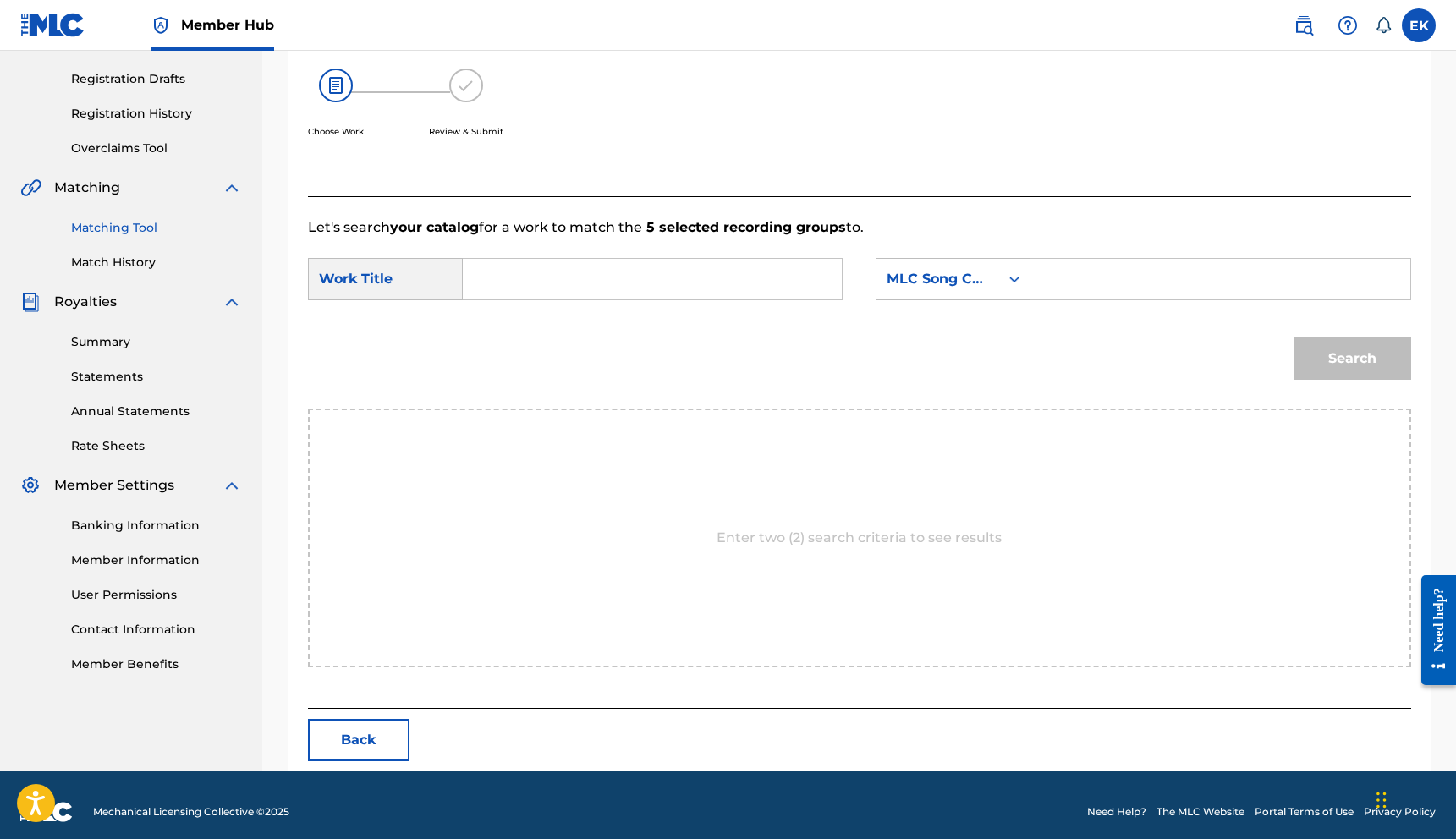
click at [506, 279] on input "Search Form" at bounding box center [652, 279] width 350 height 41
type input "My Burning Heart"
click at [1073, 278] on input "Search Form" at bounding box center [1220, 279] width 350 height 41
type input "m"
type input "MB9LXF"
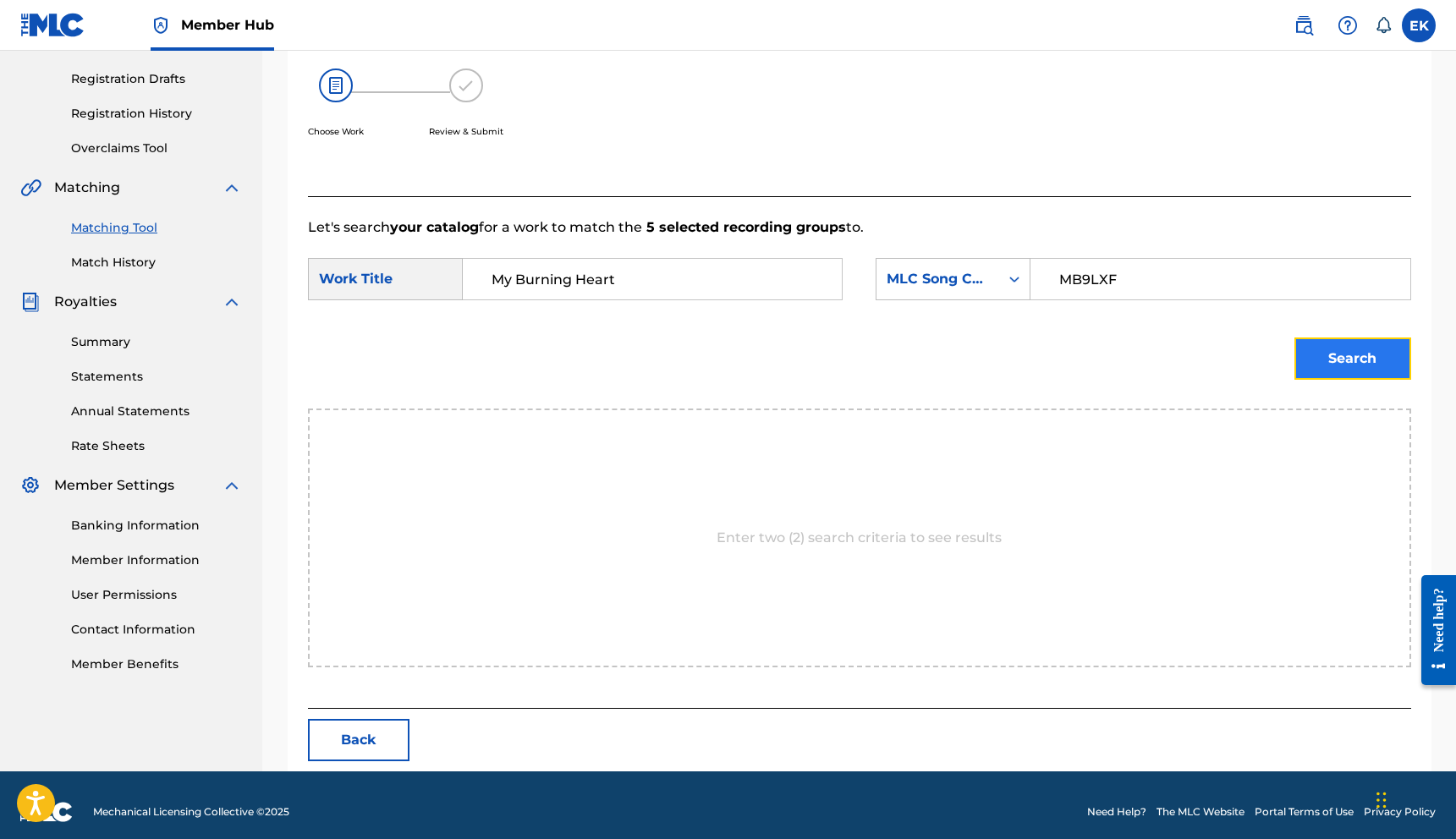
click at [1352, 346] on button "Search" at bounding box center [1353, 358] width 117 height 42
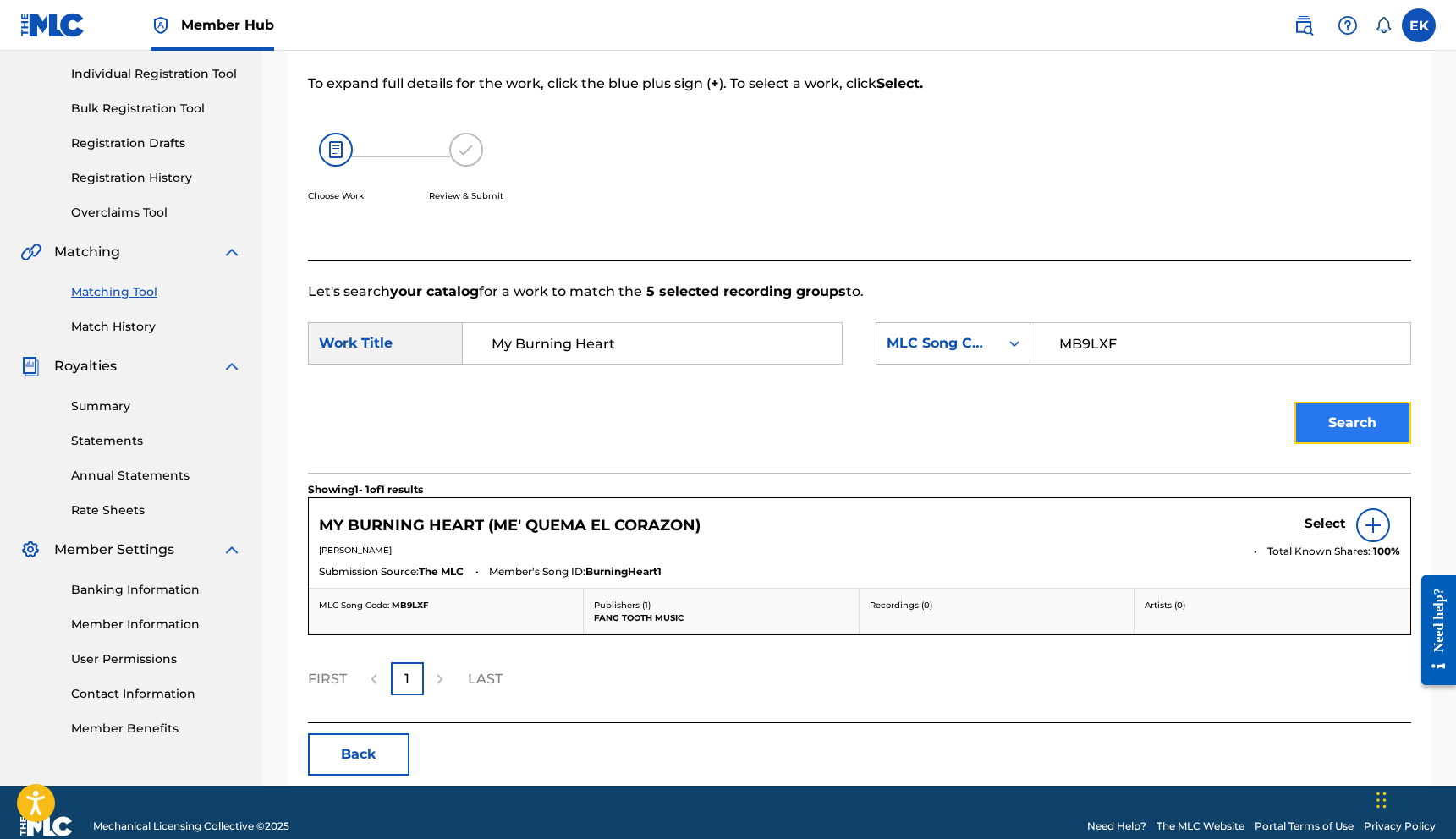
scroll to position [238, 0]
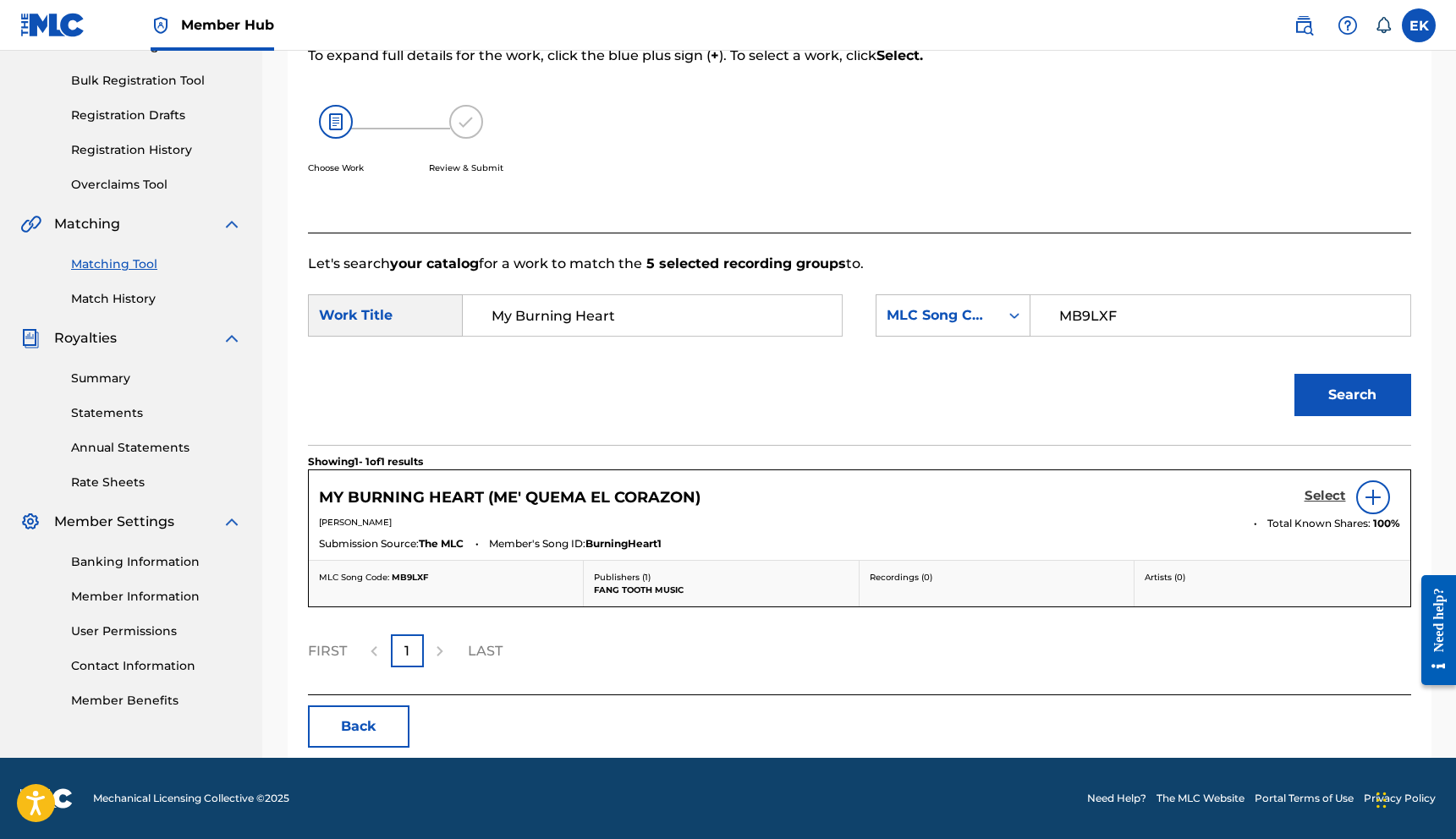
click at [1320, 492] on h5 "Select" at bounding box center [1325, 496] width 41 height 16
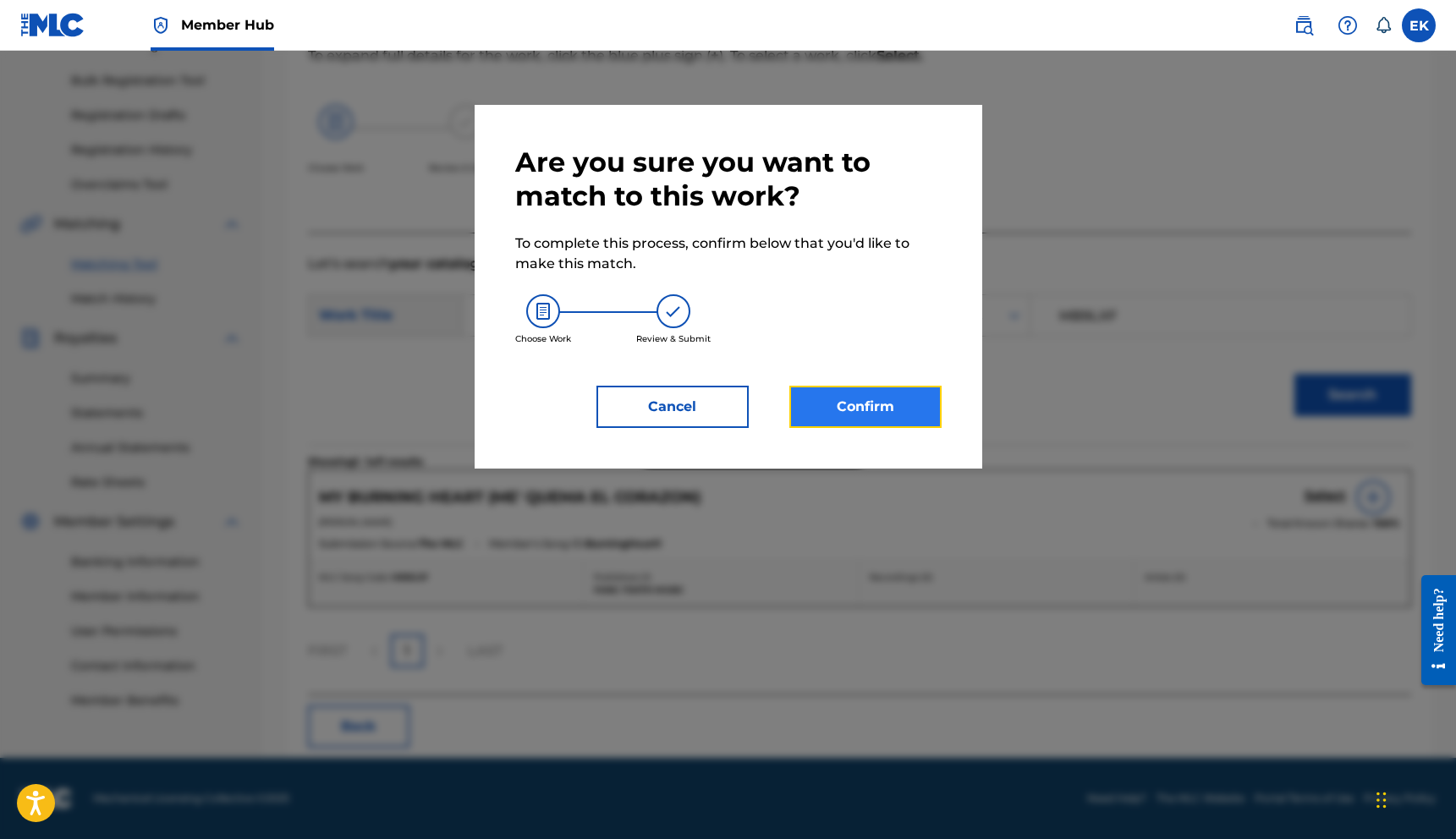
click at [844, 406] on button "Confirm" at bounding box center [866, 406] width 152 height 42
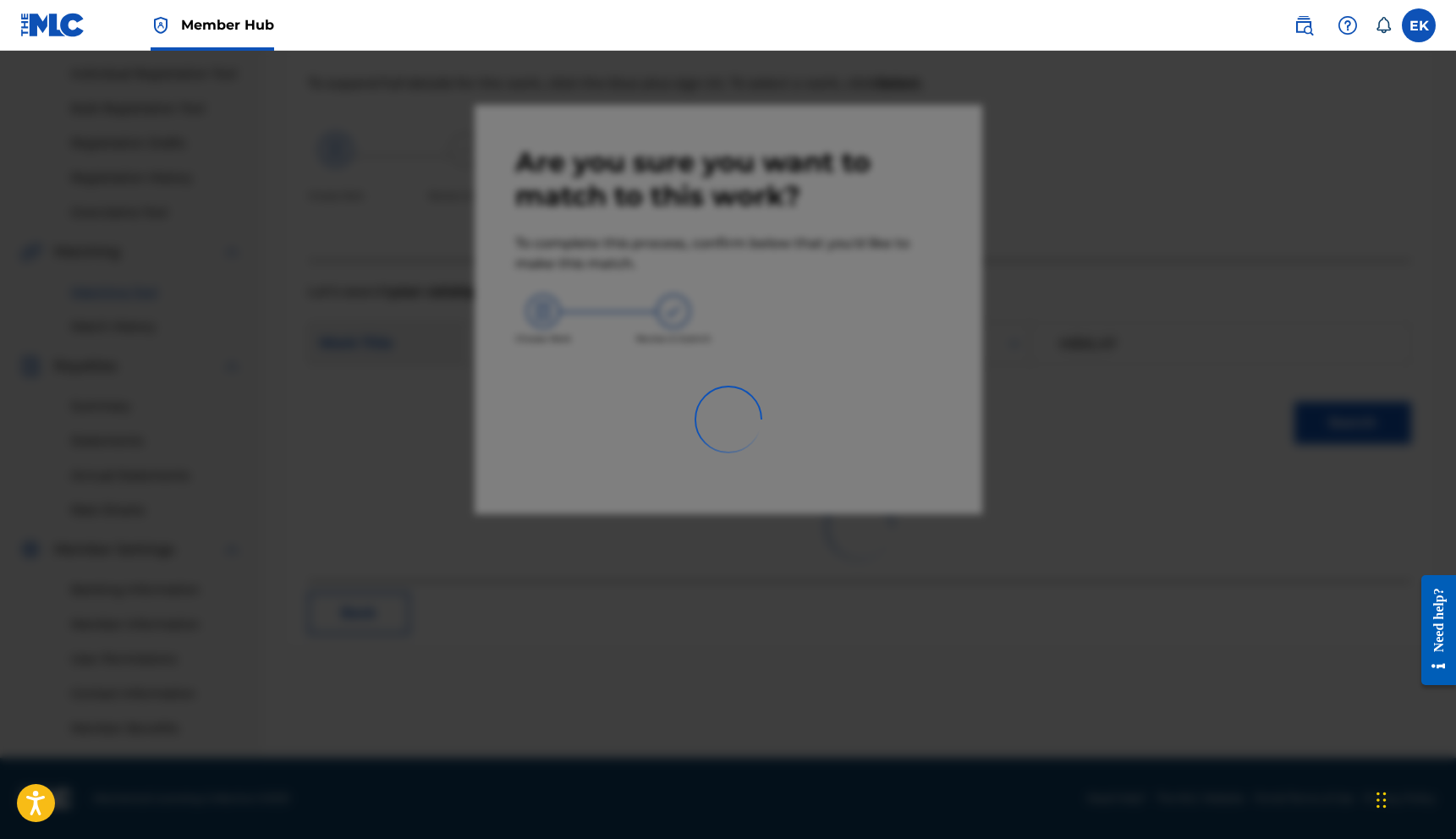
scroll to position [210, 0]
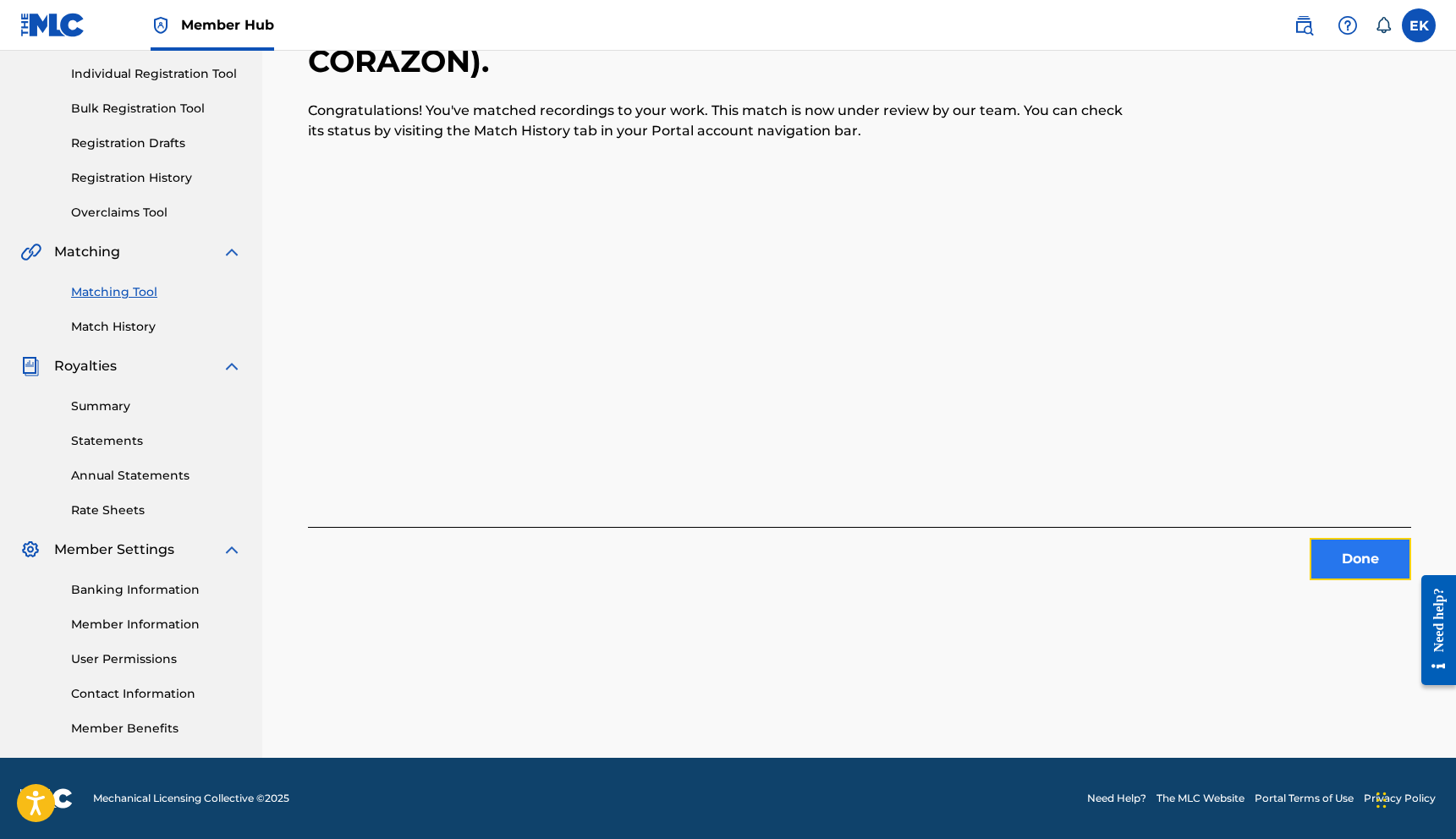
click at [1338, 560] on button "Done" at bounding box center [1360, 558] width 101 height 42
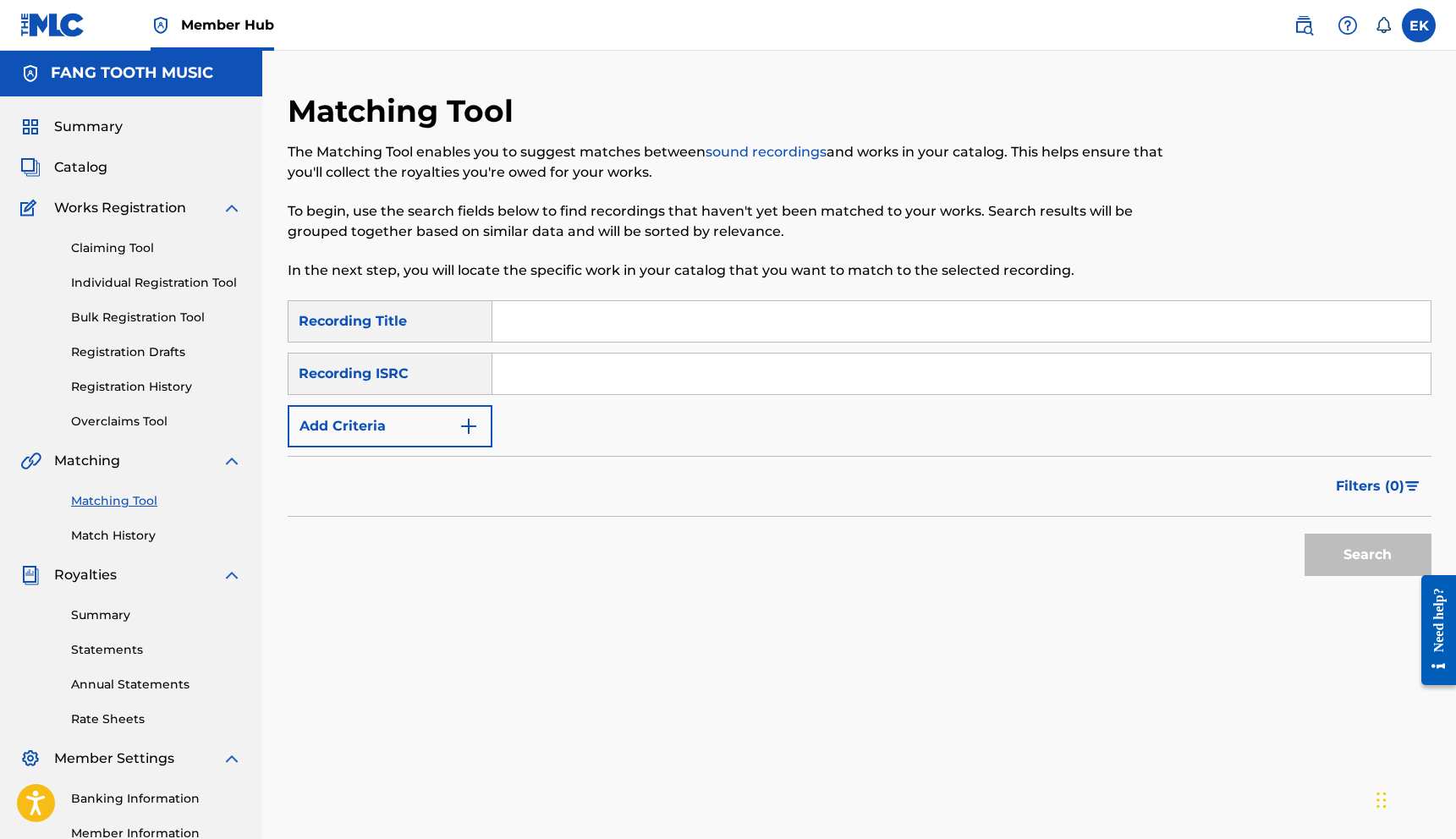
scroll to position [0, 0]
click at [85, 169] on span "Catalog" at bounding box center [80, 168] width 54 height 20
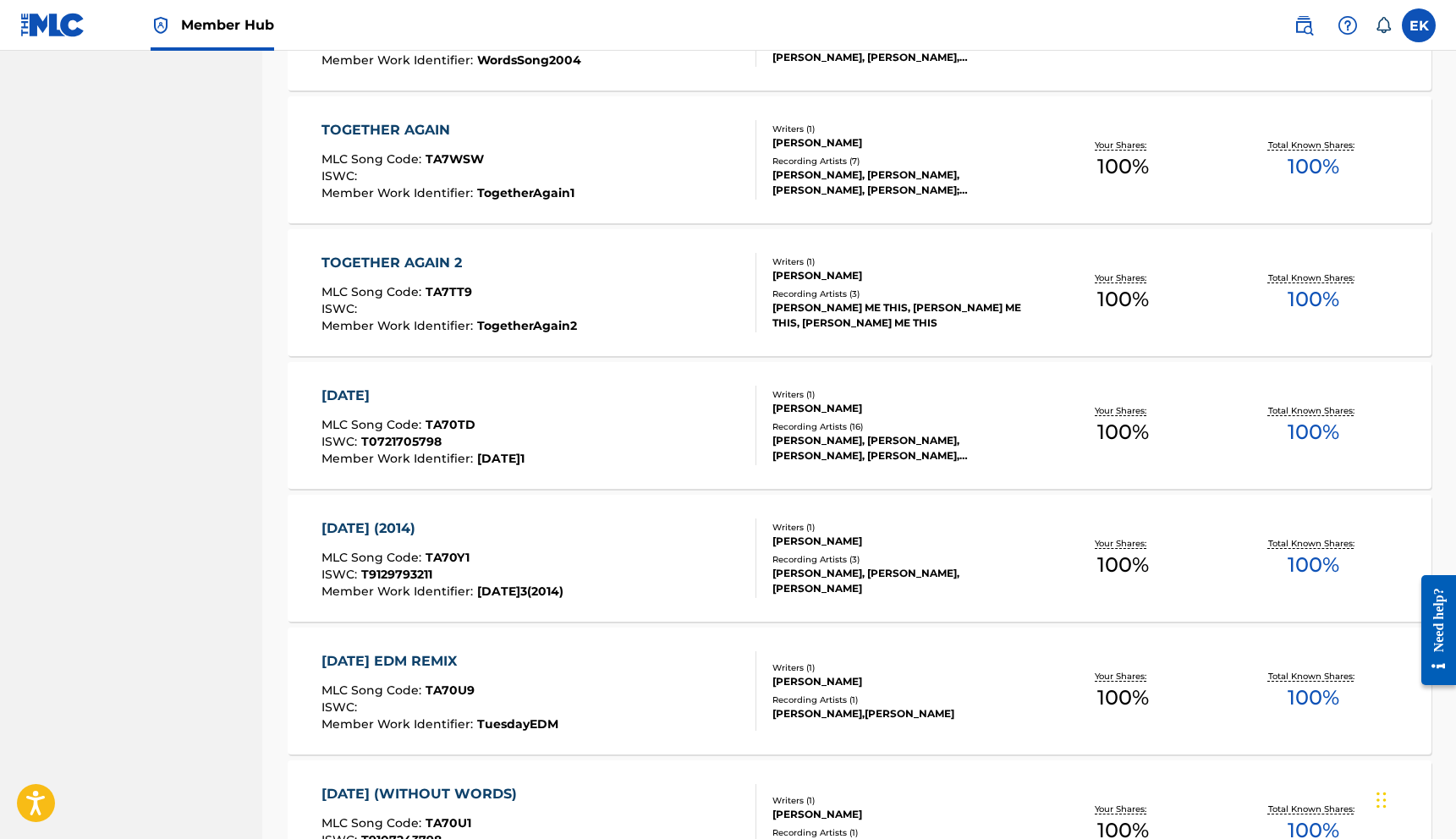
scroll to position [6408, 0]
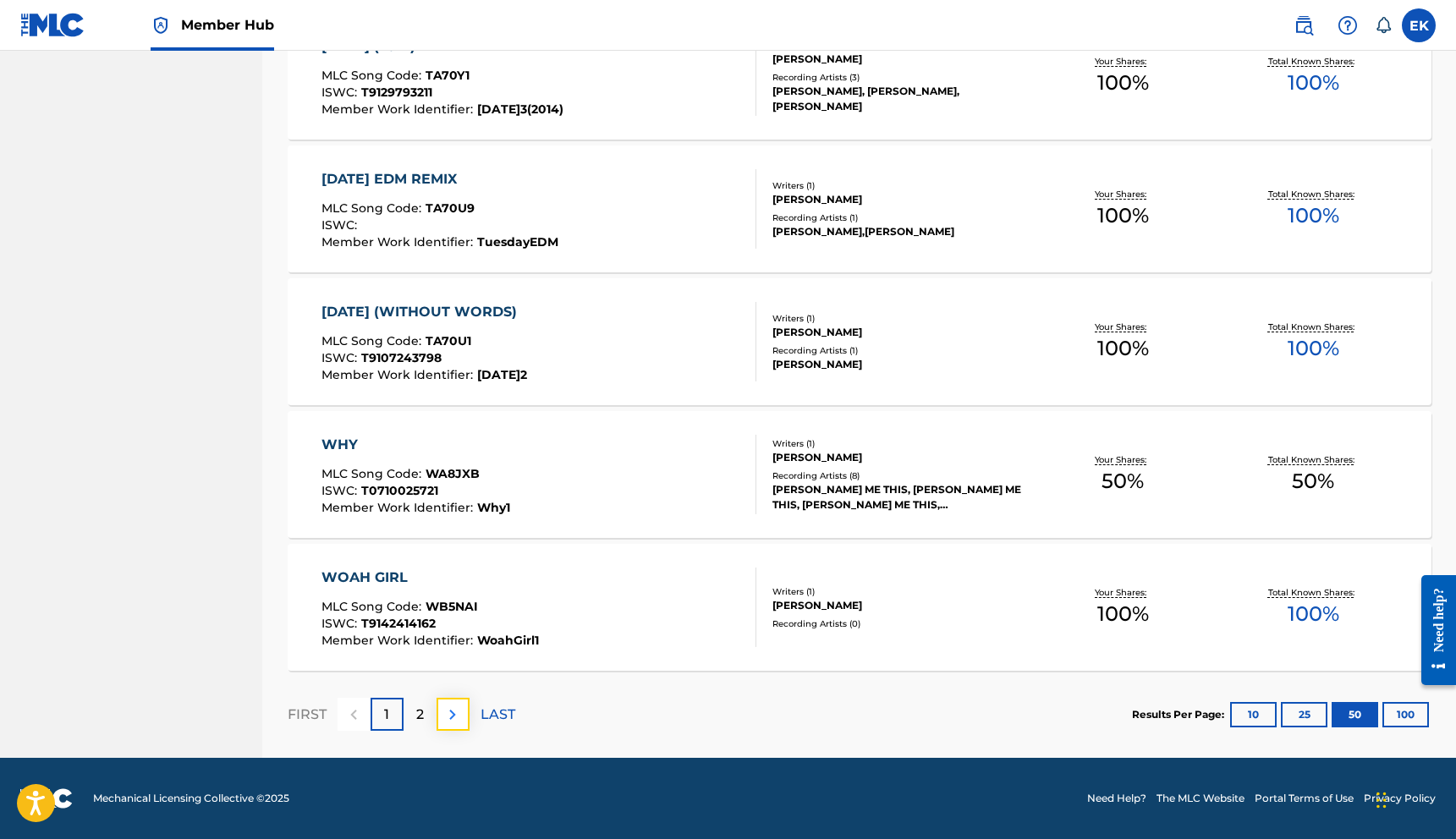
click at [450, 711] on img at bounding box center [452, 714] width 20 height 20
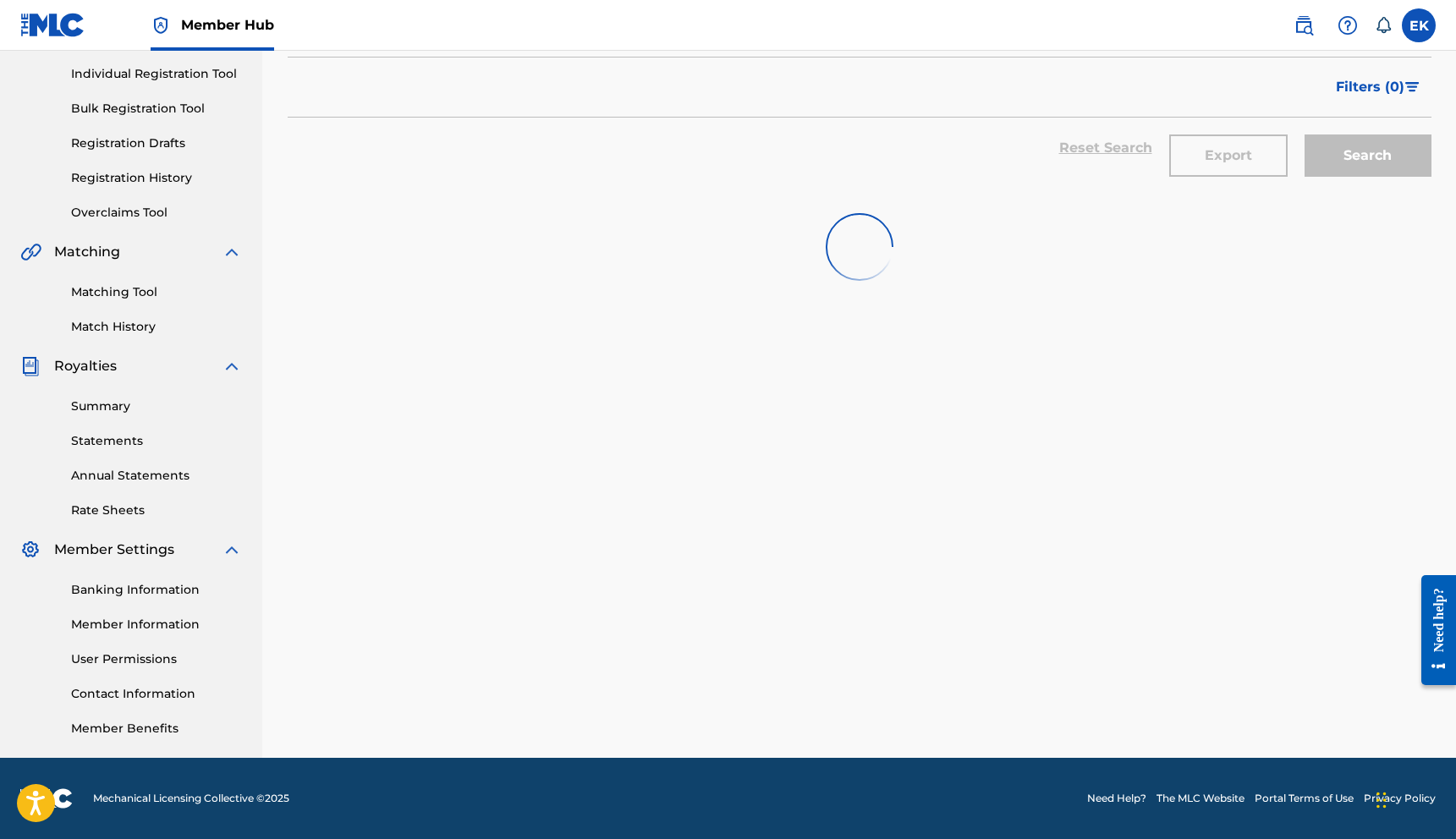
scroll to position [210, 0]
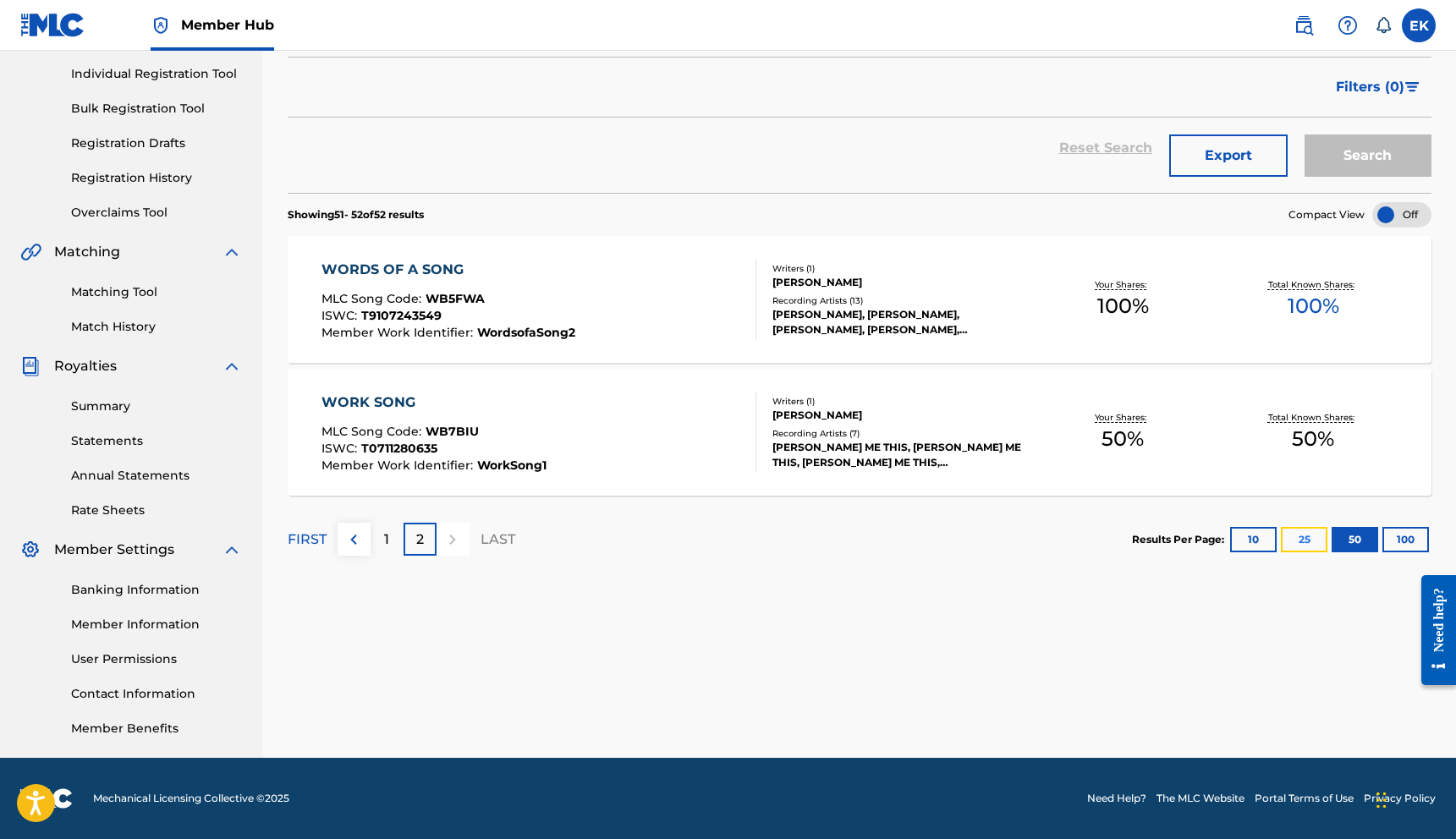
click at [1314, 541] on button "25" at bounding box center [1304, 539] width 47 height 25
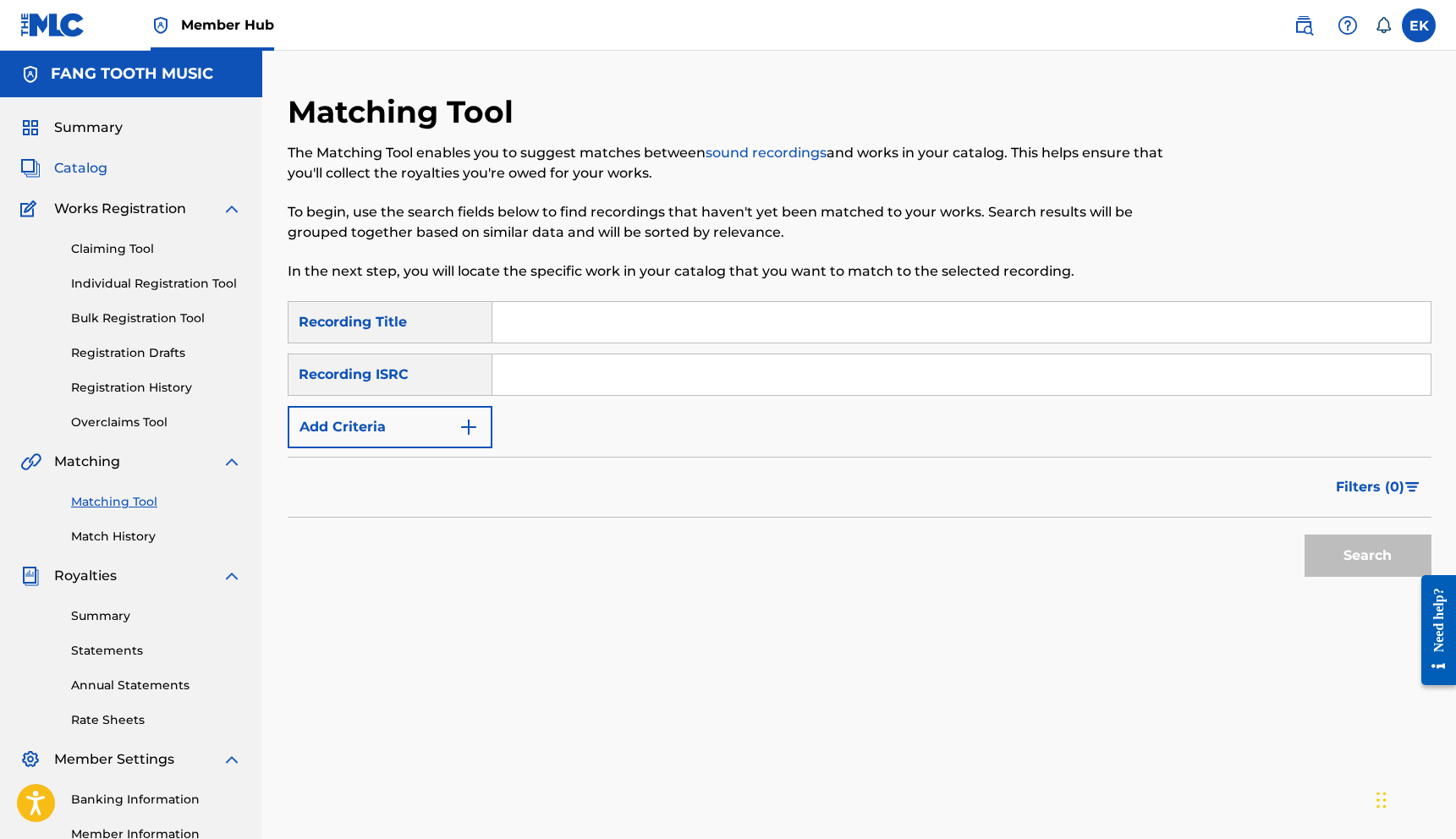
click at [78, 167] on span "Catalog" at bounding box center [80, 168] width 54 height 20
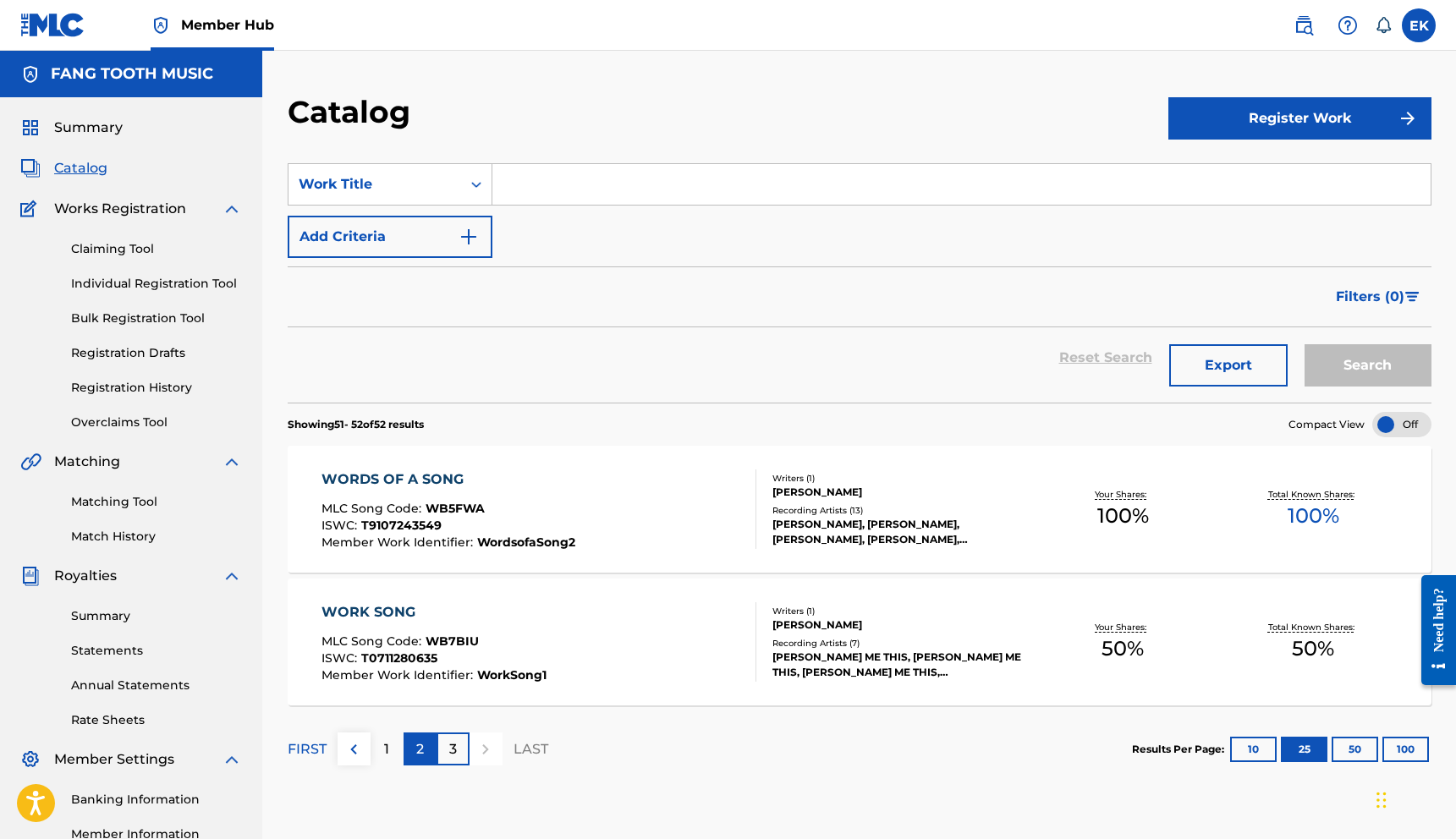
click at [419, 746] on p "2" at bounding box center [420, 749] width 8 height 20
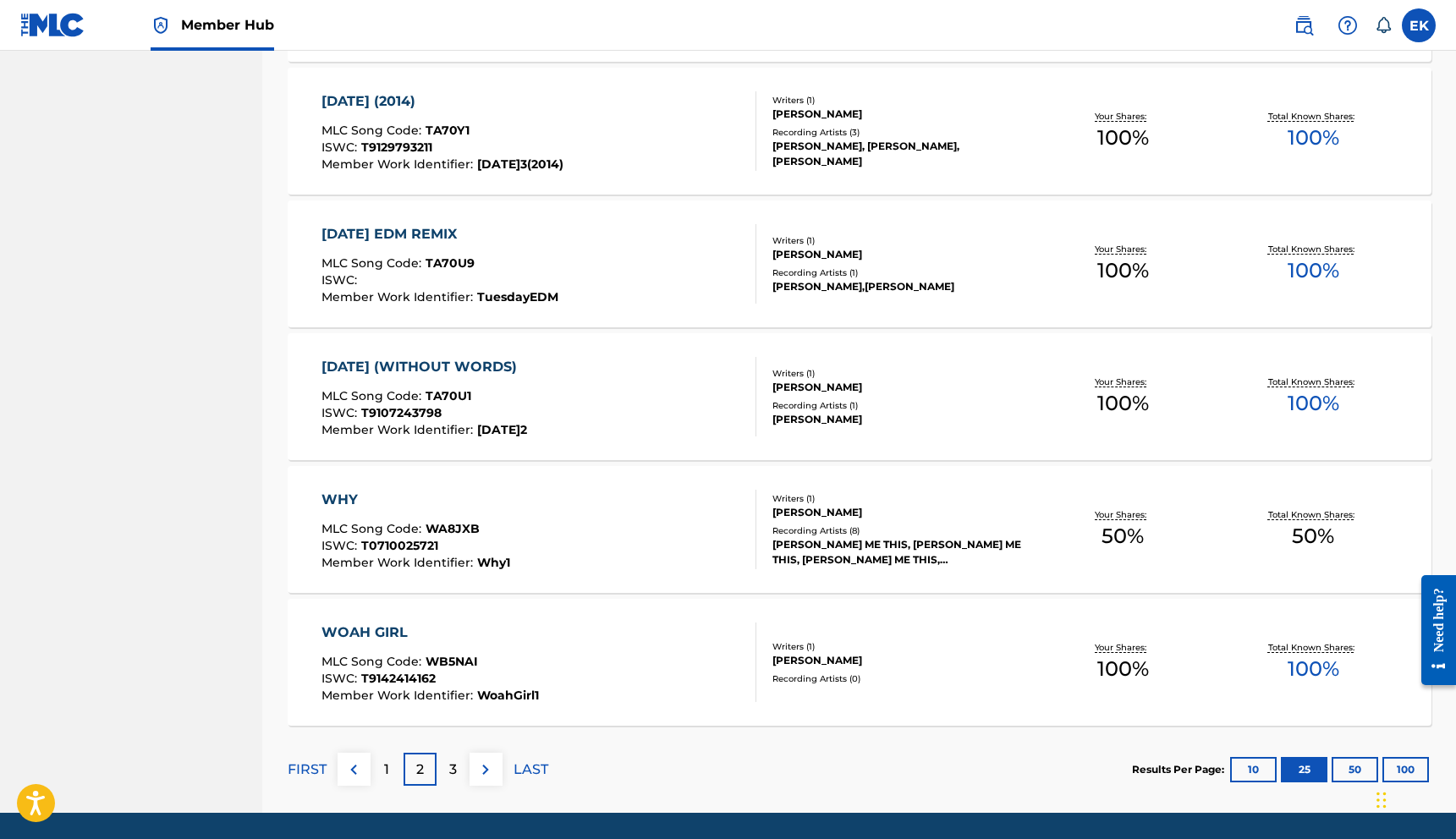
scroll to position [3089, 0]
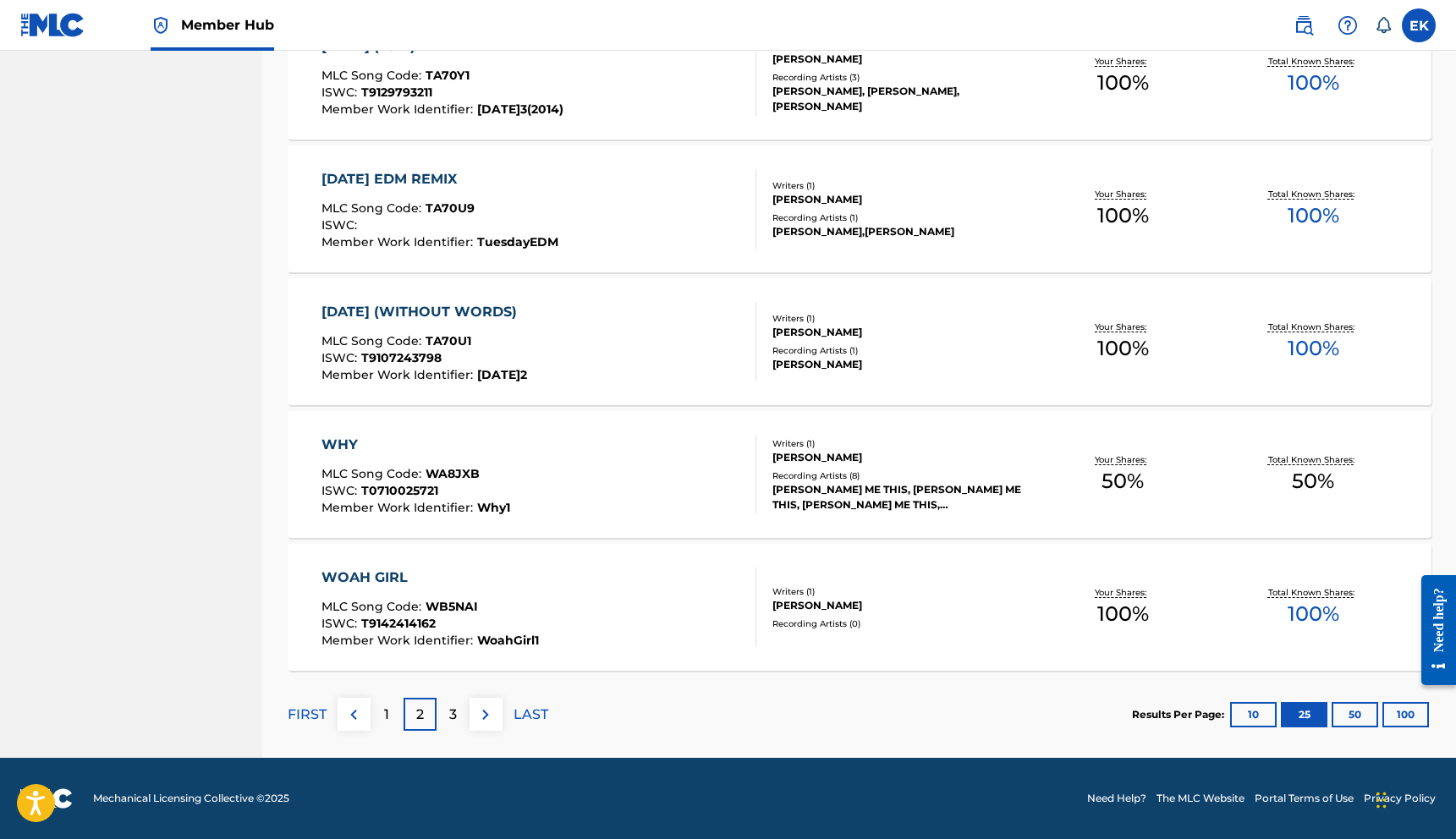
click at [372, 577] on div "WOAH GIRL" at bounding box center [429, 578] width 218 height 20
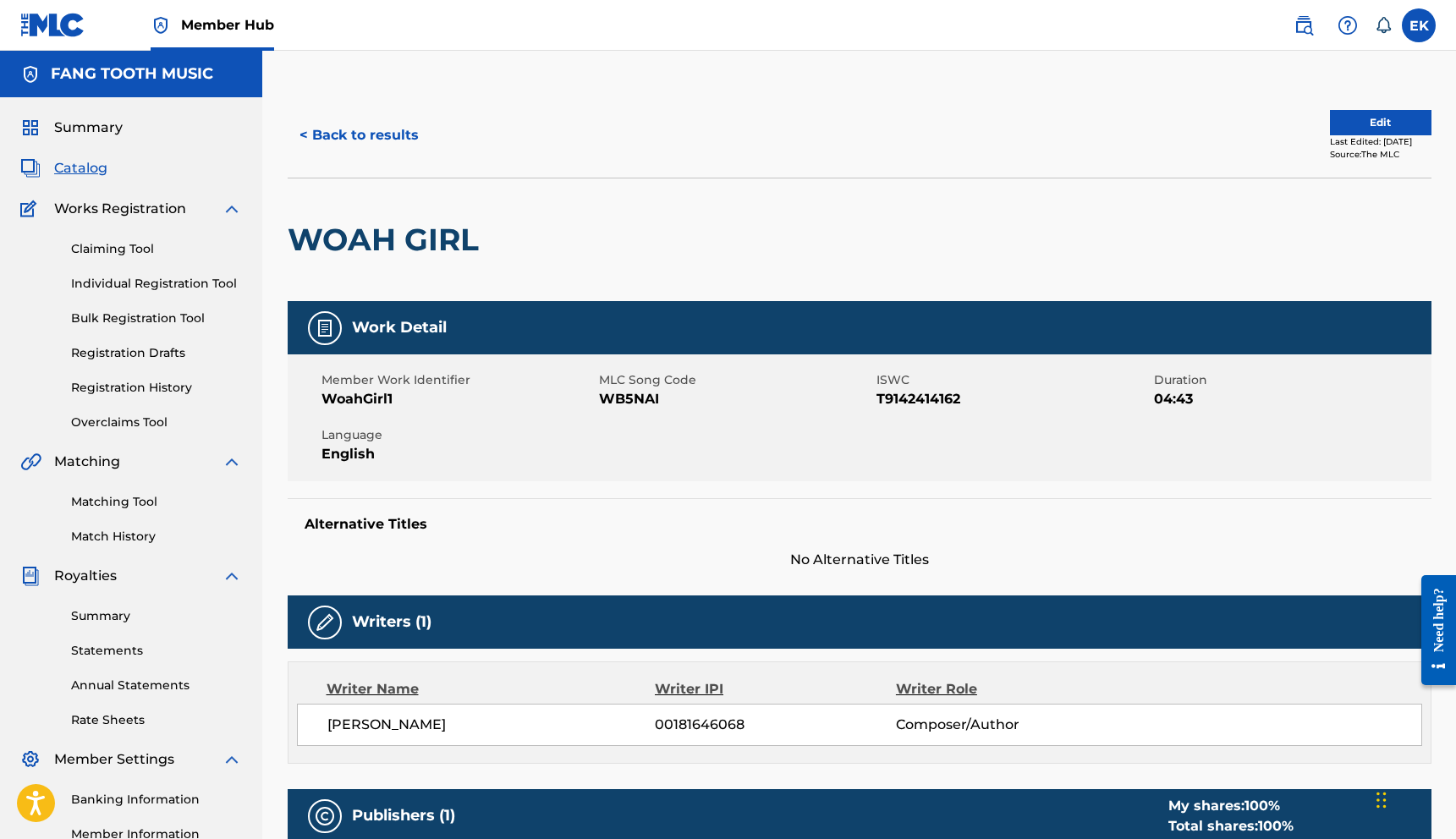
click at [1398, 435] on div "Member Work Identifier WoahGirl1 MLC Song Code WB5NAI ISWC T9142414162 Duration…" at bounding box center [860, 418] width 1144 height 127
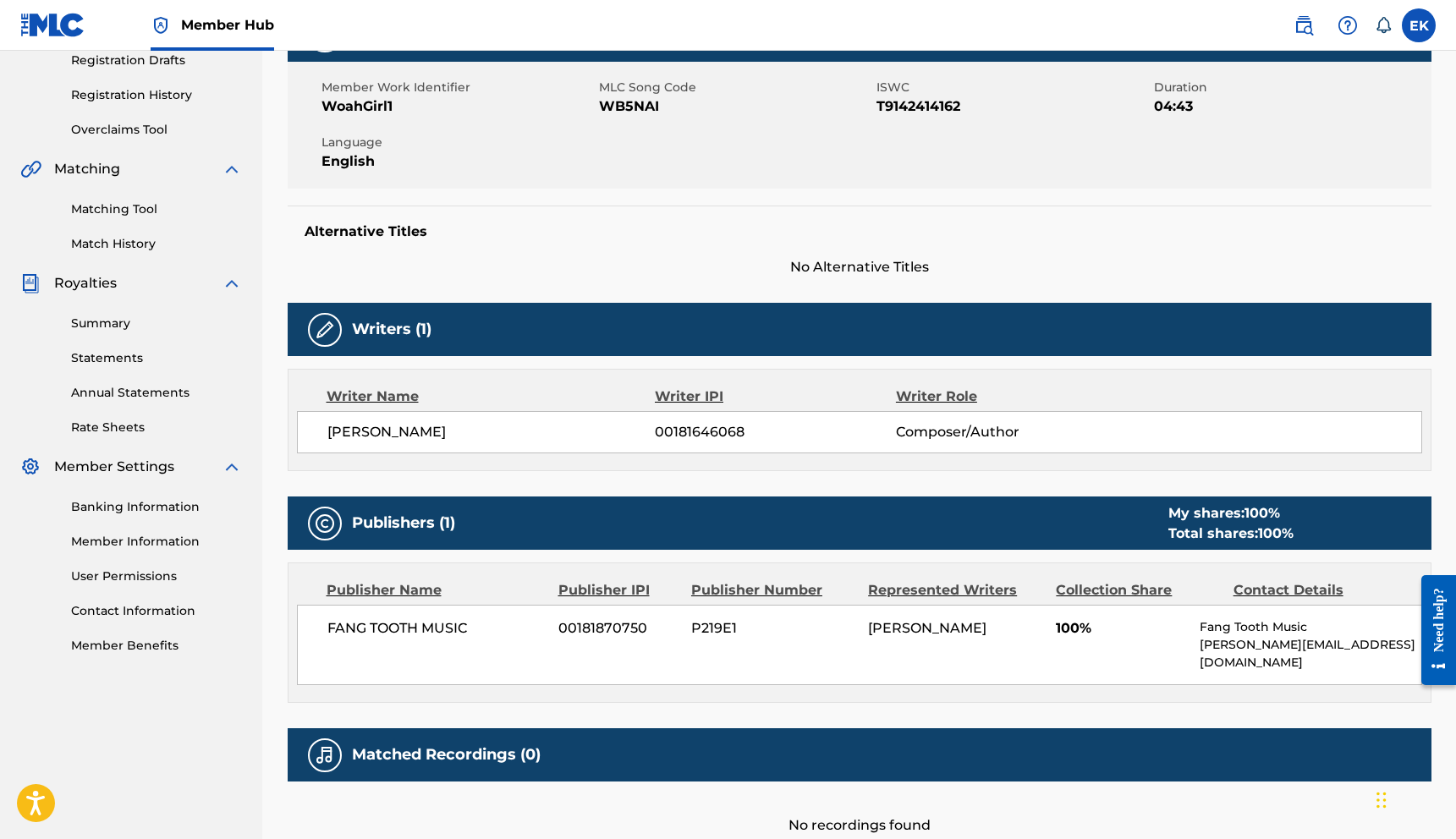
scroll to position [304, 0]
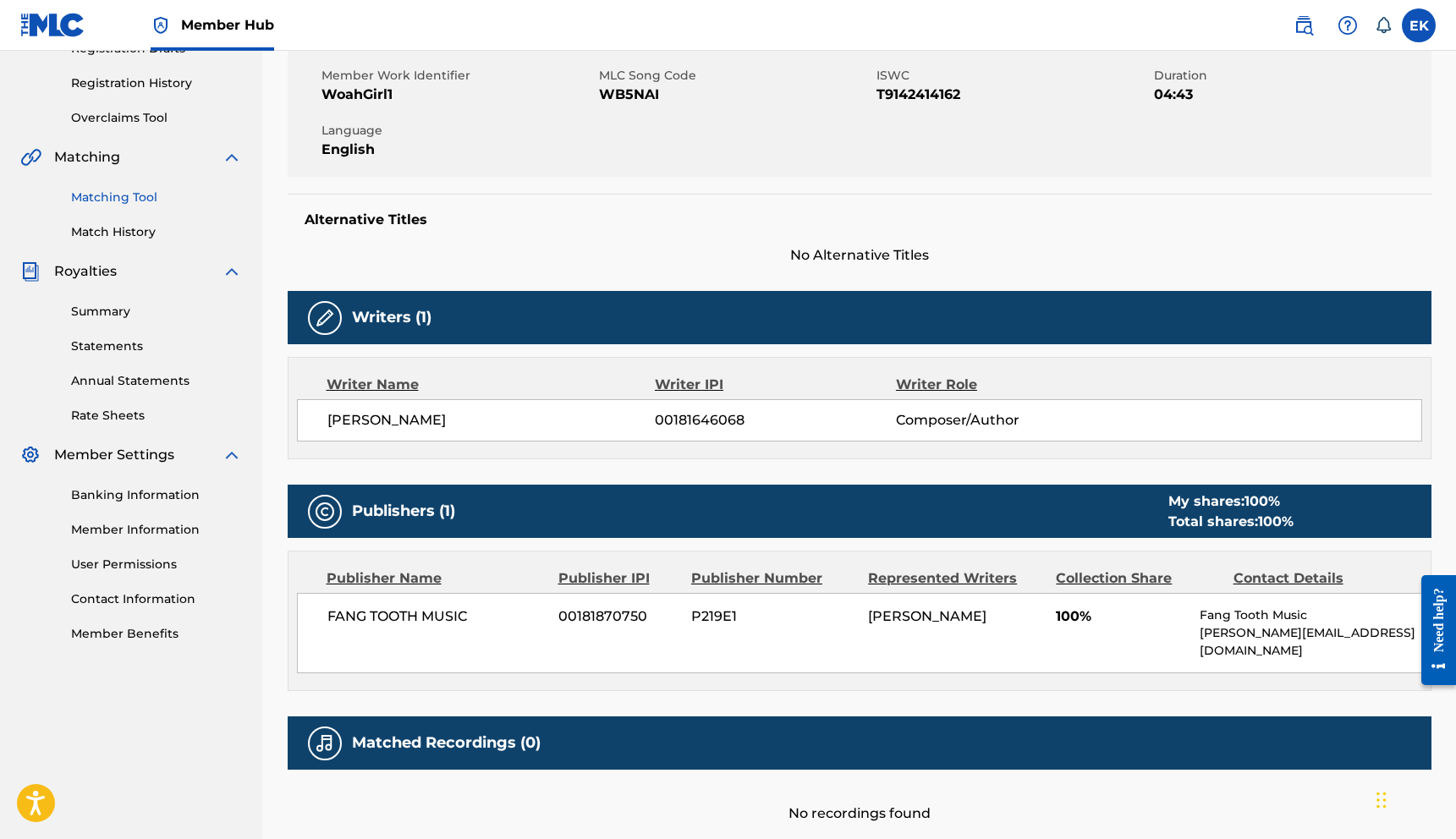
click at [121, 198] on link "Matching Tool" at bounding box center [156, 197] width 171 height 18
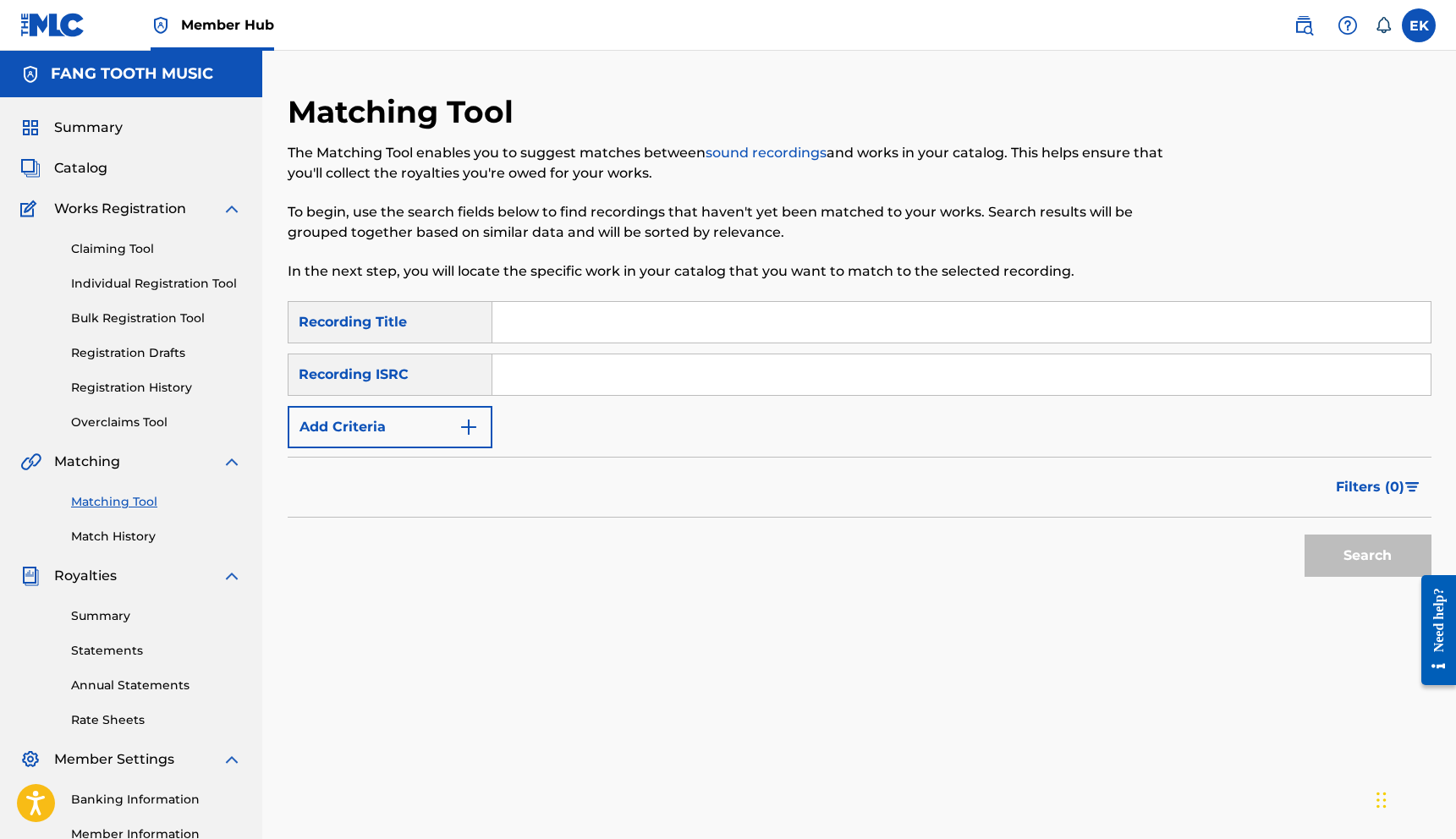
click at [537, 373] on input "Search Form" at bounding box center [961, 375] width 938 height 41
type input "QMEU31303580"
click at [1362, 562] on button "Search" at bounding box center [1368, 555] width 127 height 42
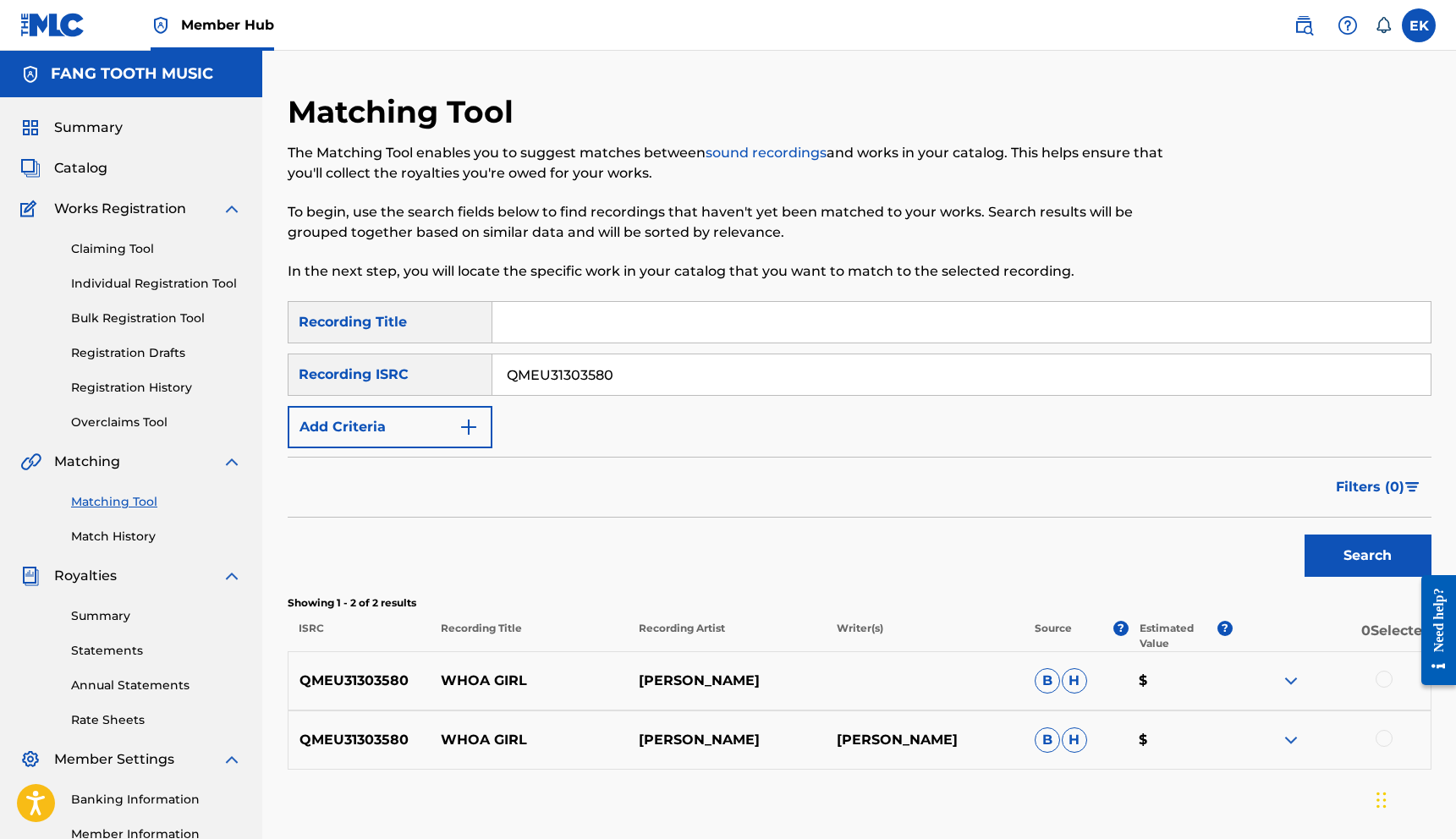
click at [1380, 679] on div at bounding box center [1383, 678] width 17 height 17
click at [1389, 737] on div at bounding box center [1383, 738] width 17 height 17
click at [1199, 707] on button "Match 2 Groups" at bounding box center [1190, 700] width 187 height 42
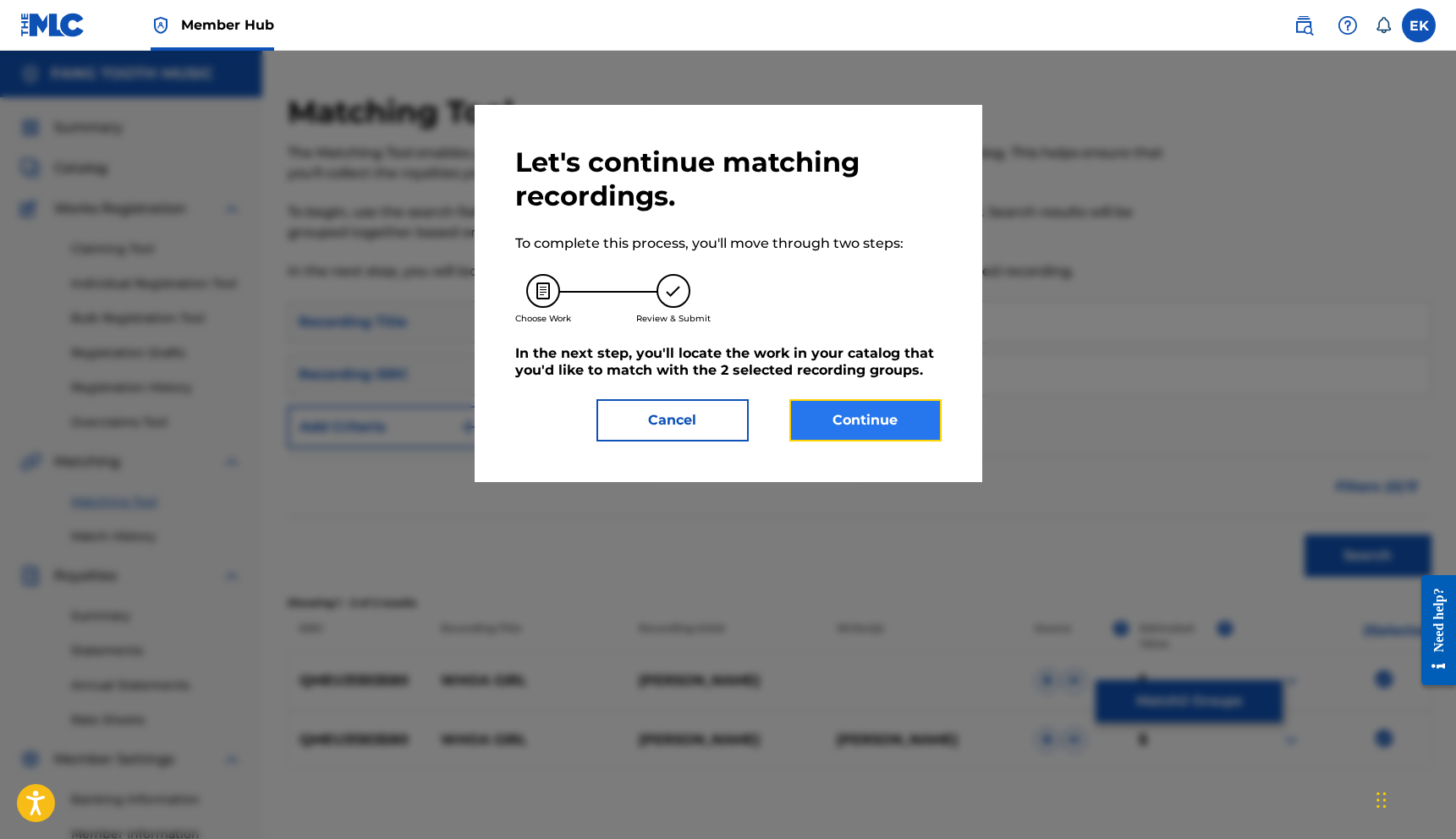
click at [871, 409] on button "Continue" at bounding box center [866, 420] width 152 height 42
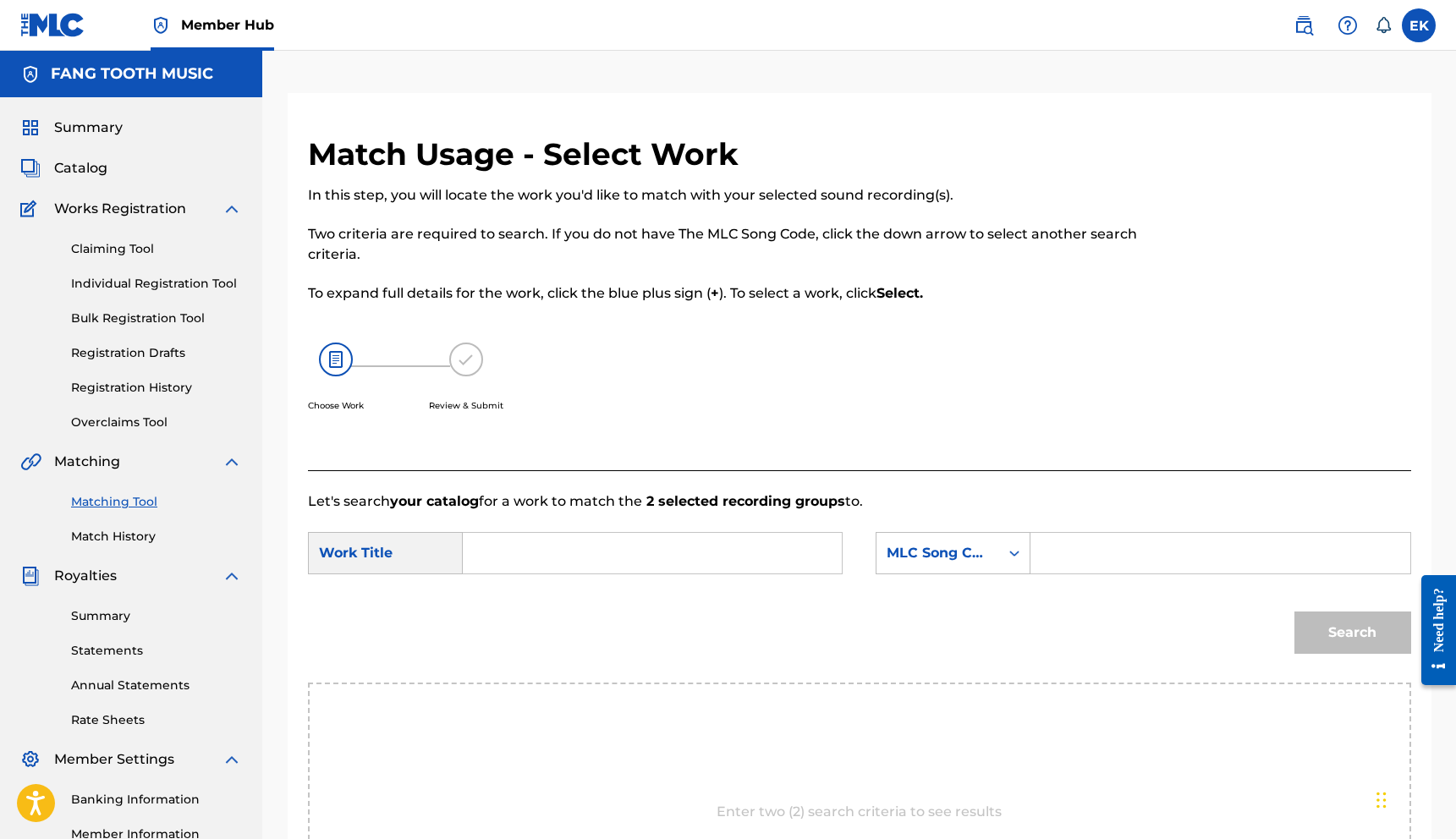
click at [517, 562] on input "Search Form" at bounding box center [652, 553] width 350 height 41
type input "Woah Girl"
click at [1089, 556] on input "Search Form" at bounding box center [1220, 553] width 350 height 41
type input "w"
type input "WB5NAI"
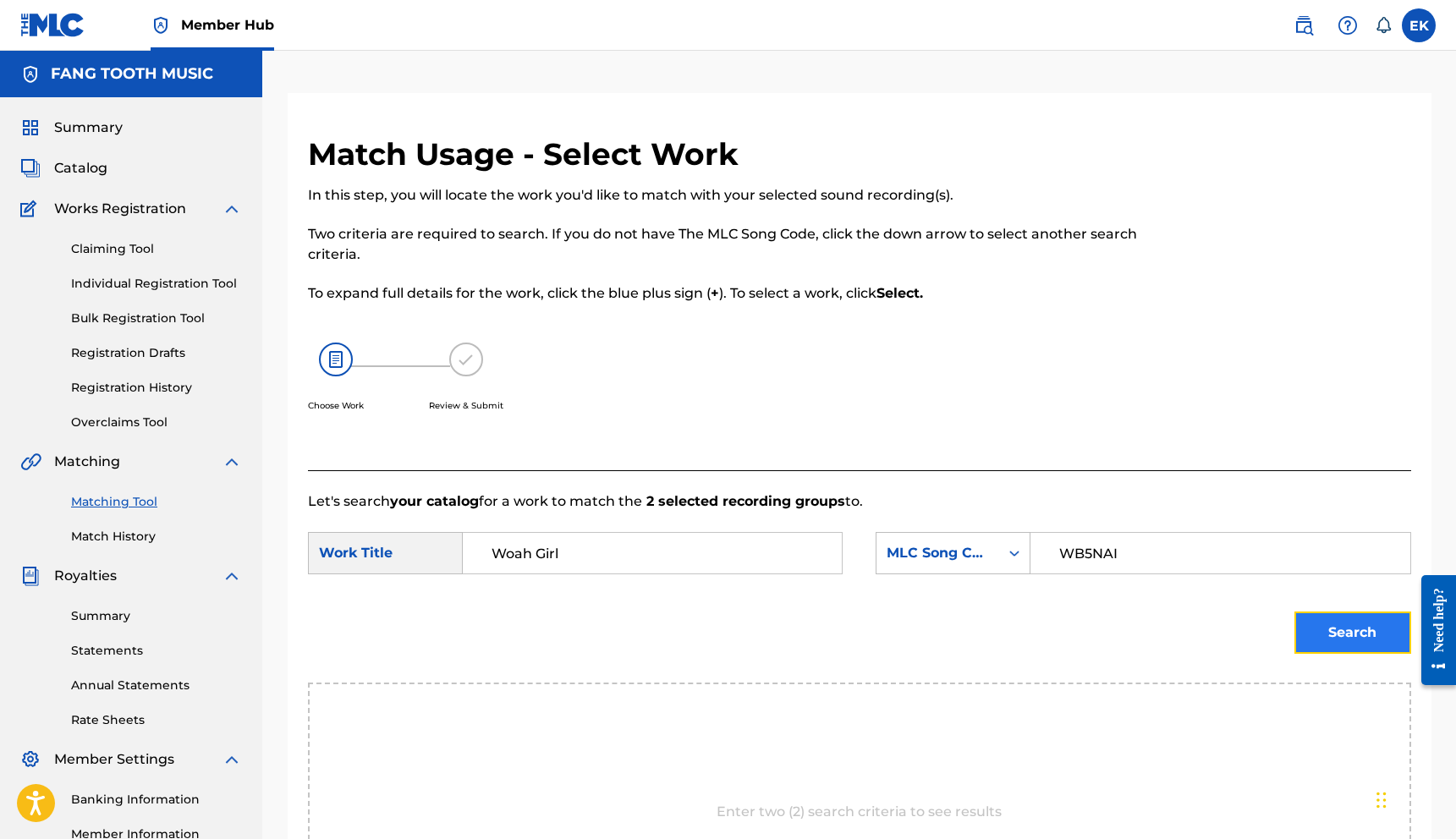
click at [1355, 616] on button "Search" at bounding box center [1353, 632] width 117 height 42
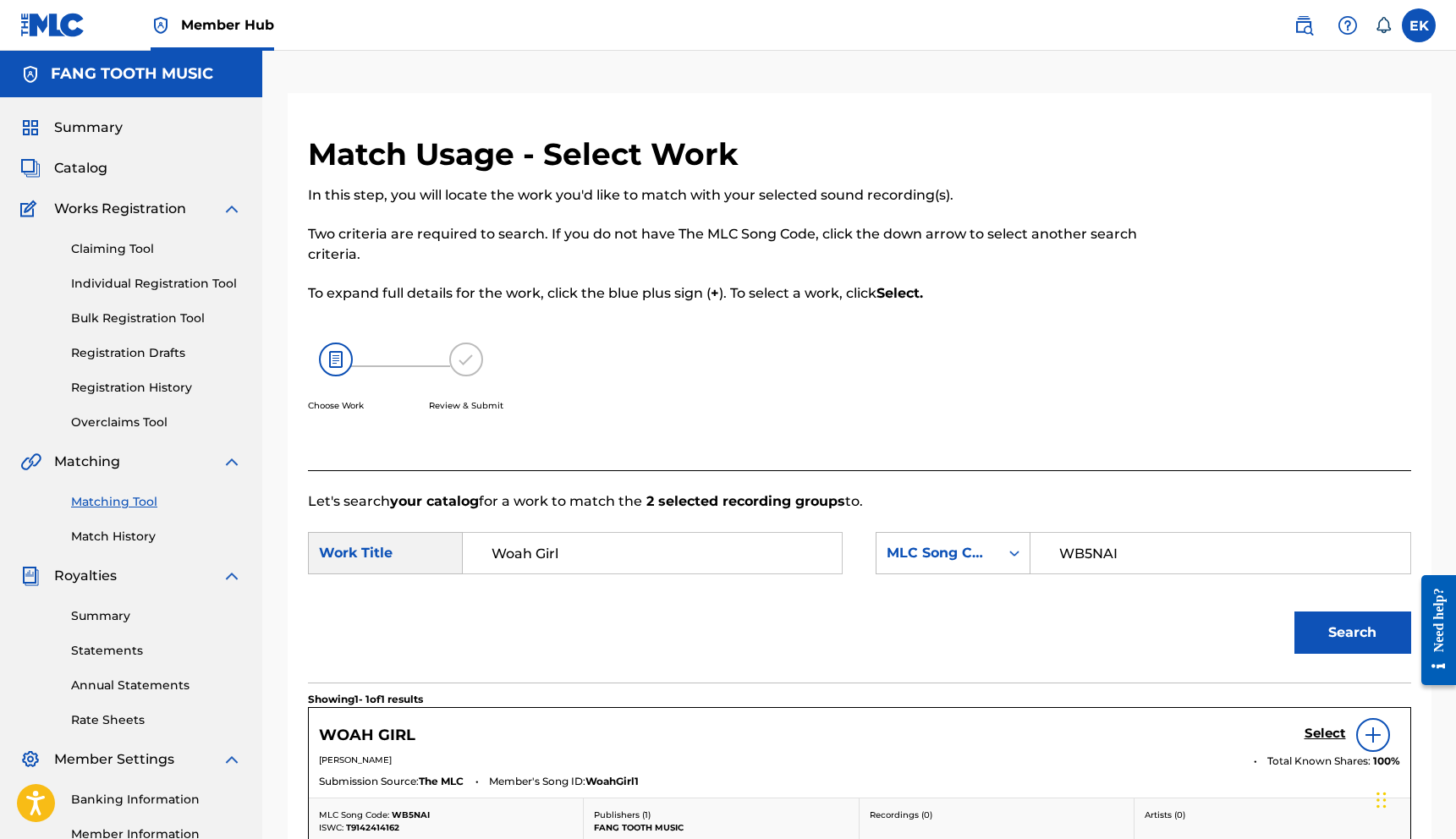
click at [1176, 594] on div "Search" at bounding box center [860, 638] width 1103 height 88
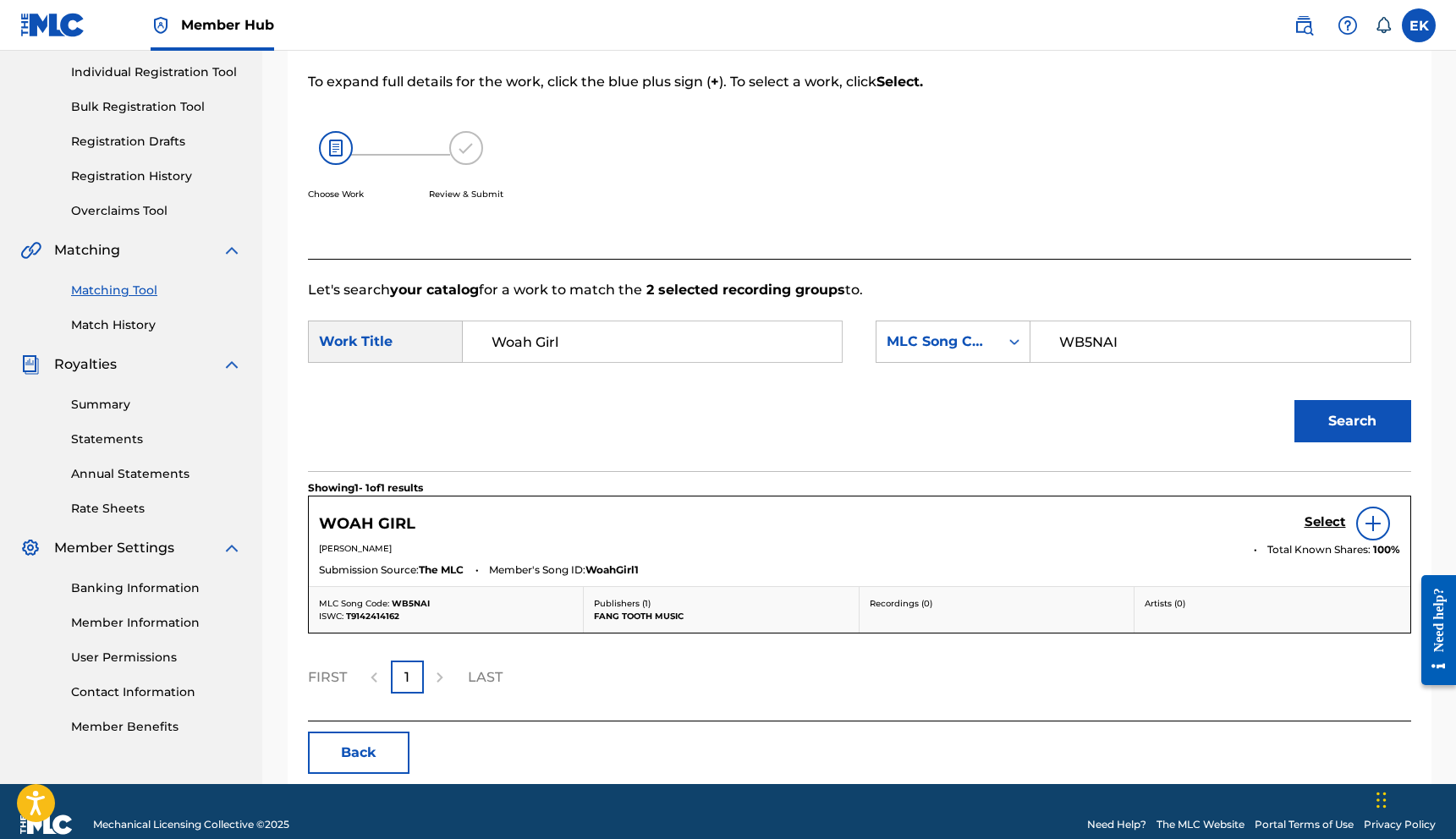
scroll to position [237, 0]
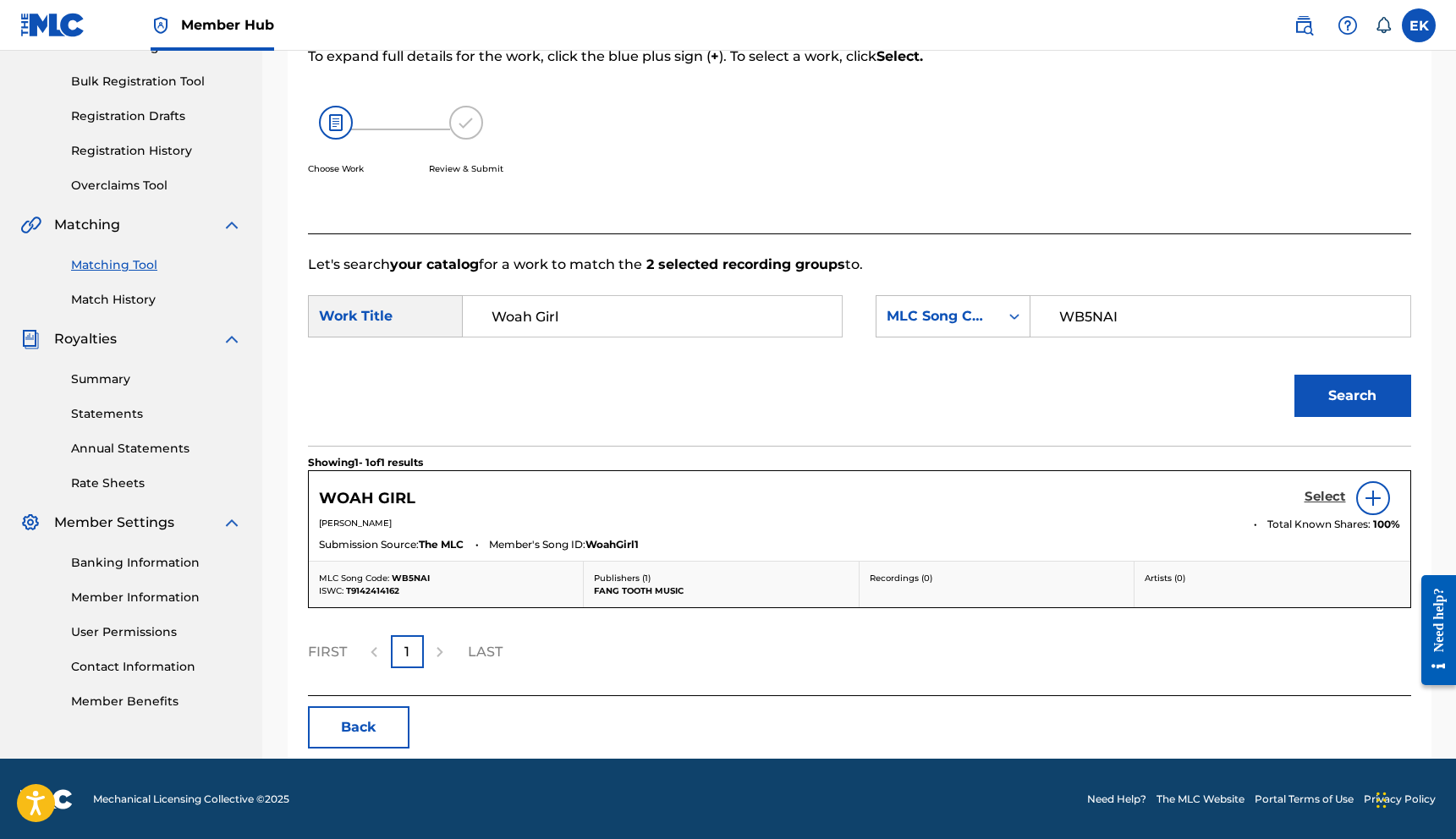
click at [1314, 497] on h5 "Select" at bounding box center [1325, 497] width 41 height 16
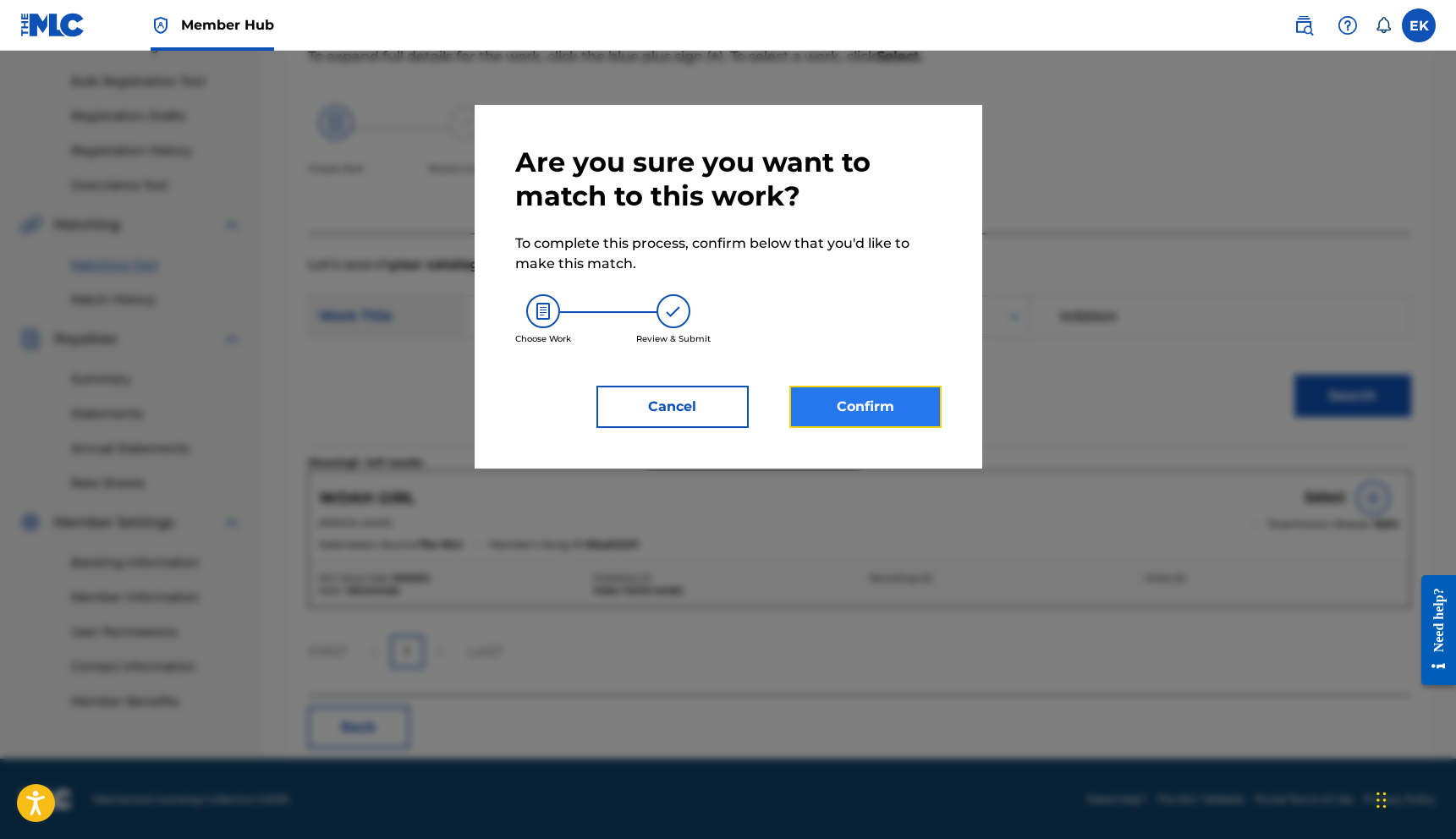
click at [911, 407] on button "Confirm" at bounding box center [866, 406] width 152 height 42
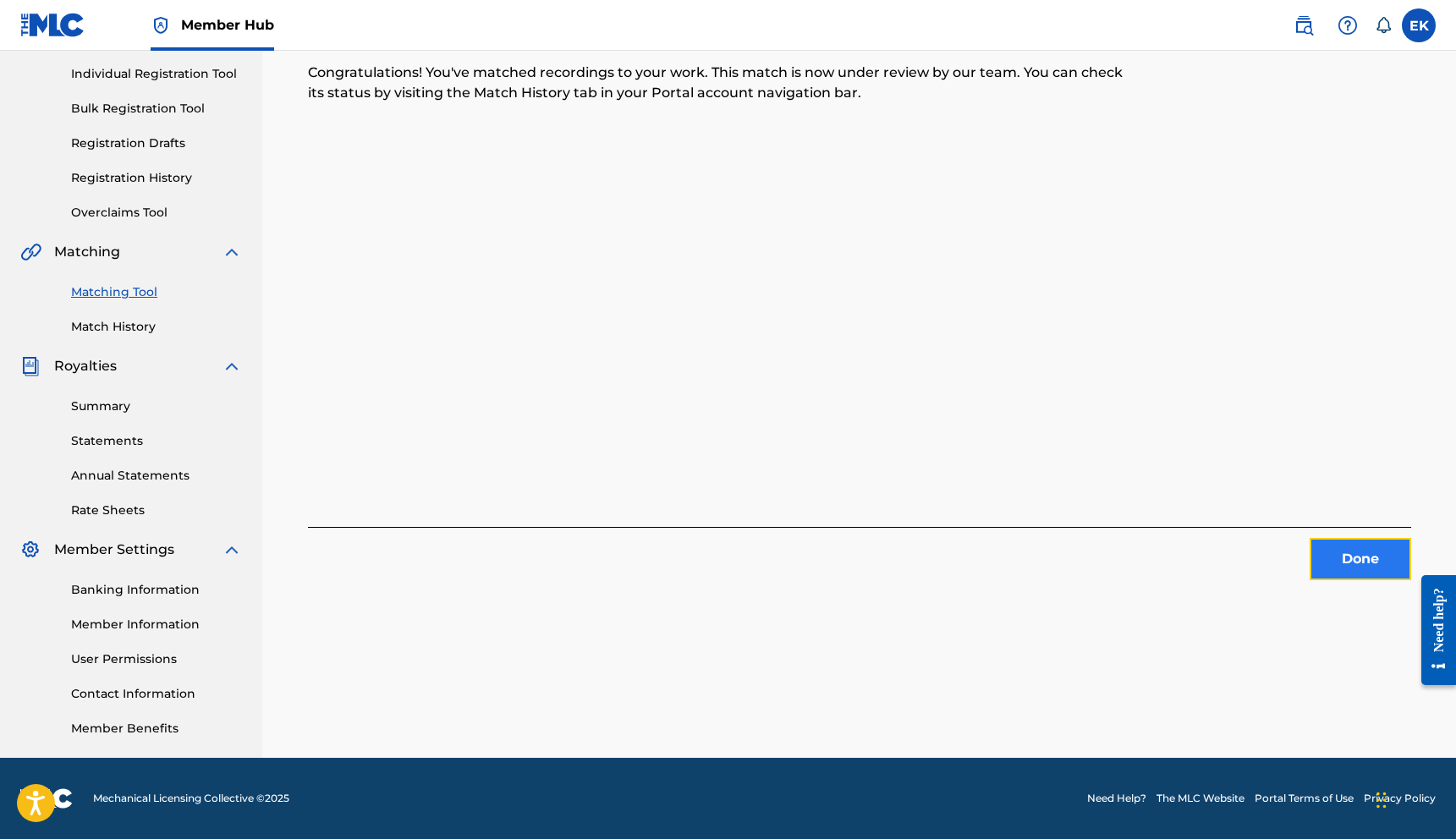
click at [1344, 550] on button "Done" at bounding box center [1360, 558] width 101 height 42
